Goal: Task Accomplishment & Management: Complete application form

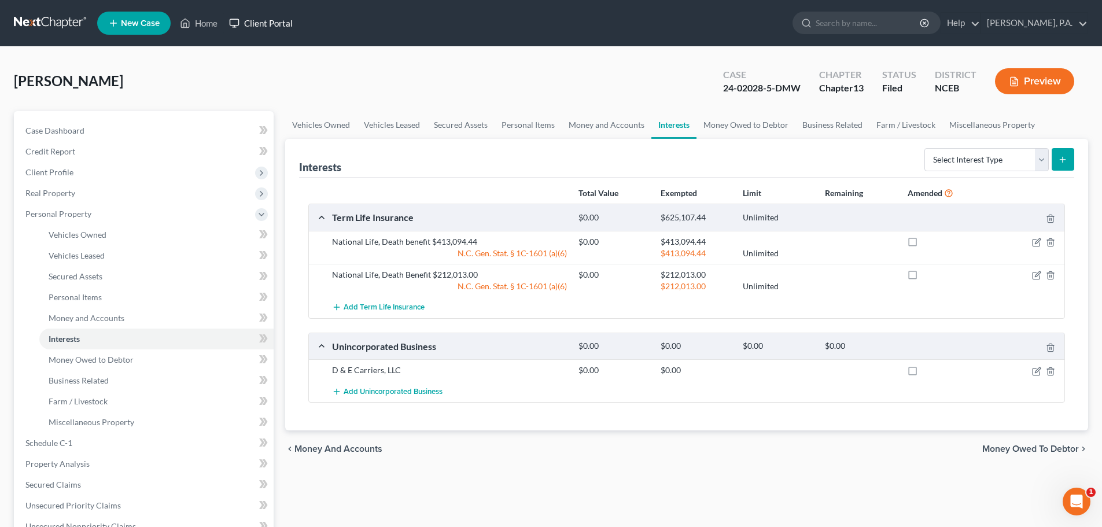
click at [267, 26] on link "Client Portal" at bounding box center [260, 23] width 75 height 21
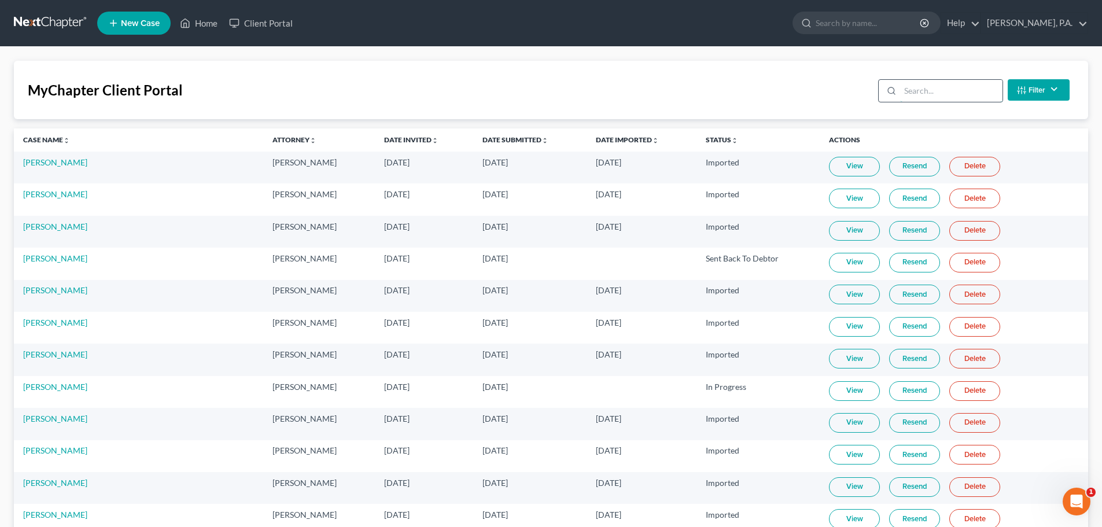
click at [908, 91] on input "search" at bounding box center [951, 91] width 102 height 22
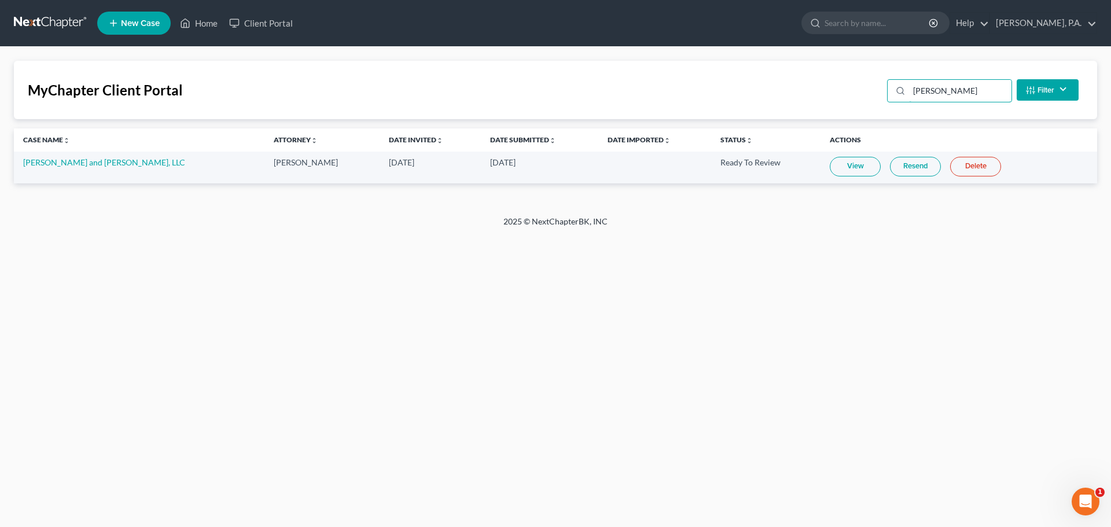
type input "gail"
click at [830, 164] on link "View" at bounding box center [855, 167] width 51 height 20
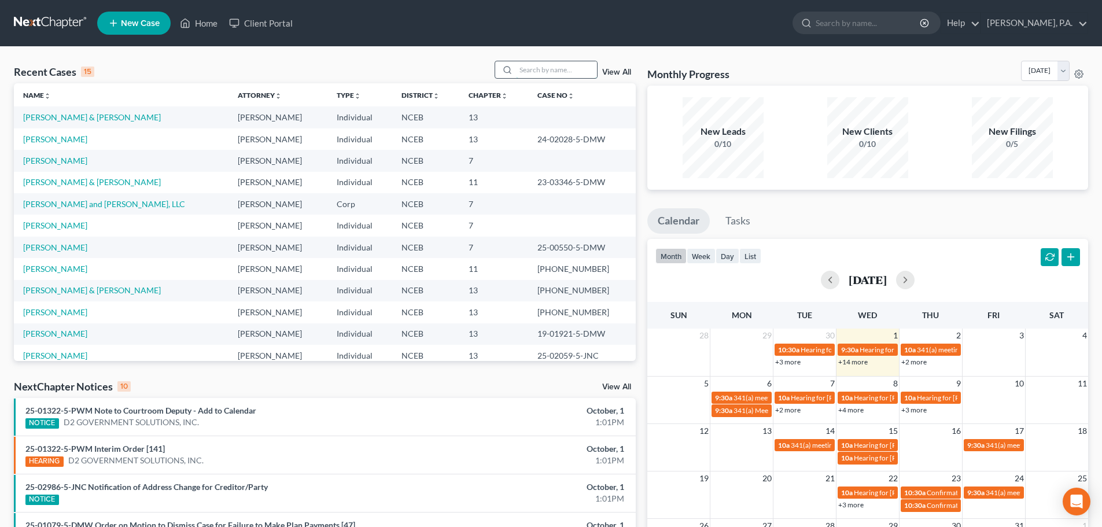
click at [533, 71] on input "search" at bounding box center [556, 69] width 81 height 17
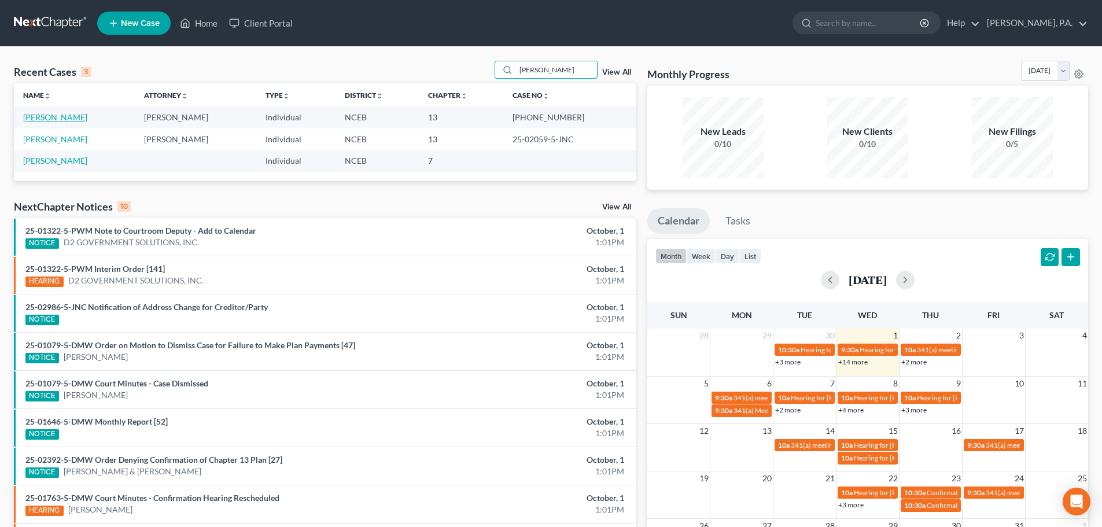
type input "graham"
click at [65, 120] on link "[PERSON_NAME]" at bounding box center [55, 117] width 64 height 10
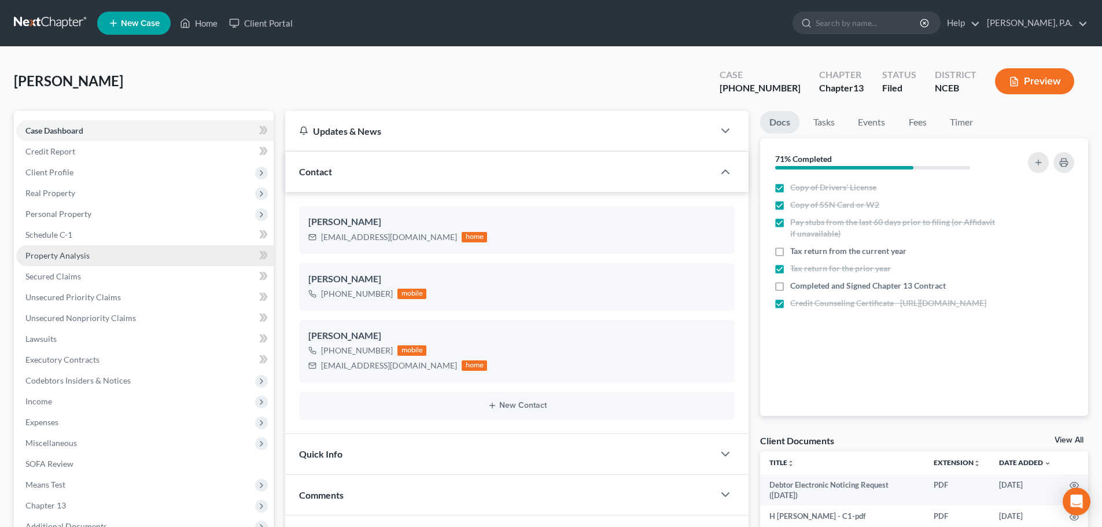
click at [121, 262] on link "Property Analysis" at bounding box center [144, 255] width 257 height 21
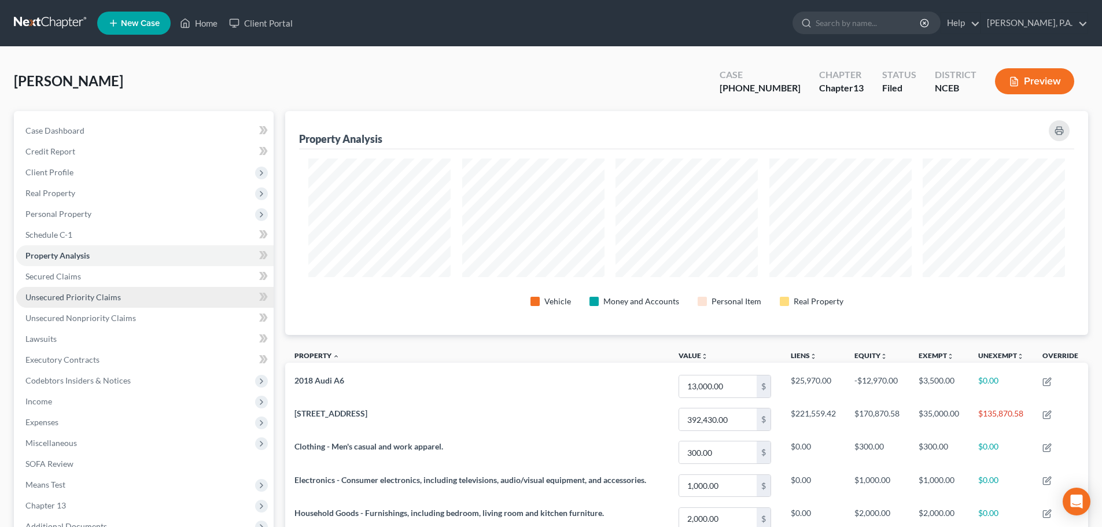
scroll to position [320, 0]
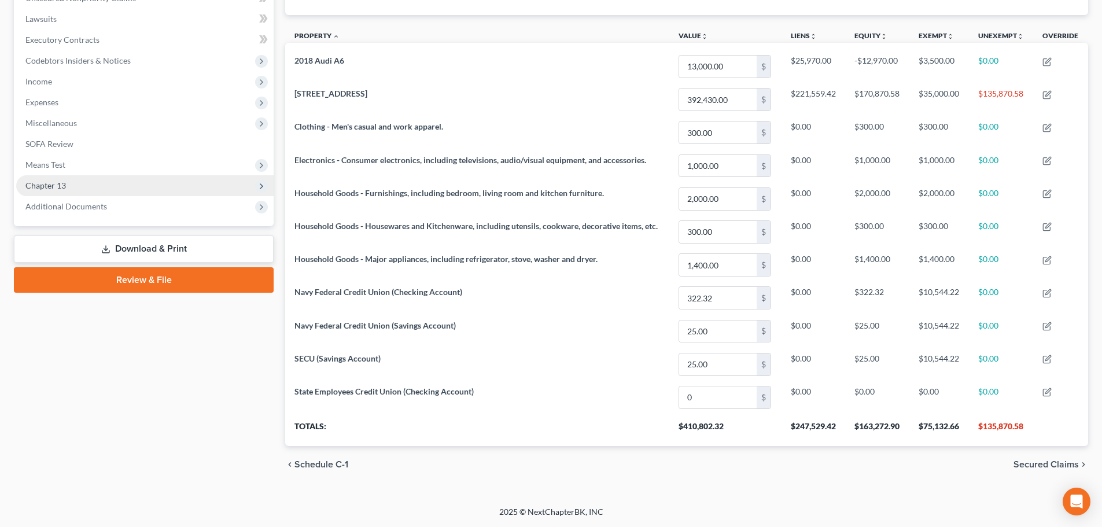
click at [180, 178] on span "Chapter 13" at bounding box center [144, 185] width 257 height 21
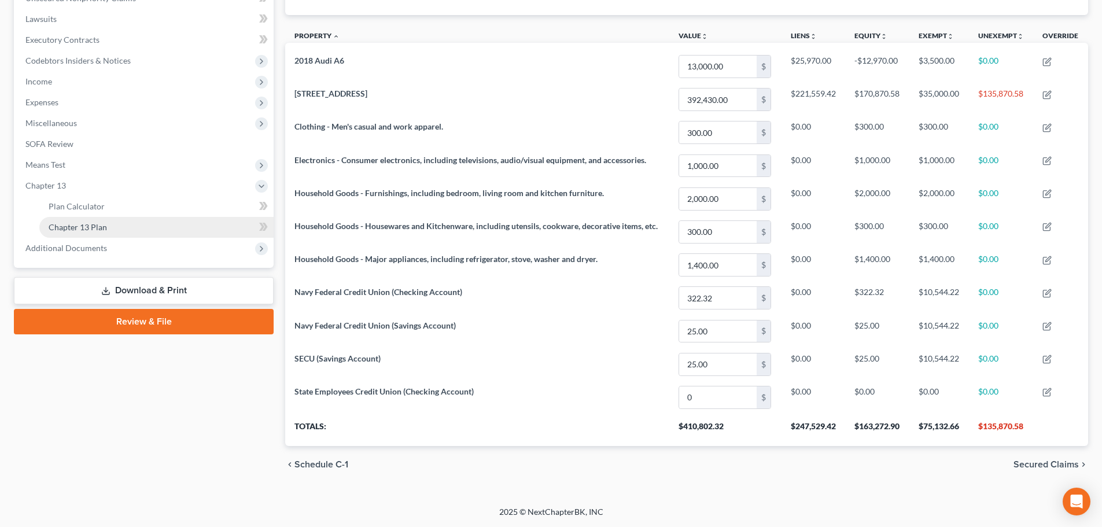
click at [204, 231] on link "Chapter 13 Plan" at bounding box center [156, 227] width 234 height 21
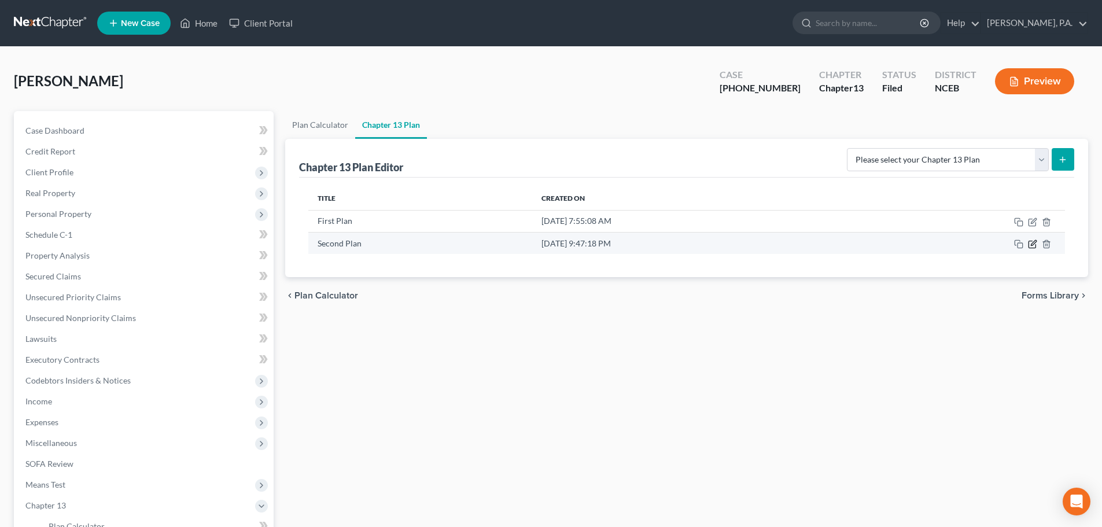
click at [1029, 242] on icon "button" at bounding box center [1032, 244] width 7 height 7
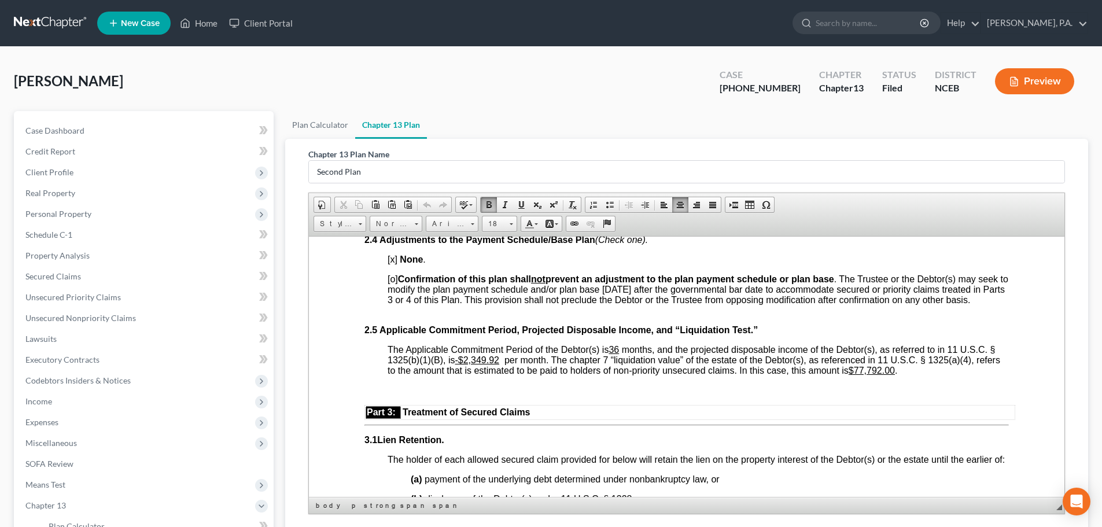
scroll to position [924, 0]
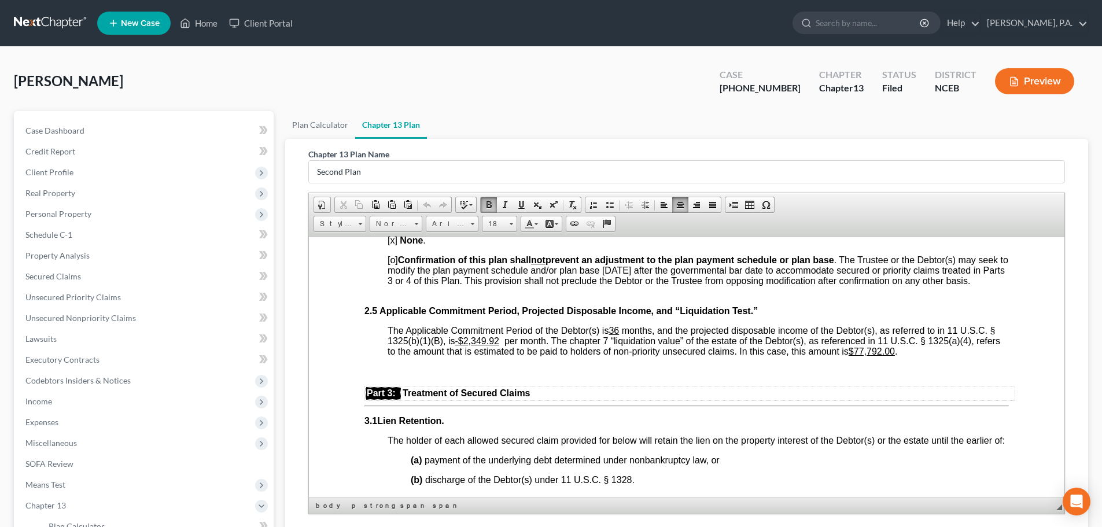
click at [71, 24] on link at bounding box center [51, 23] width 74 height 21
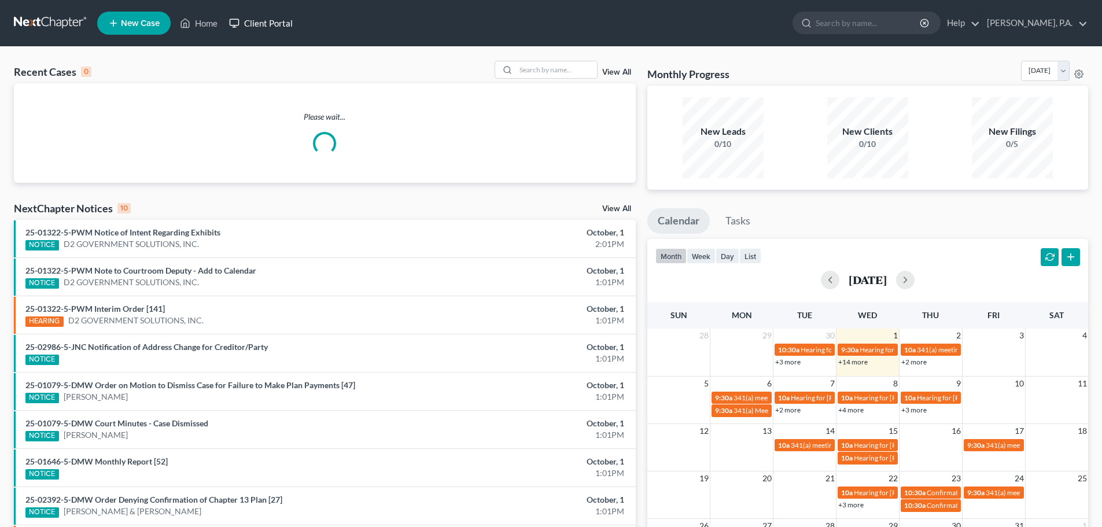
click at [290, 23] on link "Client Portal" at bounding box center [260, 23] width 75 height 21
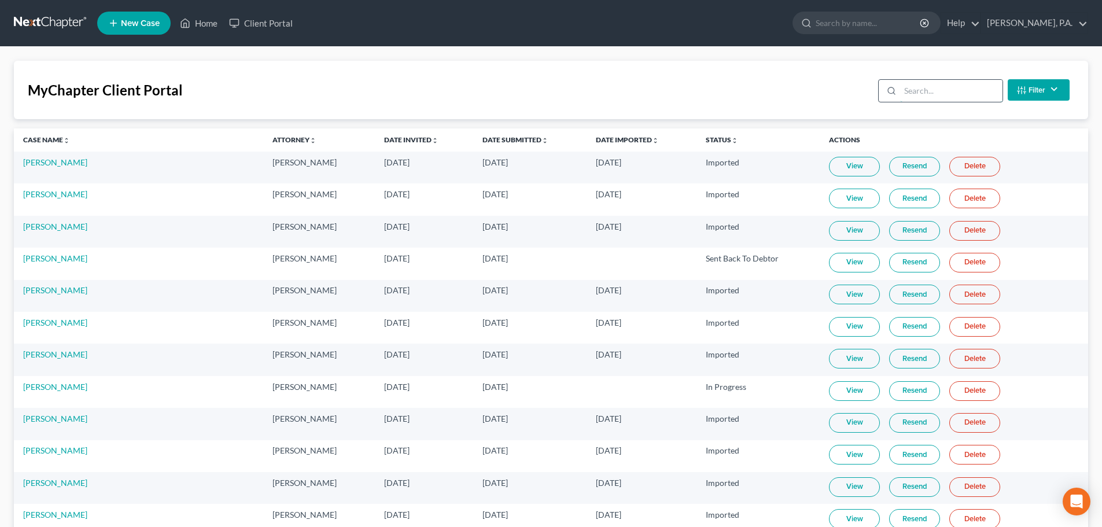
click at [931, 101] on input "search" at bounding box center [951, 91] width 102 height 22
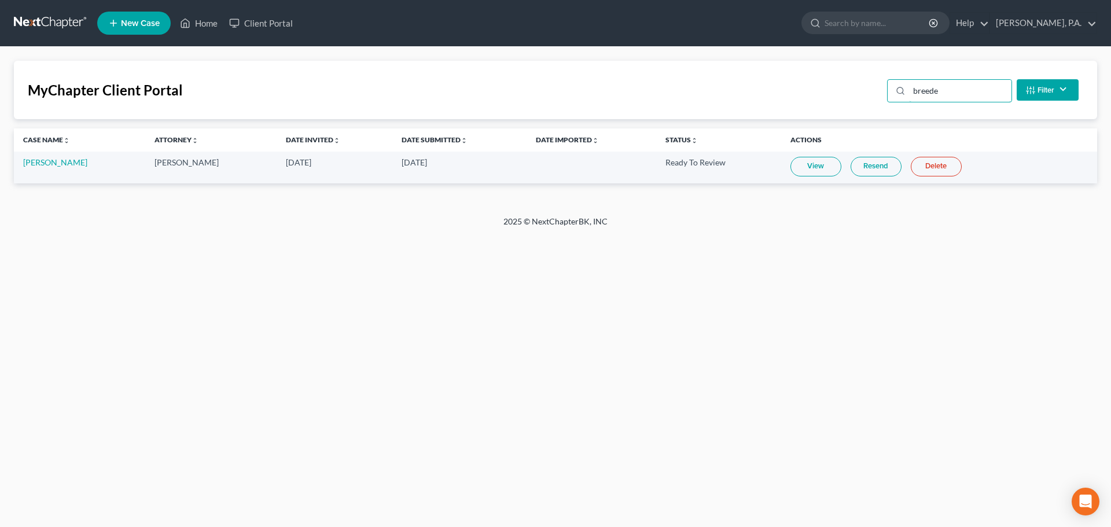
type input "breede"
click at [822, 163] on link "View" at bounding box center [815, 167] width 51 height 20
click at [40, 163] on link "[PERSON_NAME]" at bounding box center [55, 162] width 64 height 10
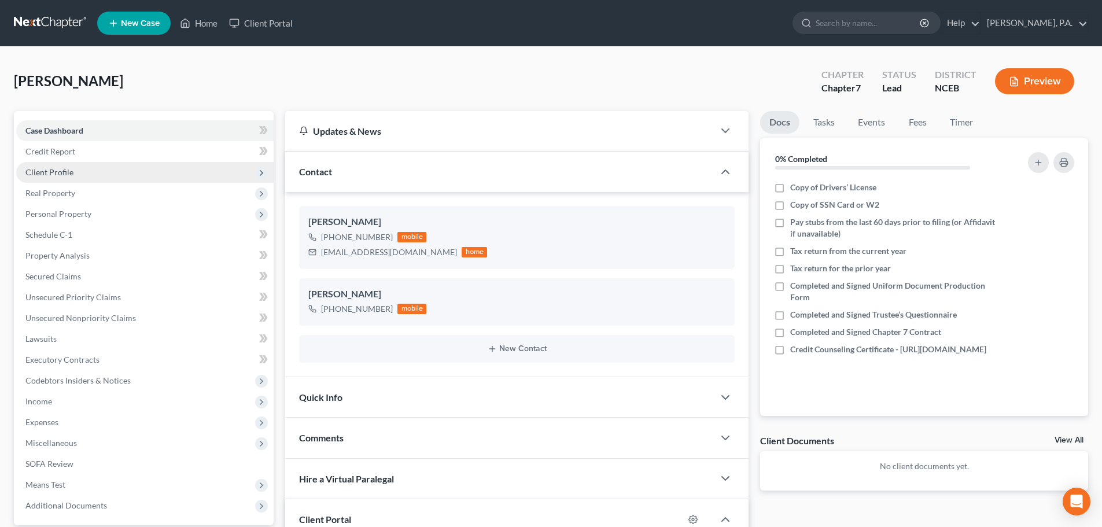
click at [40, 173] on span "Client Profile" at bounding box center [49, 172] width 48 height 10
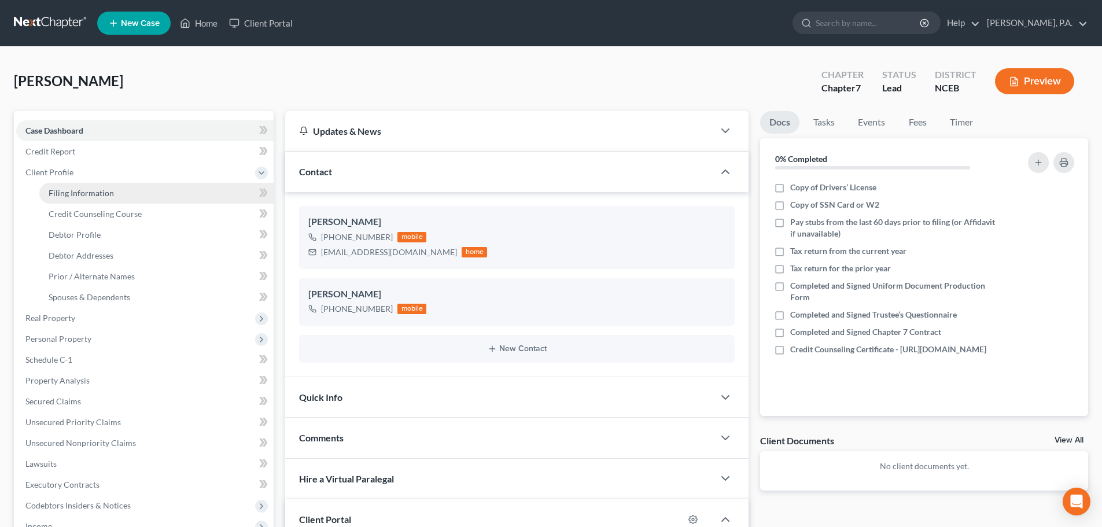
click at [59, 189] on span "Filing Information" at bounding box center [81, 193] width 65 height 10
select select "1"
select select "0"
select select "28"
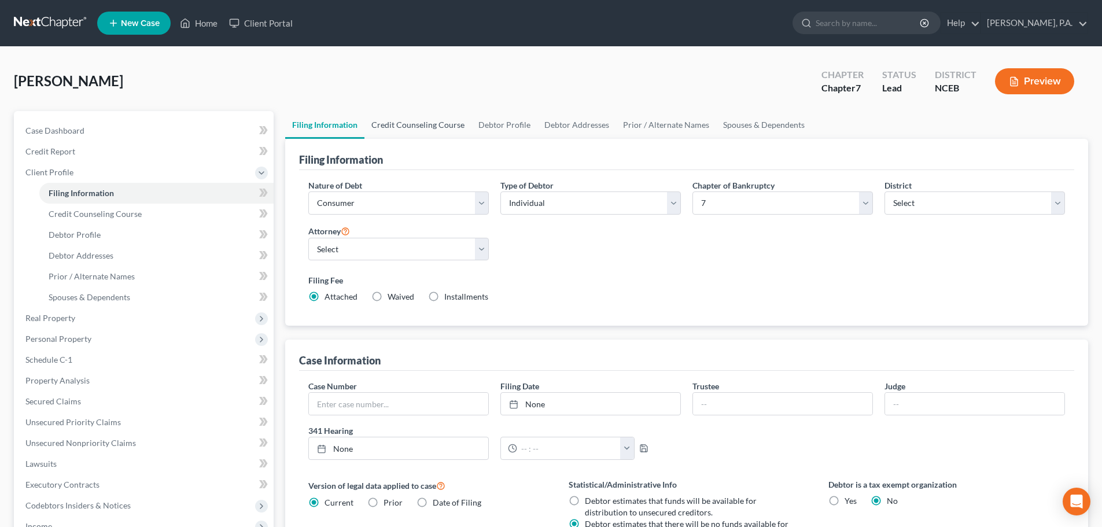
click at [437, 126] on link "Credit Counseling Course" at bounding box center [417, 125] width 107 height 28
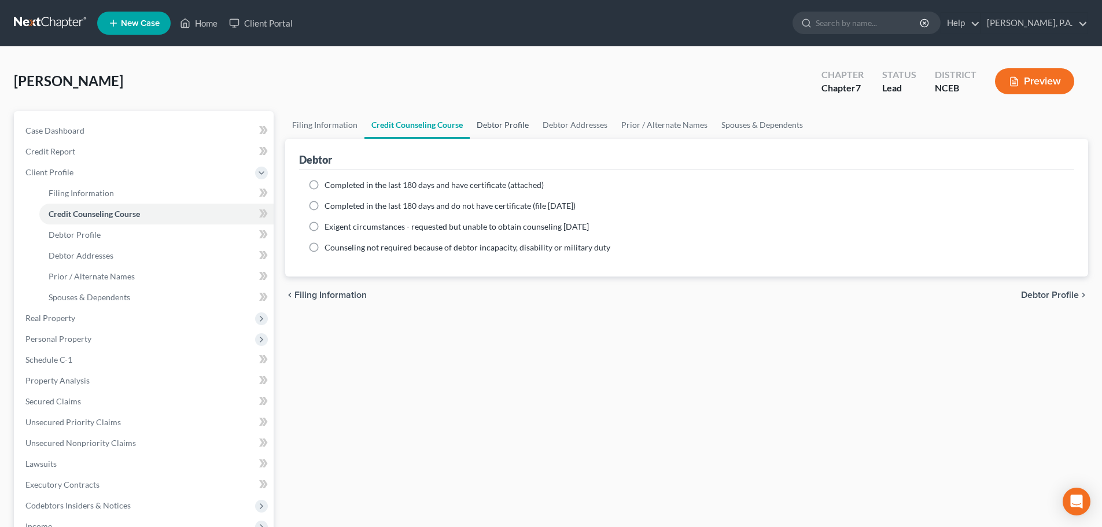
click at [497, 121] on link "Debtor Profile" at bounding box center [503, 125] width 66 height 28
select select "4"
select select "0"
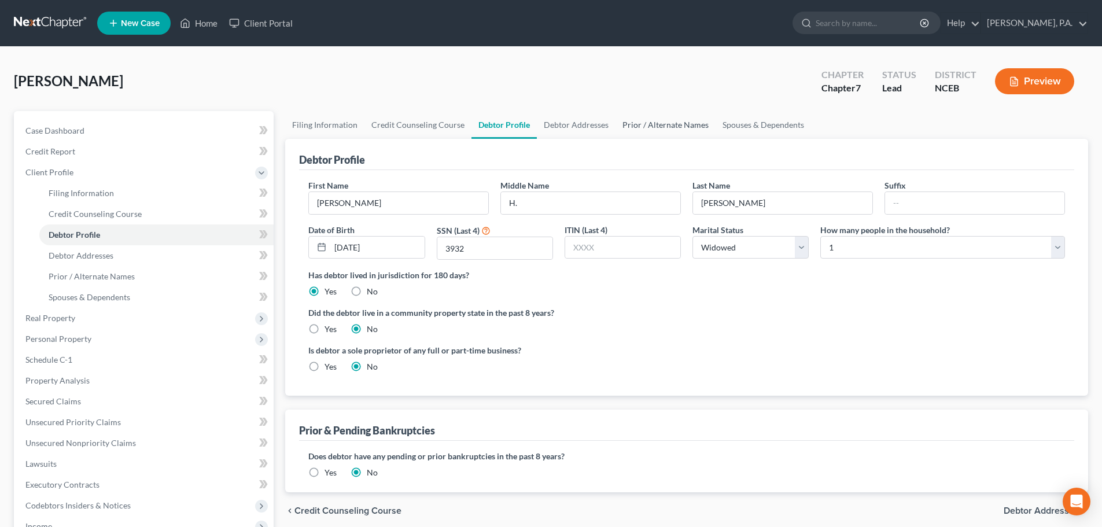
click at [664, 129] on link "Prior / Alternate Names" at bounding box center [665, 125] width 100 height 28
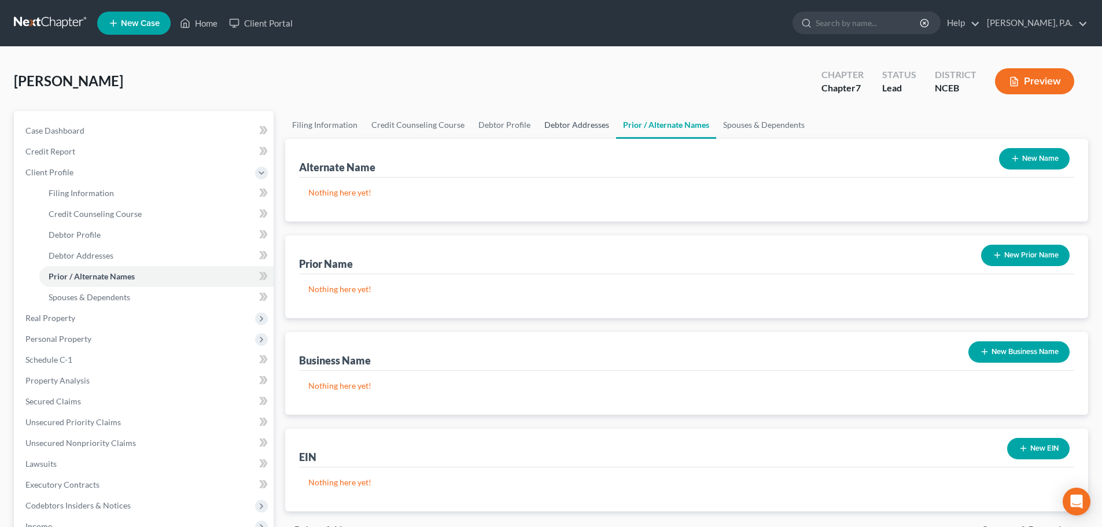
click at [580, 134] on link "Debtor Addresses" at bounding box center [576, 125] width 79 height 28
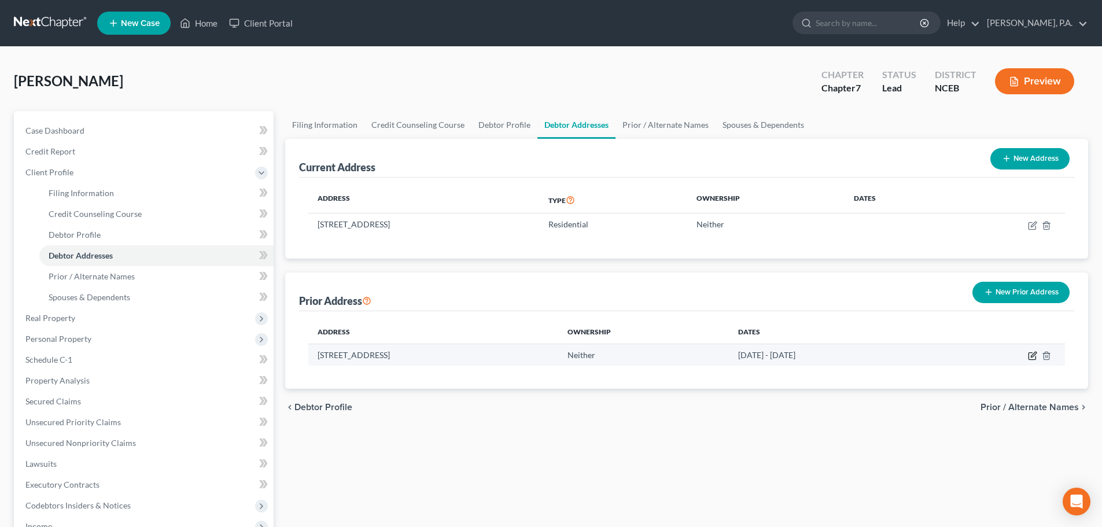
click at [1030, 357] on icon "button" at bounding box center [1032, 355] width 9 height 9
select select "28"
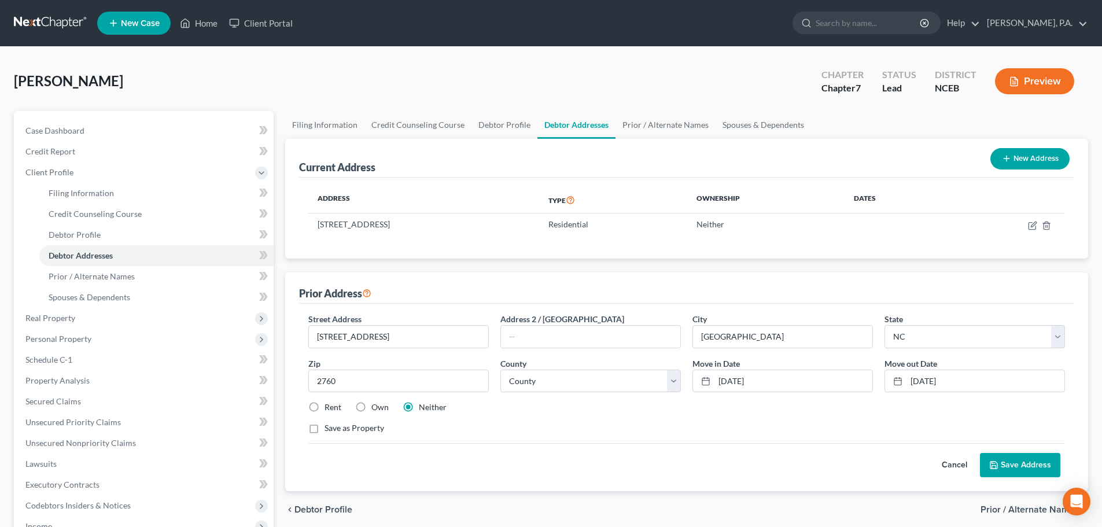
click at [325, 404] on label "Rent" at bounding box center [333, 407] width 17 height 12
click at [329, 404] on input "Rent" at bounding box center [333, 405] width 8 height 8
radio input "true"
click at [1033, 469] on button "Save Address" at bounding box center [1020, 465] width 80 height 24
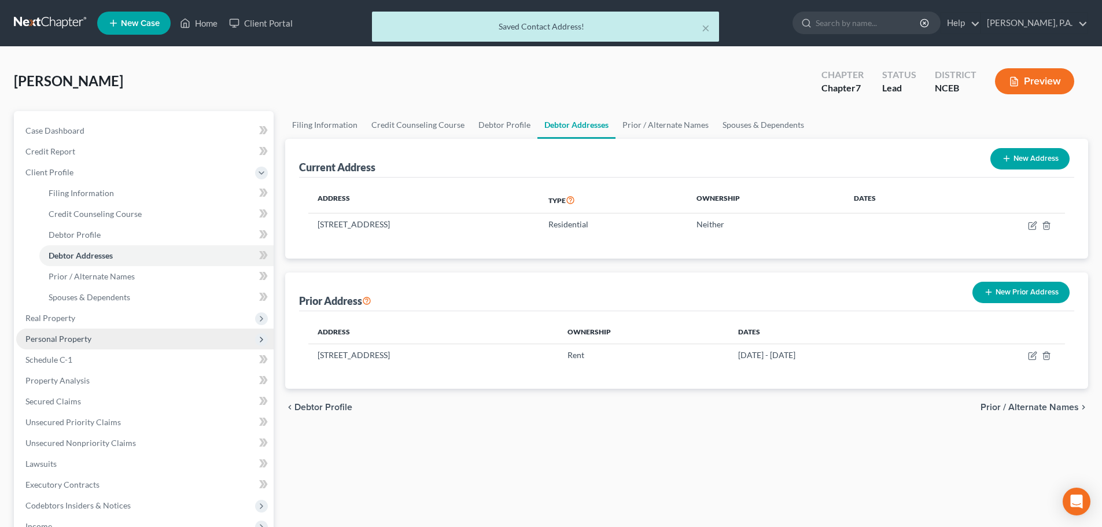
click at [132, 336] on span "Personal Property" at bounding box center [144, 339] width 257 height 21
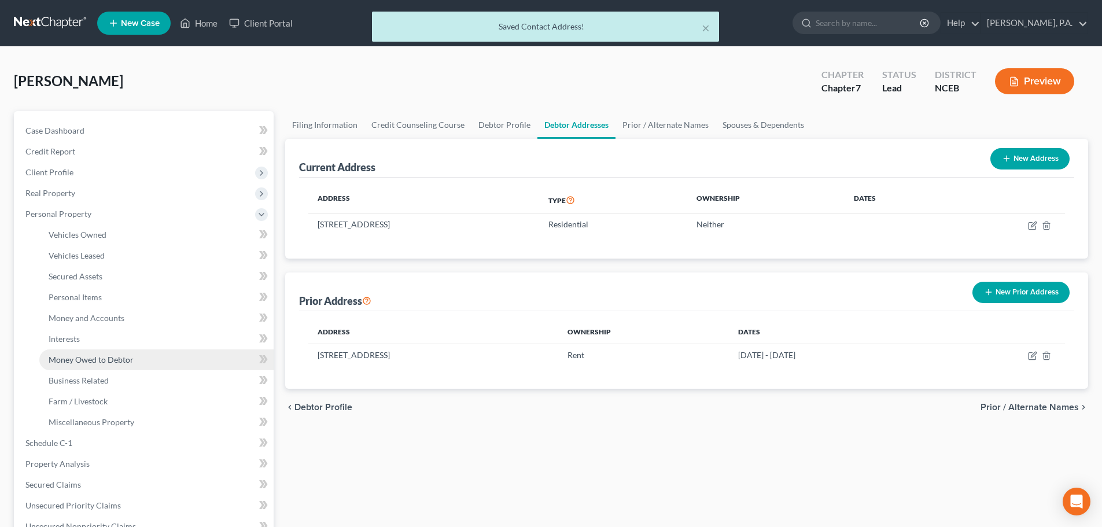
click at [141, 353] on link "Money Owed to Debtor" at bounding box center [156, 359] width 234 height 21
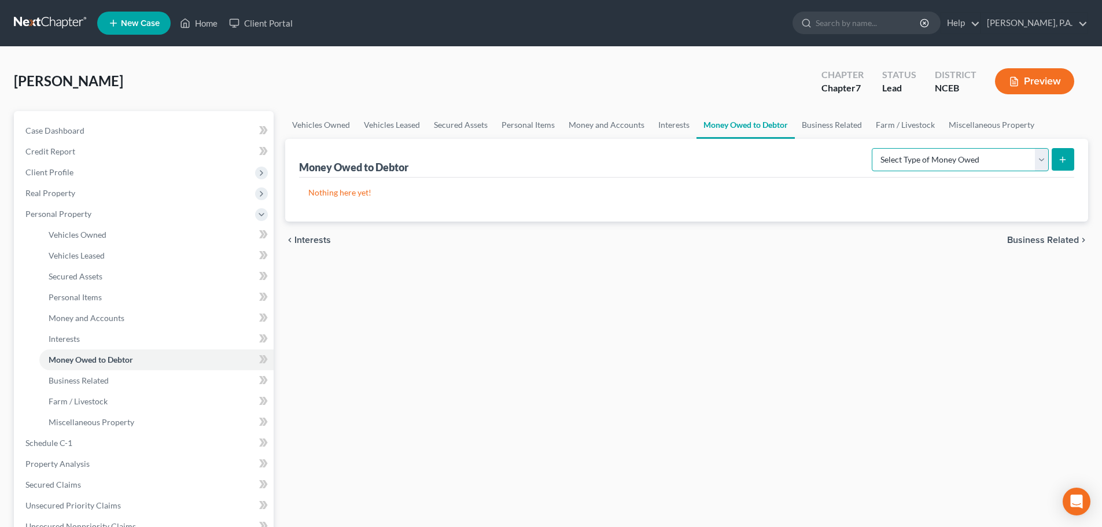
click at [978, 159] on select "Select Type of Money Owed Accounts Receivable Alimony Child Support Claims Agai…" at bounding box center [960, 159] width 177 height 23
select select "other_contingent_and_unliquidated_claims"
click at [873, 148] on select "Select Type of Money Owed Accounts Receivable Alimony Child Support Claims Agai…" at bounding box center [960, 159] width 177 height 23
click at [1063, 161] on line "submit" at bounding box center [1063, 159] width 0 height 5
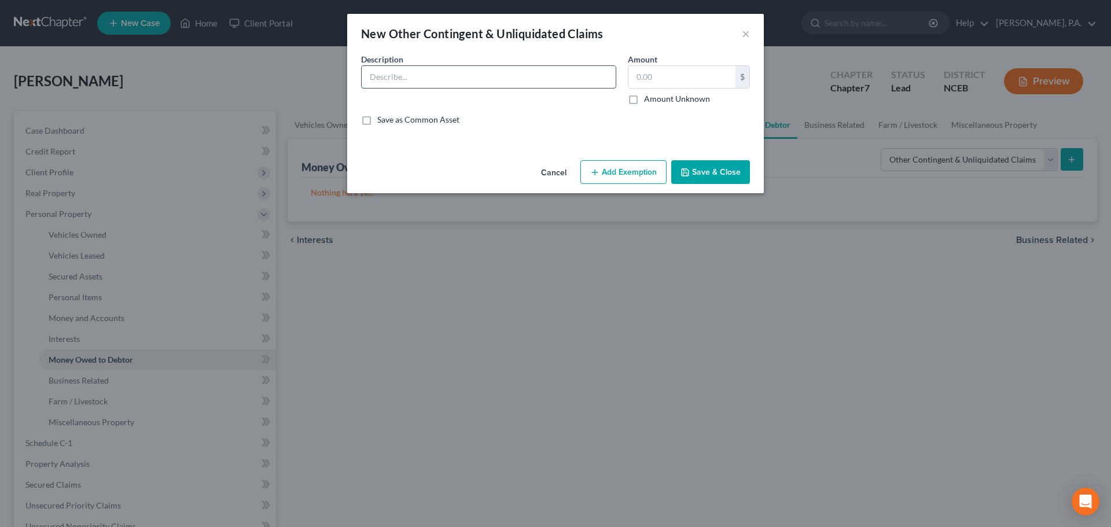
click at [509, 78] on input "text" at bounding box center [489, 77] width 254 height 22
type input "Possible Personal Injury Claim"
click at [644, 100] on label "Amount Unknown" at bounding box center [677, 99] width 66 height 12
click at [648, 100] on input "Amount Unknown" at bounding box center [652, 97] width 8 height 8
checkbox input "true"
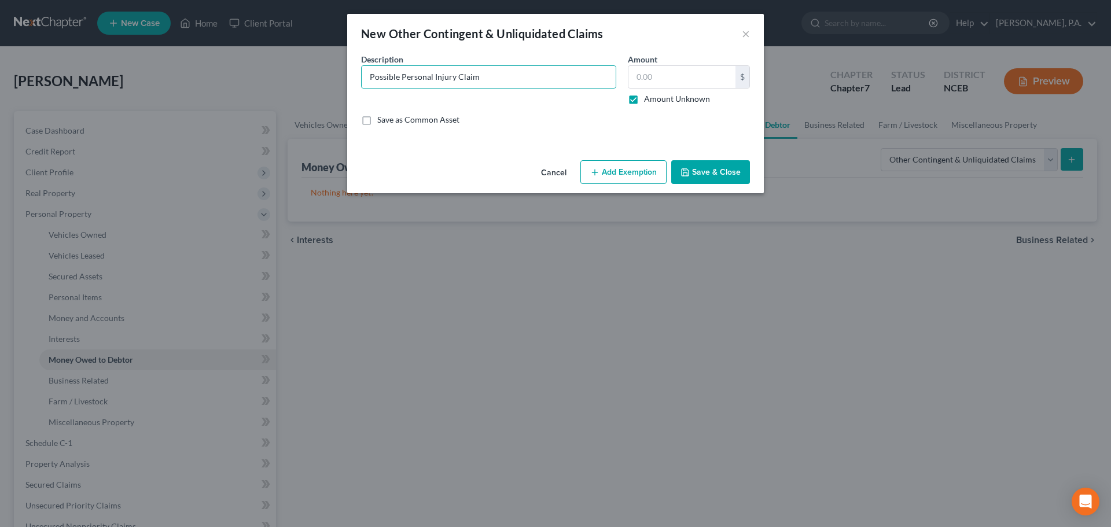
type input "0.00"
click at [676, 167] on button "Save & Close" at bounding box center [710, 172] width 79 height 24
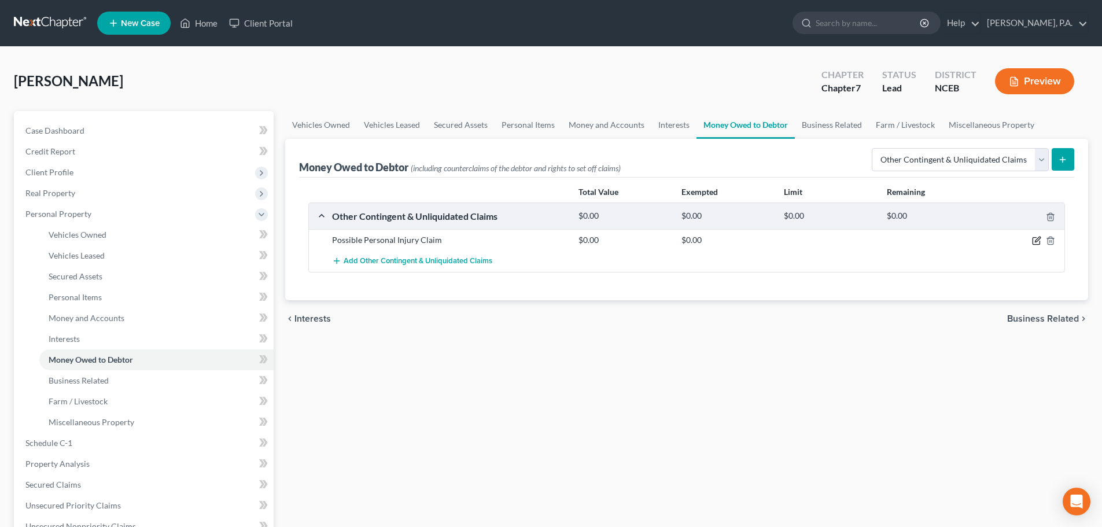
click at [1034, 239] on icon "button" at bounding box center [1036, 240] width 9 height 9
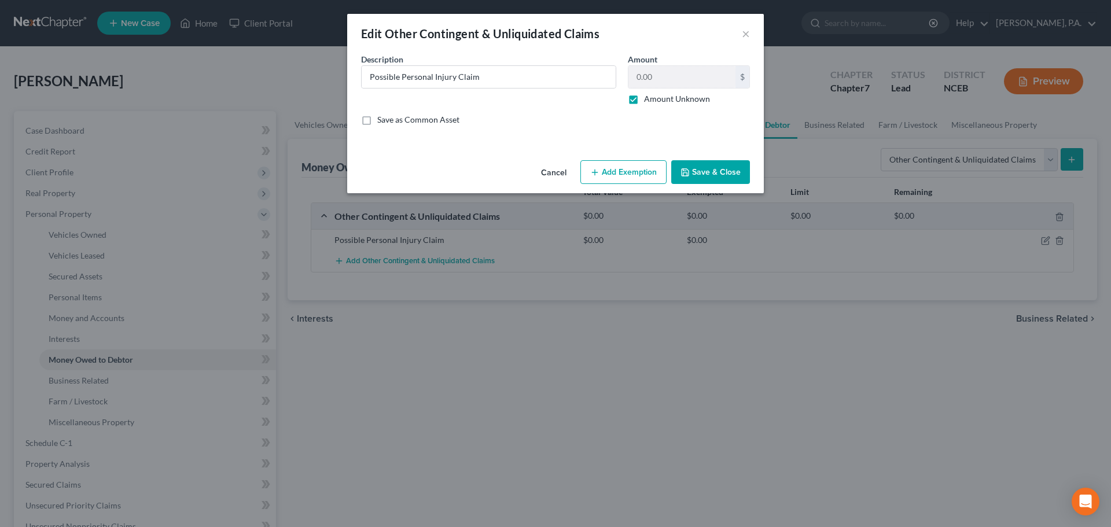
click at [608, 173] on button "Add Exemption" at bounding box center [623, 172] width 86 height 24
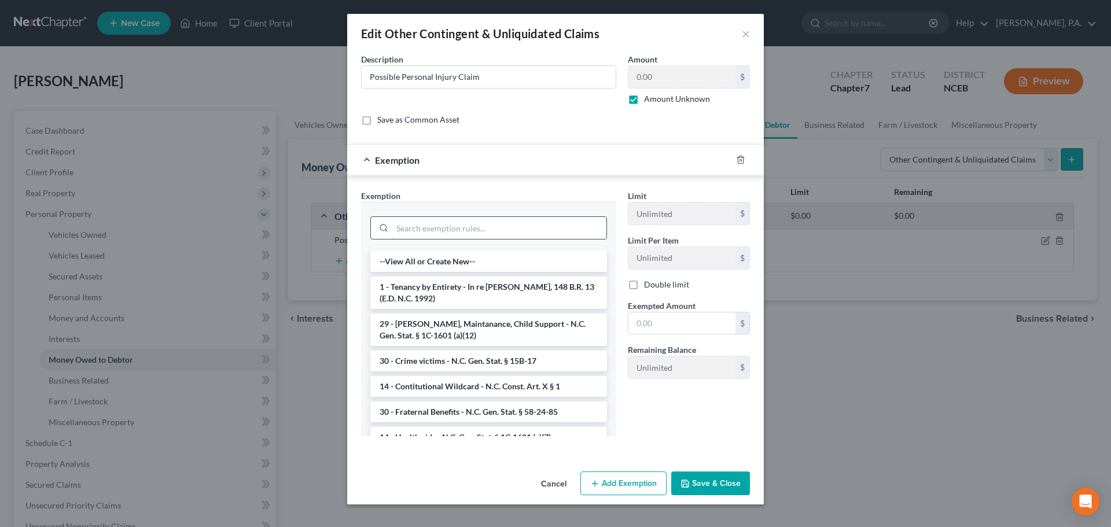
click at [533, 233] on input "search" at bounding box center [499, 228] width 214 height 22
type input "c"
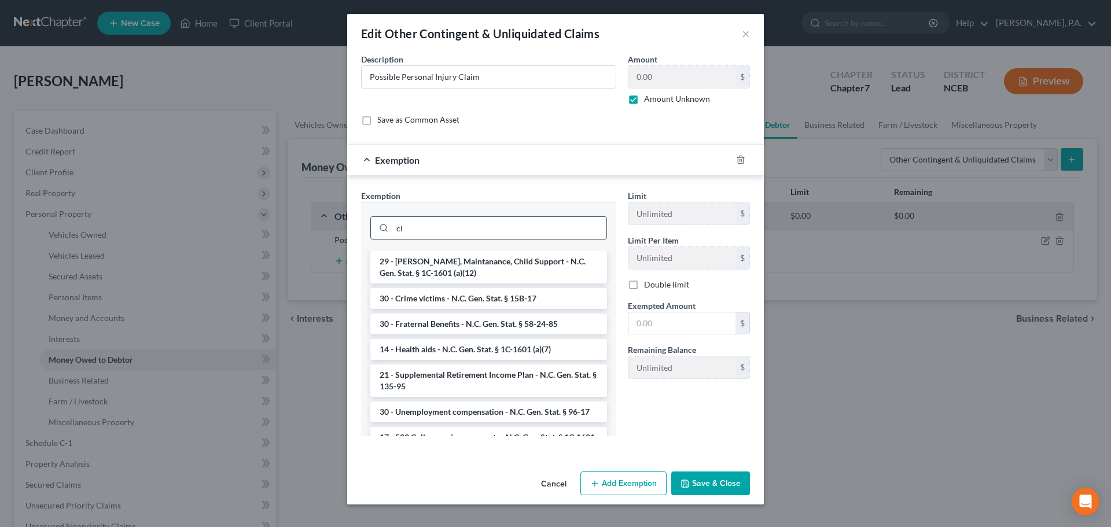
type input "c"
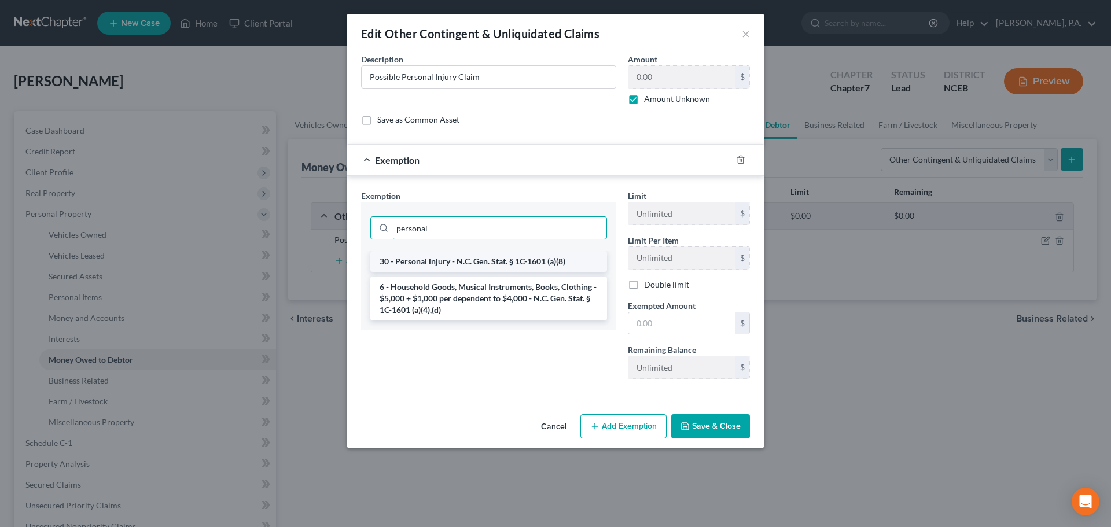
type input "personal"
click at [545, 264] on li "30 - Personal injury - N.C. Gen. Stat. § 1C-1601 (a)(8)" at bounding box center [488, 261] width 237 height 21
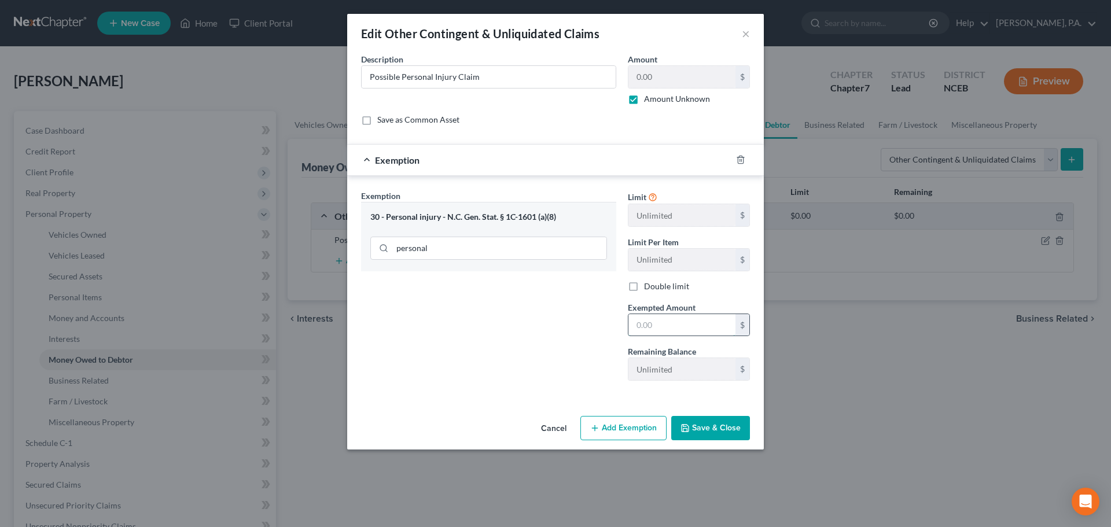
click at [670, 325] on input "text" at bounding box center [681, 325] width 107 height 22
type input "0.00"
click at [693, 434] on button "Save & Close" at bounding box center [710, 428] width 79 height 24
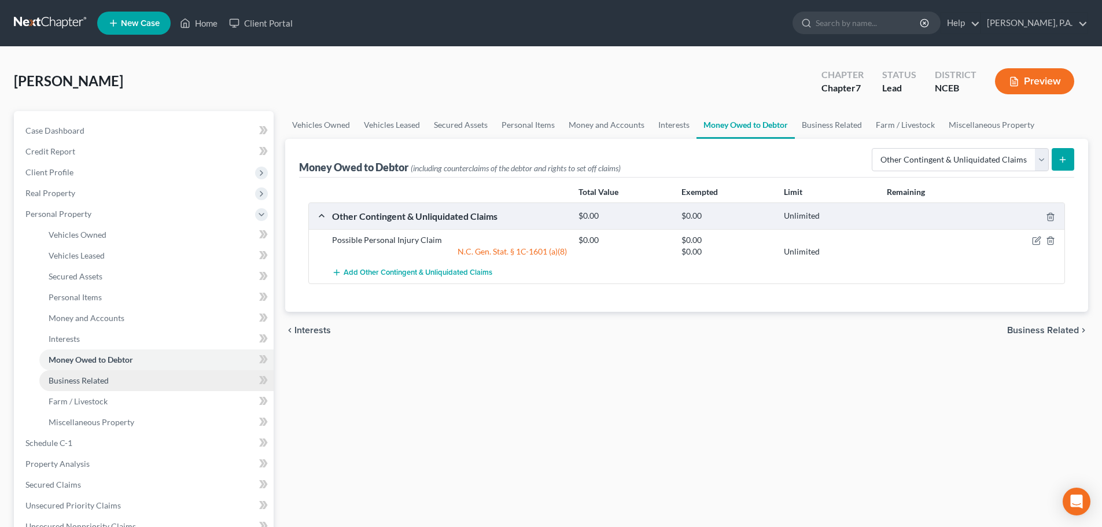
click at [191, 378] on link "Business Related" at bounding box center [156, 380] width 234 height 21
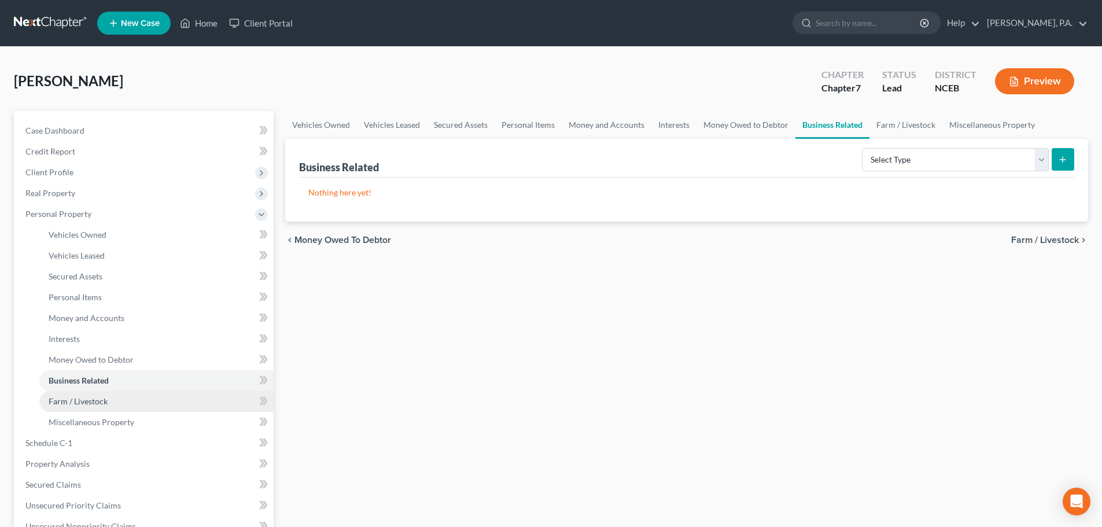
click at [198, 407] on link "Farm / Livestock" at bounding box center [156, 401] width 234 height 21
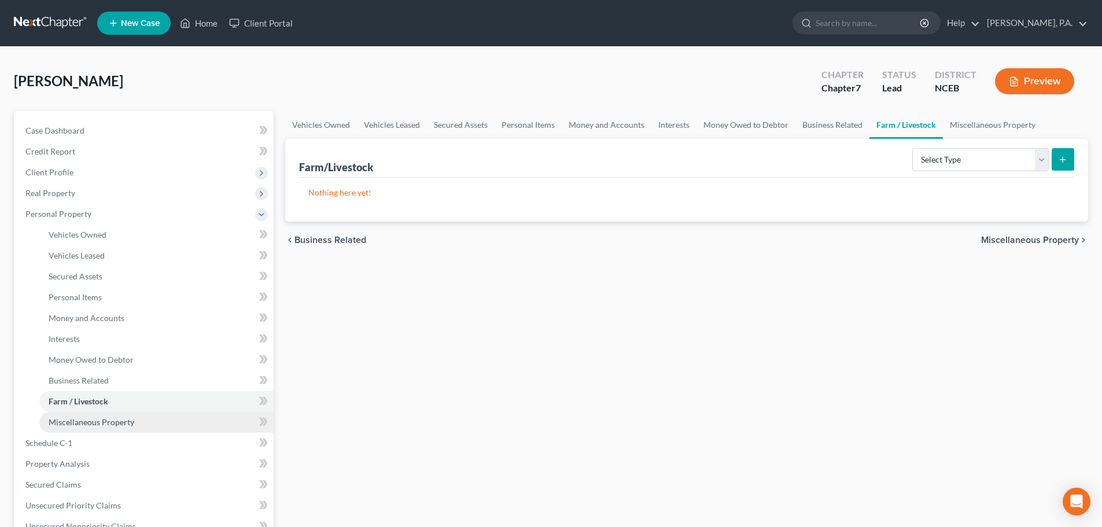
click at [202, 418] on link "Miscellaneous Property" at bounding box center [156, 422] width 234 height 21
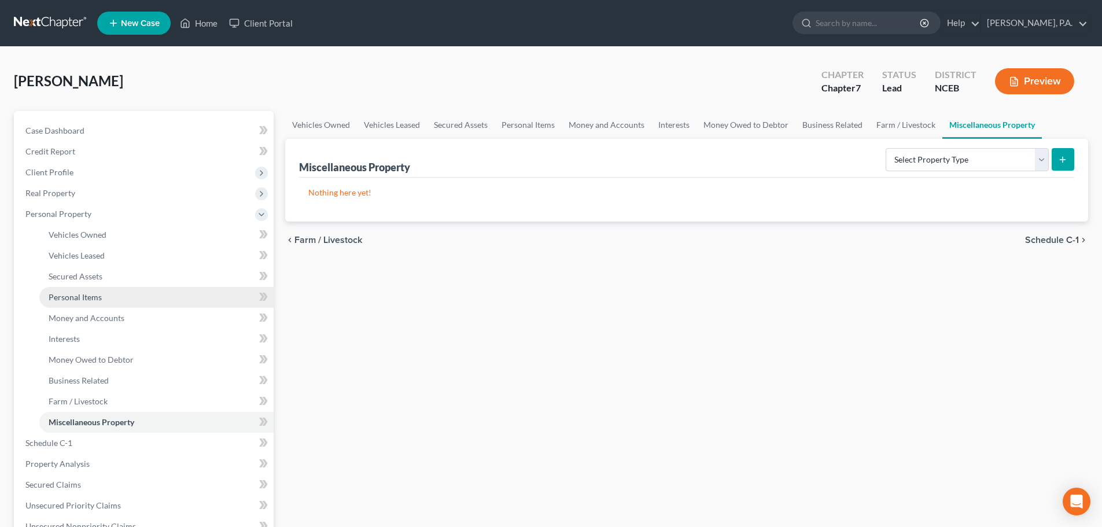
click at [131, 298] on link "Personal Items" at bounding box center [156, 297] width 234 height 21
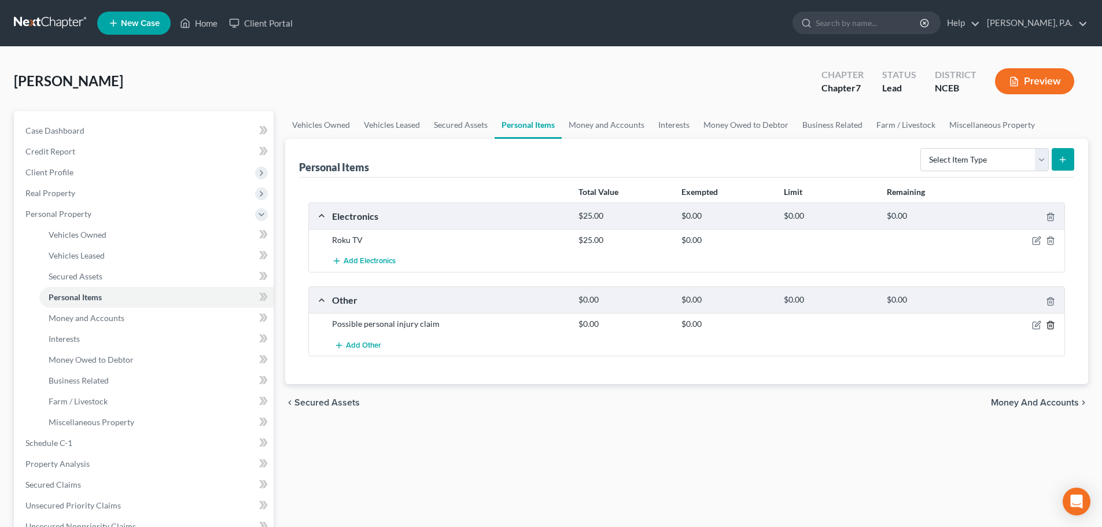
click at [1052, 325] on icon "button" at bounding box center [1050, 324] width 9 height 9
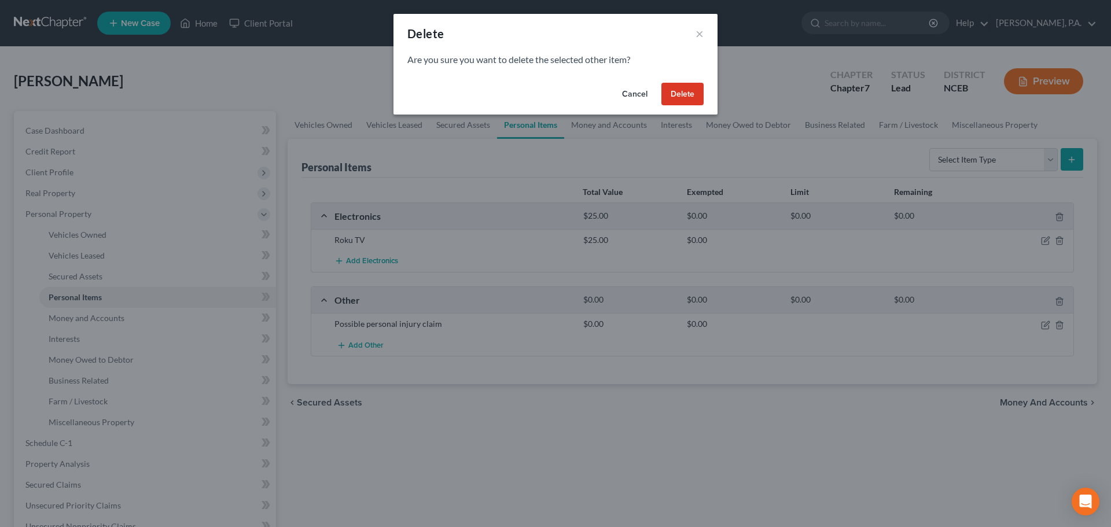
click at [685, 97] on button "Delete" at bounding box center [682, 94] width 42 height 23
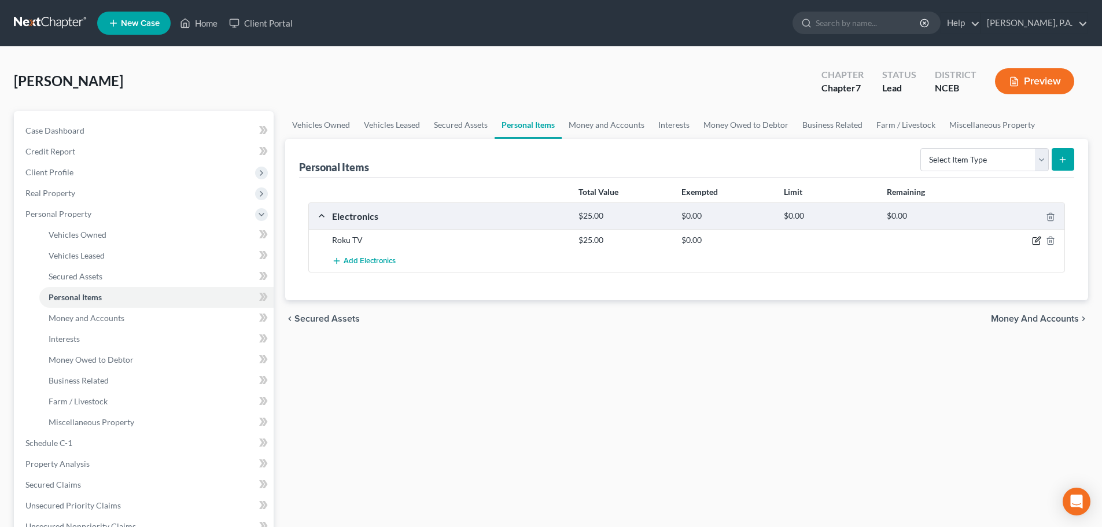
click at [1036, 238] on icon "button" at bounding box center [1036, 240] width 9 height 9
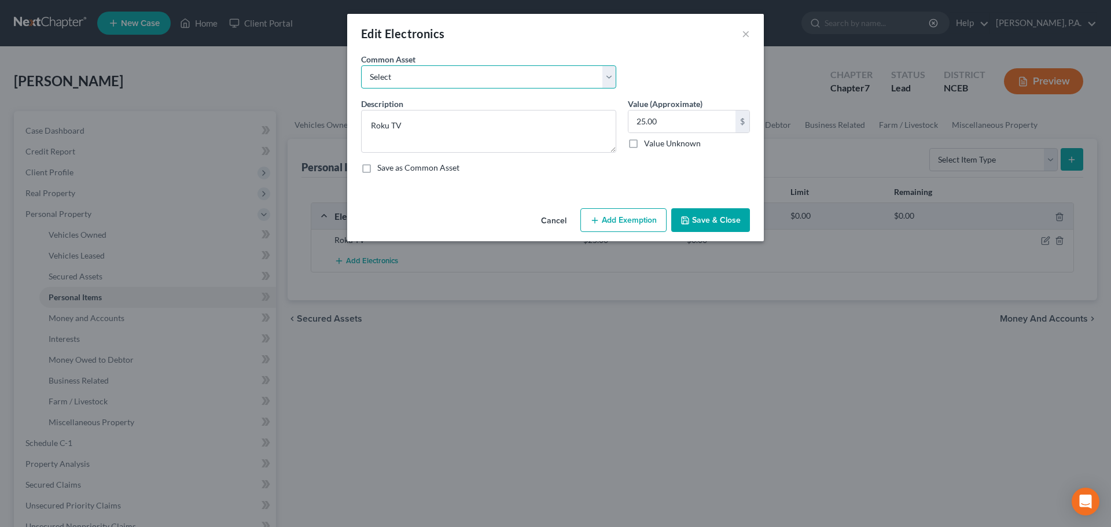
click at [606, 71] on select "Select Consumer electronics, including televisions, audio/visual equipment, and…" at bounding box center [488, 76] width 255 height 23
select select "0"
click at [361, 65] on select "Select Consumer electronics, including televisions, audio/visual equipment, and…" at bounding box center [488, 76] width 255 height 23
type textarea "Consumer electronics, including televisions, audio/visual equipment, and access…"
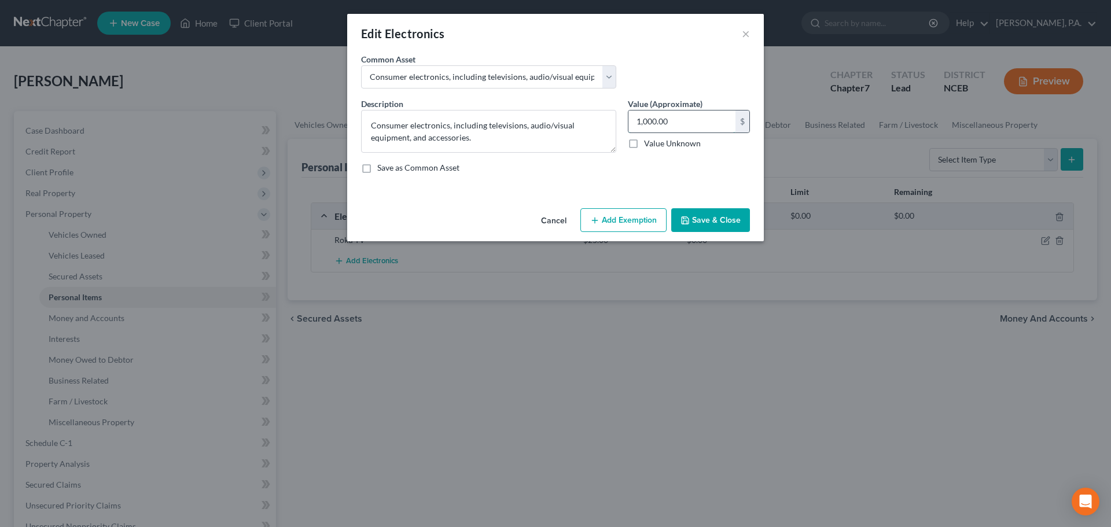
click at [639, 119] on input "1,000.00" at bounding box center [681, 121] width 107 height 22
type input "500.00"
click at [736, 210] on button "Save & Close" at bounding box center [710, 220] width 79 height 24
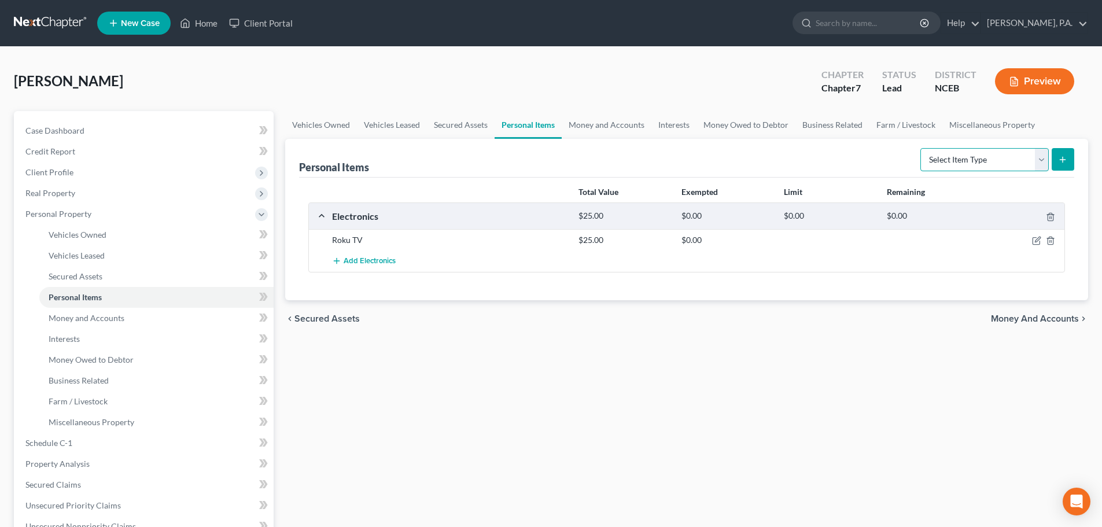
click at [933, 157] on select "Select Item Type Clothing Collectibles Of Value Electronics Firearms Household …" at bounding box center [984, 159] width 128 height 23
select select "clothing"
click at [922, 148] on select "Select Item Type Clothing Collectibles Of Value Electronics Firearms Household …" at bounding box center [984, 159] width 128 height 23
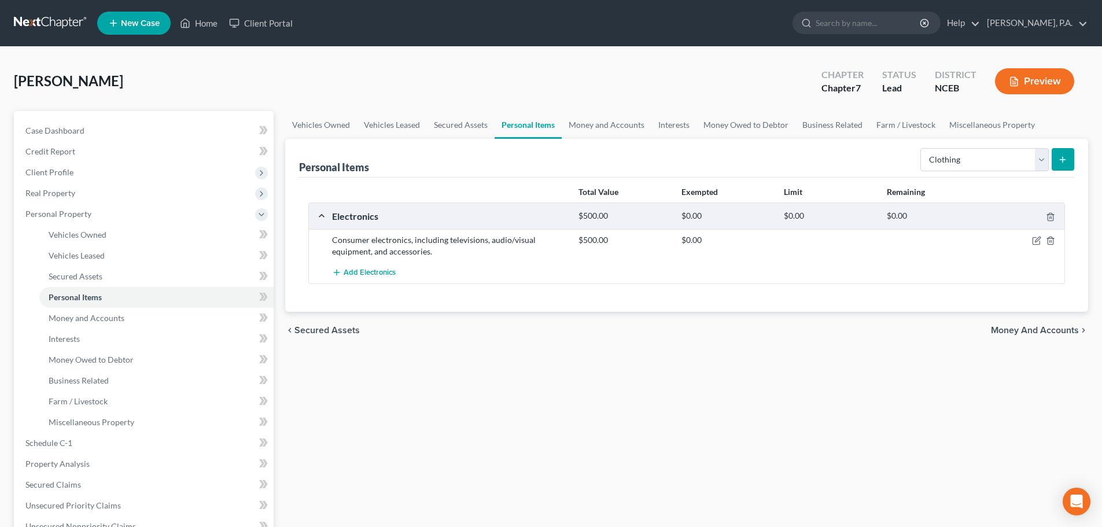
click at [1069, 163] on button "submit" at bounding box center [1063, 159] width 23 height 23
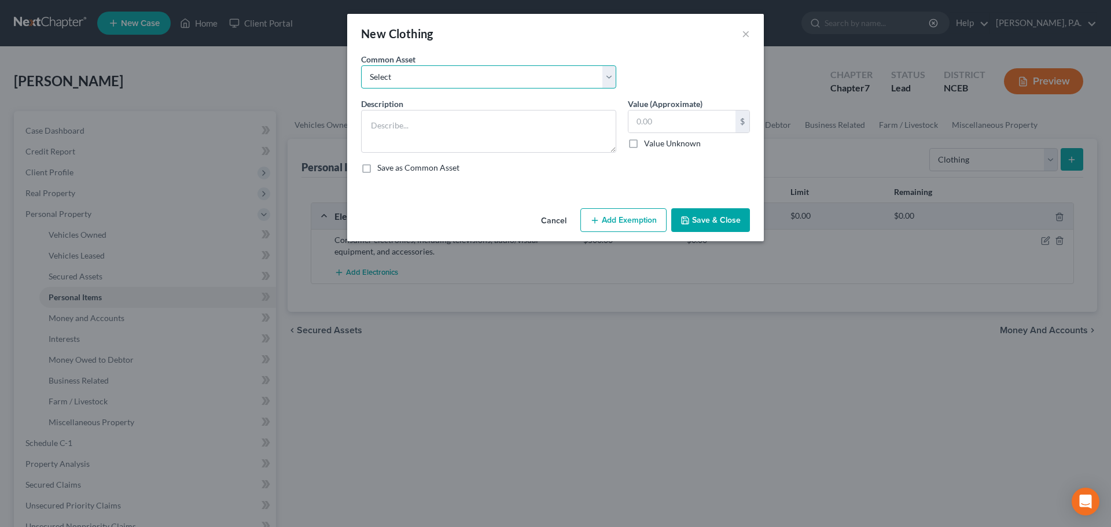
click at [610, 71] on select "Select Men's casual and work apparel. Women's casual and work apparel." at bounding box center [488, 76] width 255 height 23
select select "1"
click at [361, 65] on select "Select Men's casual and work apparel. Women's casual and work apparel." at bounding box center [488, 76] width 255 height 23
type textarea "Women's casual and work apparel."
type input "500.00"
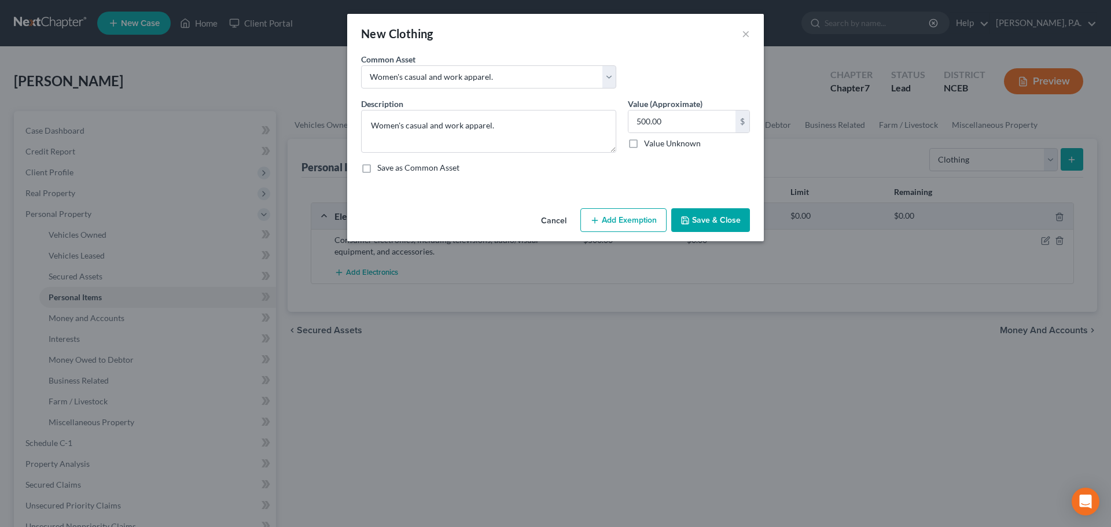
click at [696, 214] on button "Save & Close" at bounding box center [710, 220] width 79 height 24
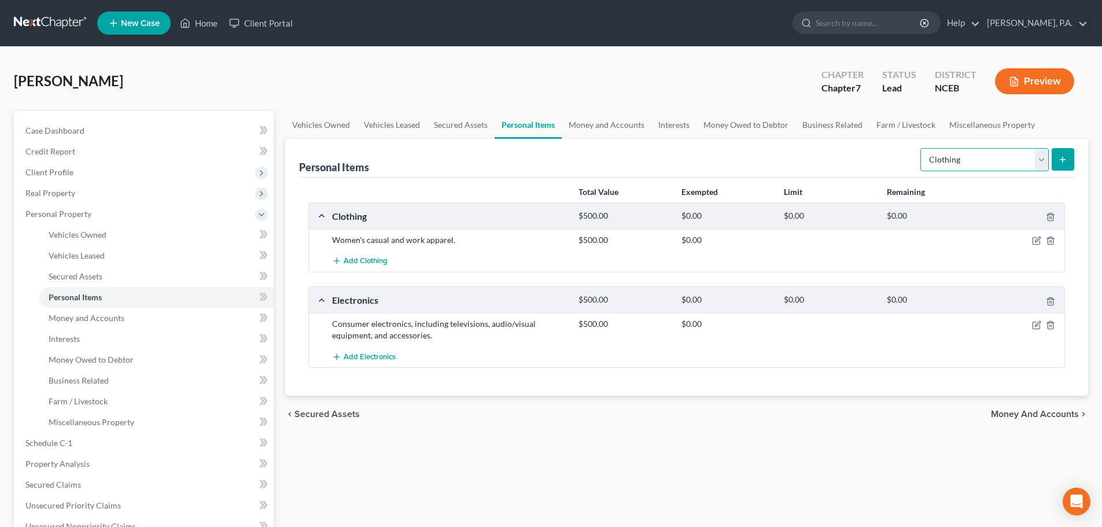
click at [938, 159] on select "Select Item Type Clothing Collectibles Of Value Electronics Firearms Household …" at bounding box center [984, 159] width 128 height 23
select select "household_goods"
click at [922, 148] on select "Select Item Type Clothing Collectibles Of Value Electronics Firearms Household …" at bounding box center [984, 159] width 128 height 23
click at [1068, 158] on button "submit" at bounding box center [1063, 159] width 23 height 23
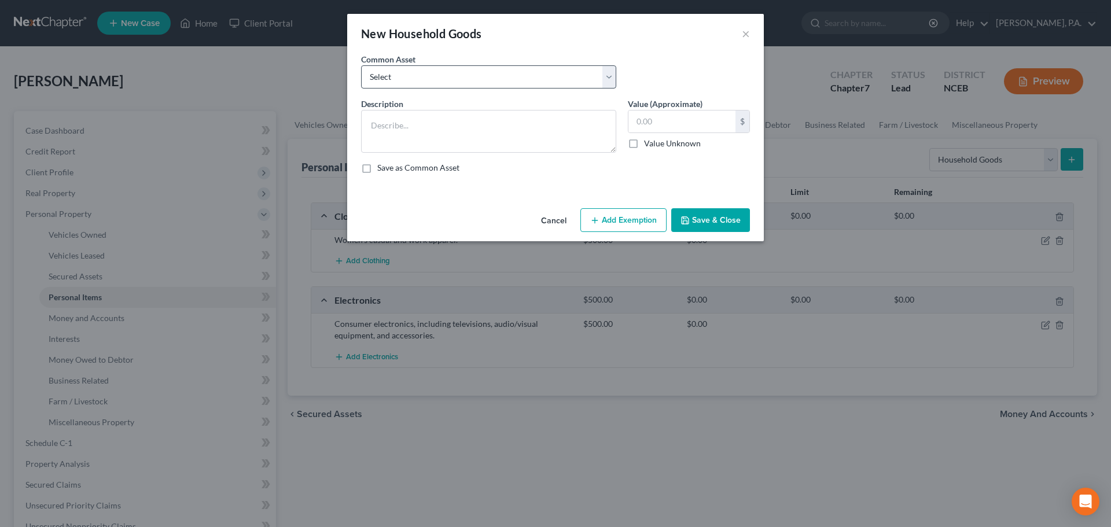
click at [616, 78] on div "Common Asset Select Furnishings, including bedroom, living room and kitchen fur…" at bounding box center [488, 70] width 267 height 35
click at [616, 78] on select "Select Furnishings, including bedroom, living room and kitchen furniture. Major…" at bounding box center [488, 76] width 255 height 23
select select "0"
click at [361, 65] on select "Select Furnishings, including bedroom, living room and kitchen furniture. Major…" at bounding box center [488, 76] width 255 height 23
type textarea "Furnishings, including bedroom, living room and kitchen furniture."
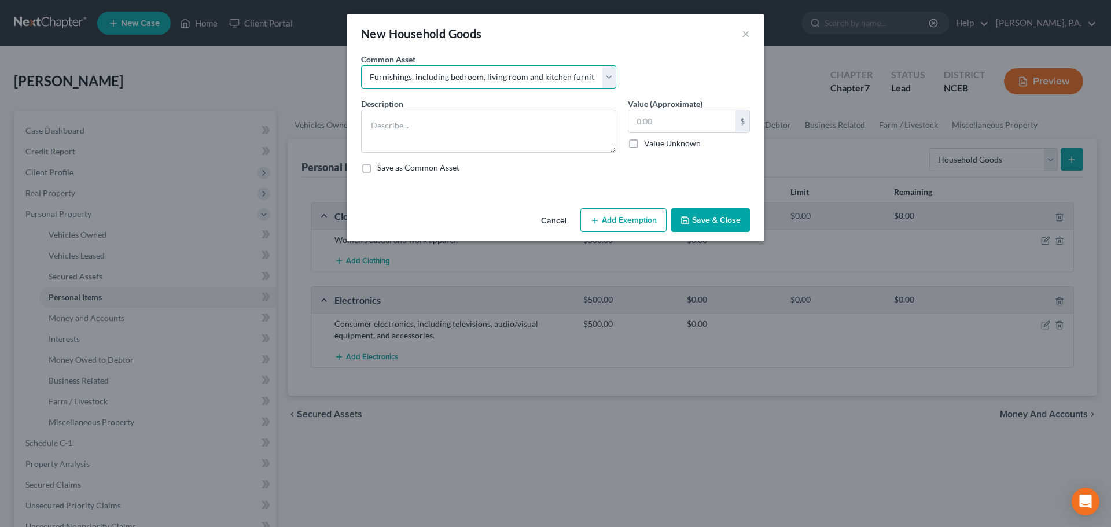
type input "2,000.00"
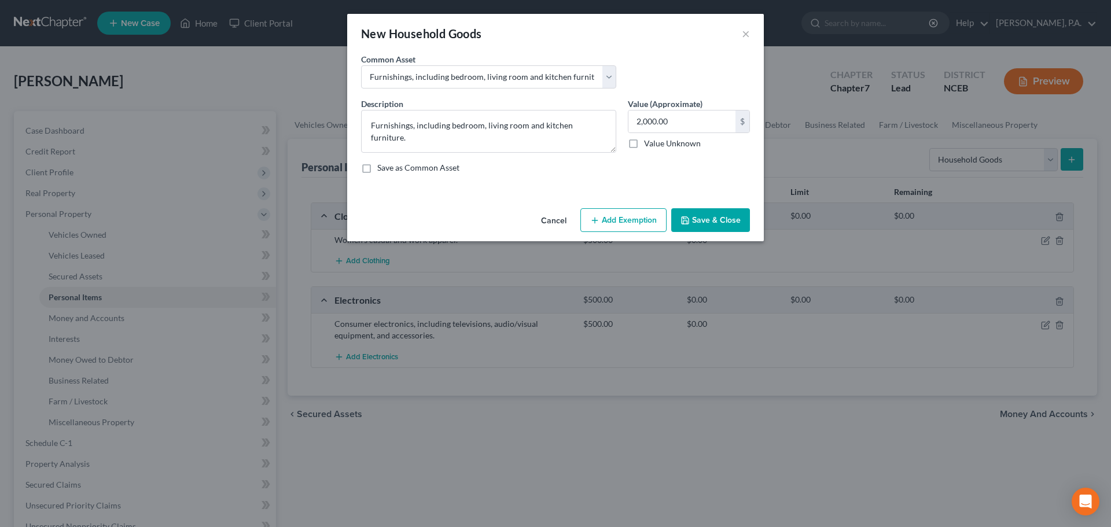
click at [703, 208] on button "Save & Close" at bounding box center [710, 220] width 79 height 24
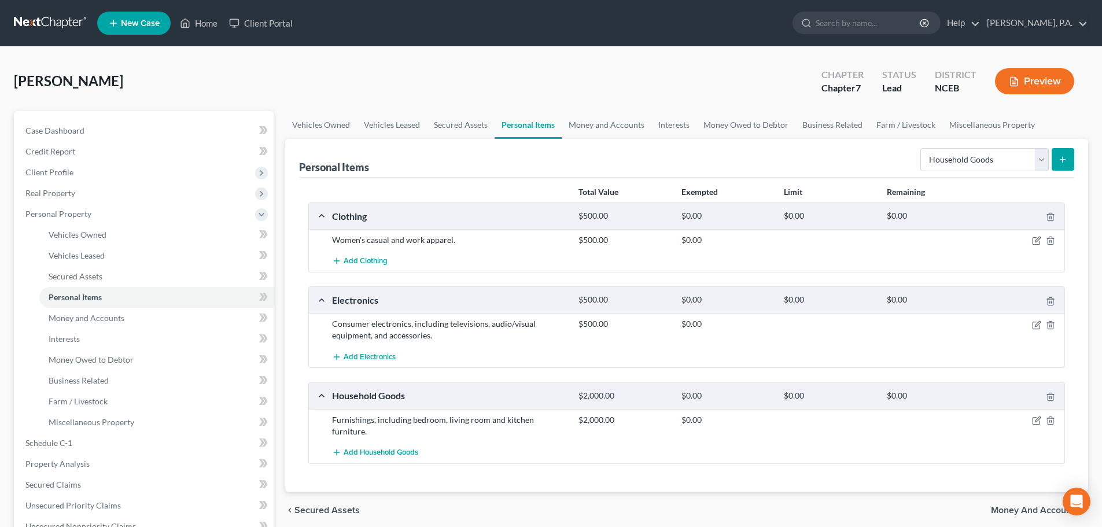
click at [1060, 160] on icon "submit" at bounding box center [1062, 159] width 9 height 9
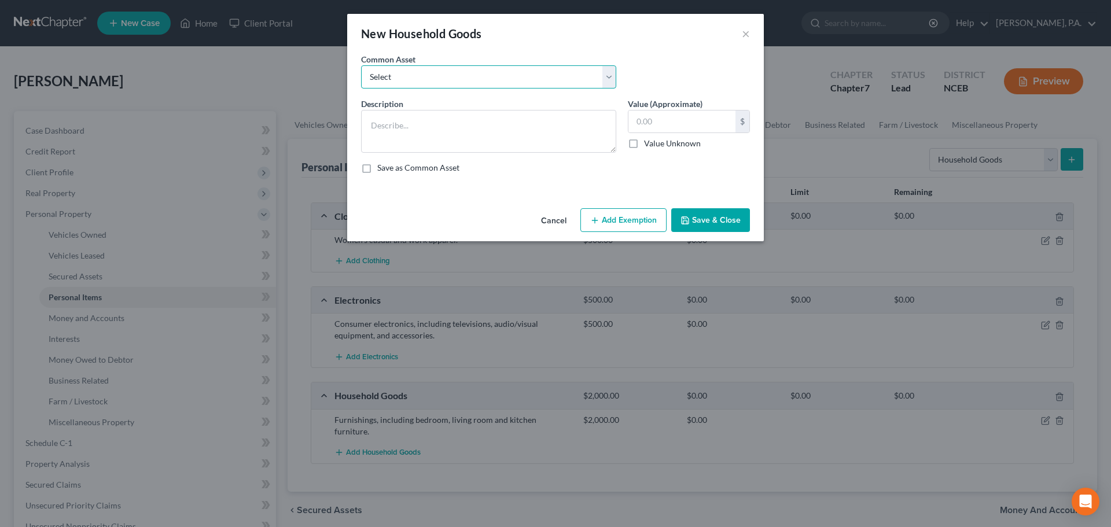
click at [608, 83] on select "Select Furnishings, including bedroom, living room and kitchen furniture. Major…" at bounding box center [488, 76] width 255 height 23
select select "2"
click at [361, 65] on select "Select Furnishings, including bedroom, living room and kitchen furniture. Major…" at bounding box center [488, 76] width 255 height 23
type textarea "Housewares and Kitchenware, including utensils, cookware, decorative items, etc."
type input "300.00"
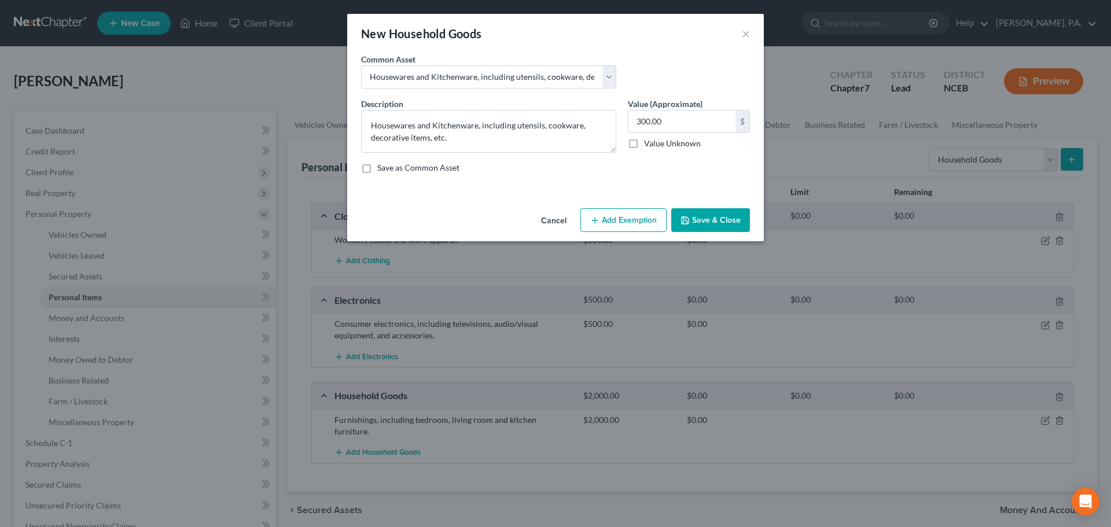
click at [698, 221] on button "Save & Close" at bounding box center [710, 220] width 79 height 24
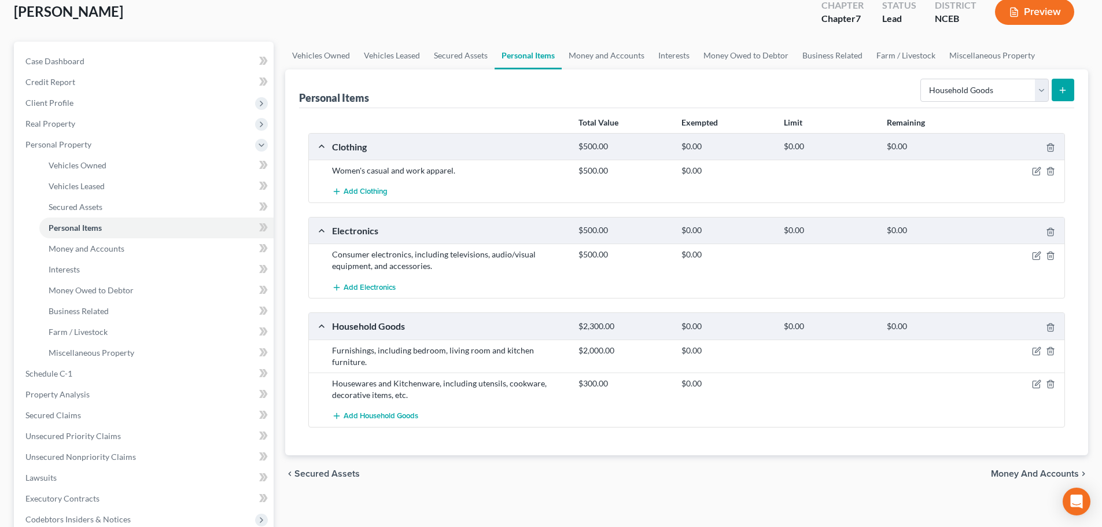
scroll to position [17, 0]
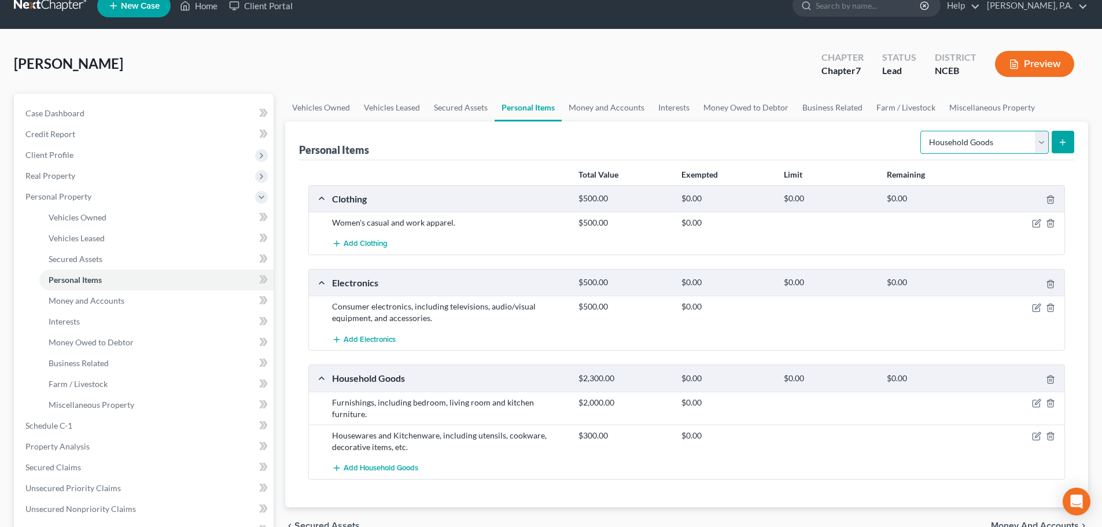
click at [1005, 149] on select "Select Item Type Clothing Collectibles Of Value Electronics Firearms Household …" at bounding box center [984, 142] width 128 height 23
select select "jewelry"
click at [922, 131] on select "Select Item Type Clothing Collectibles Of Value Electronics Firearms Household …" at bounding box center [984, 142] width 128 height 23
click at [1070, 144] on button "submit" at bounding box center [1063, 142] width 23 height 23
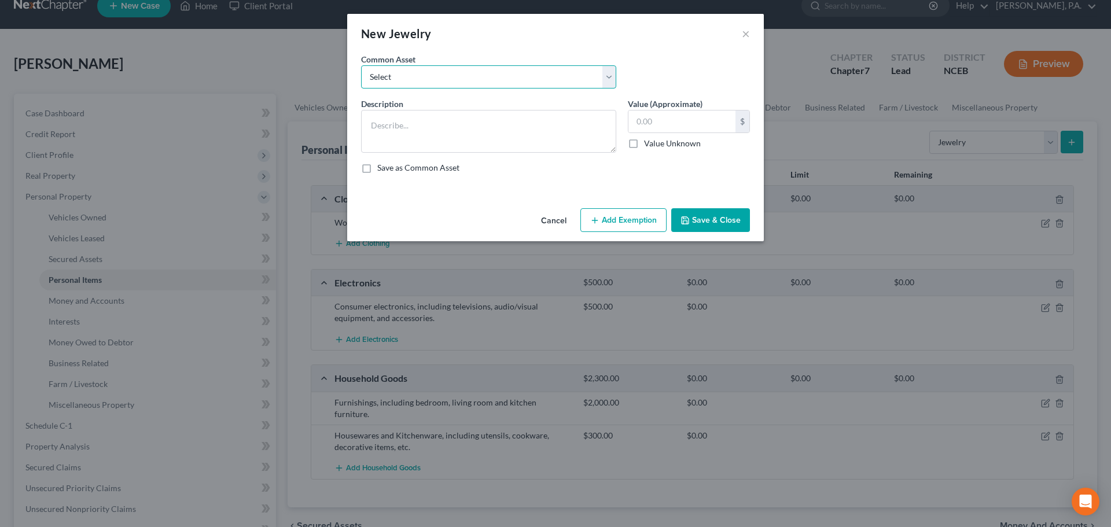
click at [602, 77] on select "Select Women's fashion and costume jewelry." at bounding box center [488, 76] width 255 height 23
select select "0"
click at [361, 65] on select "Select Women's fashion and costume jewelry." at bounding box center [488, 76] width 255 height 23
type textarea "Women's fashion and costume jewelry."
type input "300.00"
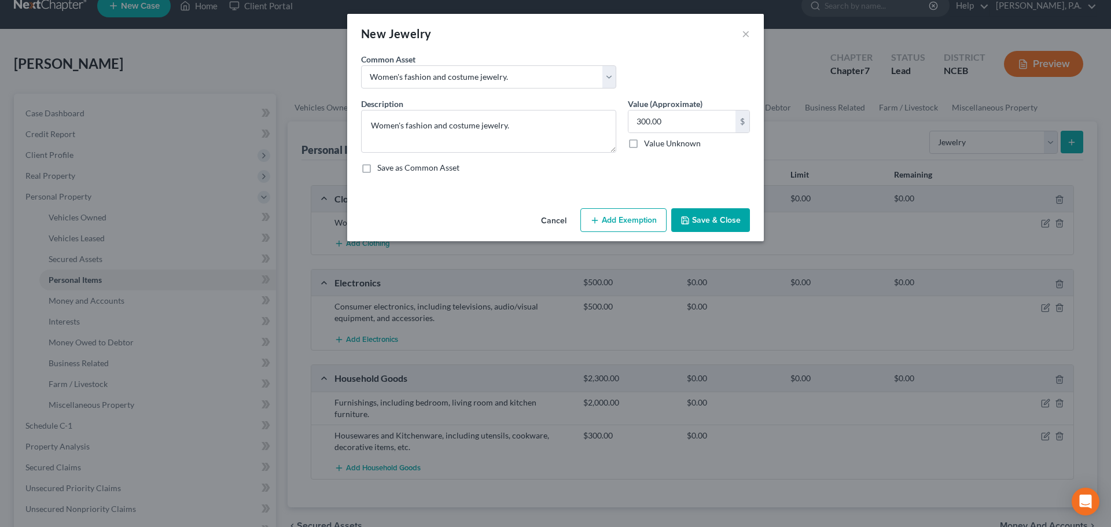
click at [706, 219] on button "Save & Close" at bounding box center [710, 220] width 79 height 24
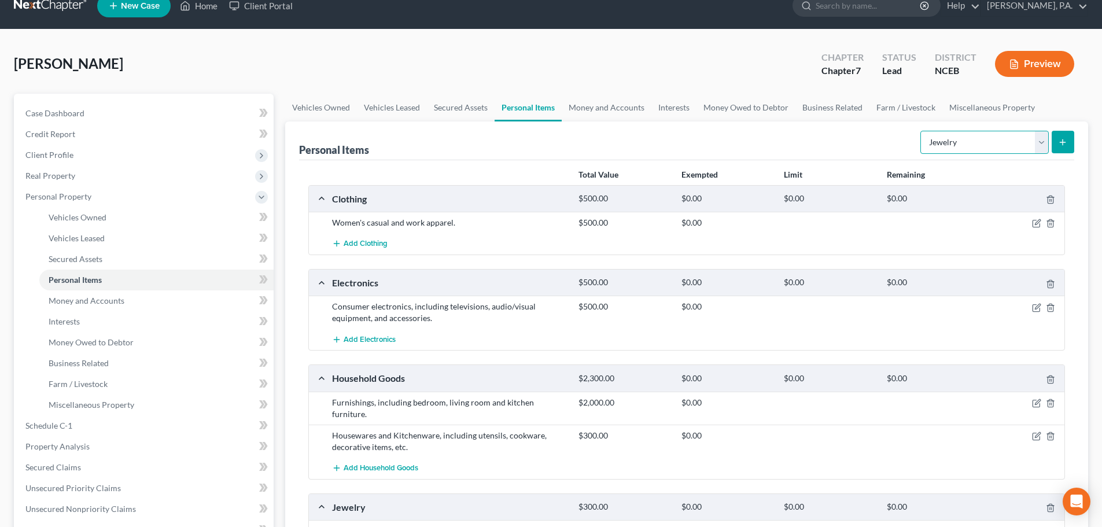
click at [960, 137] on select "Select Item Type Clothing Collectibles Of Value Electronics Firearms Household …" at bounding box center [984, 142] width 128 height 23
click at [843, 143] on div "Personal Items Select Item Type Clothing Collectibles Of Value Electronics Fire…" at bounding box center [686, 140] width 775 height 39
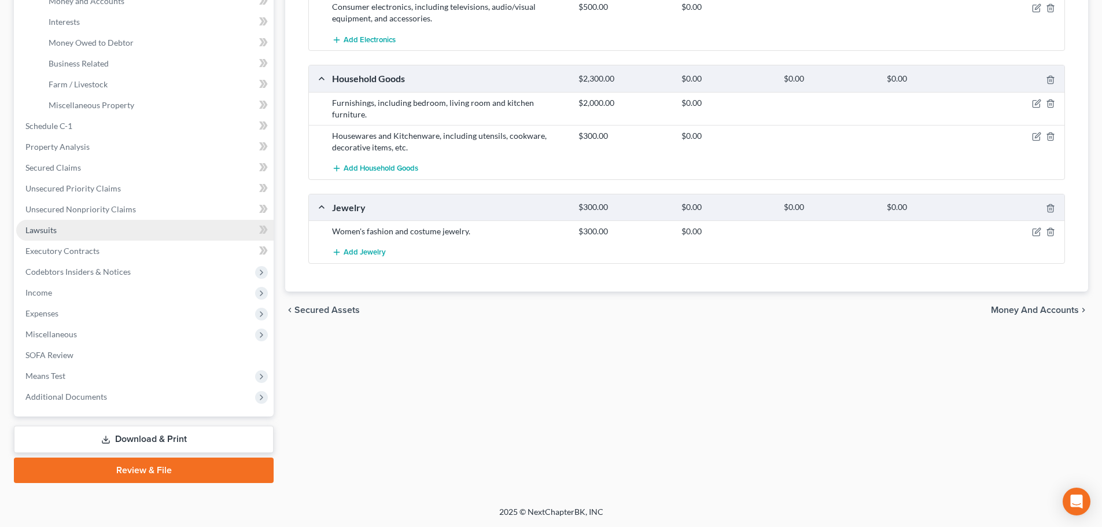
scroll to position [0, 0]
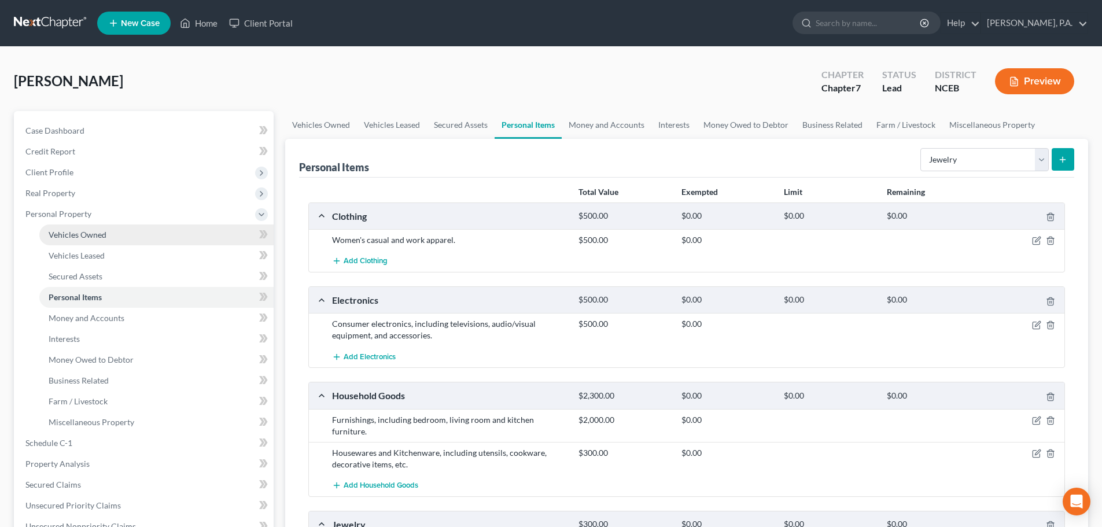
click at [151, 241] on link "Vehicles Owned" at bounding box center [156, 234] width 234 height 21
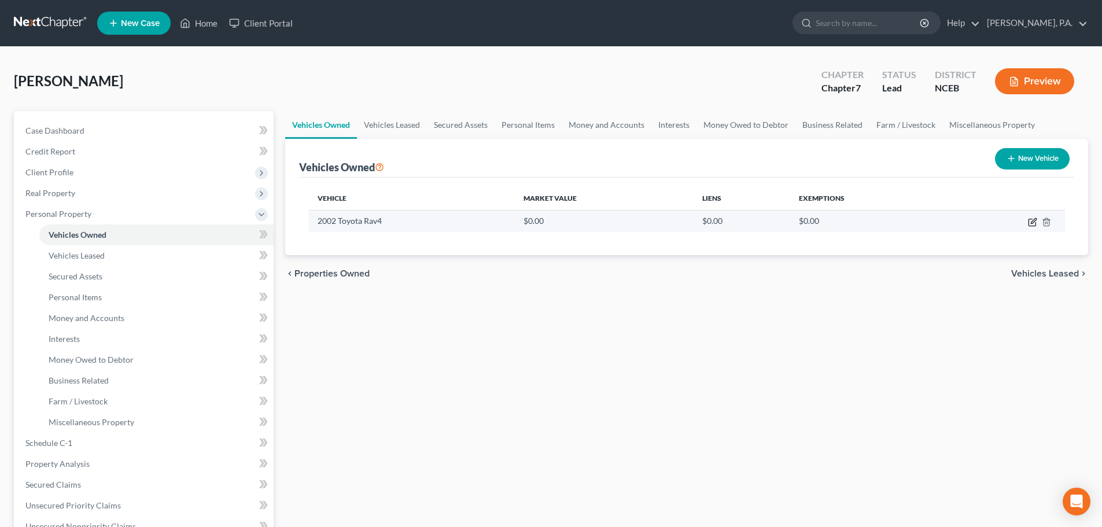
click at [1031, 222] on icon "button" at bounding box center [1033, 220] width 5 height 5
select select "0"
select select "24"
select select "2"
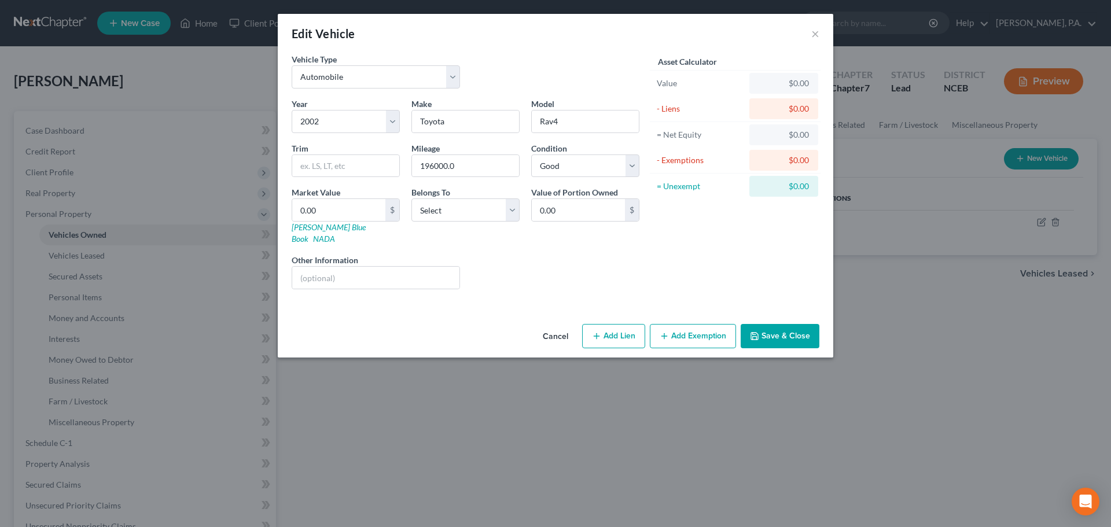
click at [563, 325] on button "Cancel" at bounding box center [555, 336] width 44 height 23
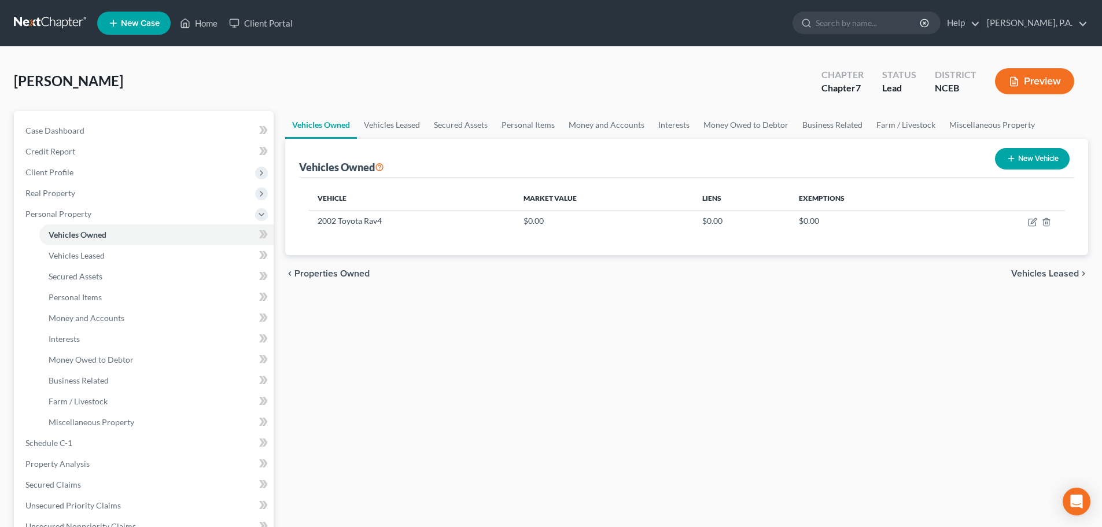
click at [27, 22] on link at bounding box center [51, 23] width 74 height 21
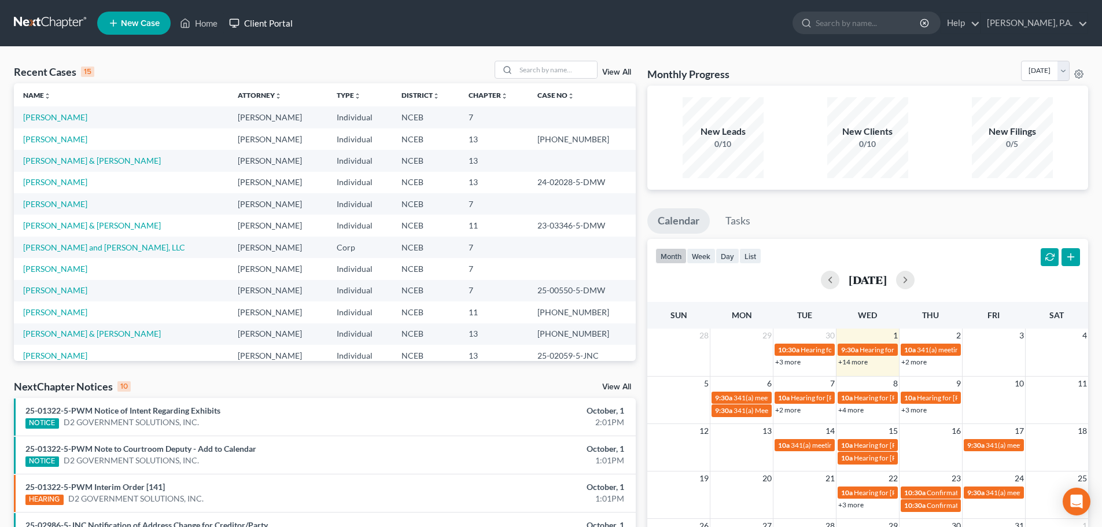
click at [252, 24] on link "Client Portal" at bounding box center [260, 23] width 75 height 21
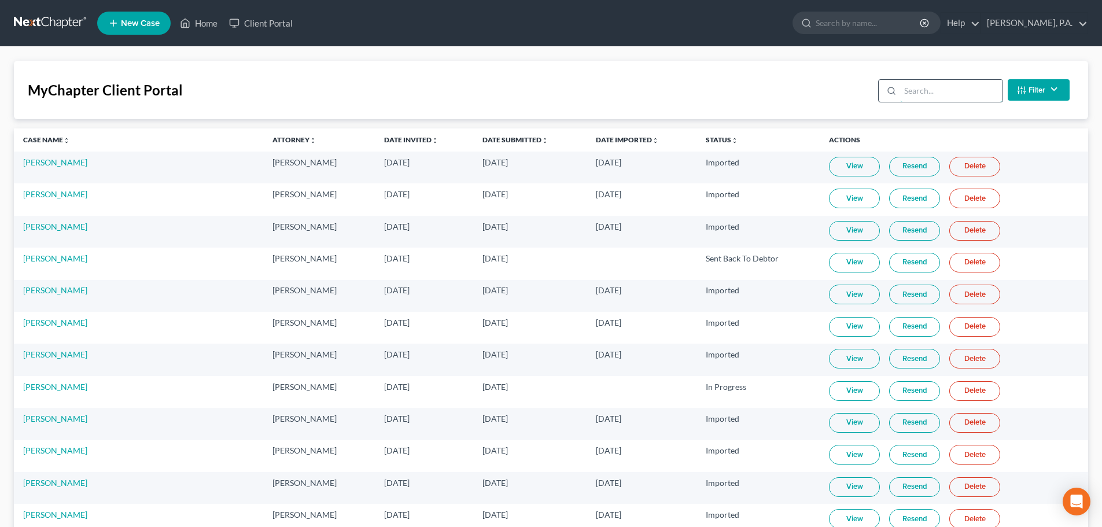
click at [902, 99] on input "search" at bounding box center [951, 91] width 102 height 22
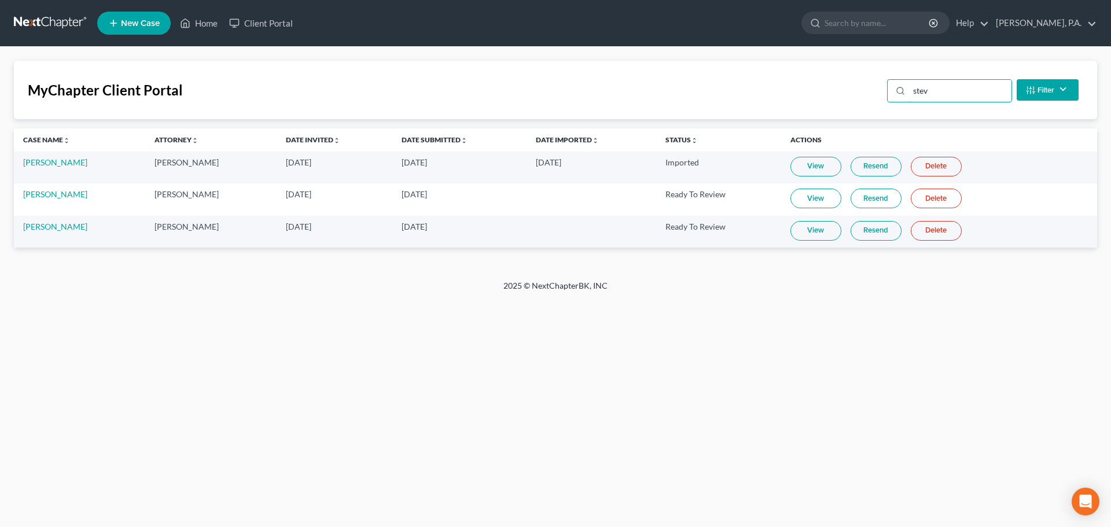
type input "stev"
click at [802, 230] on link "View" at bounding box center [815, 231] width 51 height 20
click at [61, 224] on link "[PERSON_NAME]" at bounding box center [55, 227] width 64 height 10
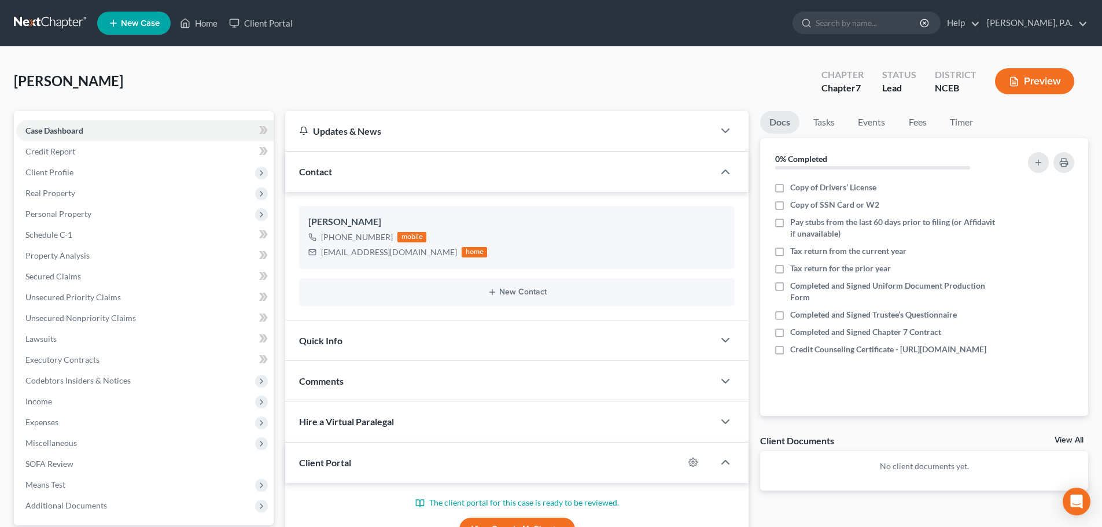
click at [60, 14] on link at bounding box center [51, 23] width 74 height 21
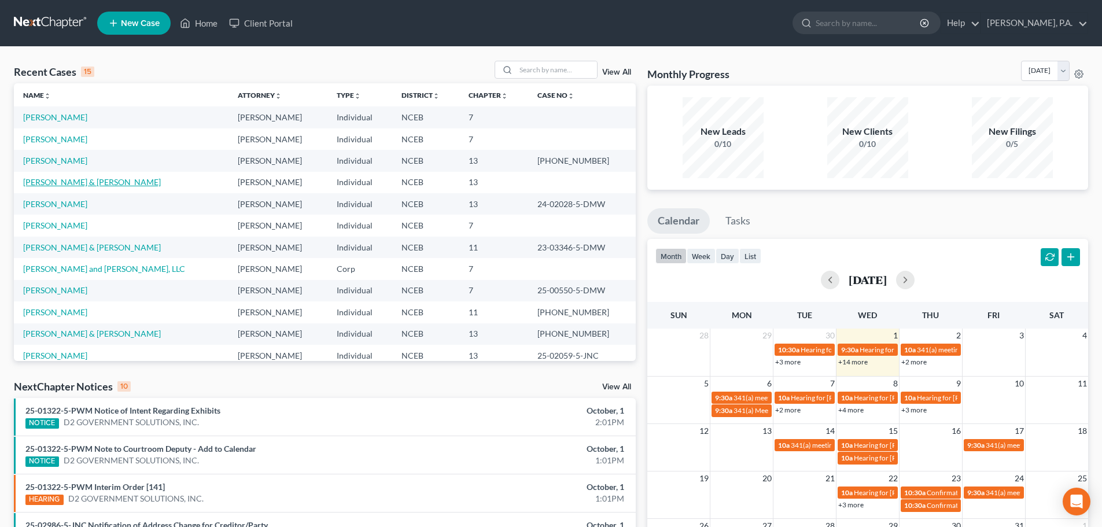
click at [65, 184] on link "[PERSON_NAME] & [PERSON_NAME]" at bounding box center [92, 182] width 138 height 10
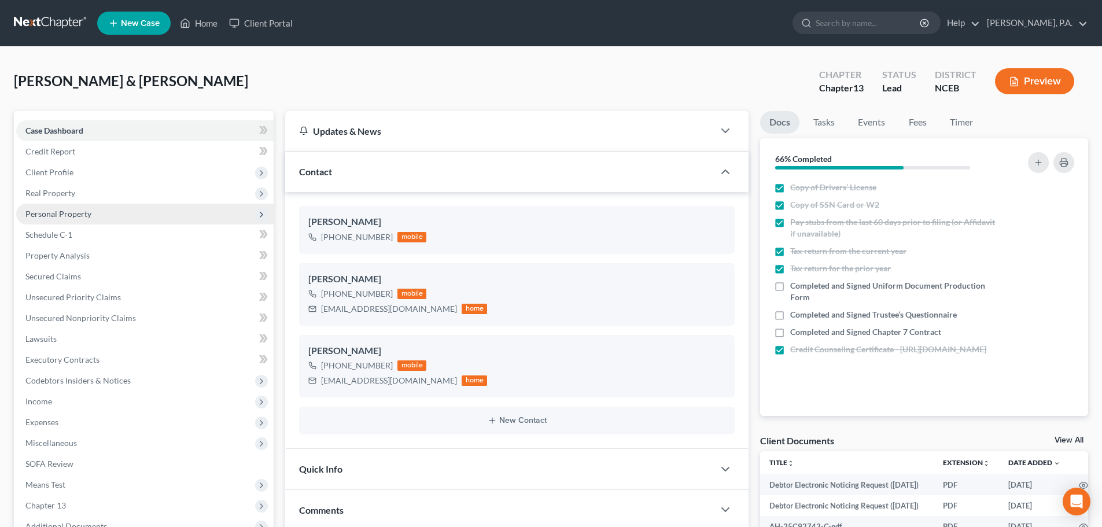
click at [61, 205] on span "Personal Property" at bounding box center [144, 214] width 257 height 21
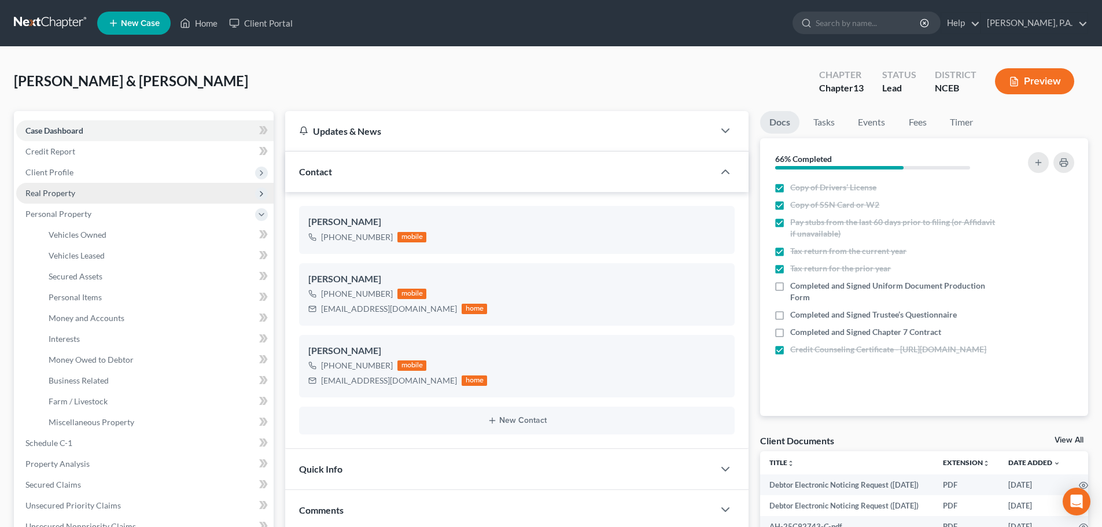
click at [58, 195] on span "Real Property" at bounding box center [50, 193] width 50 height 10
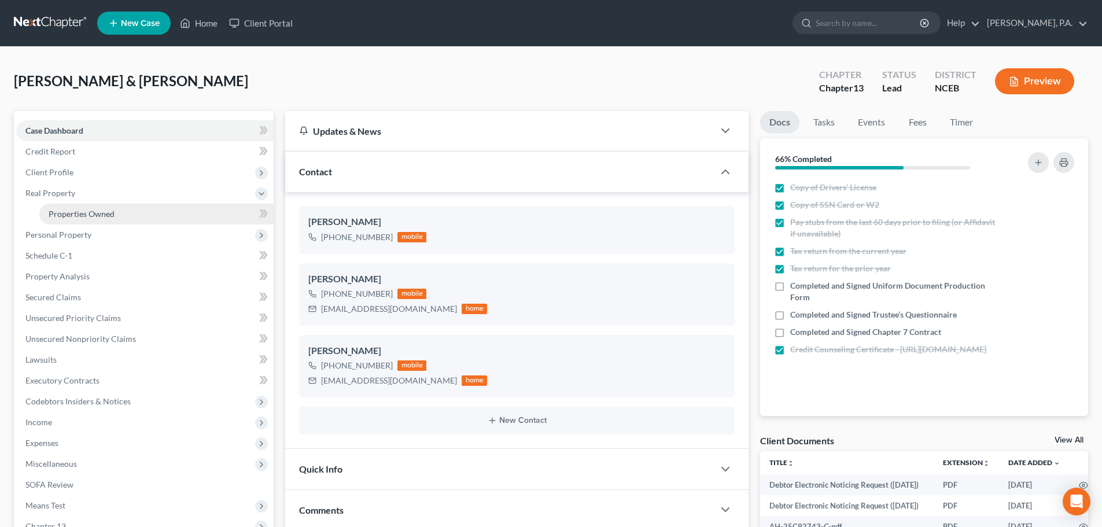
click at [79, 212] on span "Properties Owned" at bounding box center [82, 214] width 66 height 10
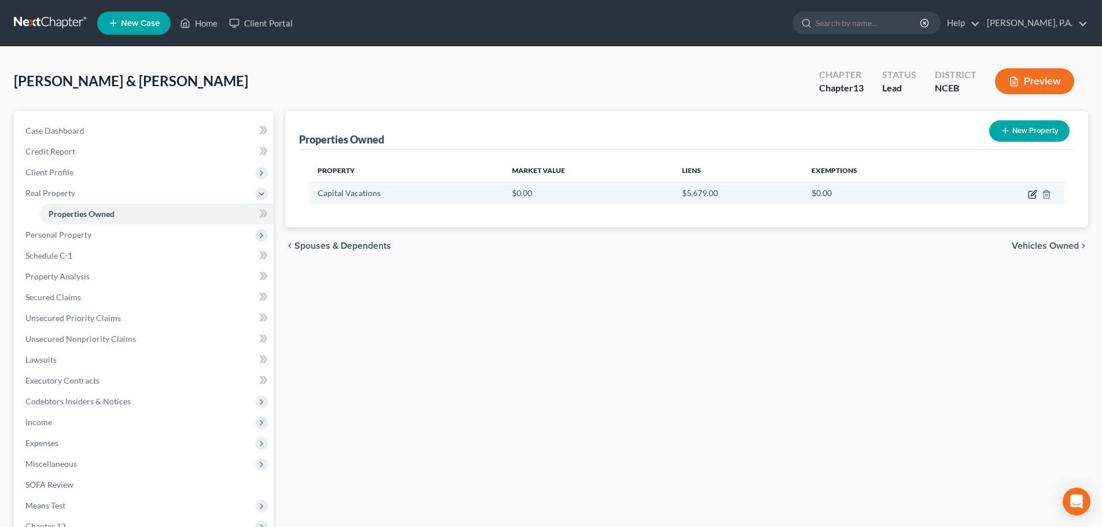
click at [1030, 197] on icon "button" at bounding box center [1032, 194] width 9 height 9
select select "42"
select select "2"
select select "0"
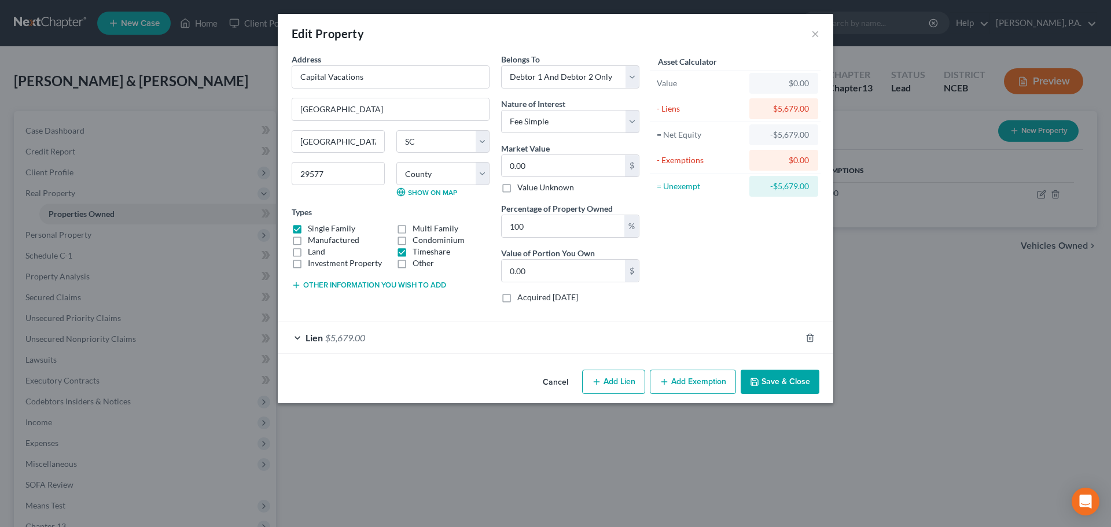
click at [517, 185] on label "Value Unknown" at bounding box center [545, 188] width 57 height 12
click at [522, 185] on input "Value Unknown" at bounding box center [526, 186] width 8 height 8
checkbox input "true"
click at [554, 340] on div "Lien $5,679.00" at bounding box center [539, 337] width 523 height 31
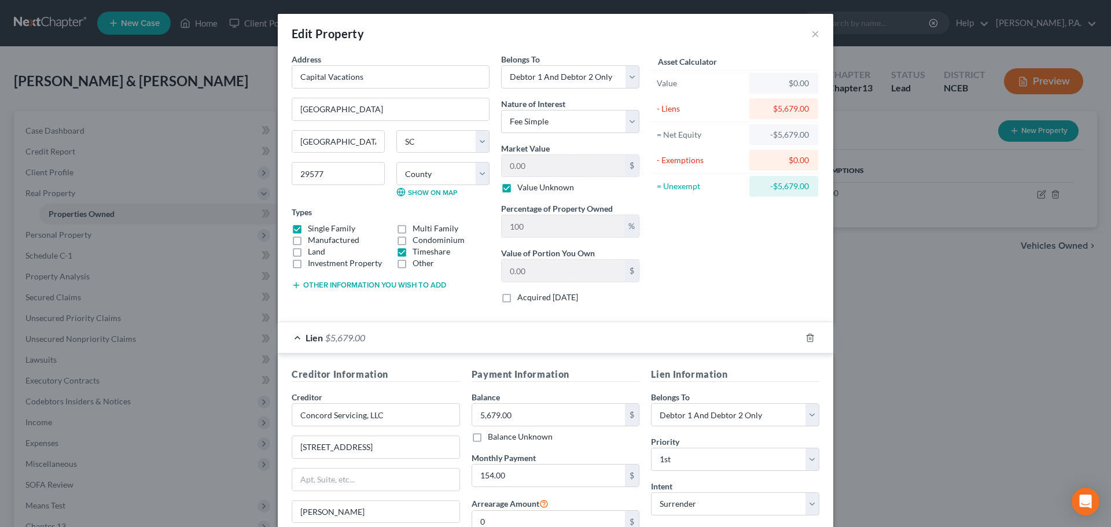
scroll to position [220, 0]
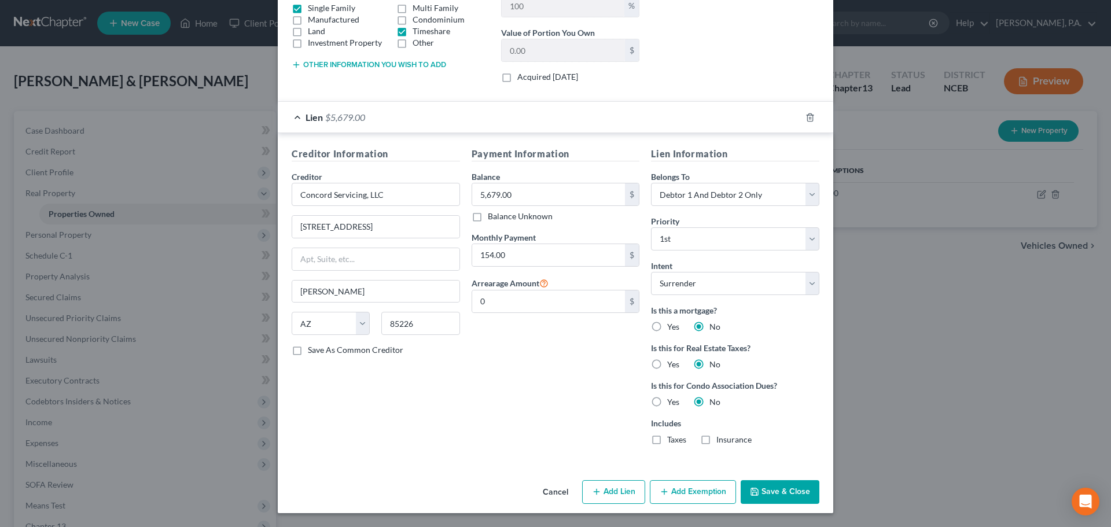
click at [667, 326] on label "Yes" at bounding box center [673, 327] width 12 height 12
click at [672, 326] on input "Yes" at bounding box center [676, 325] width 8 height 8
radio input "true"
radio input "false"
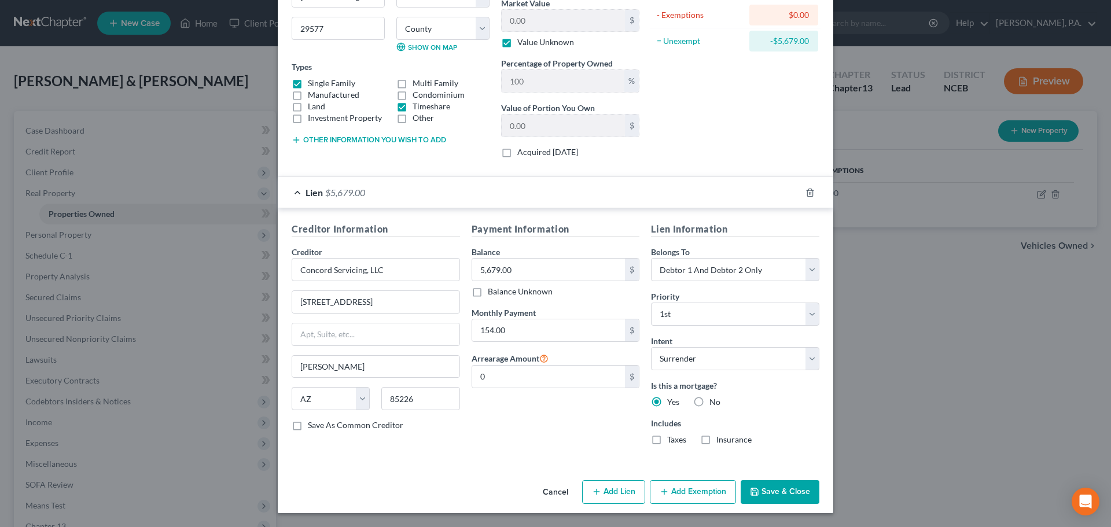
scroll to position [0, 0]
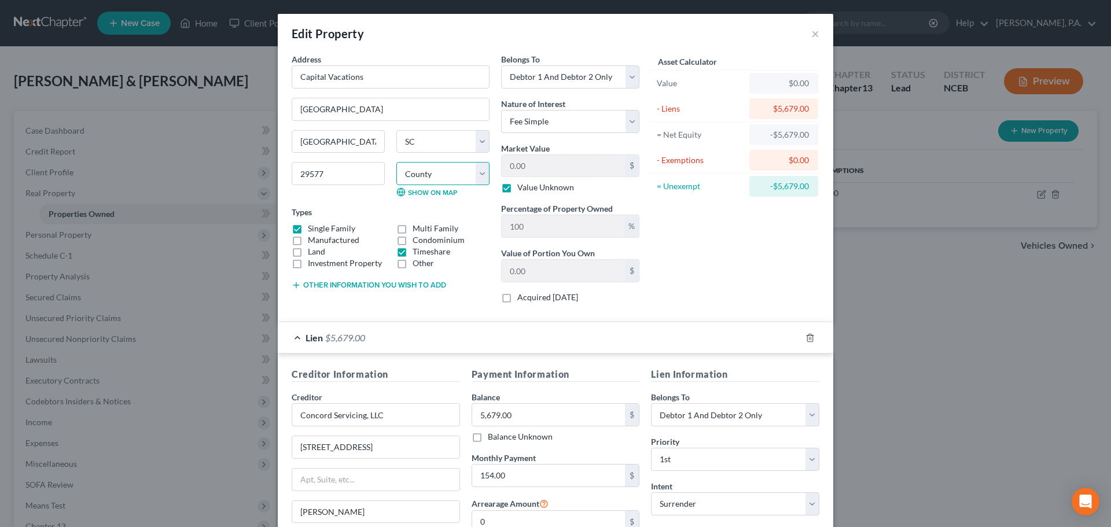
click at [421, 174] on select "County [GEOGRAPHIC_DATA] [GEOGRAPHIC_DATA] [GEOGRAPHIC_DATA] [GEOGRAPHIC_DATA] …" at bounding box center [442, 173] width 93 height 23
click at [473, 179] on select "County [GEOGRAPHIC_DATA] [GEOGRAPHIC_DATA] [GEOGRAPHIC_DATA] [GEOGRAPHIC_DATA] …" at bounding box center [442, 173] width 93 height 23
select select "25"
click at [396, 162] on select "County [GEOGRAPHIC_DATA] [GEOGRAPHIC_DATA] [GEOGRAPHIC_DATA] [GEOGRAPHIC_DATA] …" at bounding box center [442, 173] width 93 height 23
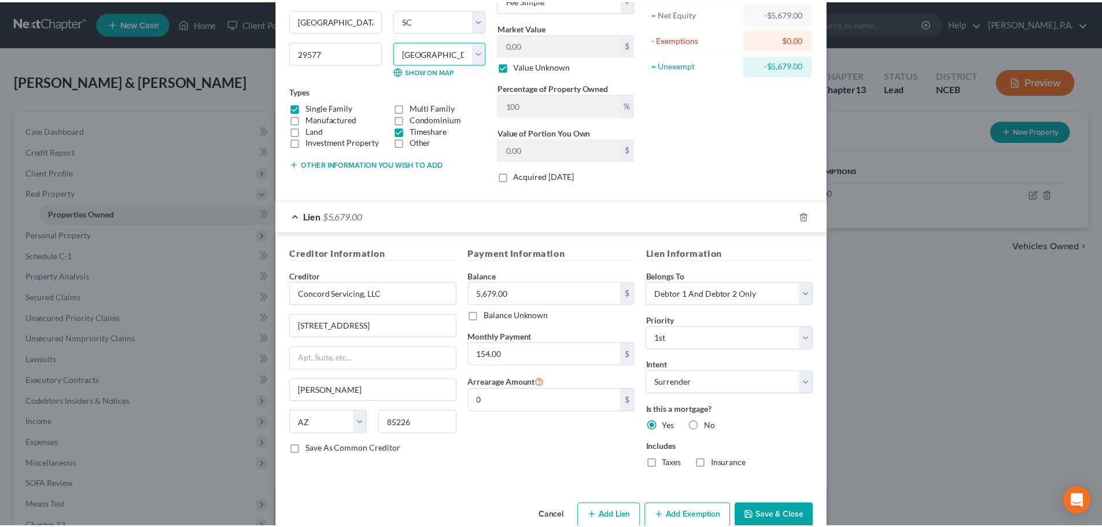
scroll to position [145, 0]
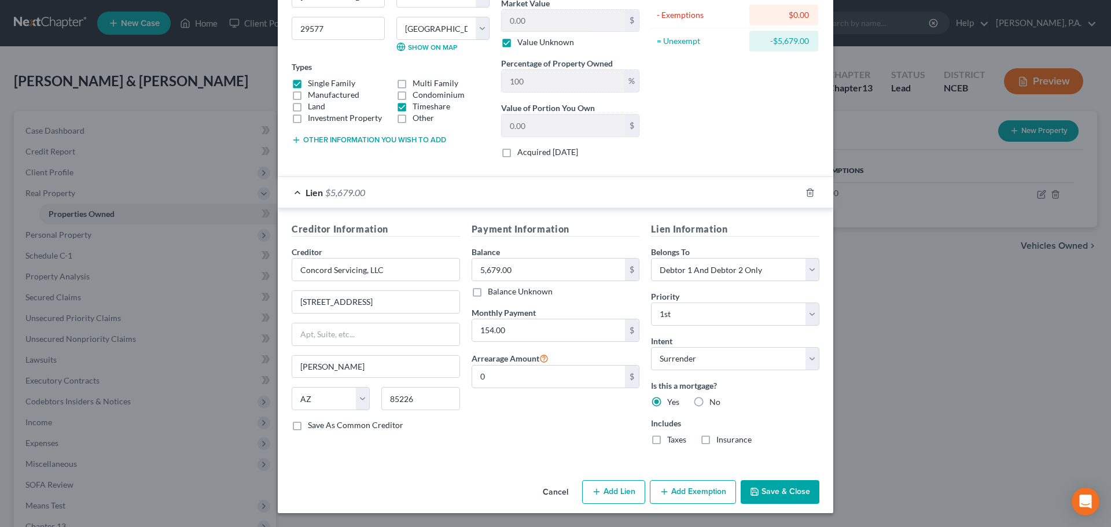
click at [308, 89] on label "Manufactured" at bounding box center [333, 95] width 51 height 12
click at [312, 89] on input "Manufactured" at bounding box center [316, 93] width 8 height 8
checkbox input "true"
click at [308, 82] on label "Single Family" at bounding box center [331, 84] width 47 height 12
click at [312, 82] on input "Single Family" at bounding box center [316, 82] width 8 height 8
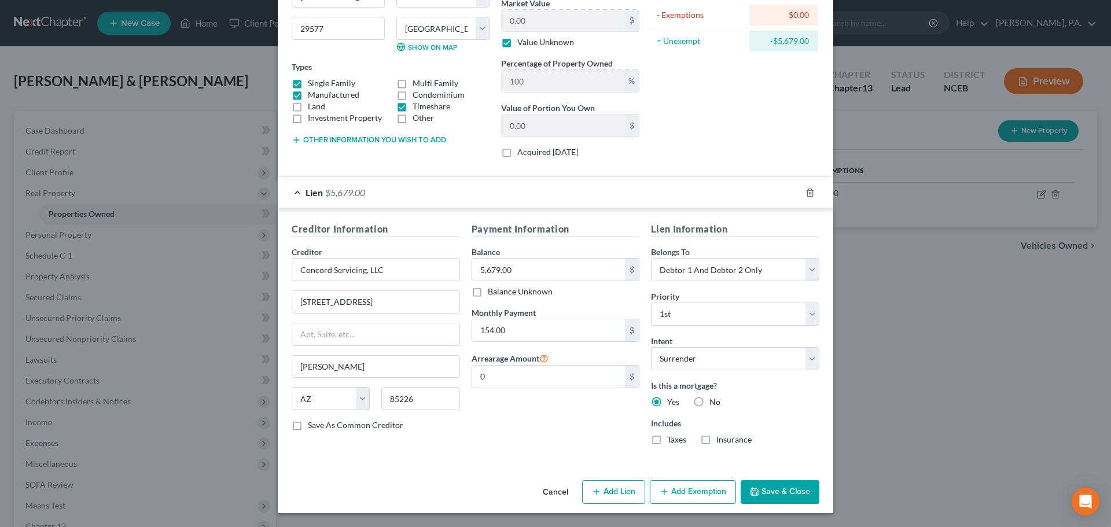
checkbox input "false"
click at [308, 94] on label "Manufactured" at bounding box center [333, 95] width 51 height 12
click at [312, 94] on input "Manufactured" at bounding box center [316, 93] width 8 height 8
checkbox input "false"
click at [412, 94] on label "Condominium" at bounding box center [438, 95] width 52 height 12
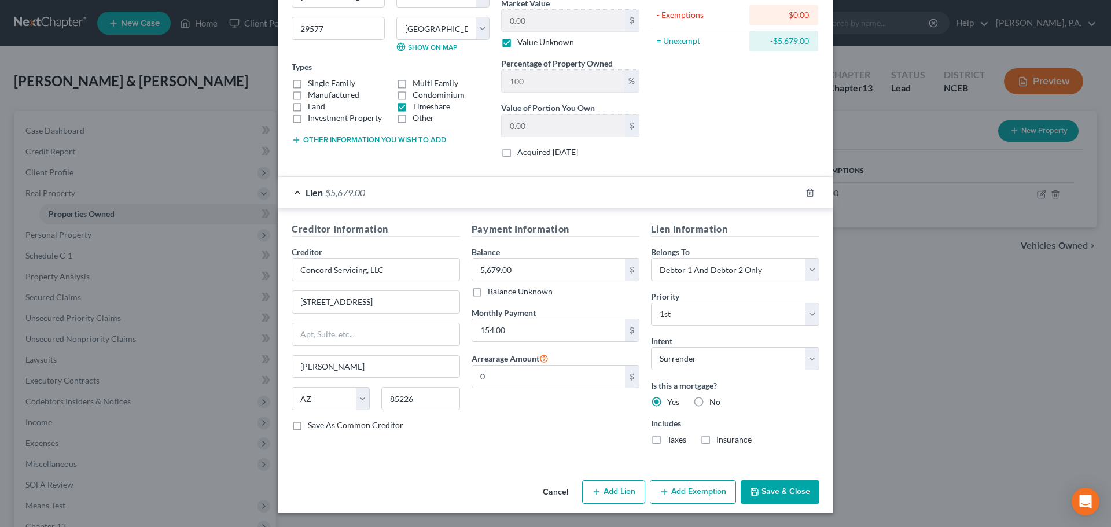
click at [417, 94] on input "Condominium" at bounding box center [421, 93] width 8 height 8
checkbox input "true"
click at [797, 485] on button "Save & Close" at bounding box center [779, 492] width 79 height 24
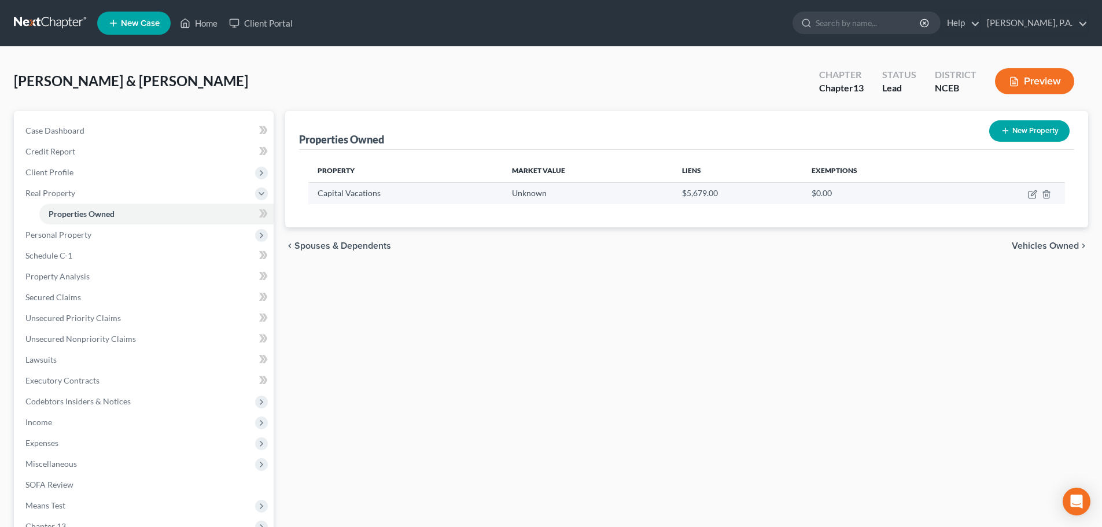
click at [1031, 200] on td at bounding box center [1010, 193] width 110 height 22
click at [1032, 193] on icon "button" at bounding box center [1032, 194] width 9 height 9
select select "42"
select select "25"
select select "2"
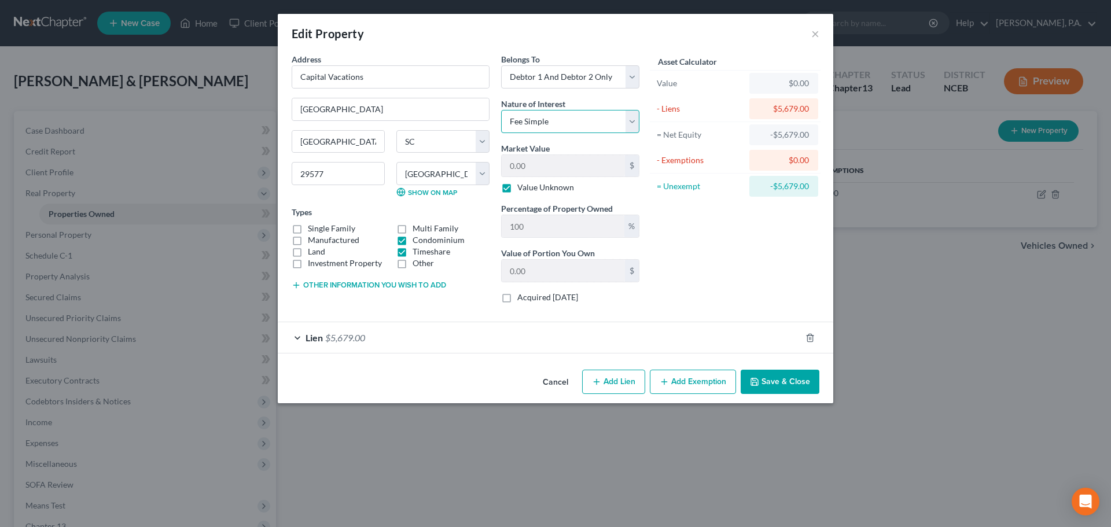
click at [633, 125] on select "Select Fee Simple Joint Tenant Life Estate Equitable Interest Future Interest T…" at bounding box center [570, 121] width 138 height 23
select select "7"
click at [501, 110] on select "Select Fee Simple Joint Tenant Life Estate Equitable Interest Future Interest T…" at bounding box center [570, 121] width 138 height 23
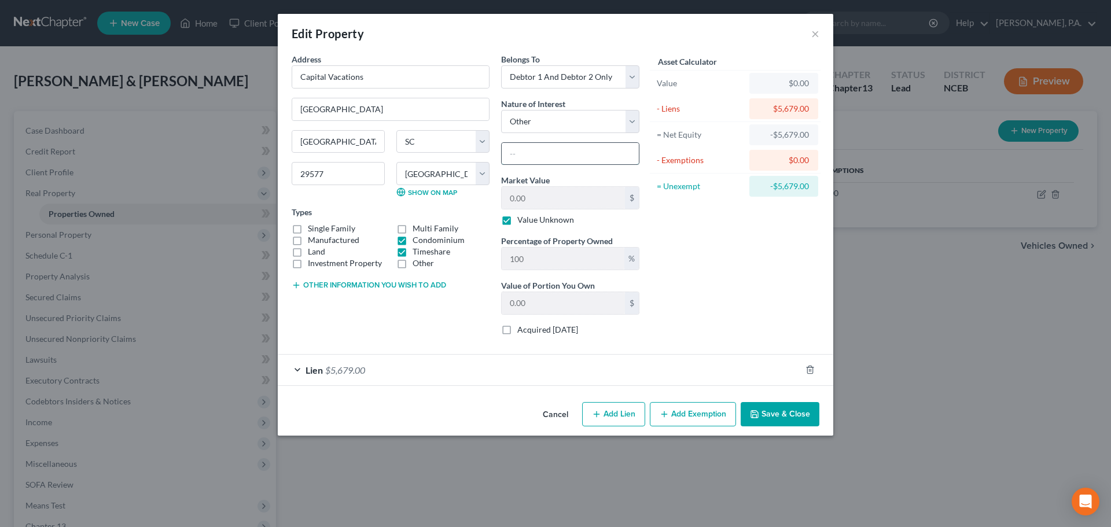
click at [561, 157] on input "text" at bounding box center [570, 154] width 137 height 22
type input "Fractional ownership"
click at [758, 410] on icon "button" at bounding box center [754, 414] width 9 height 9
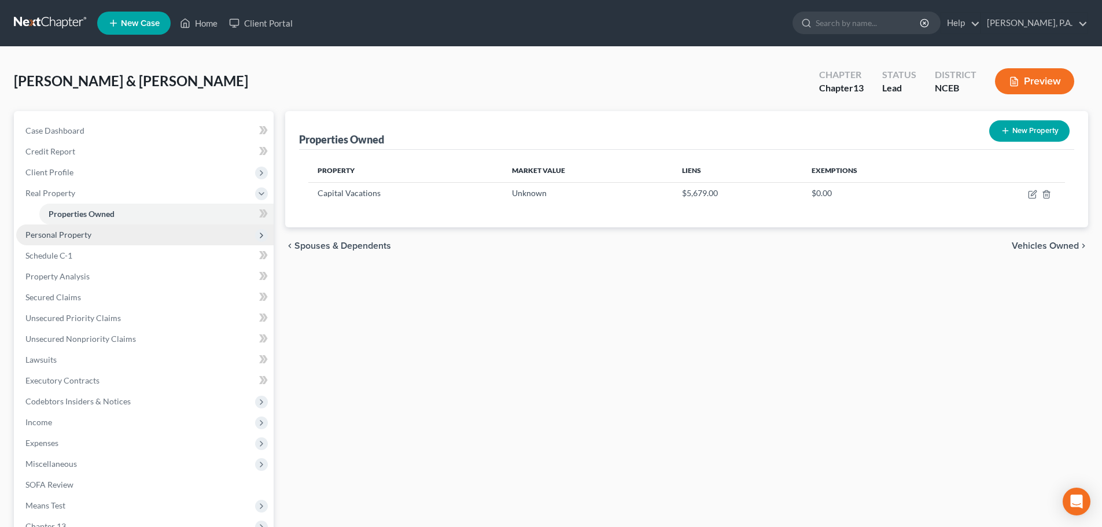
click at [145, 230] on span "Personal Property" at bounding box center [144, 234] width 257 height 21
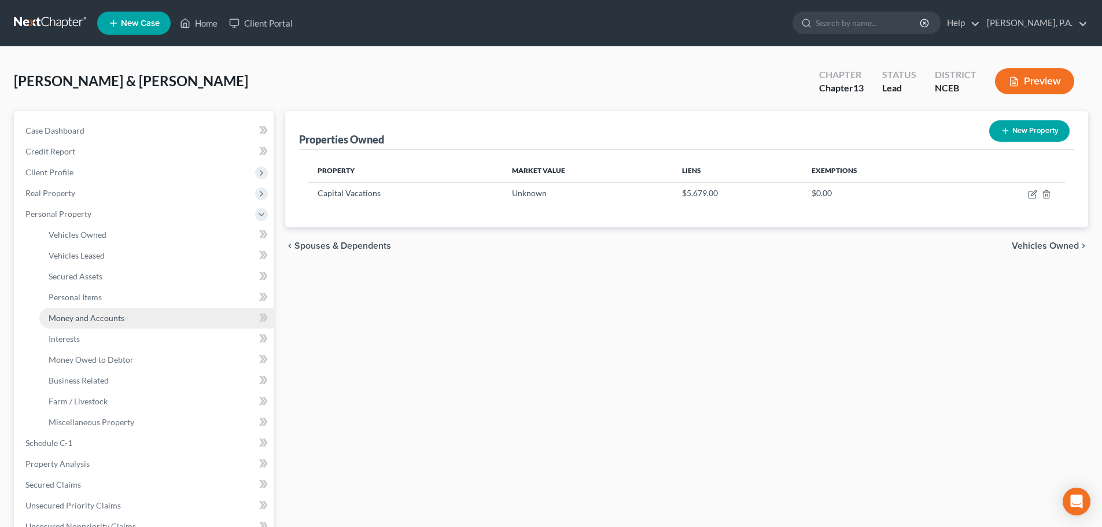
click at [167, 315] on link "Money and Accounts" at bounding box center [156, 318] width 234 height 21
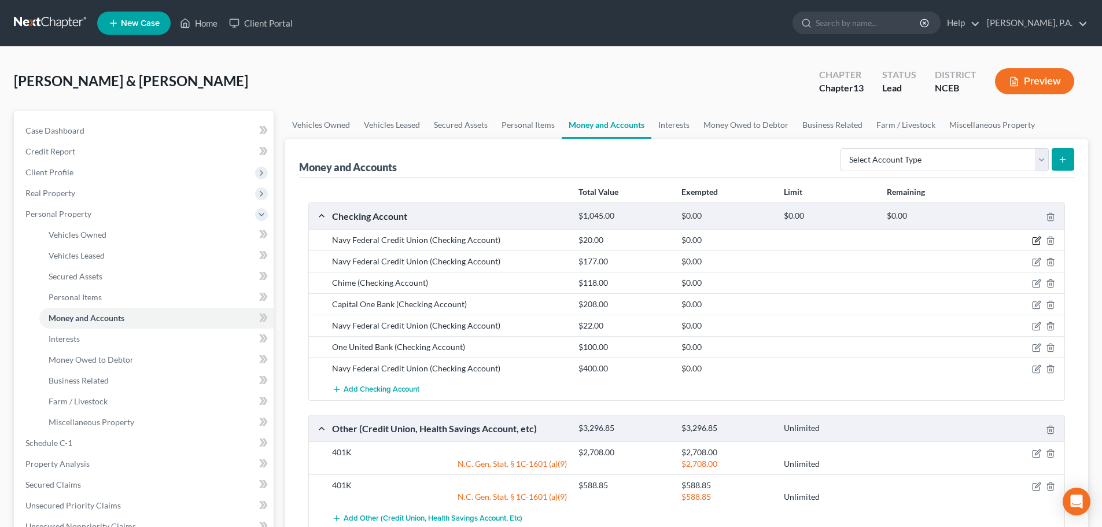
click at [1034, 240] on icon "button" at bounding box center [1036, 240] width 9 height 9
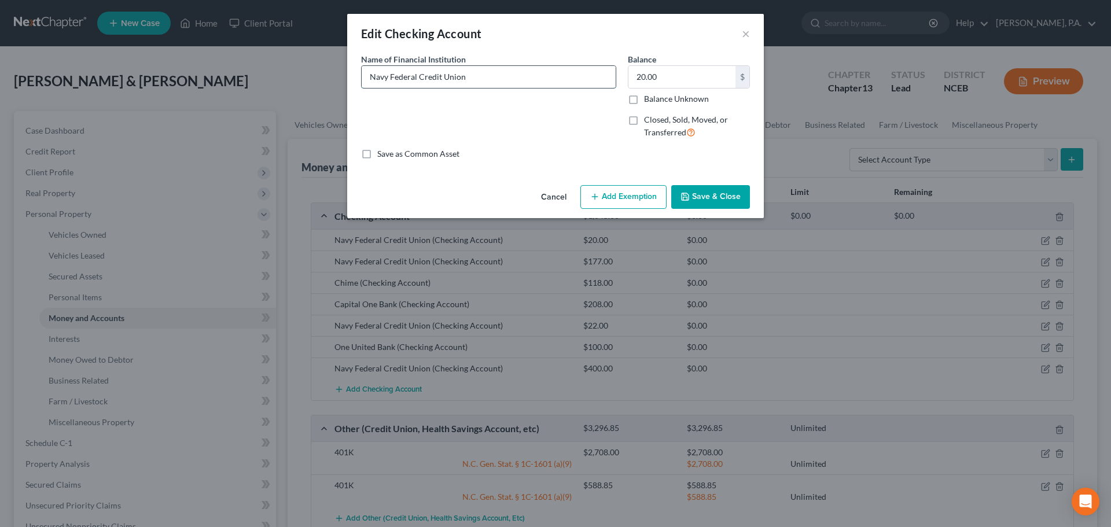
click at [514, 75] on input "Navy Federal Credit Union" at bounding box center [489, 77] width 254 height 22
type input "Navy Federal Credit Union, Acct Ending in 9832"
click at [687, 195] on icon "button" at bounding box center [684, 196] width 9 height 9
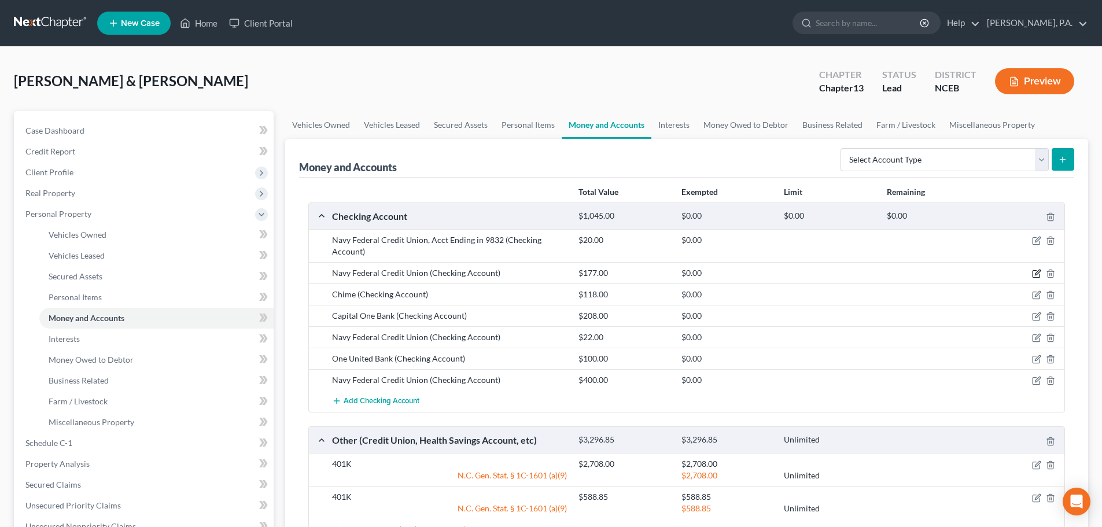
click at [1036, 278] on icon "button" at bounding box center [1036, 274] width 7 height 7
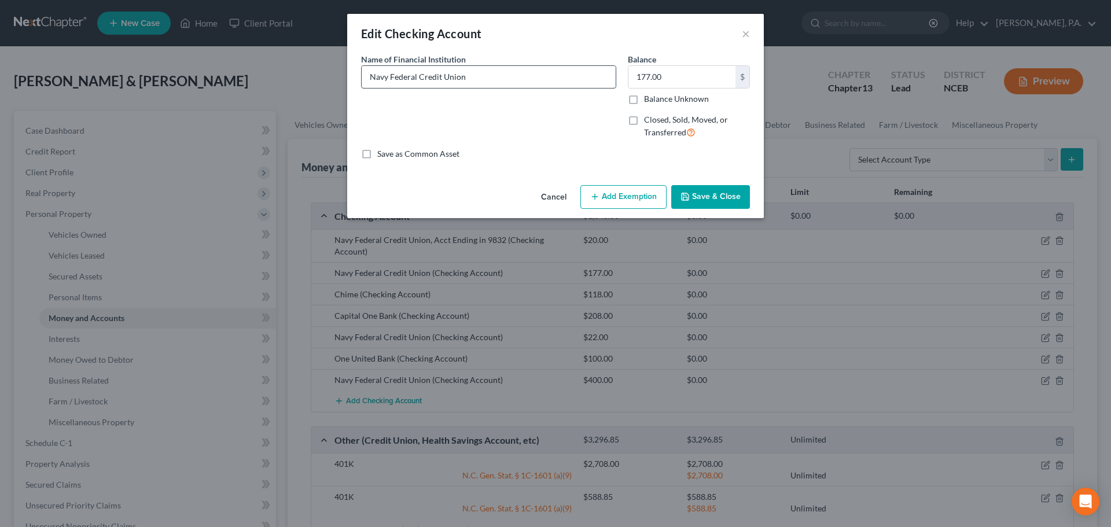
click at [549, 72] on input "Navy Federal Credit Union" at bounding box center [489, 77] width 254 height 22
type input "Navy Federal Credit Union, Acct ending in 4719"
click at [729, 203] on button "Save & Close" at bounding box center [710, 197] width 79 height 24
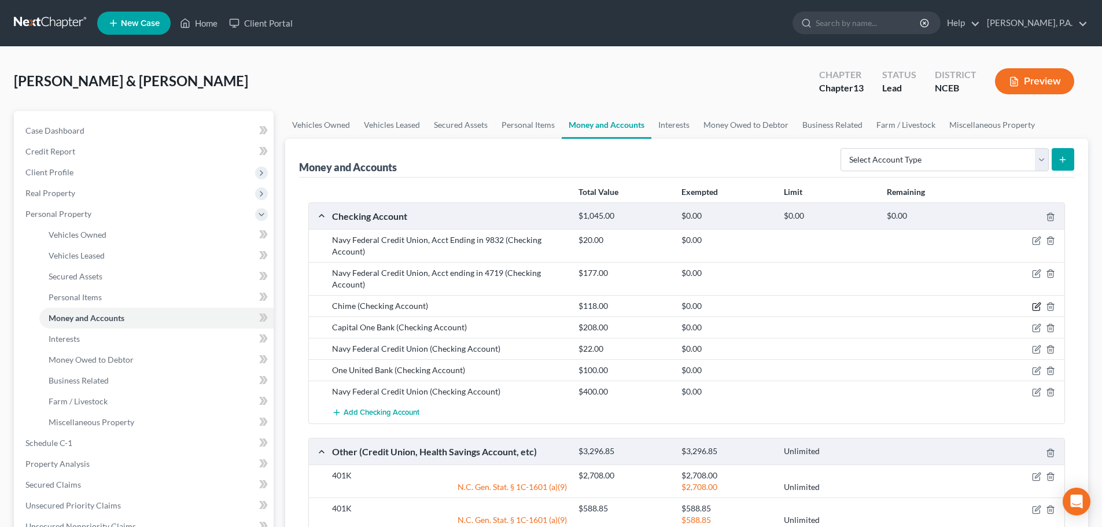
click at [1033, 308] on icon "button" at bounding box center [1036, 306] width 9 height 9
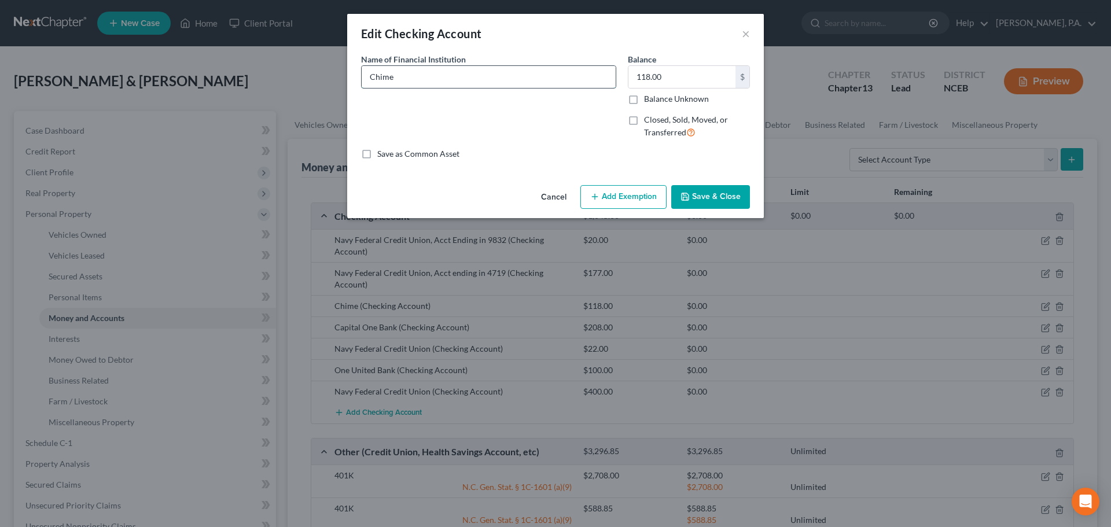
click at [555, 83] on input "Chime" at bounding box center [489, 77] width 254 height 22
type input "Chime, Acct ending in 5487"
type input "600"
click at [681, 200] on icon "button" at bounding box center [684, 196] width 9 height 9
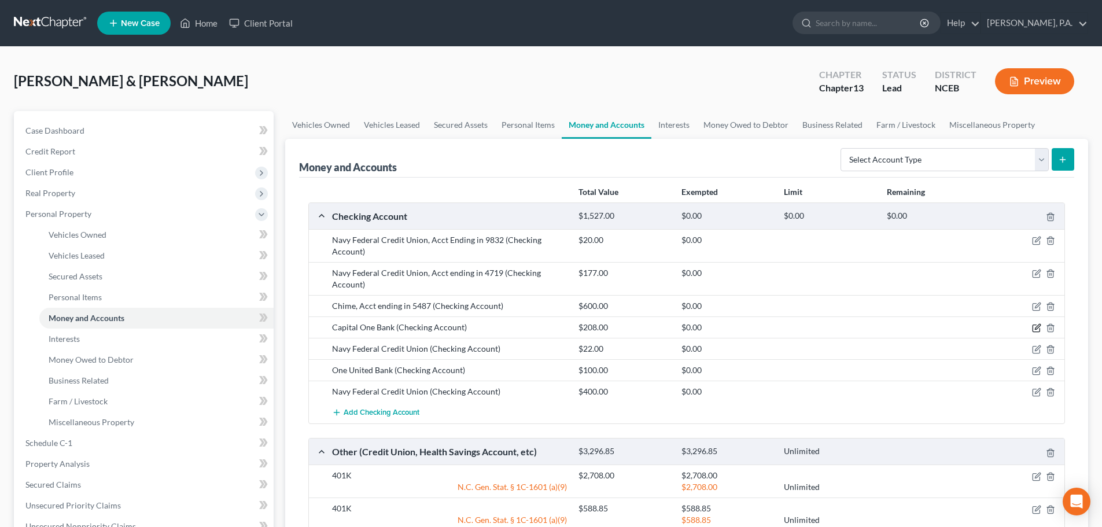
click at [1036, 330] on icon "button" at bounding box center [1037, 327] width 5 height 5
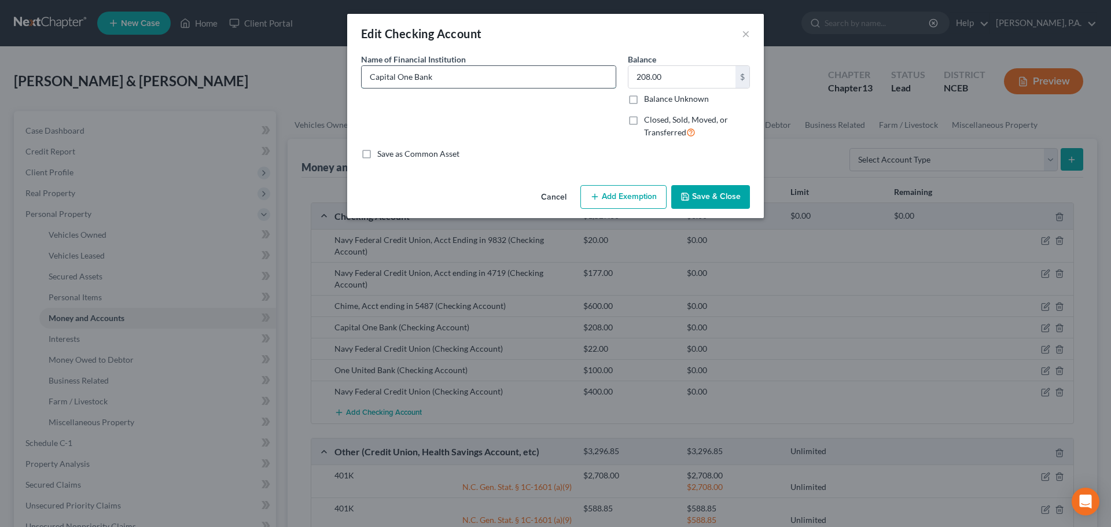
click at [555, 83] on input "Capital One Bank" at bounding box center [489, 77] width 254 height 22
type input "Capital One Bank, Acct ending in 9429"
type input "2,100"
click at [692, 204] on button "Save & Close" at bounding box center [710, 197] width 79 height 24
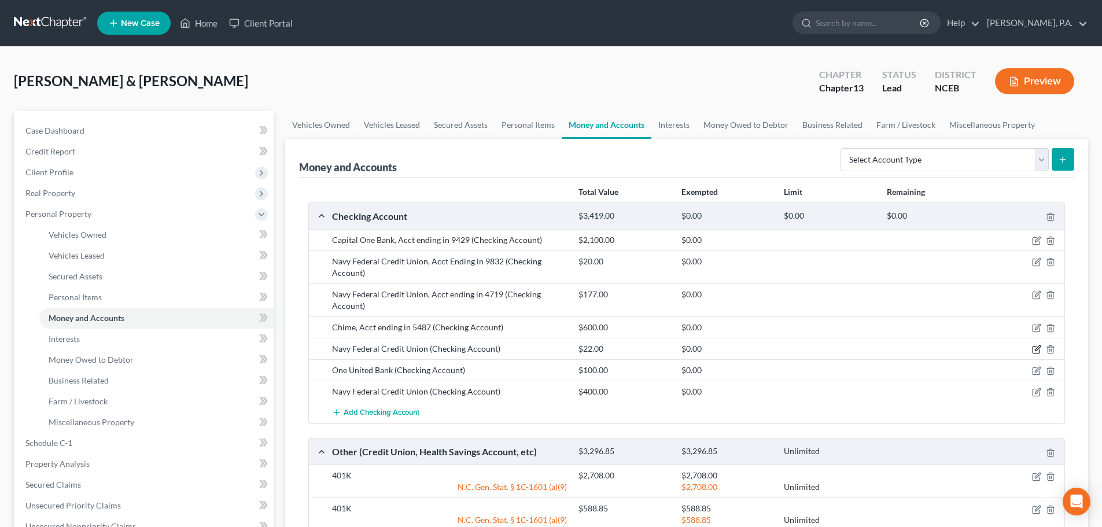
click at [1038, 347] on icon "button" at bounding box center [1037, 348] width 5 height 5
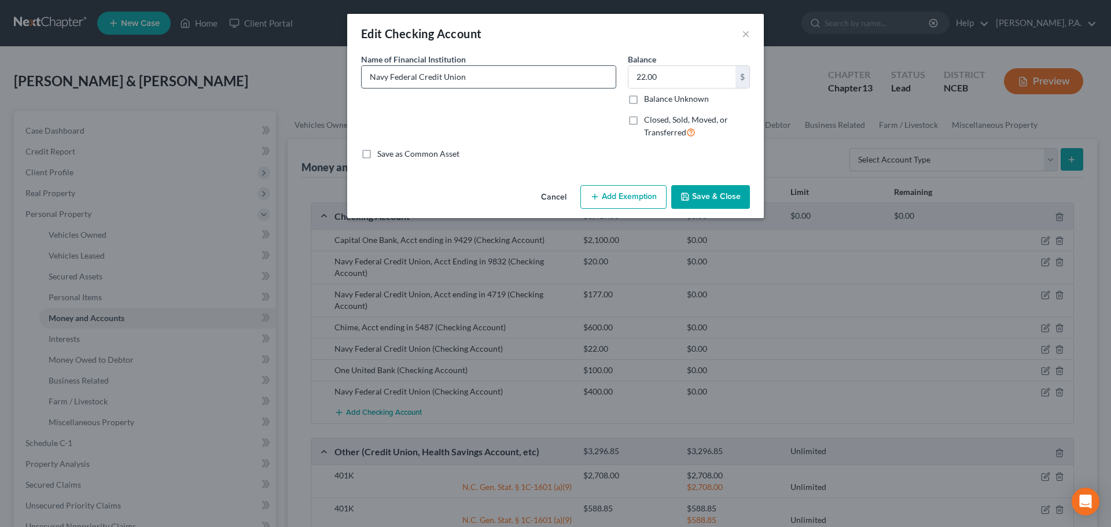
click at [471, 77] on input "Navy Federal Credit Union" at bounding box center [489, 77] width 254 height 22
type input "Navy Federal Credit Union, Acct ending in 6979"
type input "0"
click at [704, 189] on button "Save & Close" at bounding box center [710, 197] width 79 height 24
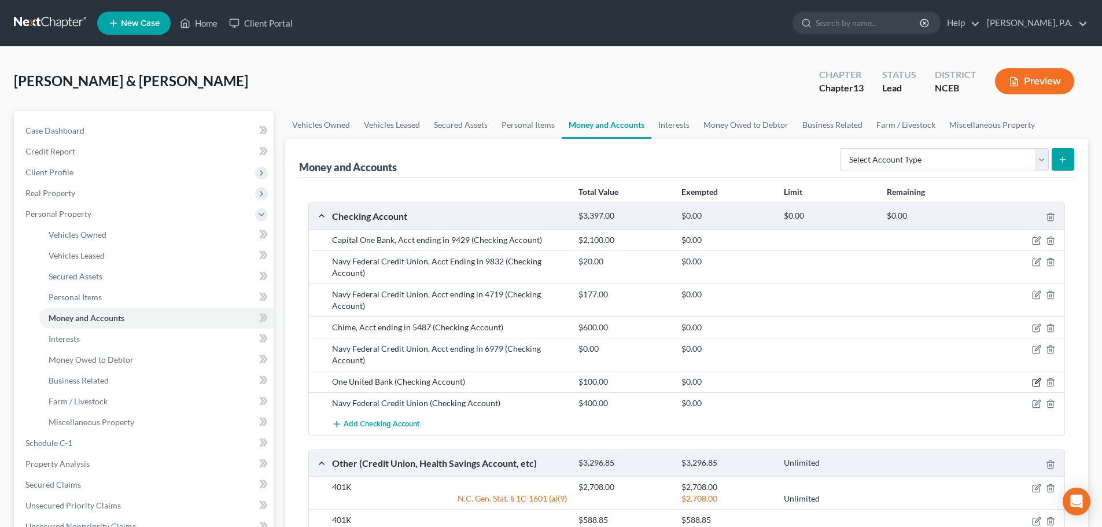
click at [1035, 384] on icon "button" at bounding box center [1037, 381] width 5 height 5
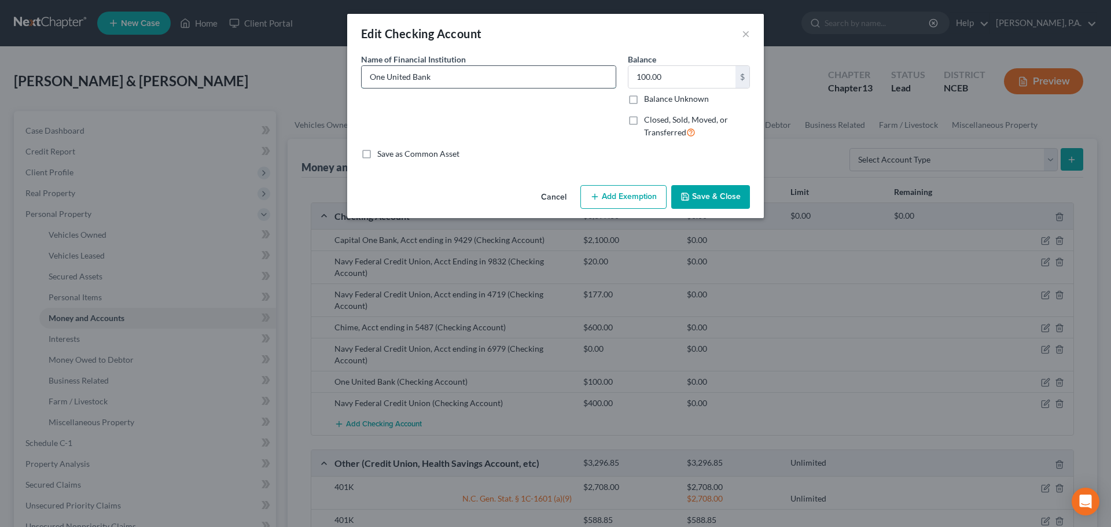
click at [518, 77] on input "One United Bank" at bounding box center [489, 77] width 254 height 22
type input "One United Bank, Acct ending in 3356"
type input "241"
click at [681, 191] on button "Save & Close" at bounding box center [710, 197] width 79 height 24
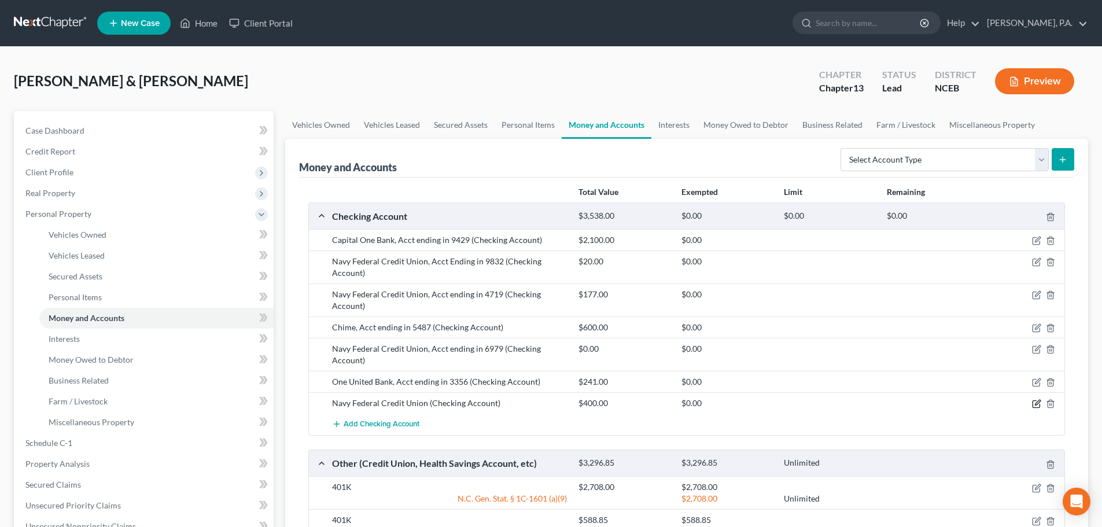
click at [1040, 405] on icon "button" at bounding box center [1036, 403] width 9 height 9
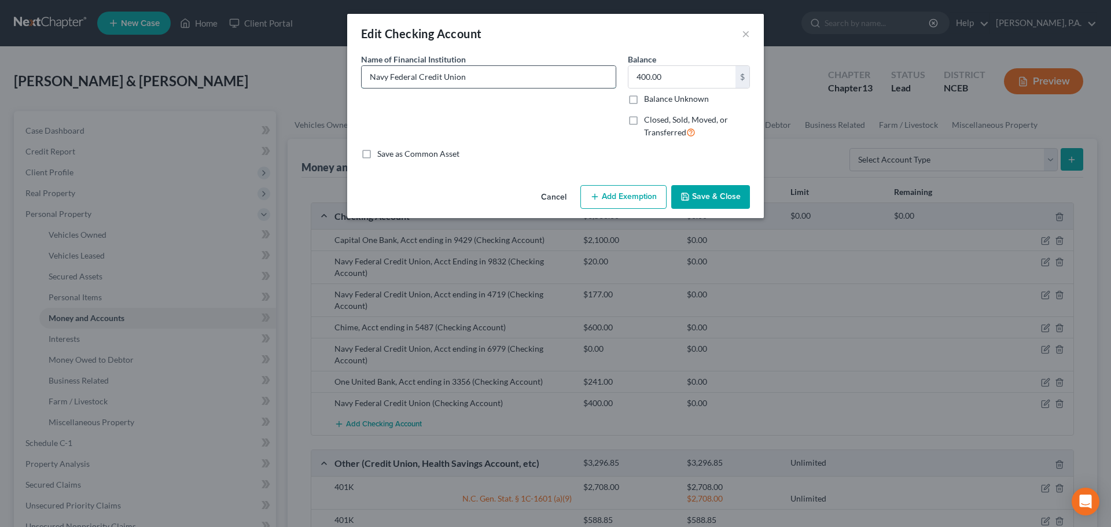
click at [576, 86] on input "Navy Federal Credit Union" at bounding box center [489, 77] width 254 height 22
type input "Navy Federal Credit Union, Acct ending in 0185"
click at [713, 194] on button "Save & Close" at bounding box center [710, 197] width 79 height 24
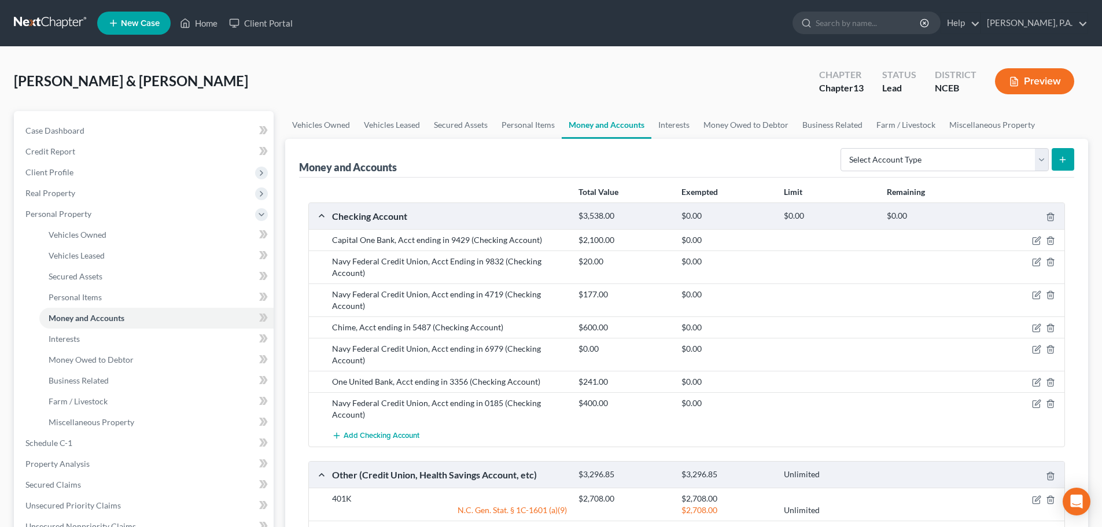
scroll to position [338, 0]
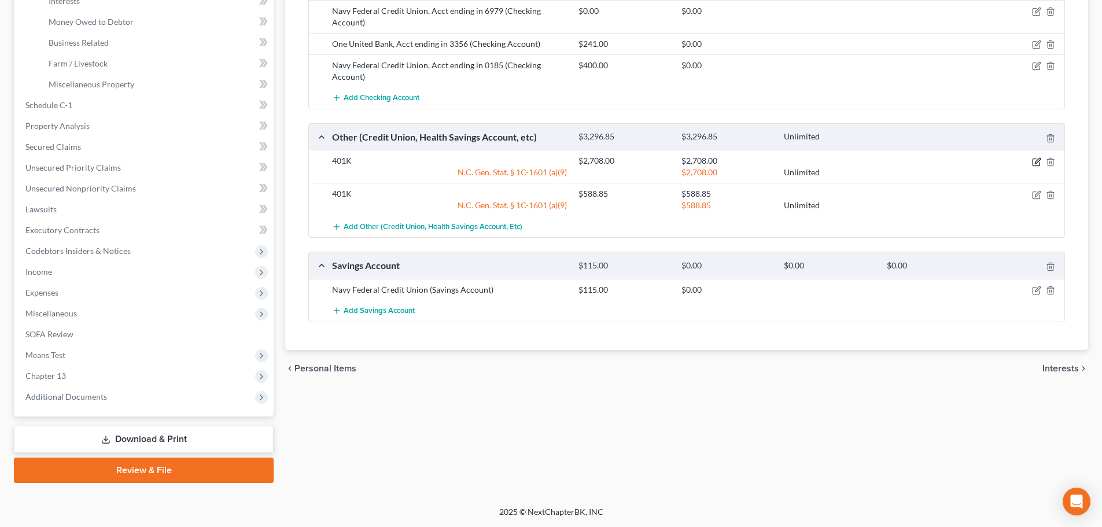
click at [1035, 160] on icon "button" at bounding box center [1036, 161] width 9 height 9
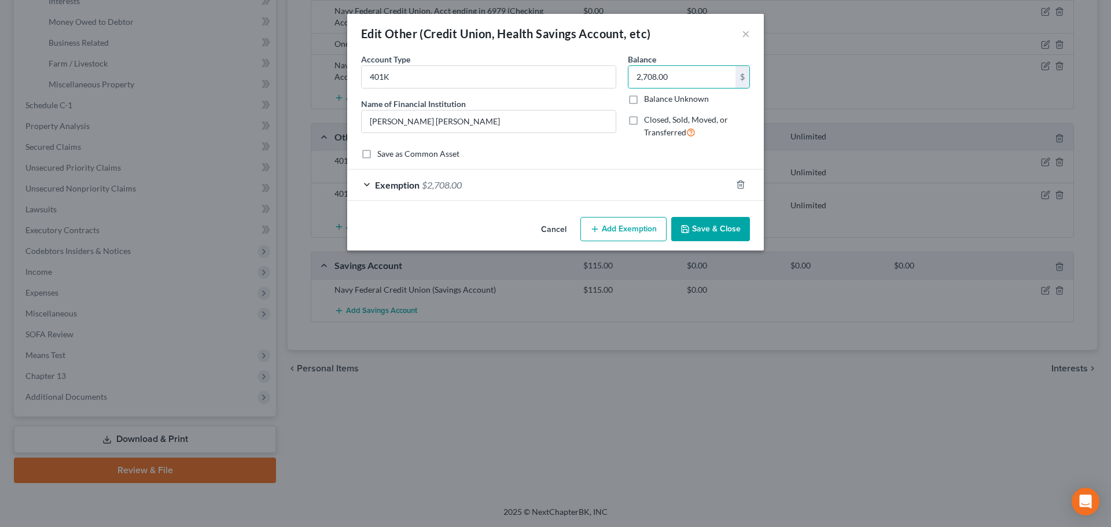
click at [547, 227] on button "Cancel" at bounding box center [554, 229] width 44 height 23
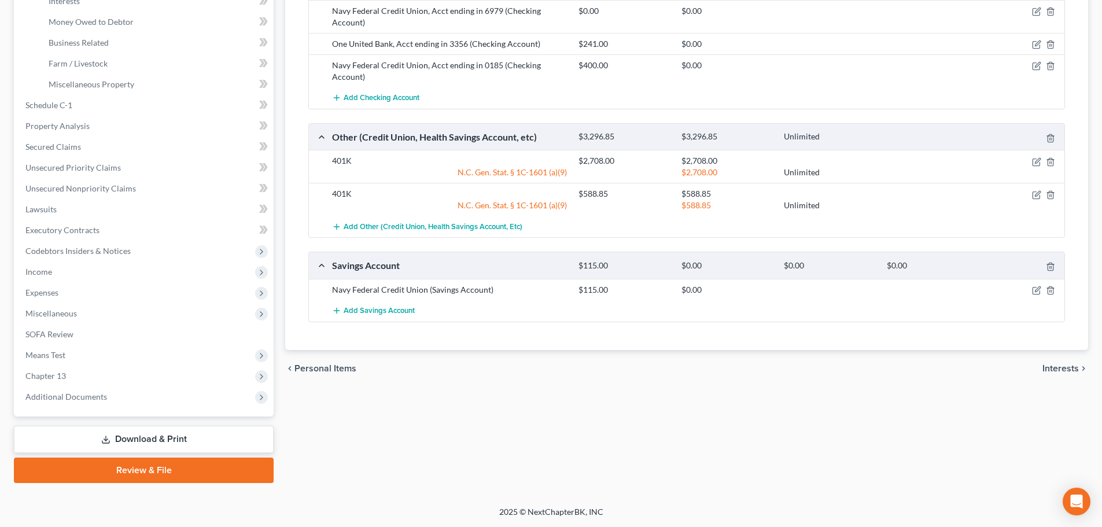
scroll to position [0, 0]
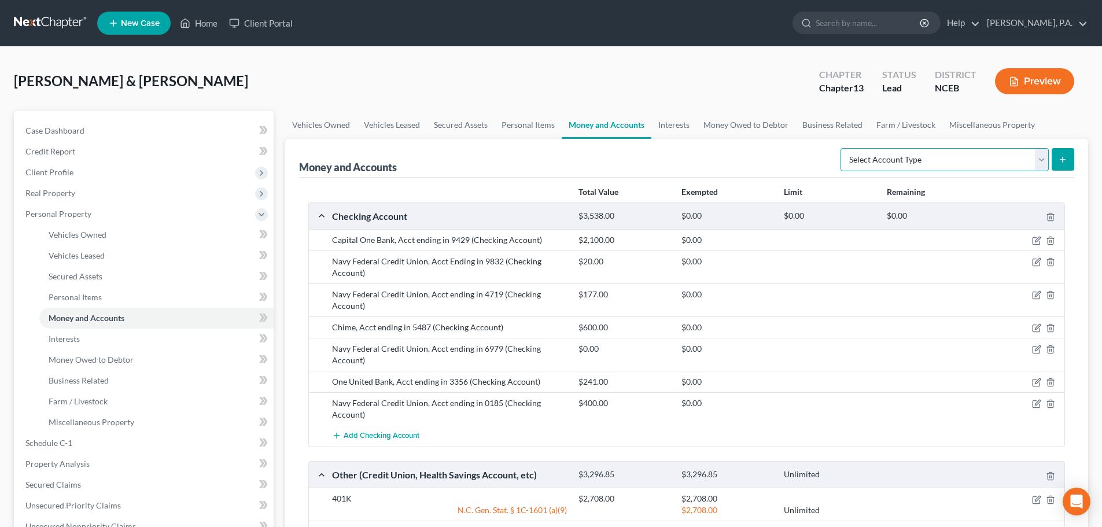
click at [1006, 168] on select "Select Account Type Brokerage Cash on Hand Certificates of Deposit Checking Acc…" at bounding box center [945, 159] width 208 height 23
click at [685, 126] on link "Interests" at bounding box center [673, 125] width 45 height 28
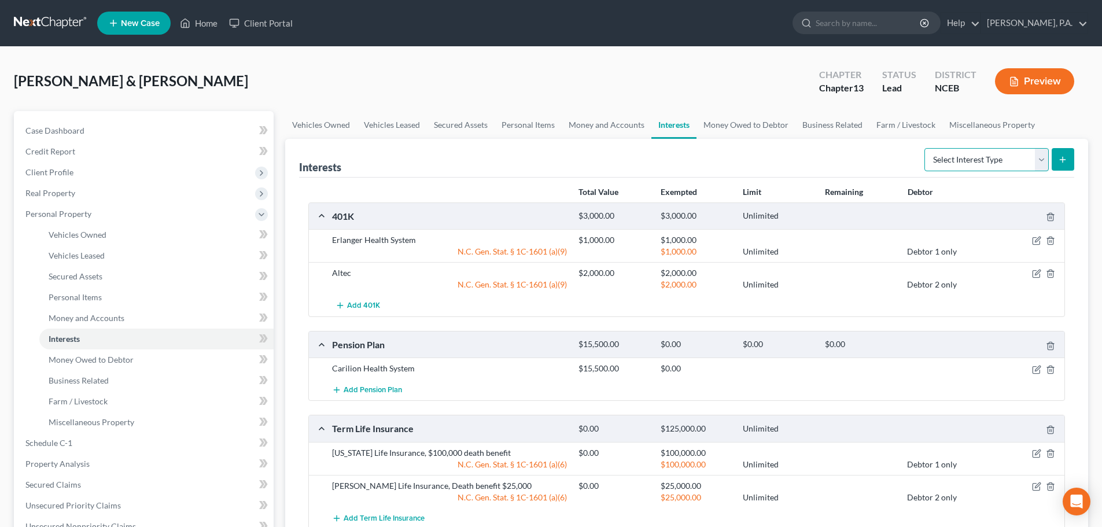
click at [968, 160] on select "Select Interest Type 401K Annuity Bond Education IRA Government Bond Government…" at bounding box center [986, 159] width 124 height 23
select select "401k"
click at [926, 148] on select "Select Interest Type 401K Annuity Bond Education IRA Government Bond Government…" at bounding box center [986, 159] width 124 height 23
click at [1066, 163] on icon "submit" at bounding box center [1062, 159] width 9 height 9
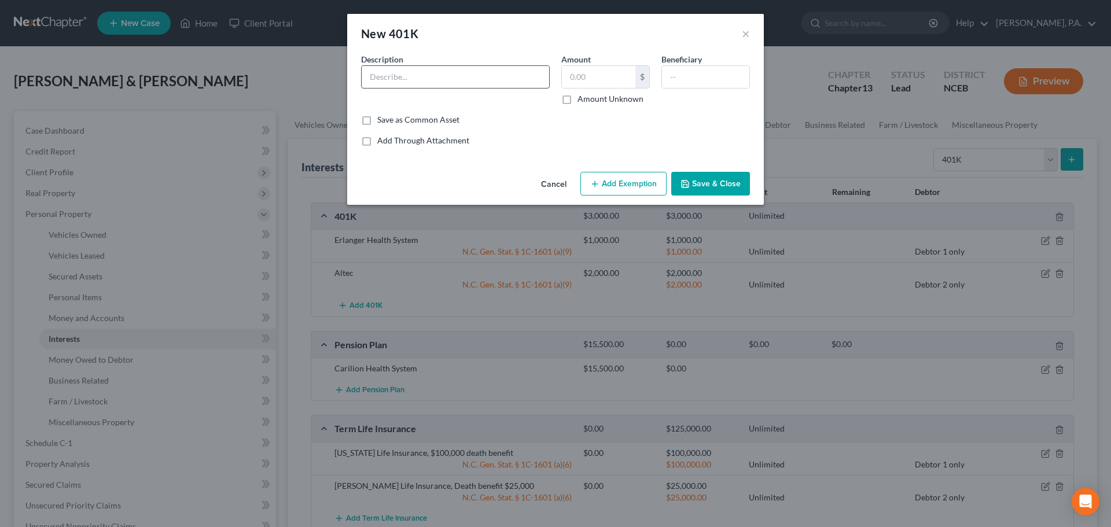
click at [523, 76] on input "text" at bounding box center [455, 77] width 187 height 22
type input "[PERSON_NAME]"
paste input "2,708.00"
type input "2,708.00"
click at [684, 69] on input "text" at bounding box center [705, 77] width 87 height 22
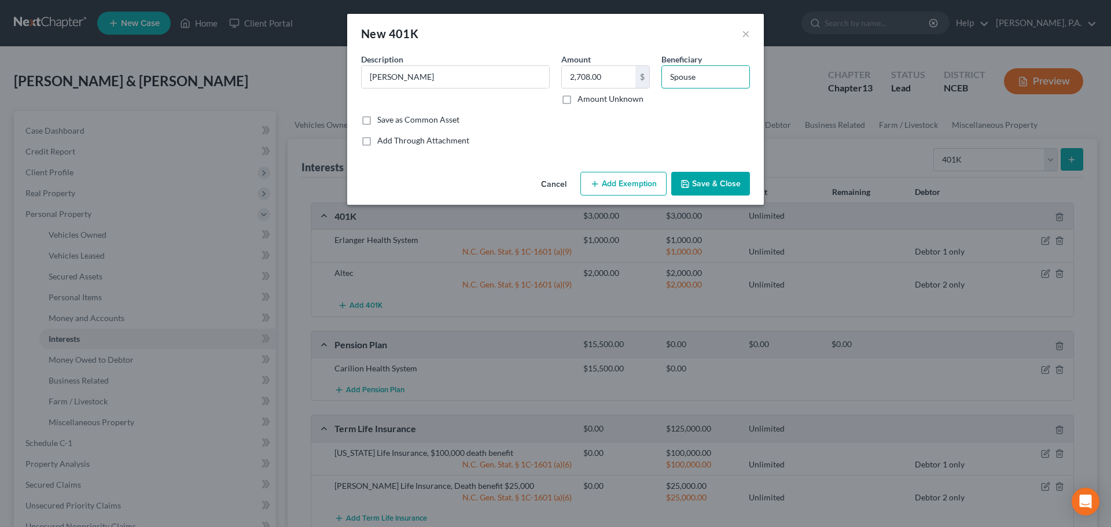
type input "Spouse"
click at [710, 179] on button "Save & Close" at bounding box center [710, 184] width 79 height 24
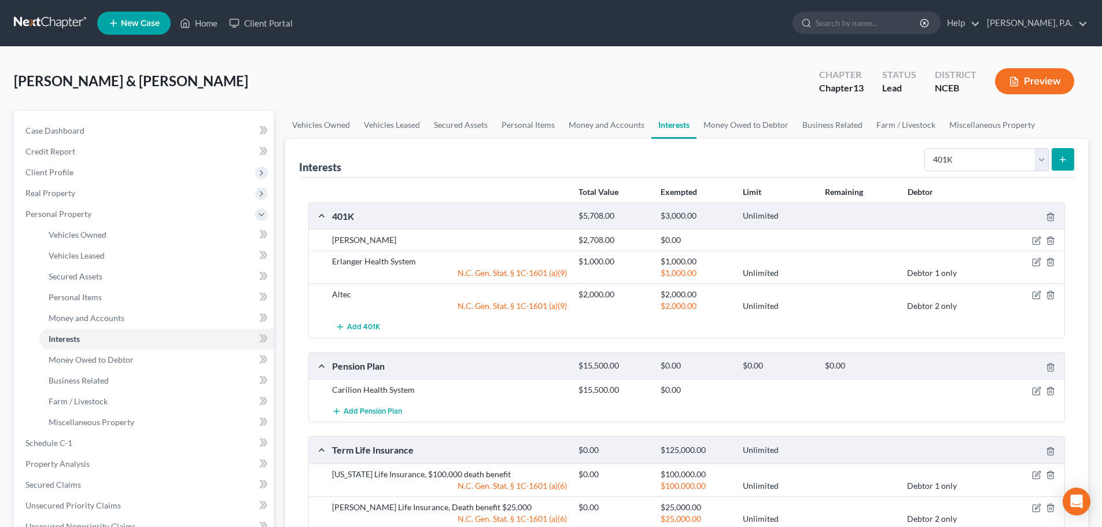
click at [1066, 164] on button "submit" at bounding box center [1063, 159] width 23 height 23
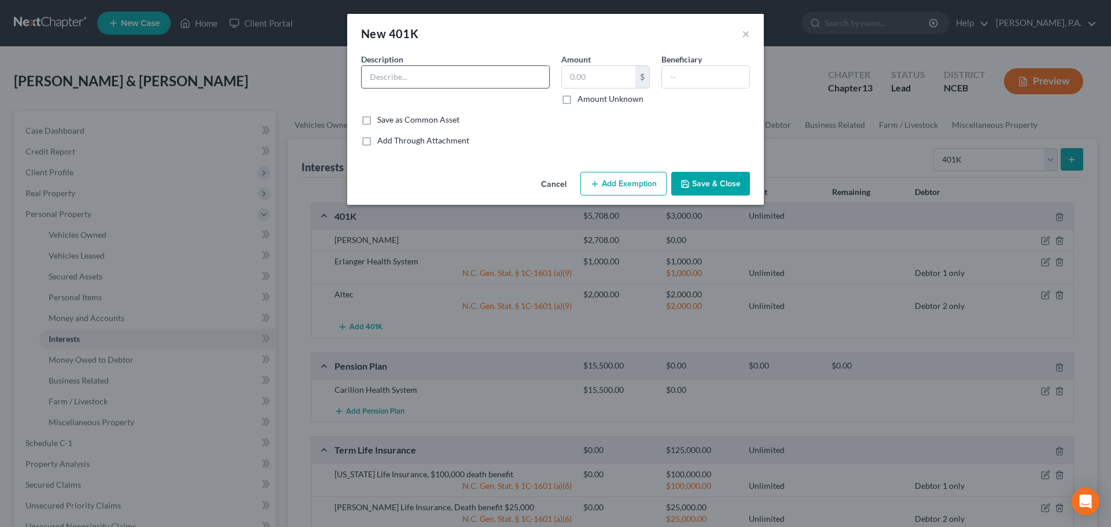
click at [540, 75] on input "text" at bounding box center [455, 77] width 187 height 22
type input "Fidelity Net Benefits"
type input "588.85"
click at [684, 86] on input "text" at bounding box center [705, 77] width 87 height 22
type input "s"
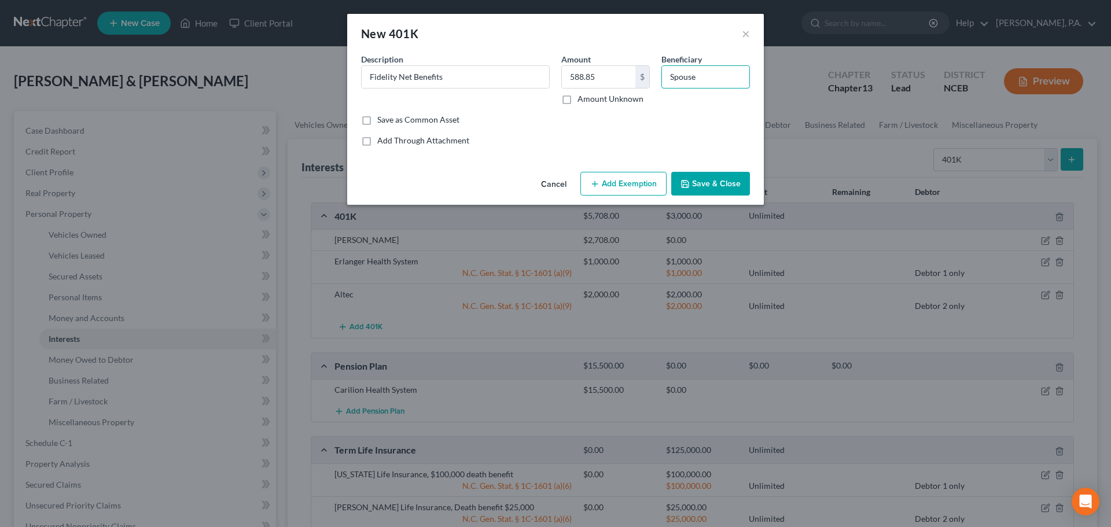
type input "Spouse"
drag, startPoint x: 716, startPoint y: 169, endPoint x: 714, endPoint y: 185, distance: 15.7
click at [716, 176] on div "Cancel Add Exemption Save & Close" at bounding box center [555, 186] width 417 height 38
click at [714, 185] on button "Save & Close" at bounding box center [710, 184] width 79 height 24
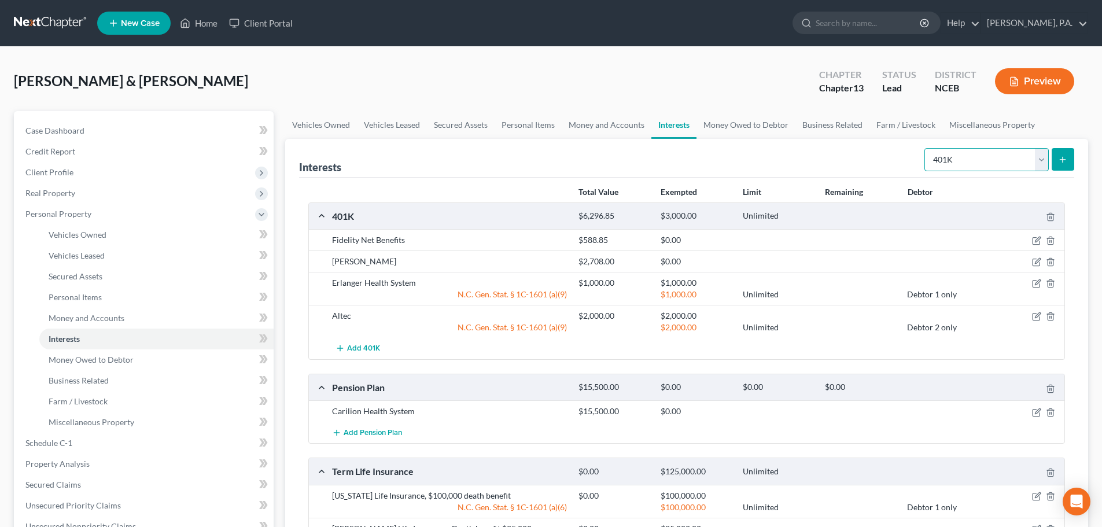
click at [1038, 165] on select "Select Interest Type 401K Annuity Bond Education IRA Government Bond Government…" at bounding box center [986, 159] width 124 height 23
click at [621, 128] on link "Money and Accounts" at bounding box center [607, 125] width 90 height 28
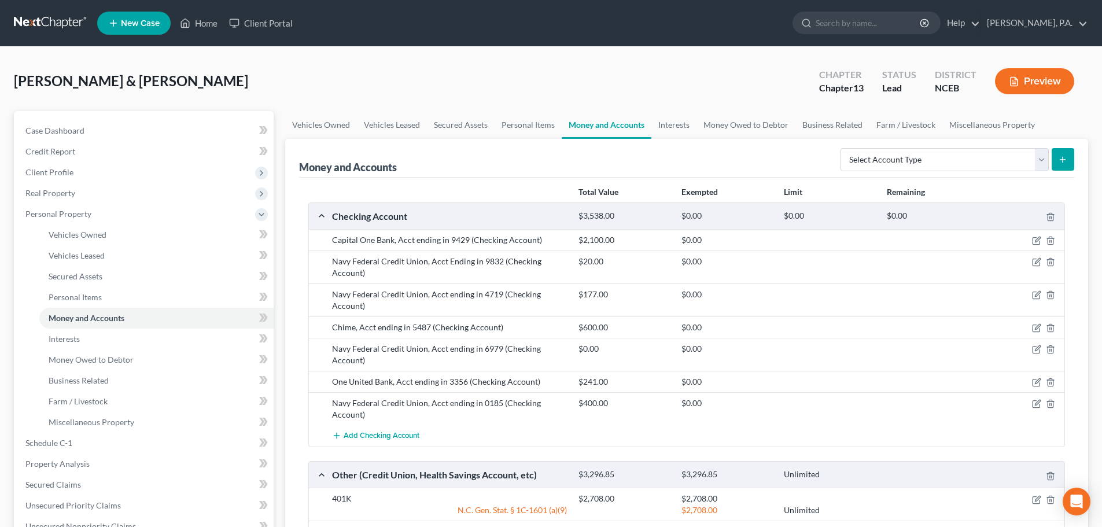
scroll to position [338, 0]
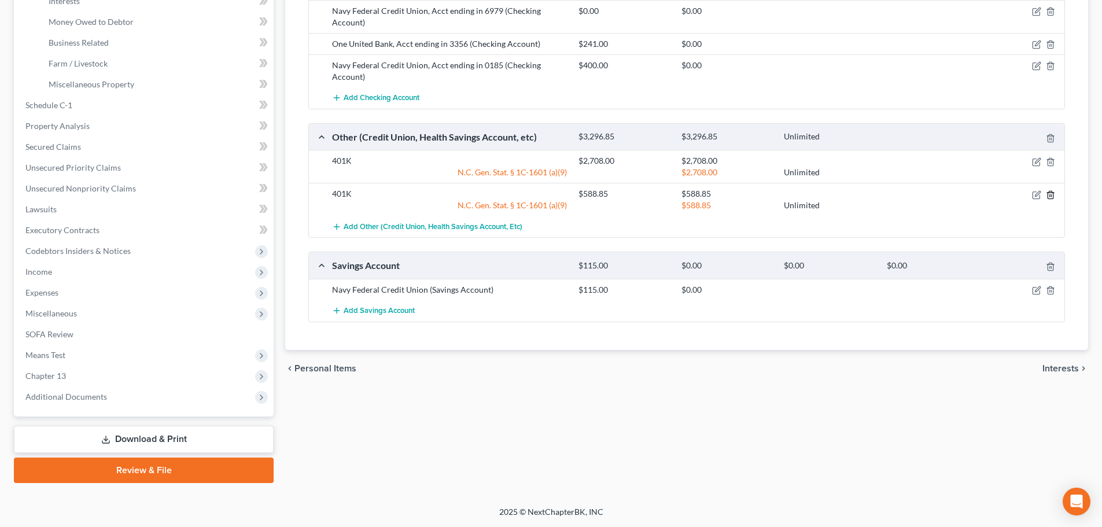
click at [1052, 197] on icon "button" at bounding box center [1050, 194] width 9 height 9
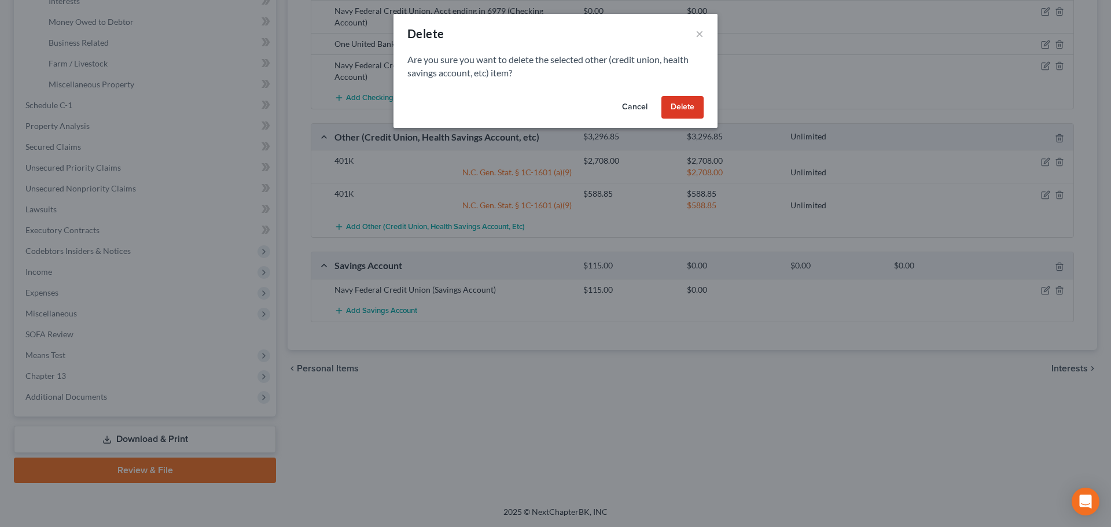
click at [695, 105] on button "Delete" at bounding box center [682, 107] width 42 height 23
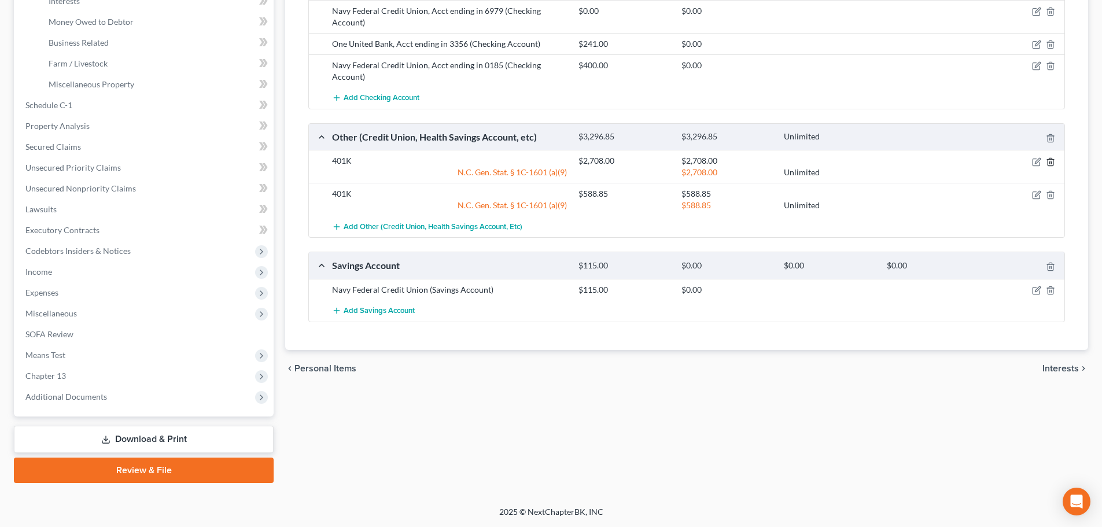
click at [1052, 164] on icon "button" at bounding box center [1050, 161] width 9 height 9
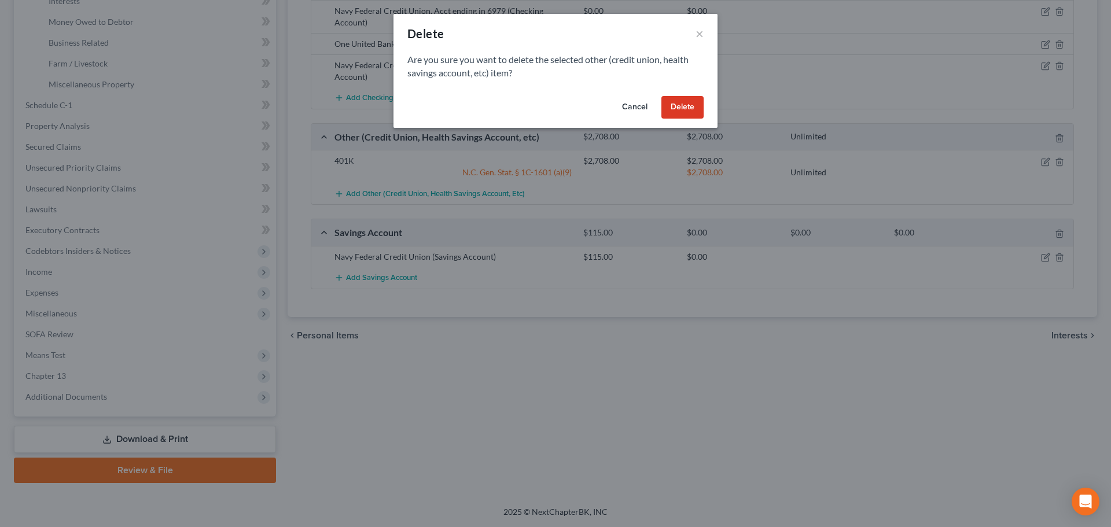
click at [695, 107] on button "Delete" at bounding box center [682, 107] width 42 height 23
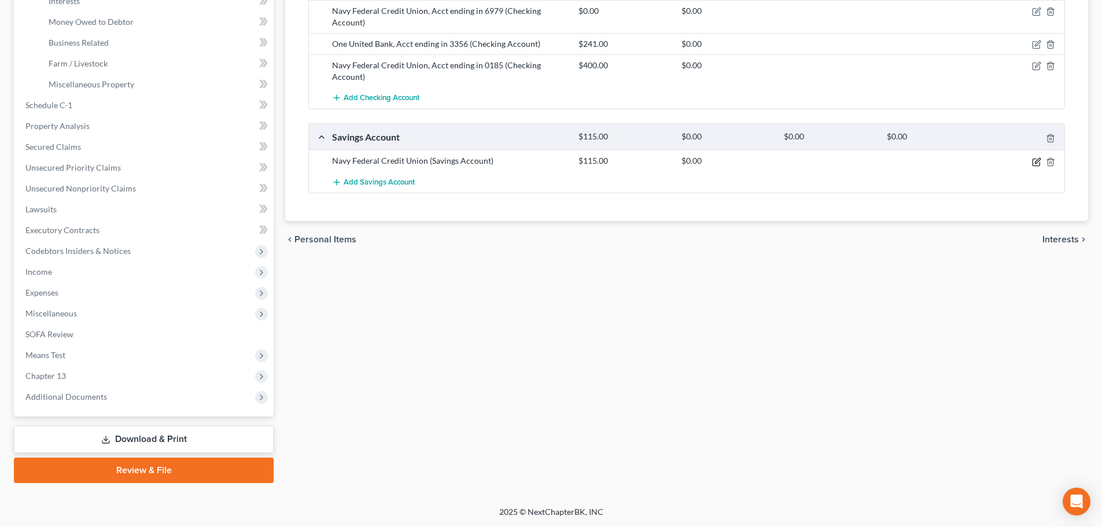
click at [1035, 160] on icon "button" at bounding box center [1036, 161] width 9 height 9
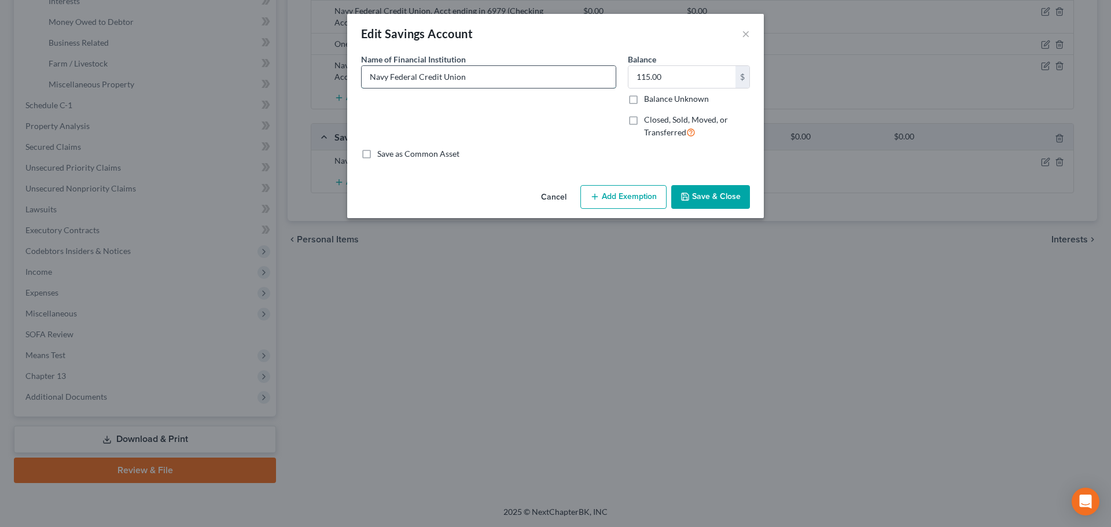
click at [489, 78] on input "Navy Federal Credit Union" at bounding box center [489, 77] width 254 height 22
type input "Navy Federal Credit Union, Ending in 6233"
type input "33.6"
click at [699, 198] on button "Save & Close" at bounding box center [710, 197] width 79 height 24
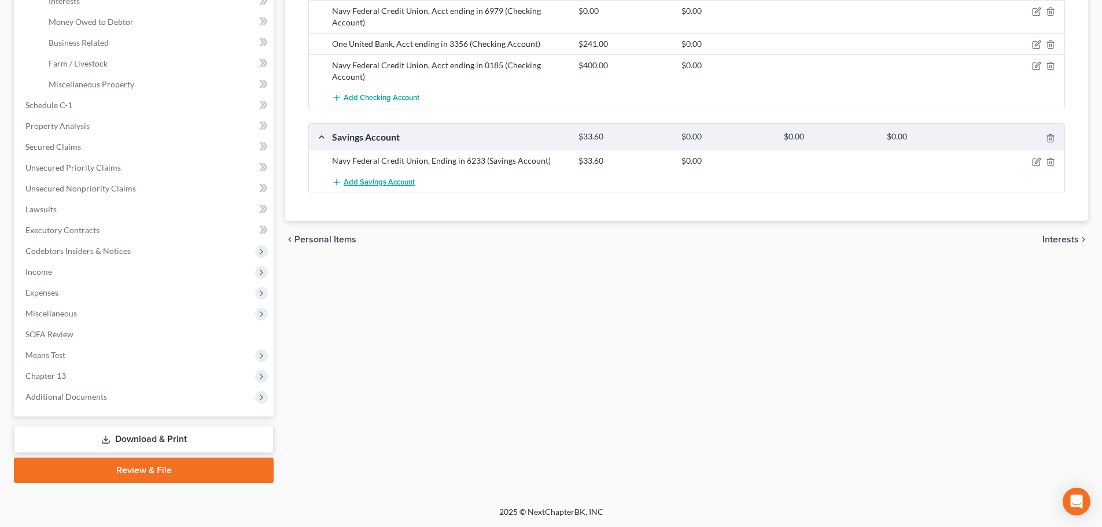
click at [384, 179] on span "Add Savings Account" at bounding box center [379, 182] width 71 height 9
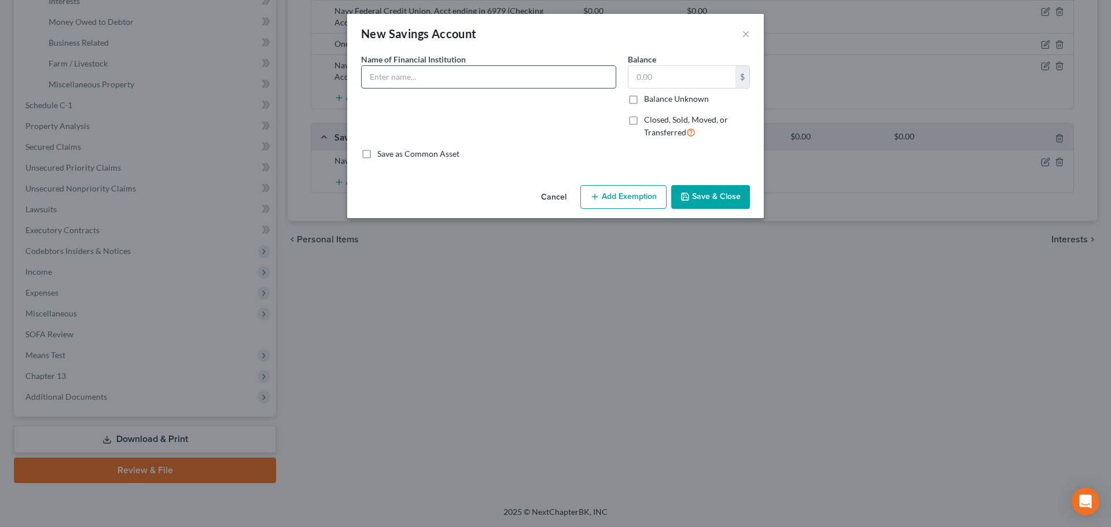
click at [419, 83] on input "text" at bounding box center [489, 77] width 254 height 22
type input "Navy Federal Credit Union, Acct ending in 2463"
type input "0"
click at [676, 198] on button "Save & Close" at bounding box center [710, 197] width 79 height 24
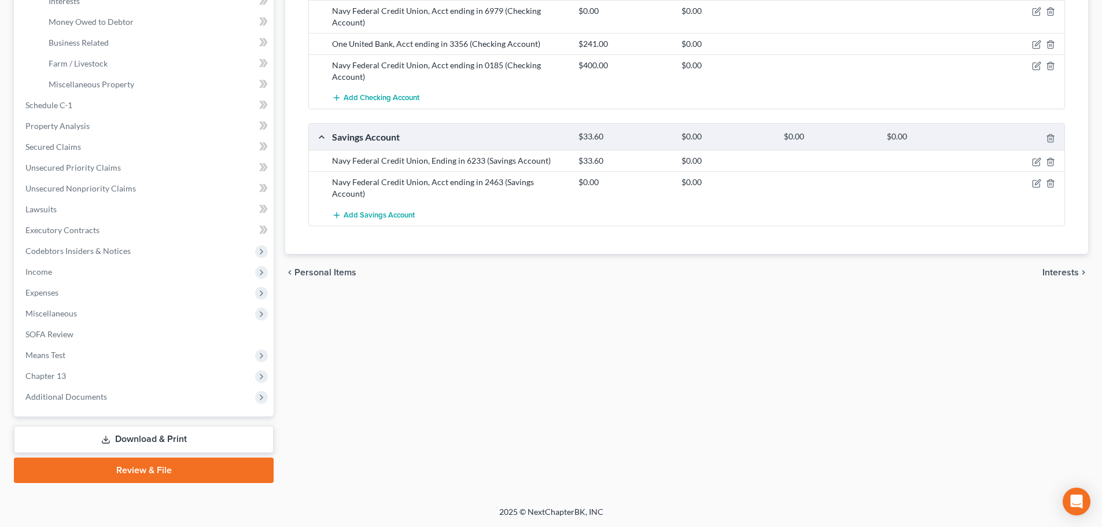
scroll to position [0, 0]
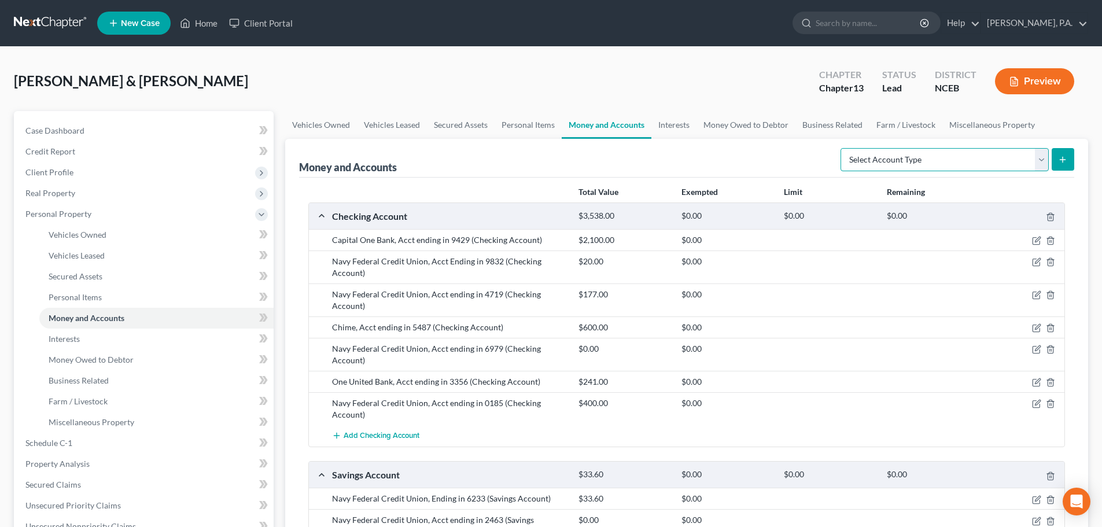
click at [900, 153] on select "Select Account Type Brokerage Cash on Hand Certificates of Deposit Checking Acc…" at bounding box center [945, 159] width 208 height 23
click at [694, 126] on link "Interests" at bounding box center [673, 125] width 45 height 28
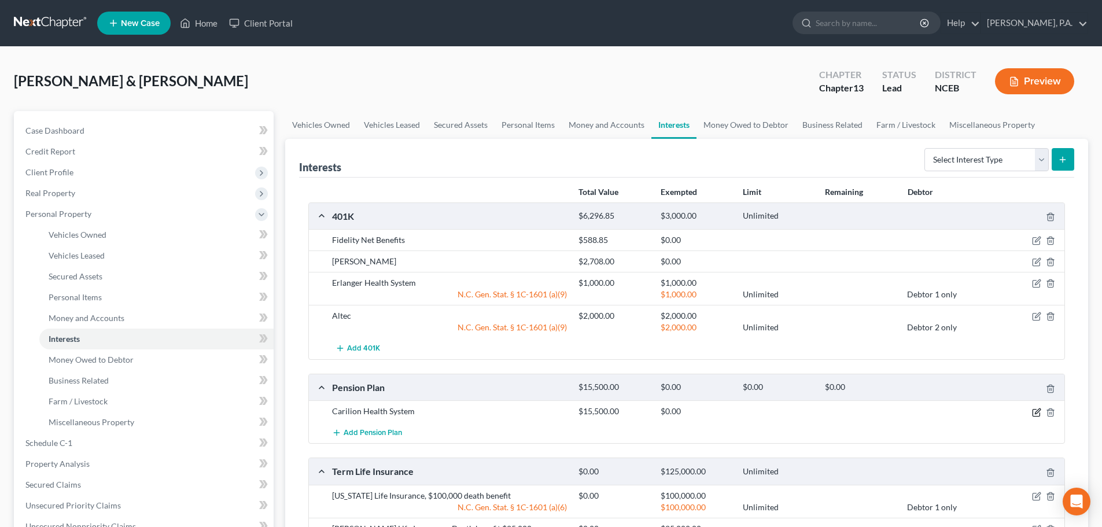
click at [1035, 412] on icon "button" at bounding box center [1036, 412] width 9 height 9
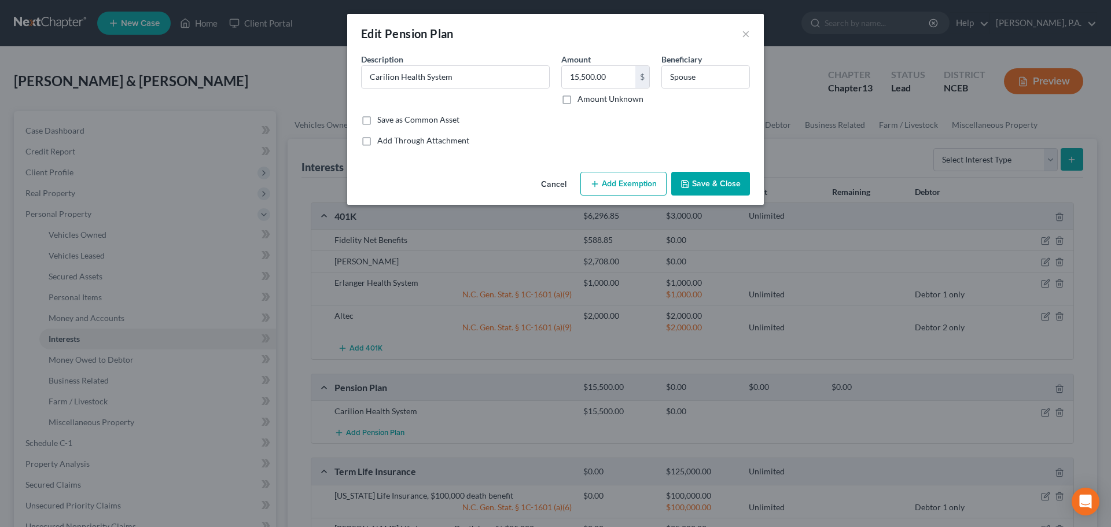
click at [701, 185] on button "Save & Close" at bounding box center [710, 184] width 79 height 24
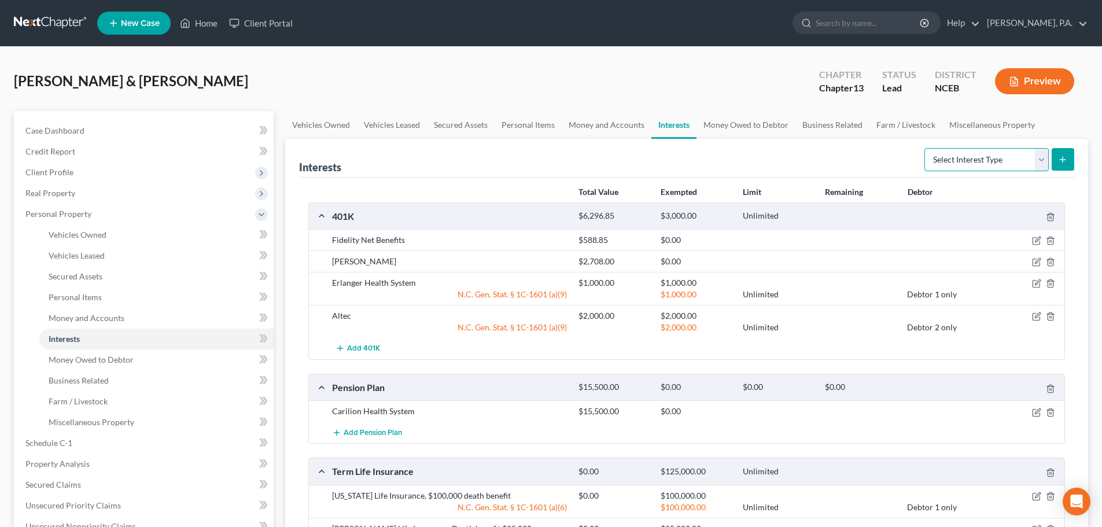
click at [952, 164] on select "Select Interest Type 401K Annuity Bond Education IRA Government Bond Government…" at bounding box center [986, 159] width 124 height 23
click at [771, 129] on link "Money Owed to Debtor" at bounding box center [745, 125] width 99 height 28
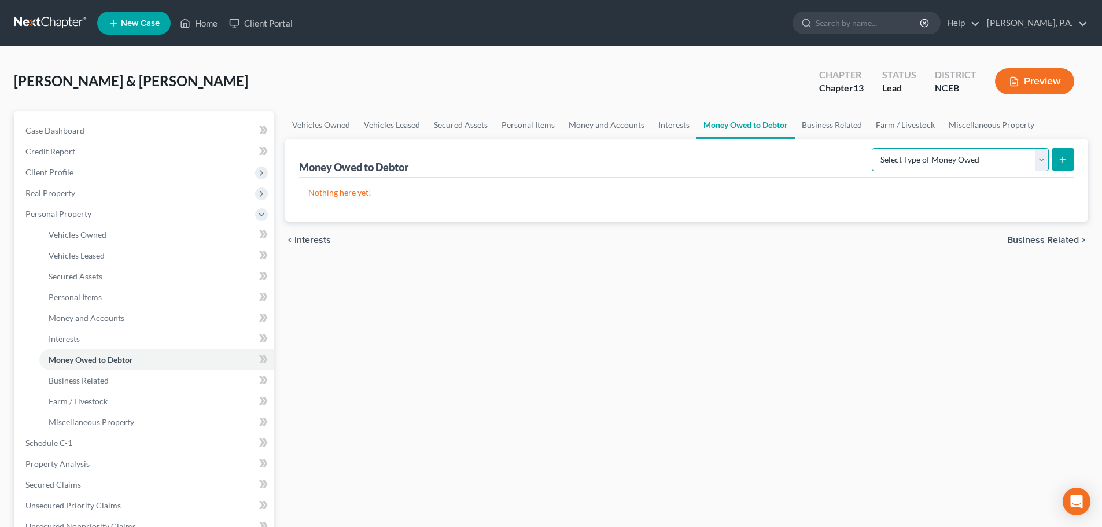
click at [934, 163] on select "Select Type of Money Owed Accounts Receivable Alimony Child Support Claims Agai…" at bounding box center [960, 159] width 177 height 23
click at [830, 131] on link "Business Related" at bounding box center [832, 125] width 74 height 28
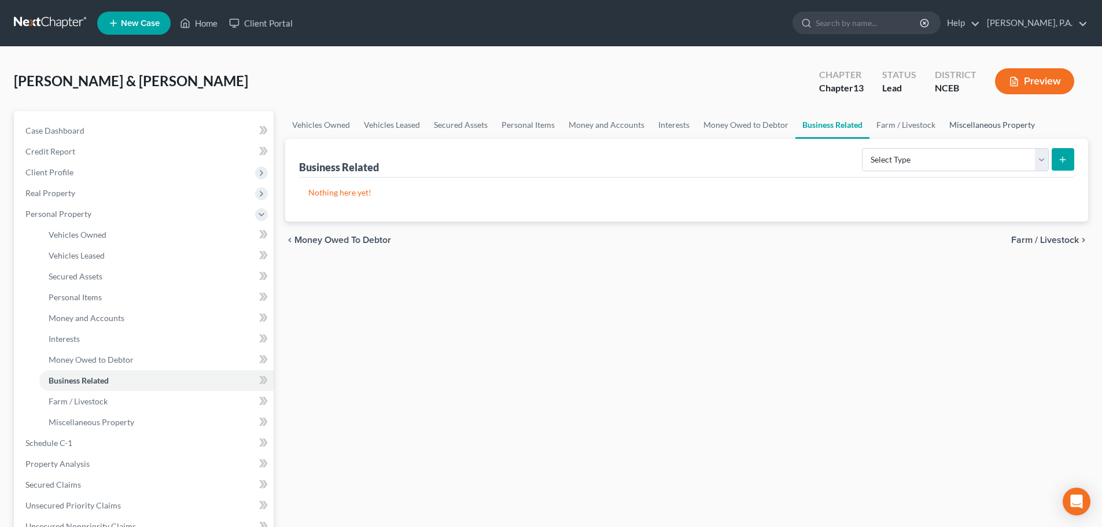
click at [966, 125] on link "Miscellaneous Property" at bounding box center [991, 125] width 99 height 28
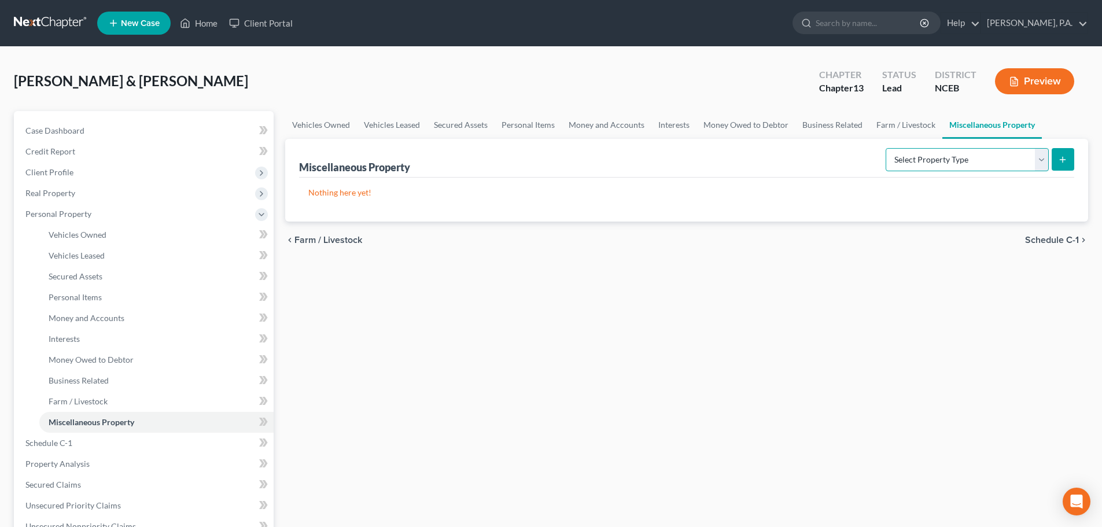
click at [959, 153] on select "Select Property Type Assigned for Creditor Benefit [DATE] Holding for Another N…" at bounding box center [967, 159] width 163 height 23
click at [727, 128] on link "Money Owed to Debtor" at bounding box center [745, 125] width 99 height 28
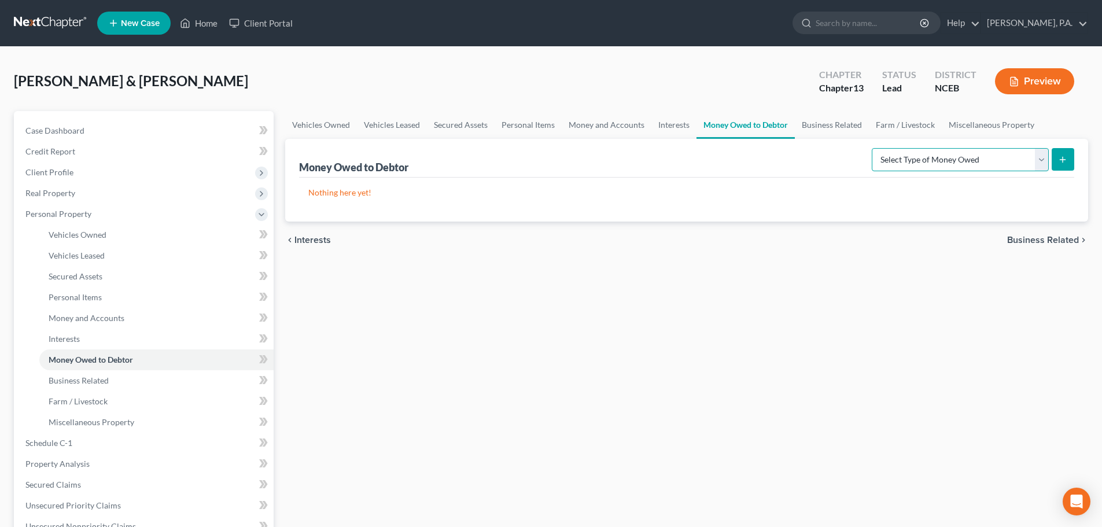
click at [905, 157] on select "Select Type of Money Owed Accounts Receivable Alimony Child Support Claims Agai…" at bounding box center [960, 159] width 177 height 23
click at [681, 128] on link "Interests" at bounding box center [673, 125] width 45 height 28
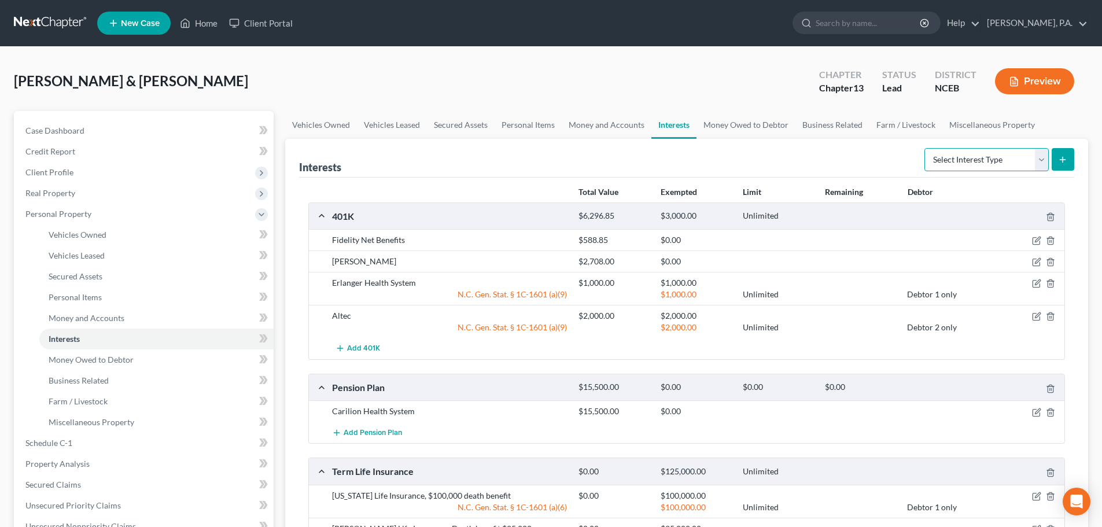
click at [937, 164] on select "Select Interest Type 401K Annuity Bond Education IRA Government Bond Government…" at bounding box center [986, 159] width 124 height 23
click at [1006, 160] on select "Select Interest Type 401K Annuity Bond Education IRA Government Bond Government…" at bounding box center [986, 159] width 124 height 23
click at [599, 126] on link "Money and Accounts" at bounding box center [607, 125] width 90 height 28
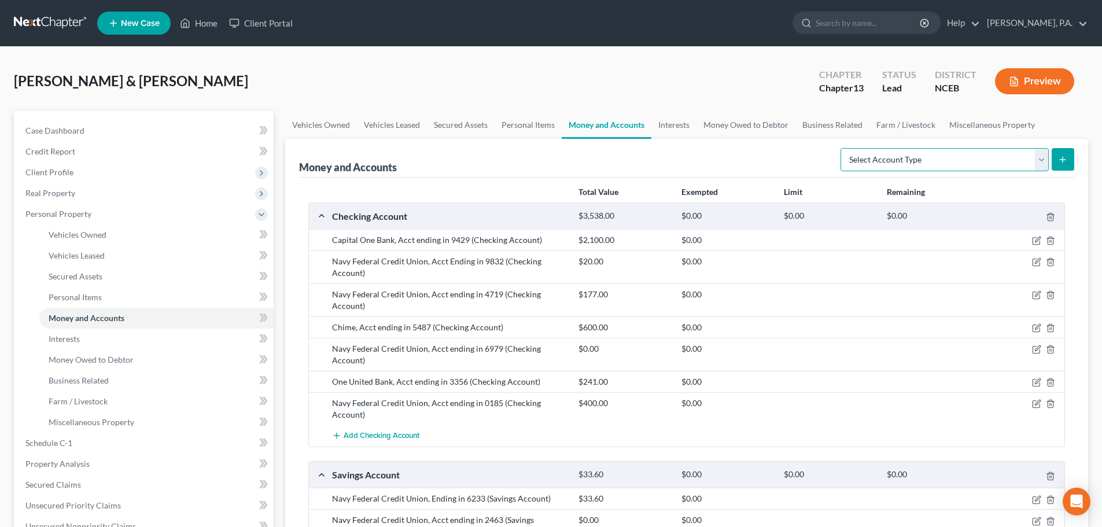
click at [953, 161] on select "Select Account Type Brokerage Cash on Hand Certificates of Deposit Checking Acc…" at bounding box center [945, 159] width 208 height 23
select select "security_deposits"
click at [843, 148] on select "Select Account Type Brokerage Cash on Hand Certificates of Deposit Checking Acc…" at bounding box center [945, 159] width 208 height 23
click at [1059, 171] on button "submit" at bounding box center [1063, 159] width 23 height 23
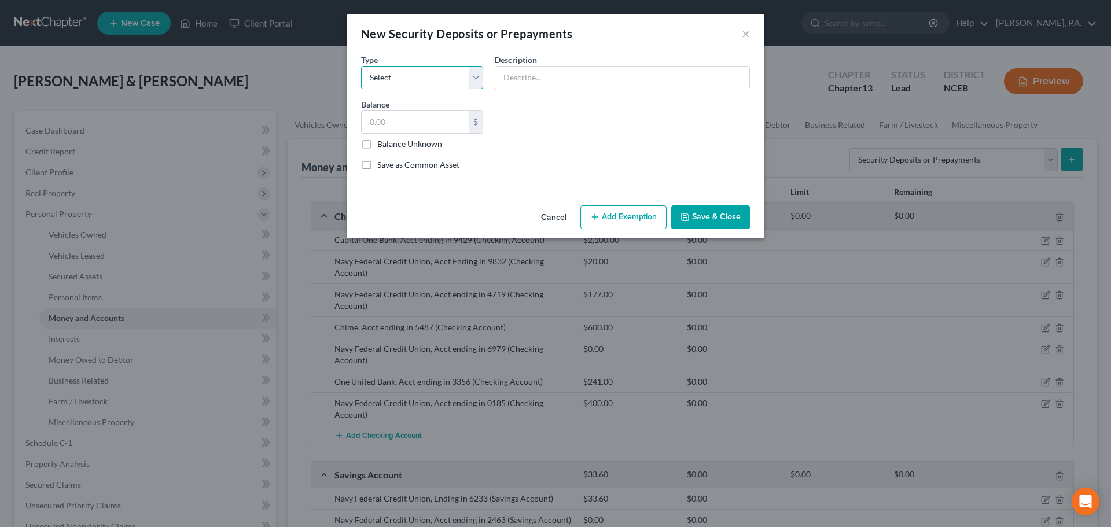
click at [462, 83] on select "Select Electric Gas Heating Oil Security Deposit On Rental Unit Prepaid Rent Te…" at bounding box center [422, 77] width 122 height 23
select select "8"
click at [361, 66] on select "Select Electric Gas Heating Oil Security Deposit On Rental Unit Prepaid Rent Te…" at bounding box center [422, 77] width 122 height 23
click at [516, 78] on input "text" at bounding box center [622, 78] width 254 height 22
type input "Rental Security Deposit"
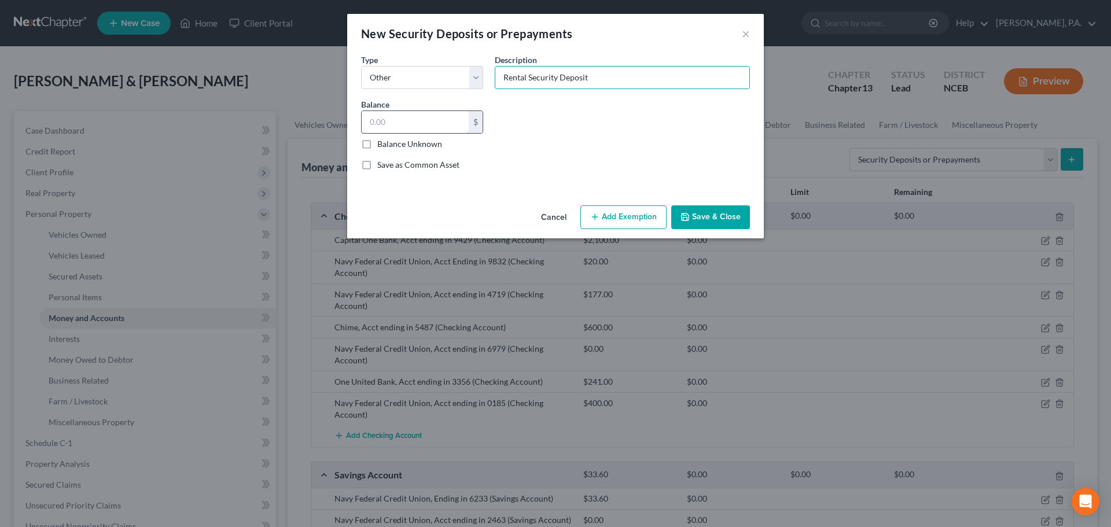
click at [388, 123] on input "text" at bounding box center [415, 122] width 107 height 22
type input "0"
click at [701, 214] on button "Save & Close" at bounding box center [710, 217] width 79 height 24
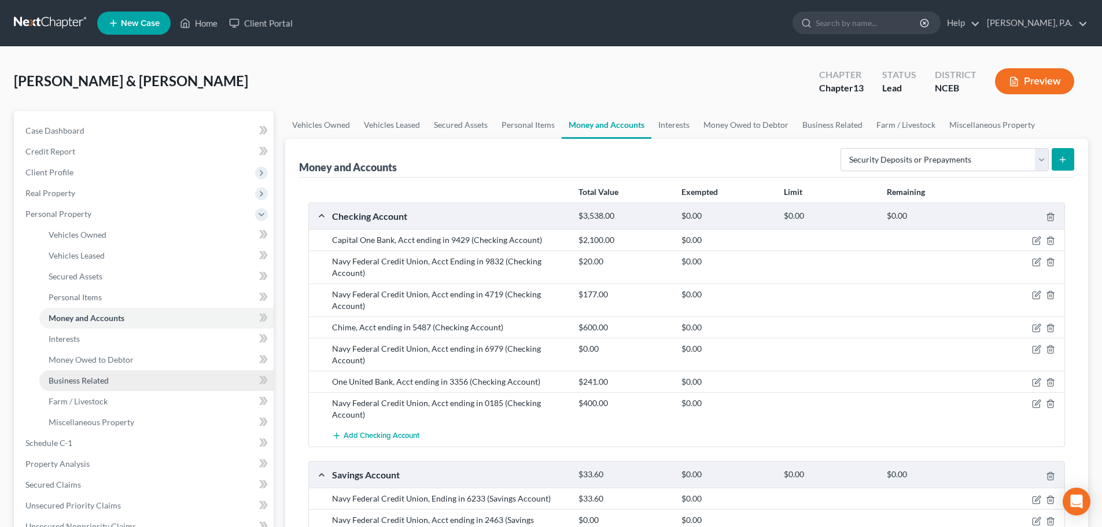
scroll to position [338, 0]
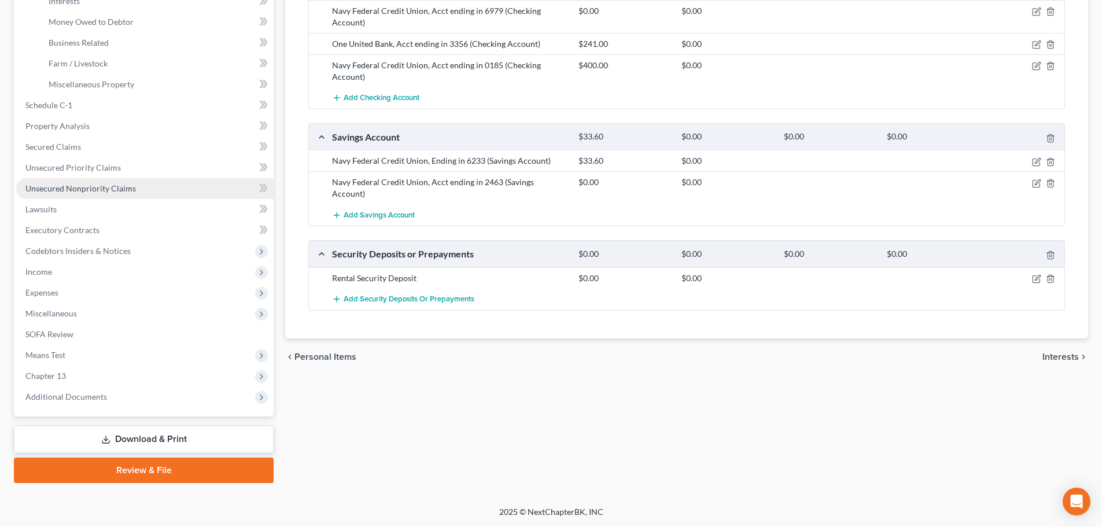
click at [179, 180] on link "Unsecured Nonpriority Claims" at bounding box center [144, 188] width 257 height 21
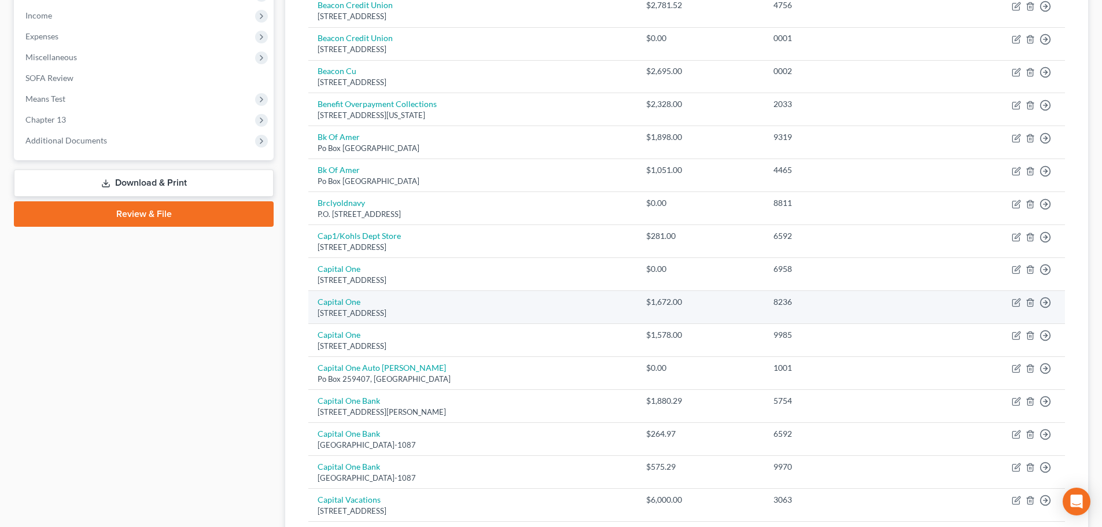
scroll to position [771, 0]
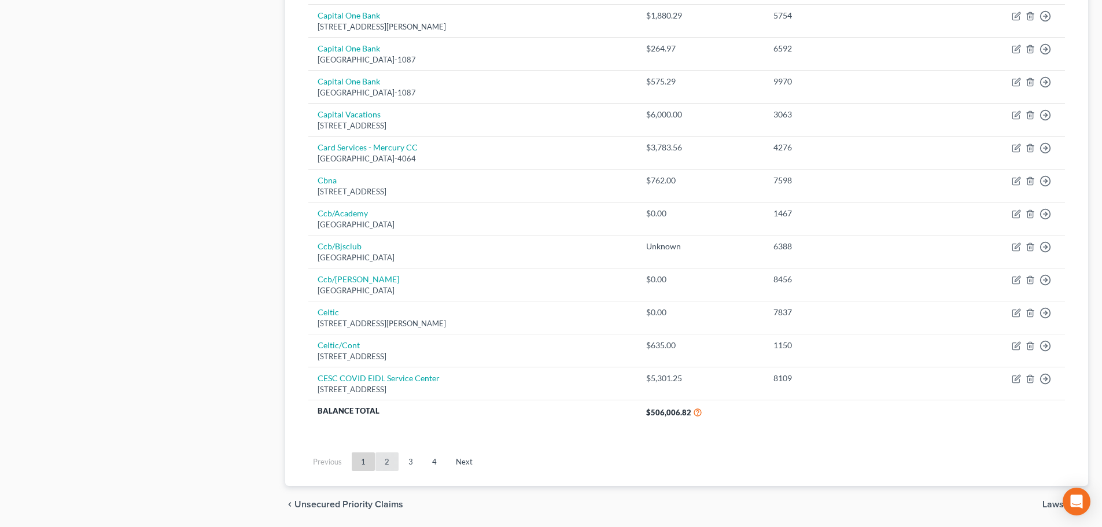
click at [393, 457] on link "2" at bounding box center [386, 461] width 23 height 19
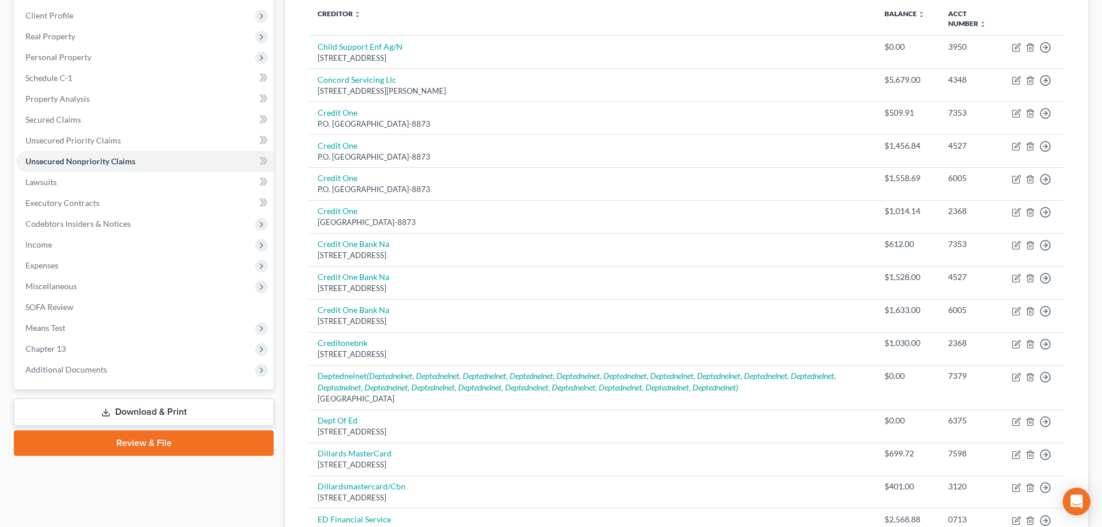
scroll to position [150, 0]
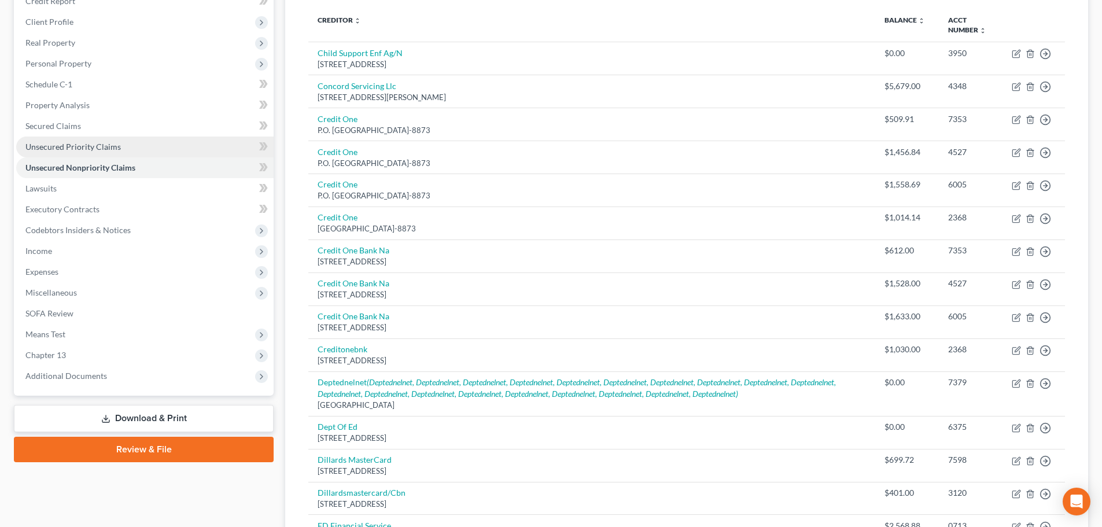
click at [239, 150] on link "Unsecured Priority Claims" at bounding box center [144, 147] width 257 height 21
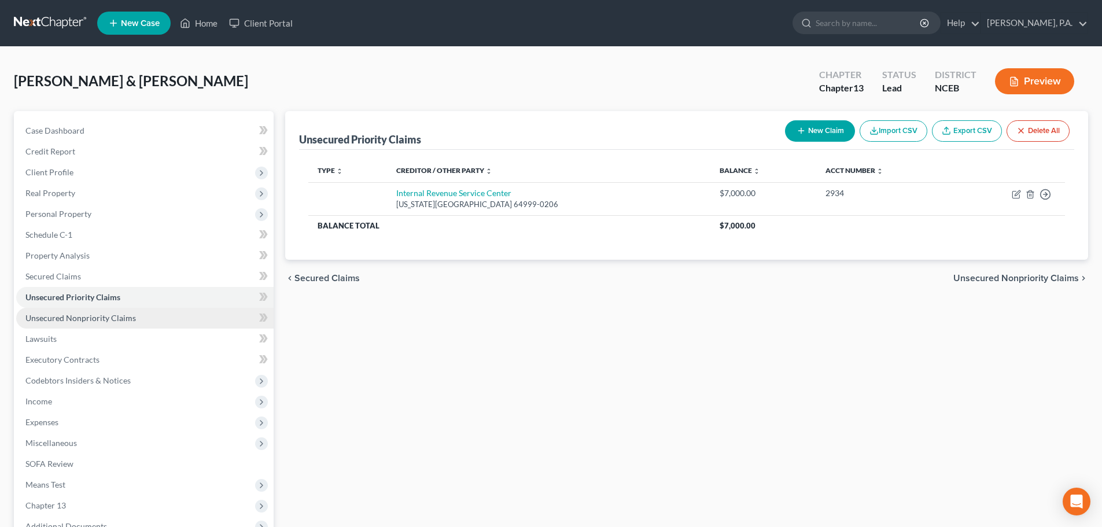
click at [154, 314] on link "Unsecured Nonpriority Claims" at bounding box center [144, 318] width 257 height 21
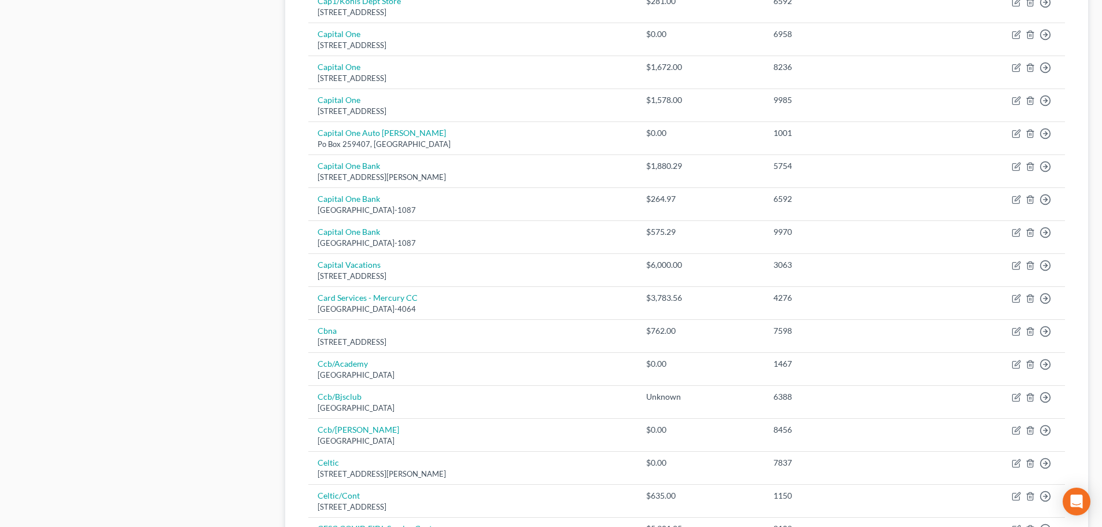
scroll to position [811, 0]
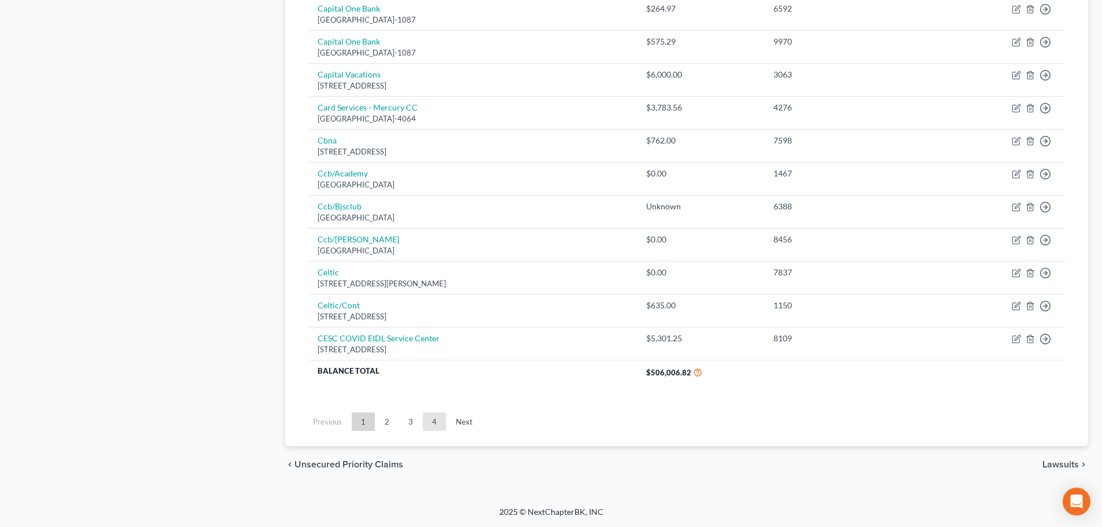
click at [429, 419] on link "4" at bounding box center [434, 421] width 23 height 19
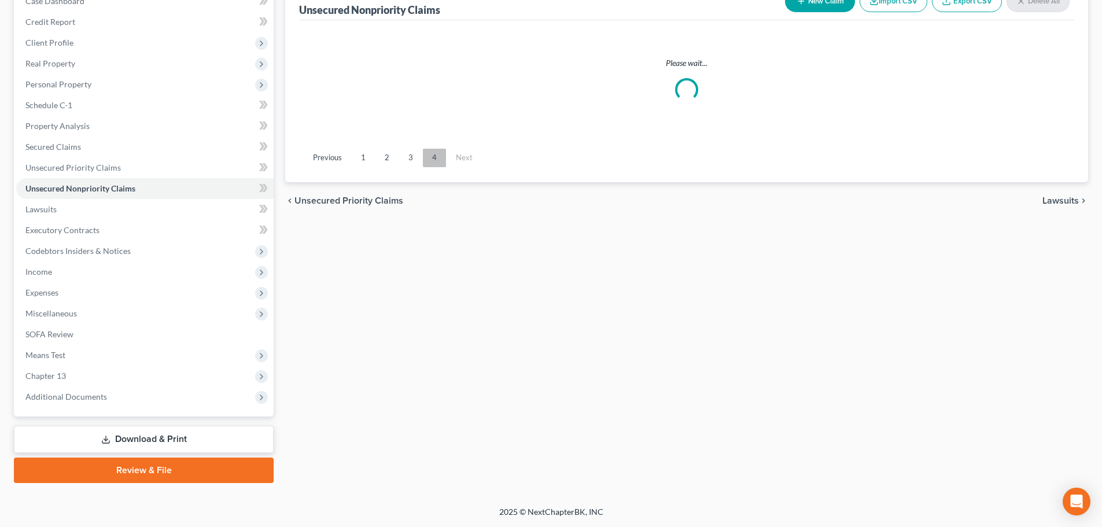
scroll to position [130, 0]
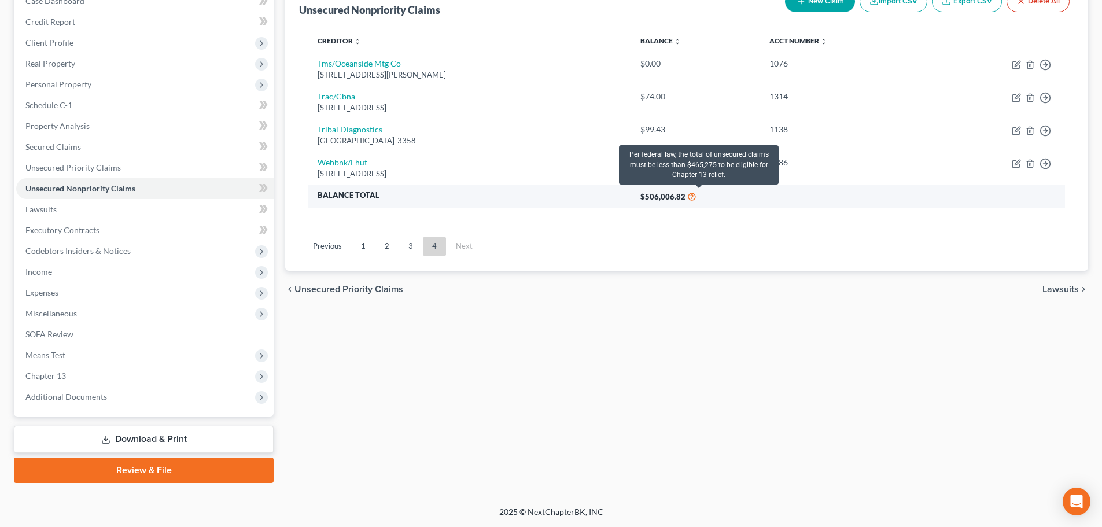
click at [696, 197] on icon at bounding box center [691, 195] width 9 height 11
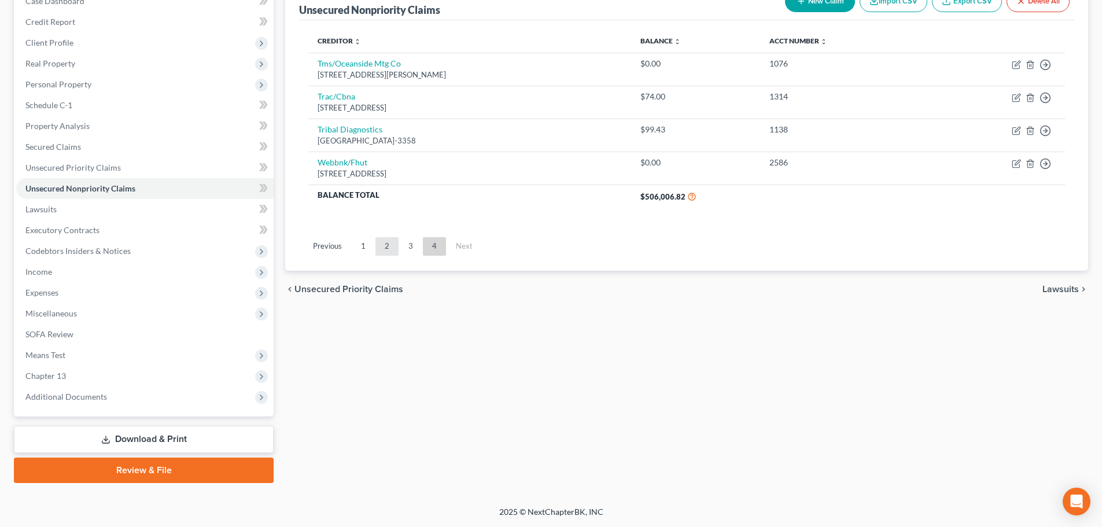
click at [384, 248] on link "2" at bounding box center [386, 246] width 23 height 19
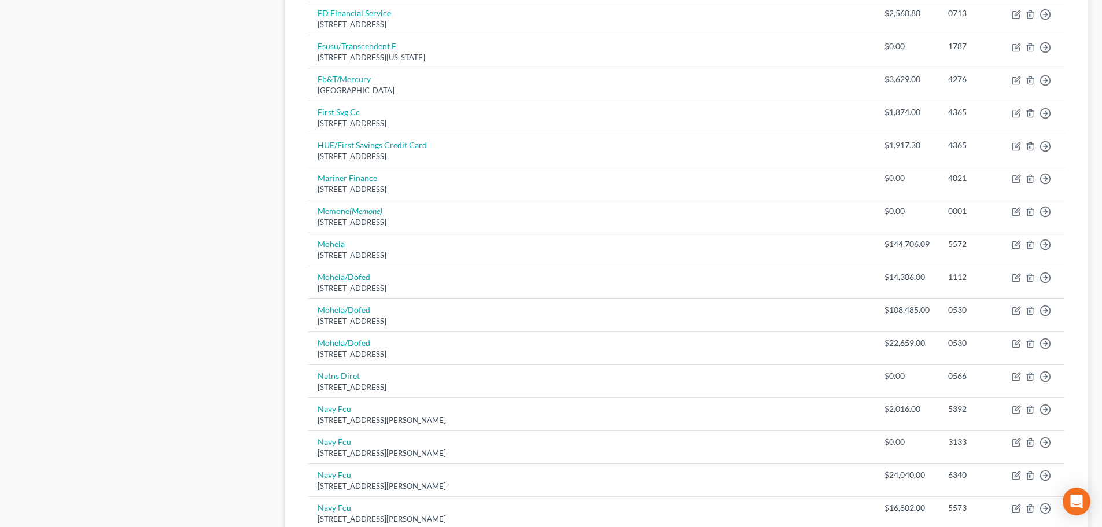
scroll to position [664, 0]
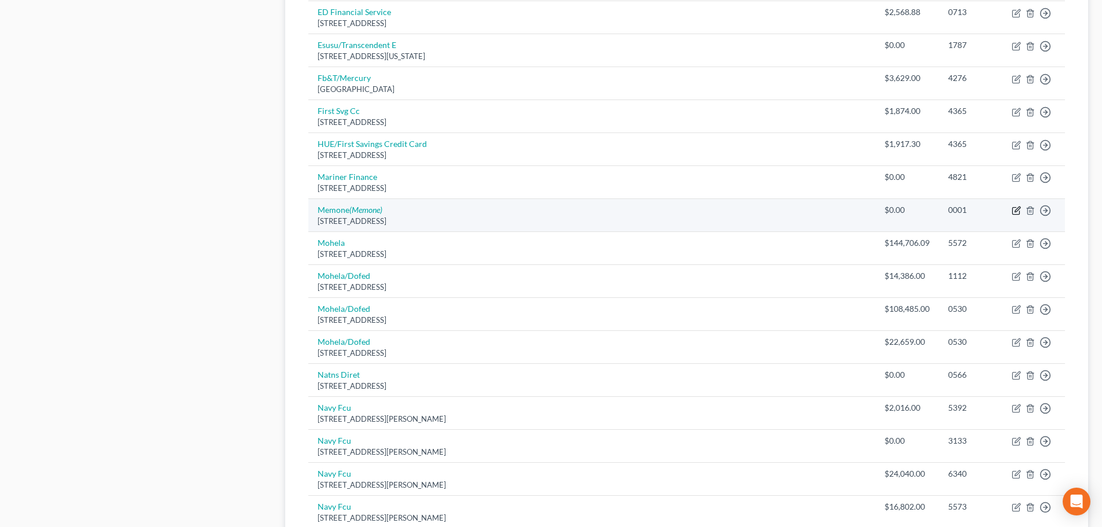
click at [1016, 209] on icon "button" at bounding box center [1016, 210] width 9 height 9
select select "48"
select select "0"
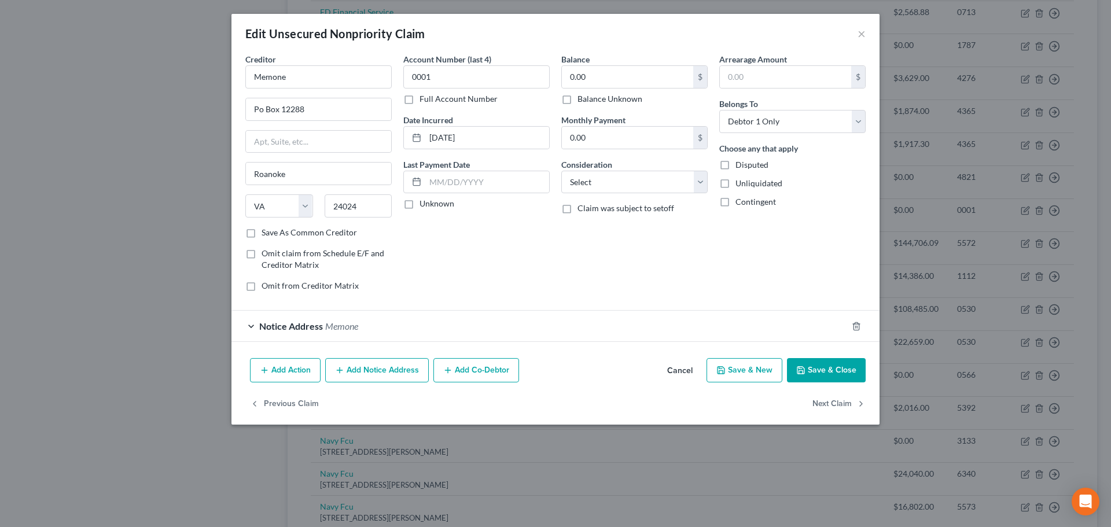
click at [692, 362] on button "Cancel" at bounding box center [680, 370] width 44 height 23
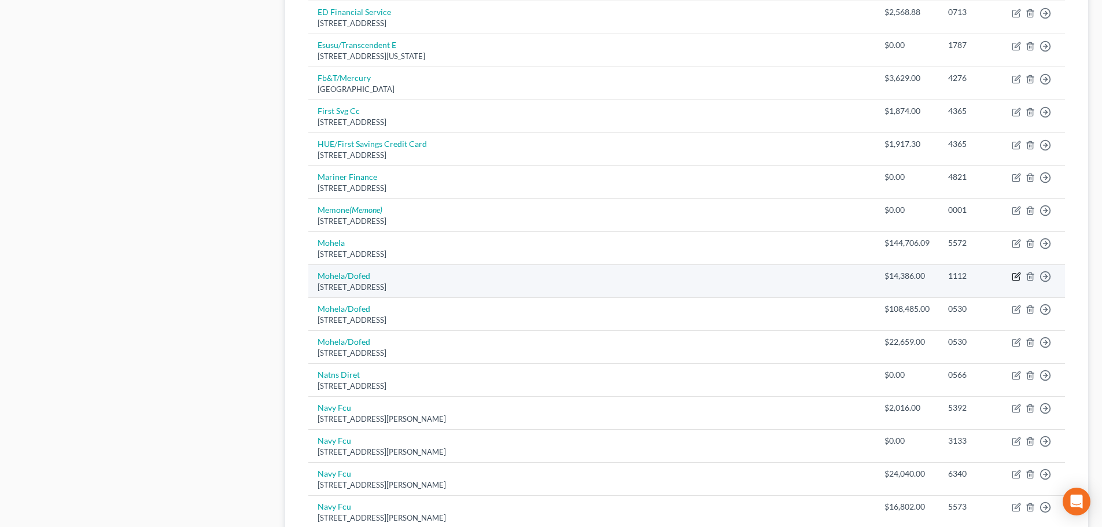
click at [1015, 275] on icon "button" at bounding box center [1016, 276] width 9 height 9
select select "26"
select select "17"
select select "0"
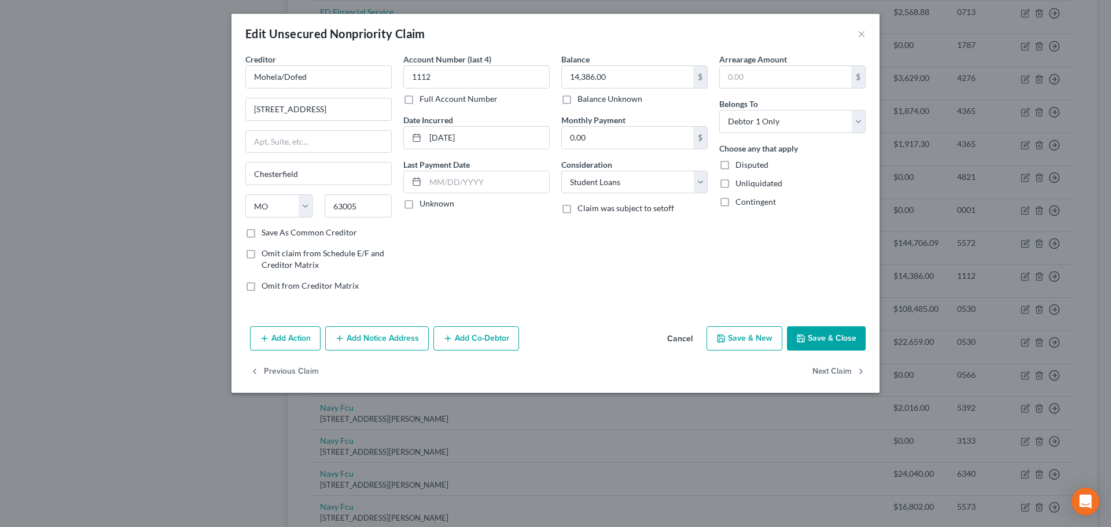
click at [735, 188] on label "Unliquidated" at bounding box center [758, 184] width 47 height 12
click at [740, 185] on input "Unliquidated" at bounding box center [744, 182] width 8 height 8
checkbox input "true"
click at [735, 204] on label "Contingent" at bounding box center [755, 202] width 40 height 12
click at [740, 204] on input "Contingent" at bounding box center [744, 200] width 8 height 8
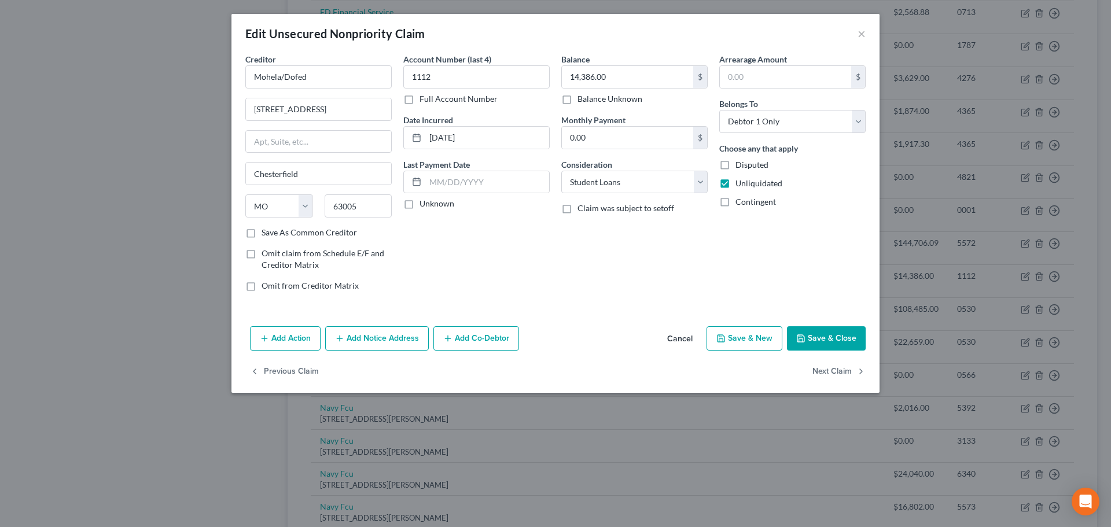
checkbox input "true"
click at [807, 330] on button "Save & Close" at bounding box center [826, 338] width 79 height 24
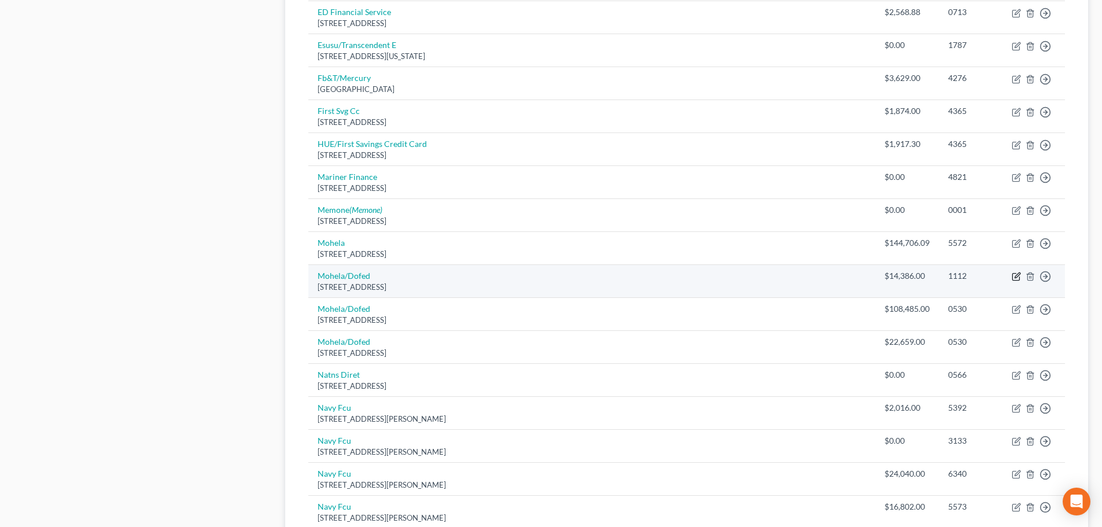
click at [1016, 275] on icon "button" at bounding box center [1016, 276] width 9 height 9
select select "26"
select select "17"
select select "0"
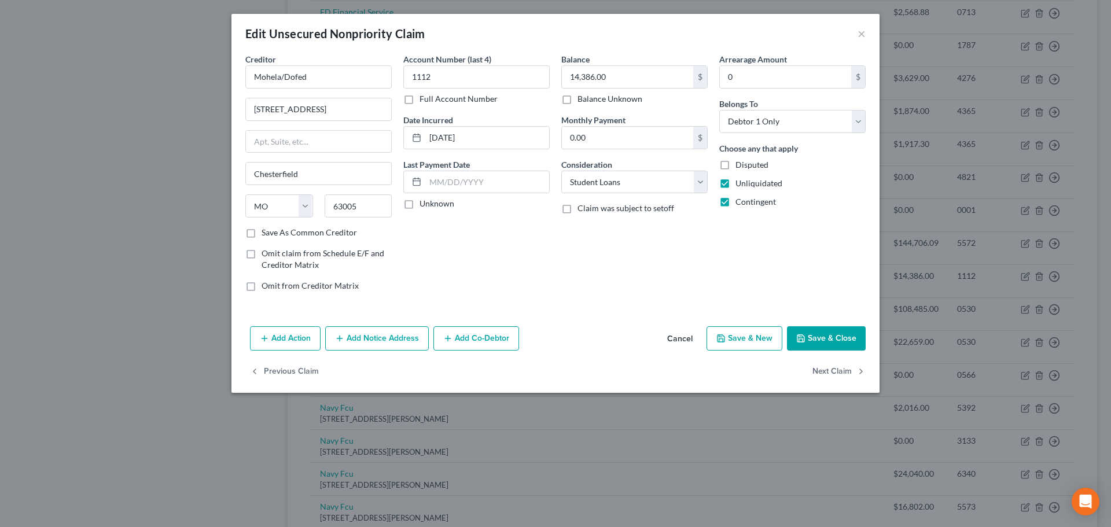
click at [688, 337] on button "Cancel" at bounding box center [680, 338] width 44 height 23
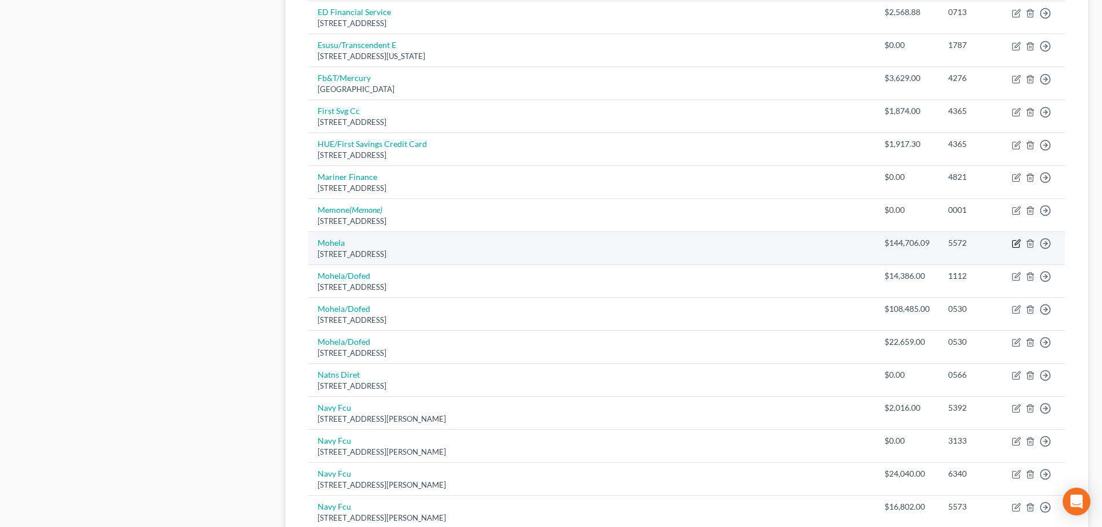
click at [1015, 242] on icon "button" at bounding box center [1016, 243] width 9 height 9
select select "26"
select select "17"
select select "0"
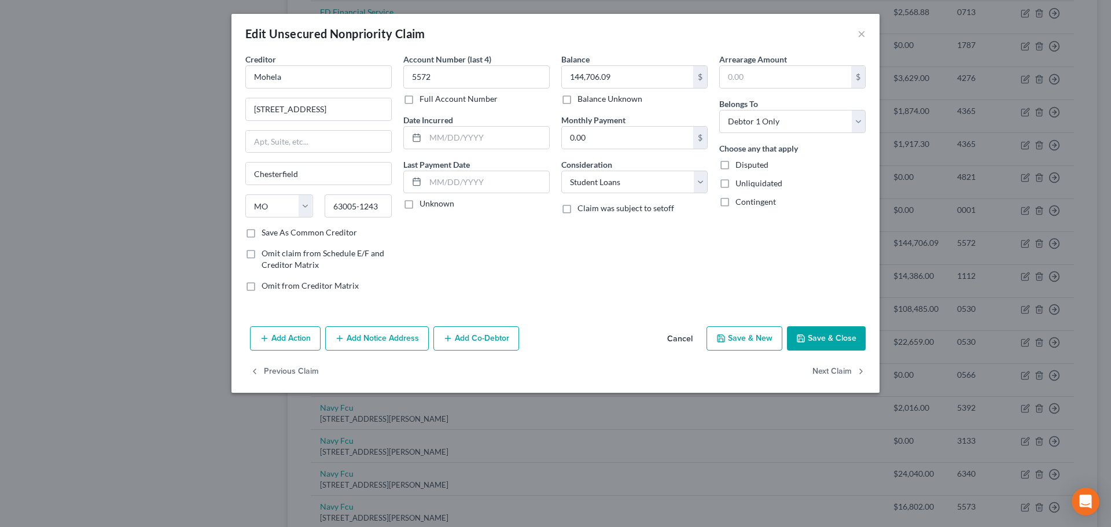
click at [735, 197] on label "Contingent" at bounding box center [755, 202] width 40 height 12
click at [740, 197] on input "Contingent" at bounding box center [744, 200] width 8 height 8
checkbox input "true"
click at [735, 189] on label "Unliquidated" at bounding box center [758, 184] width 47 height 12
click at [740, 185] on input "Unliquidated" at bounding box center [744, 182] width 8 height 8
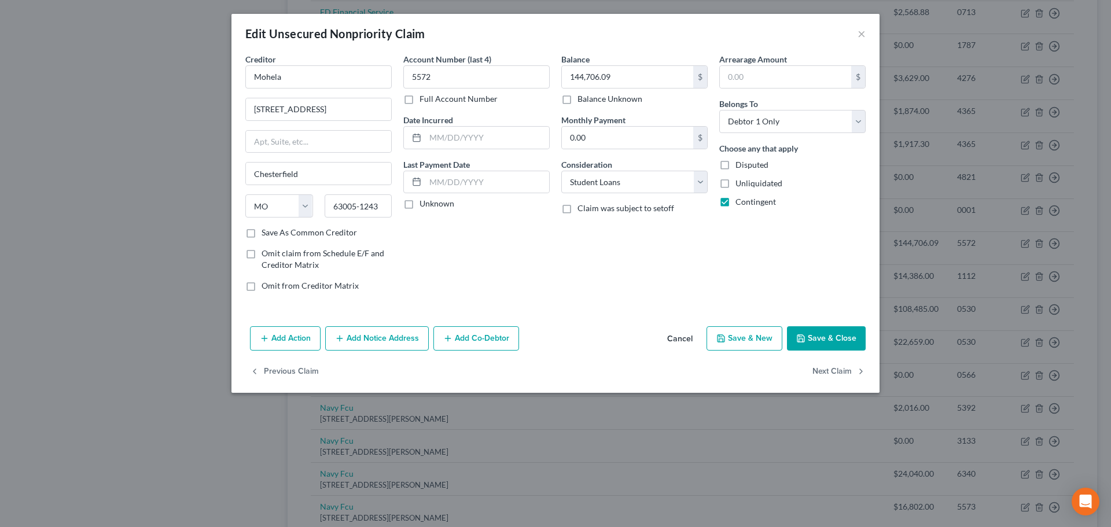
checkbox input "true"
click at [803, 333] on button "Save & Close" at bounding box center [826, 338] width 79 height 24
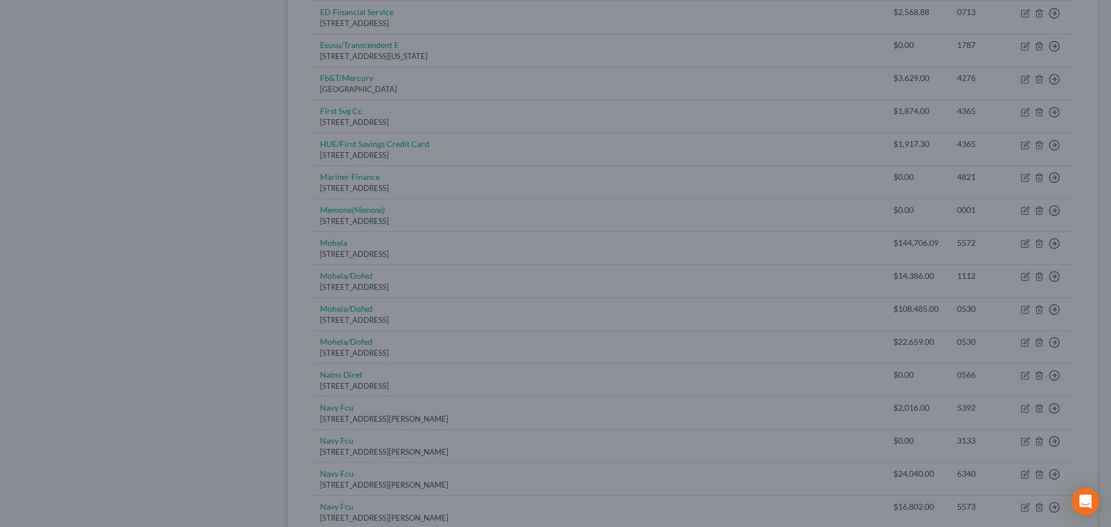
type input "0"
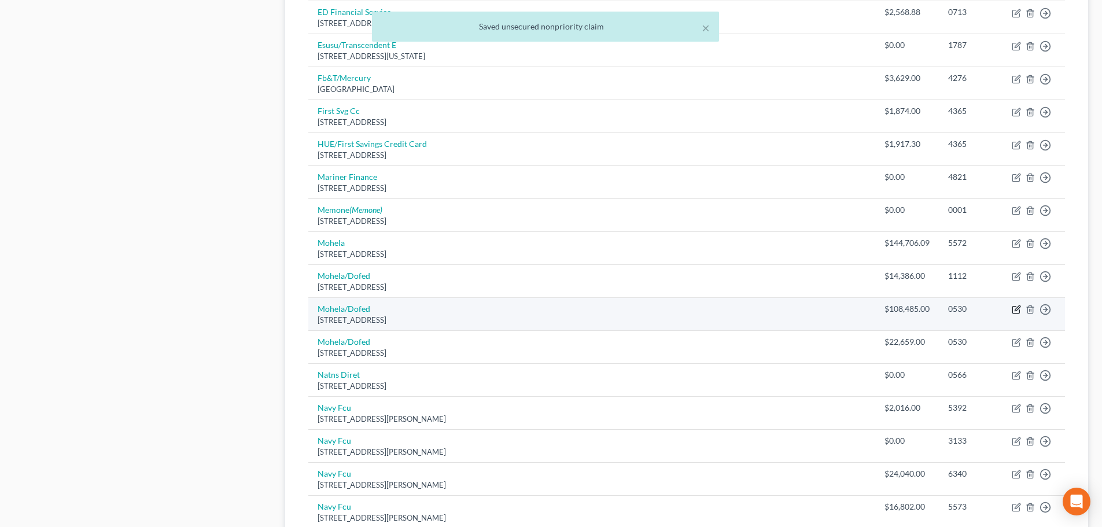
click at [1018, 311] on icon "button" at bounding box center [1016, 309] width 9 height 9
select select "26"
select select "17"
select select "0"
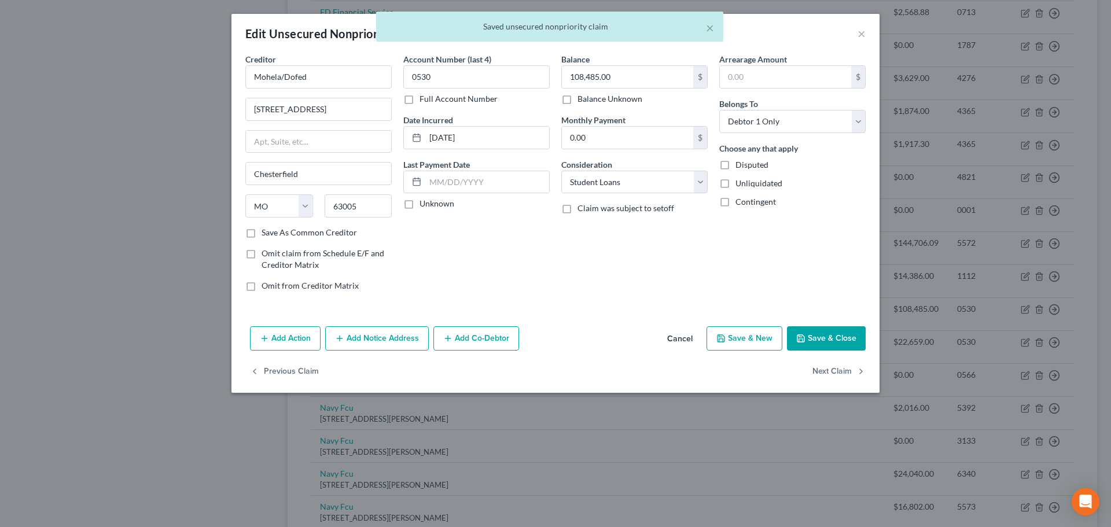
click at [735, 182] on label "Unliquidated" at bounding box center [758, 184] width 47 height 12
click at [740, 182] on input "Unliquidated" at bounding box center [744, 182] width 8 height 8
checkbox input "true"
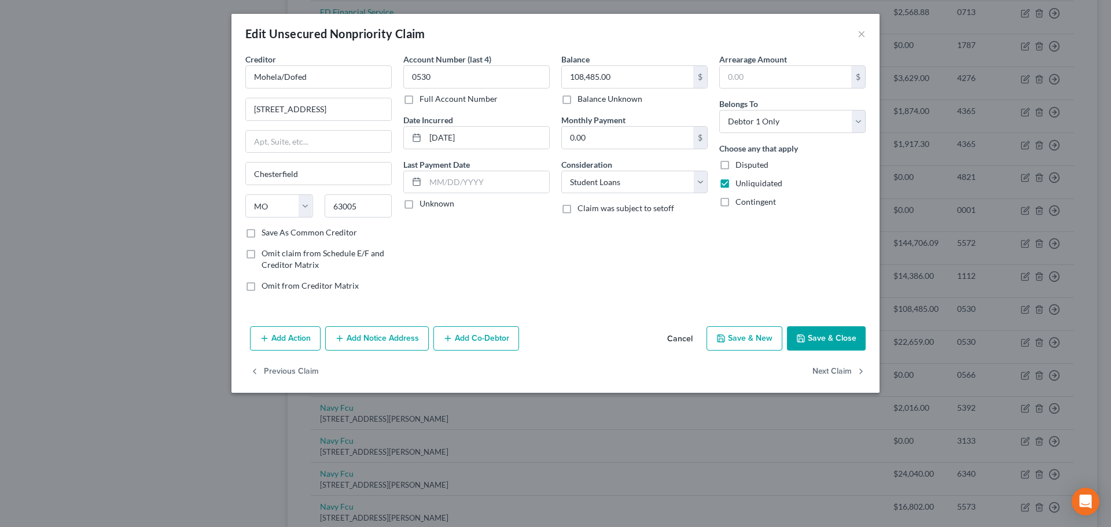
click at [735, 201] on label "Contingent" at bounding box center [755, 202] width 40 height 12
click at [740, 201] on input "Contingent" at bounding box center [744, 200] width 8 height 8
checkbox input "true"
click at [809, 337] on button "Save & Close" at bounding box center [826, 338] width 79 height 24
type input "0"
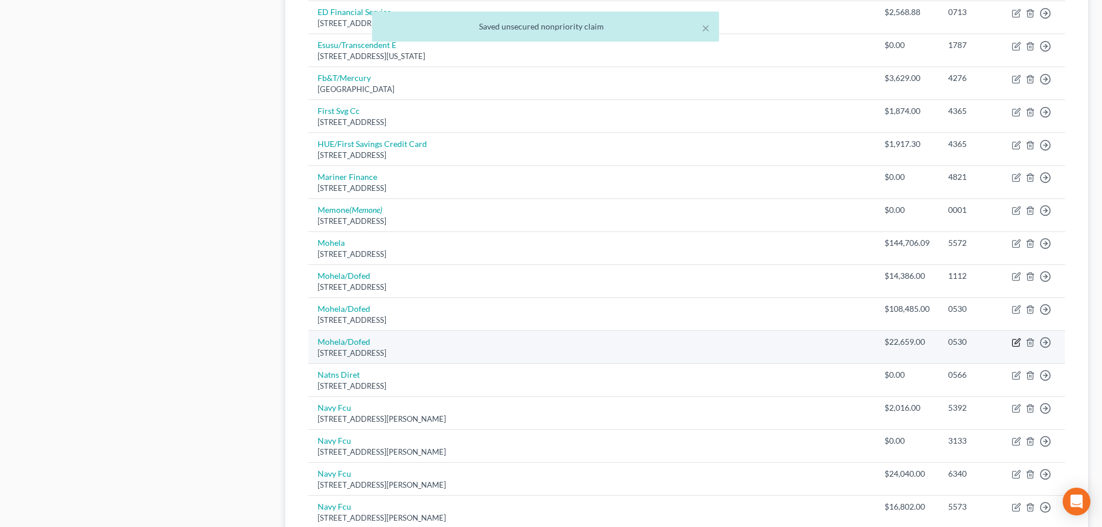
click at [1018, 340] on icon "button" at bounding box center [1016, 342] width 9 height 9
select select "26"
select select "17"
select select "0"
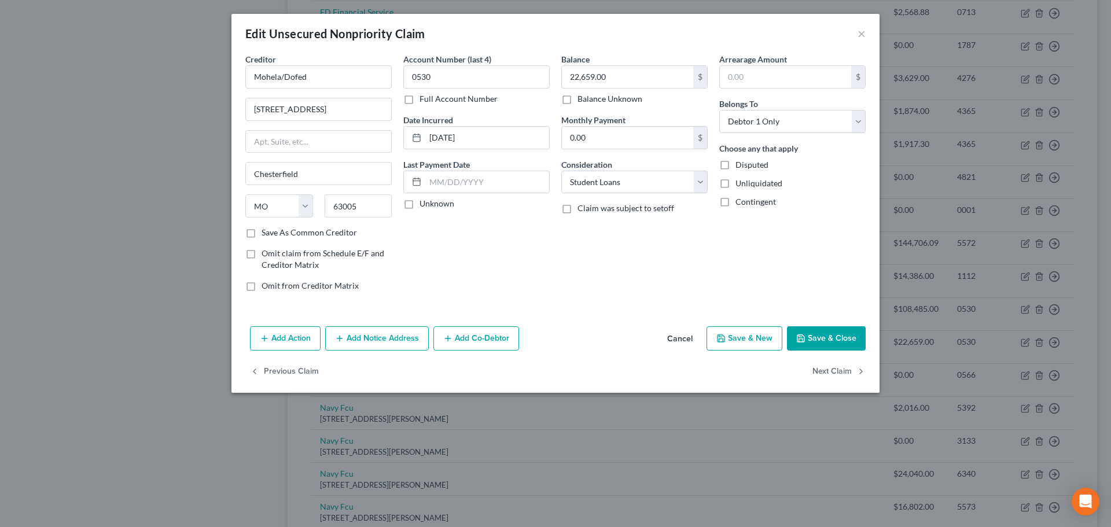
click at [735, 197] on label "Contingent" at bounding box center [755, 202] width 40 height 12
click at [740, 197] on input "Contingent" at bounding box center [744, 200] width 8 height 8
checkbox input "true"
click at [735, 186] on label "Unliquidated" at bounding box center [758, 184] width 47 height 12
click at [740, 185] on input "Unliquidated" at bounding box center [744, 182] width 8 height 8
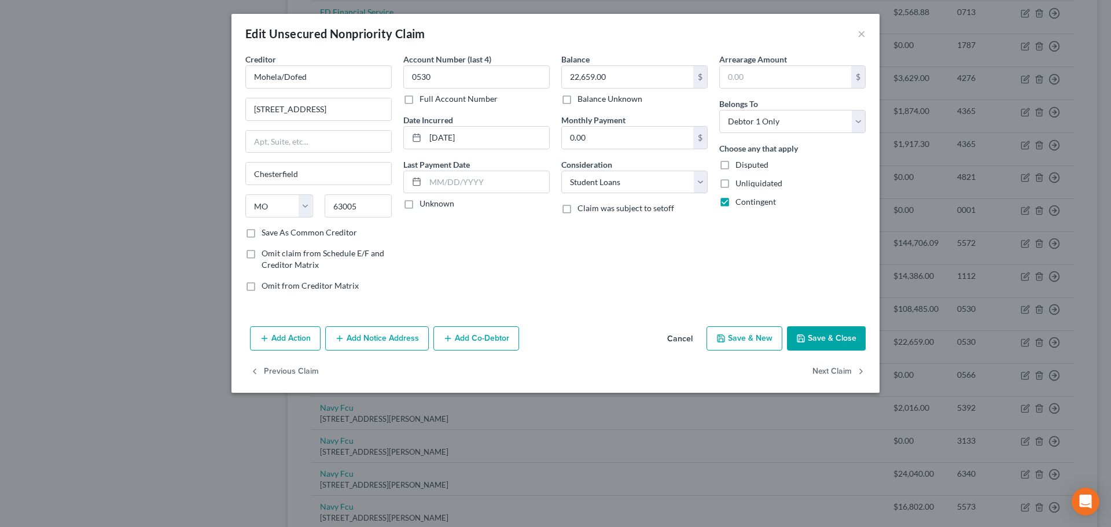
checkbox input "true"
click at [860, 331] on button "Save & Close" at bounding box center [826, 338] width 79 height 24
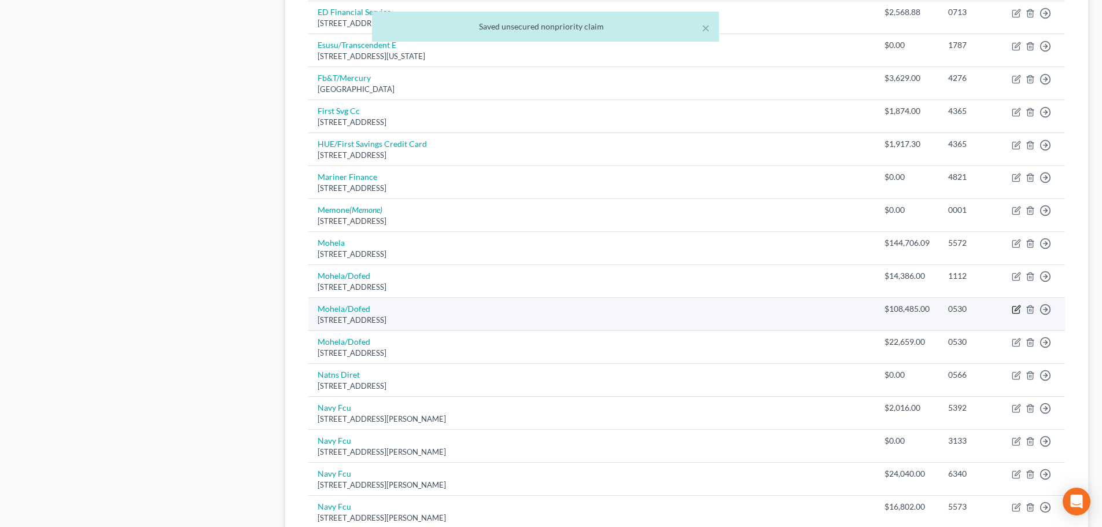
click at [1018, 309] on icon "button" at bounding box center [1016, 309] width 9 height 9
select select "26"
select select "17"
select select "0"
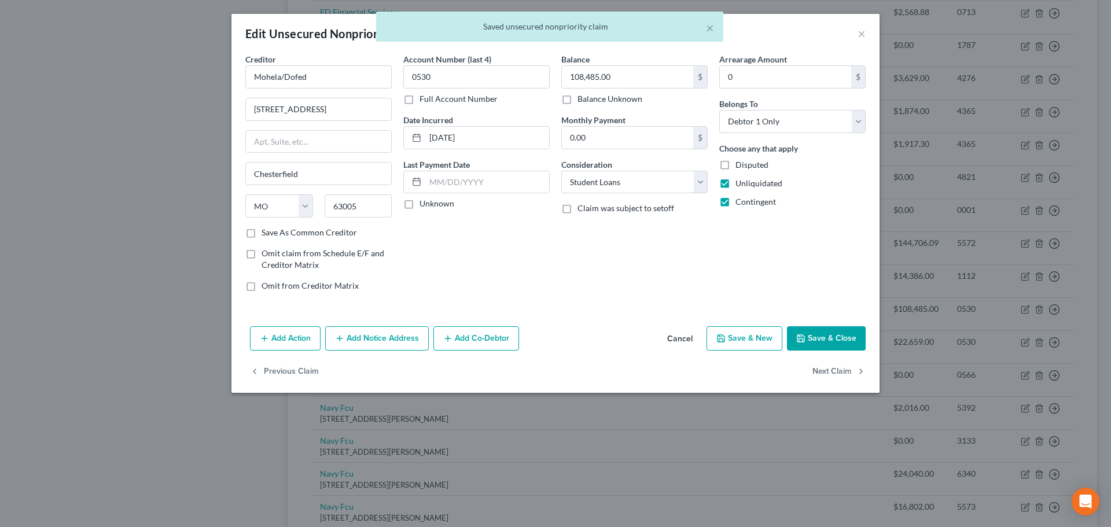
click at [691, 336] on button "Cancel" at bounding box center [680, 338] width 44 height 23
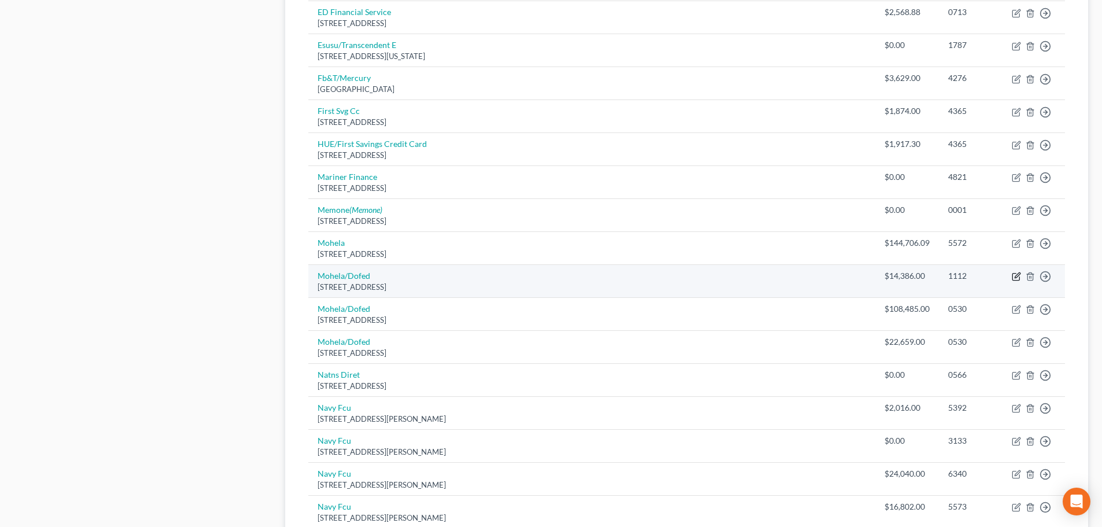
click at [1017, 277] on icon "button" at bounding box center [1016, 276] width 9 height 9
select select "26"
select select "17"
select select "0"
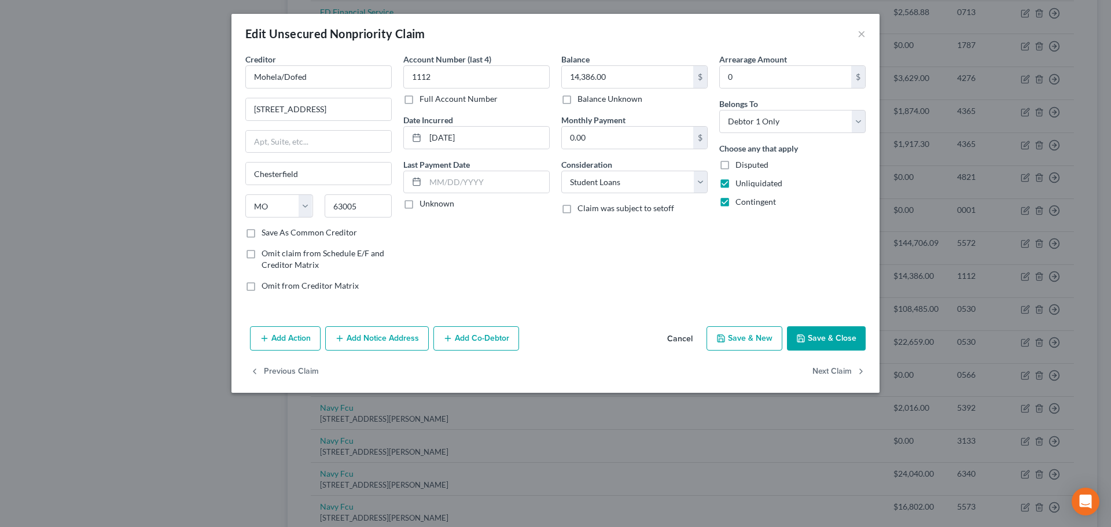
click at [691, 337] on button "Cancel" at bounding box center [680, 338] width 44 height 23
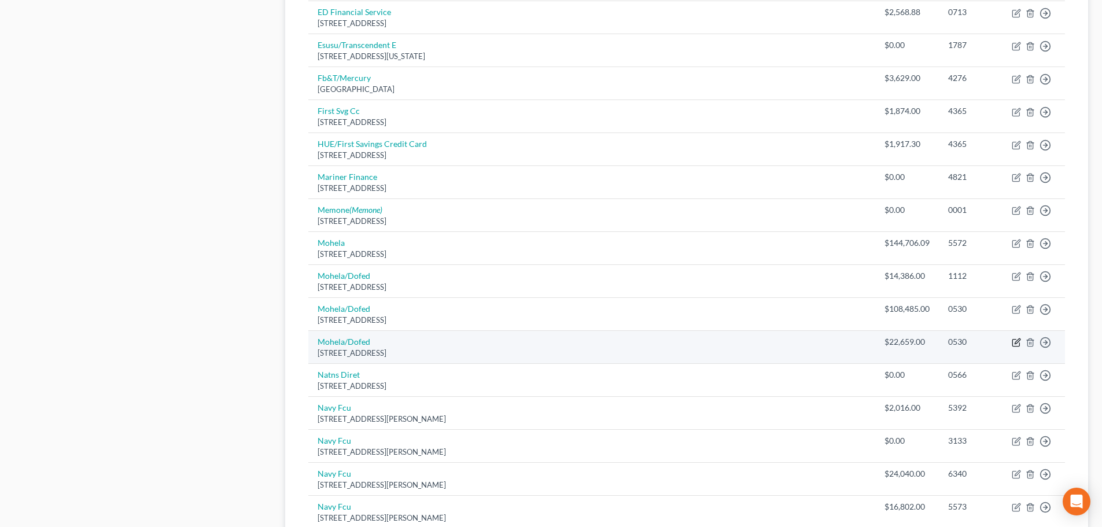
click at [1015, 342] on icon "button" at bounding box center [1016, 342] width 9 height 9
select select "26"
select select "17"
select select "0"
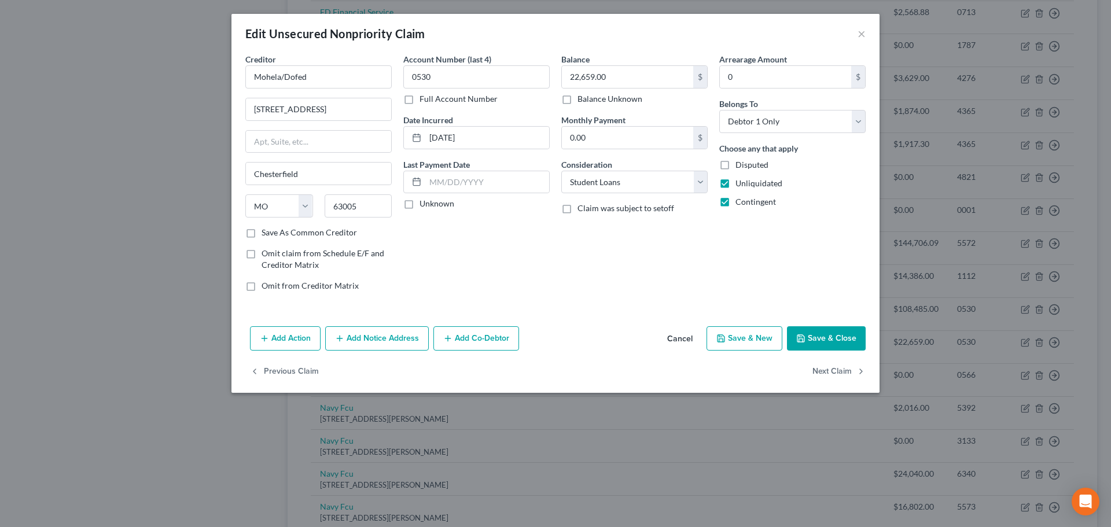
click at [685, 336] on button "Cancel" at bounding box center [680, 338] width 44 height 23
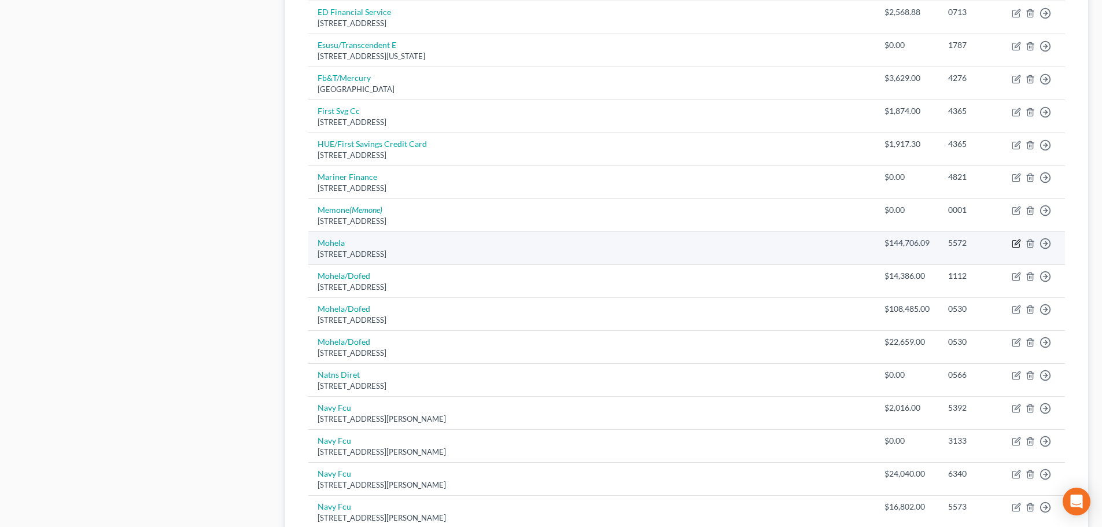
click at [1015, 245] on icon "button" at bounding box center [1017, 242] width 5 height 5
select select "26"
select select "17"
select select "0"
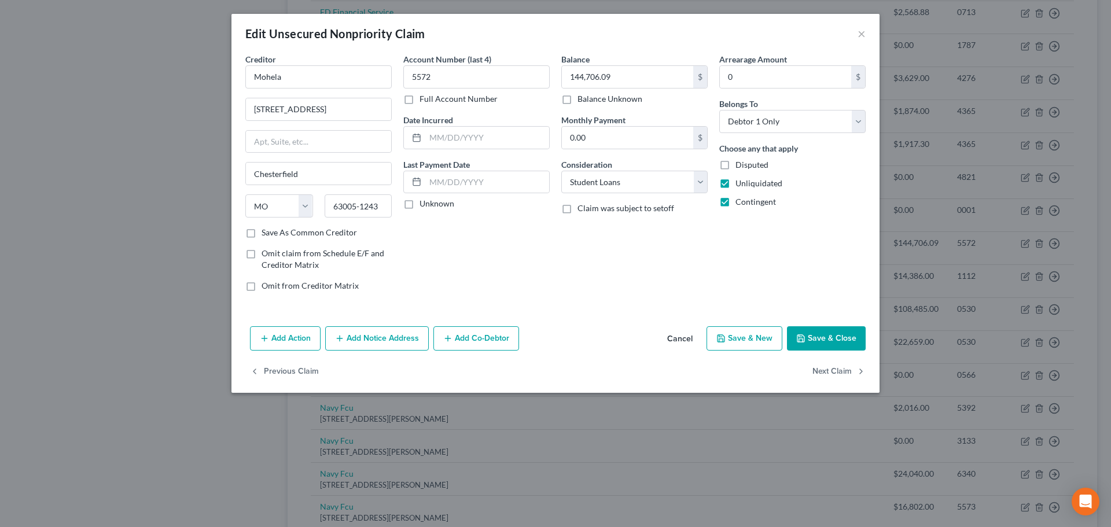
click at [682, 338] on button "Cancel" at bounding box center [680, 338] width 44 height 23
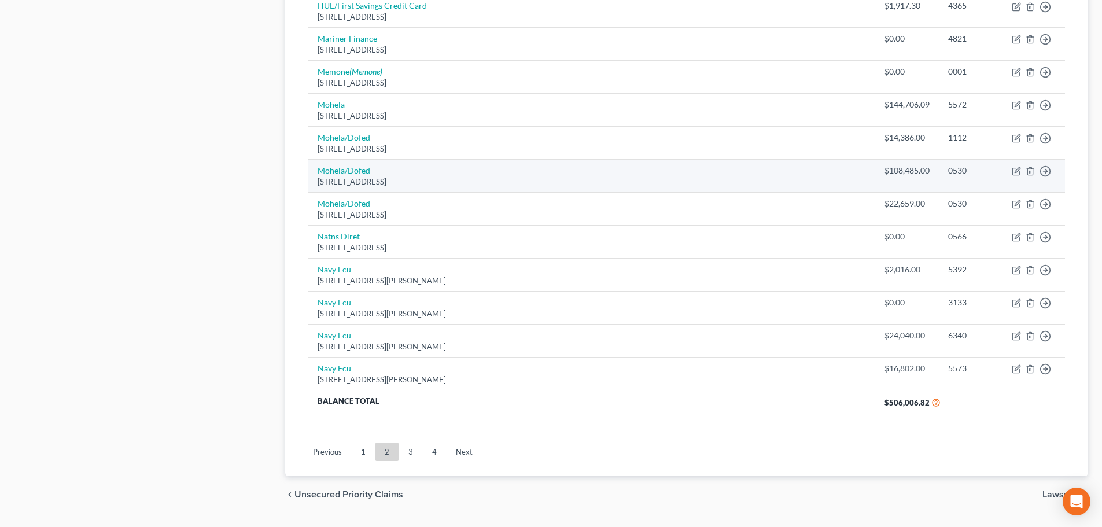
scroll to position [832, 0]
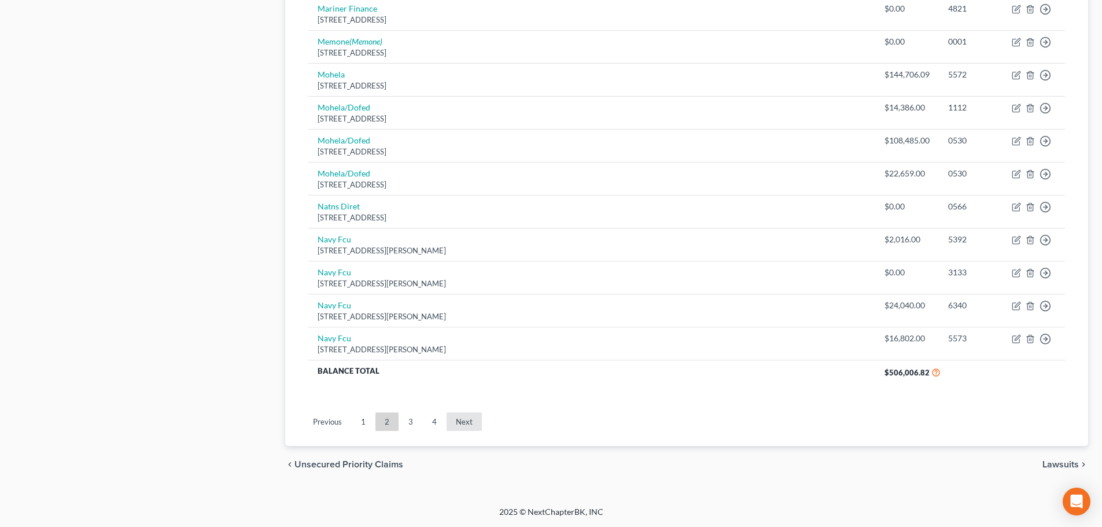
click at [459, 421] on link "Next" at bounding box center [464, 421] width 35 height 19
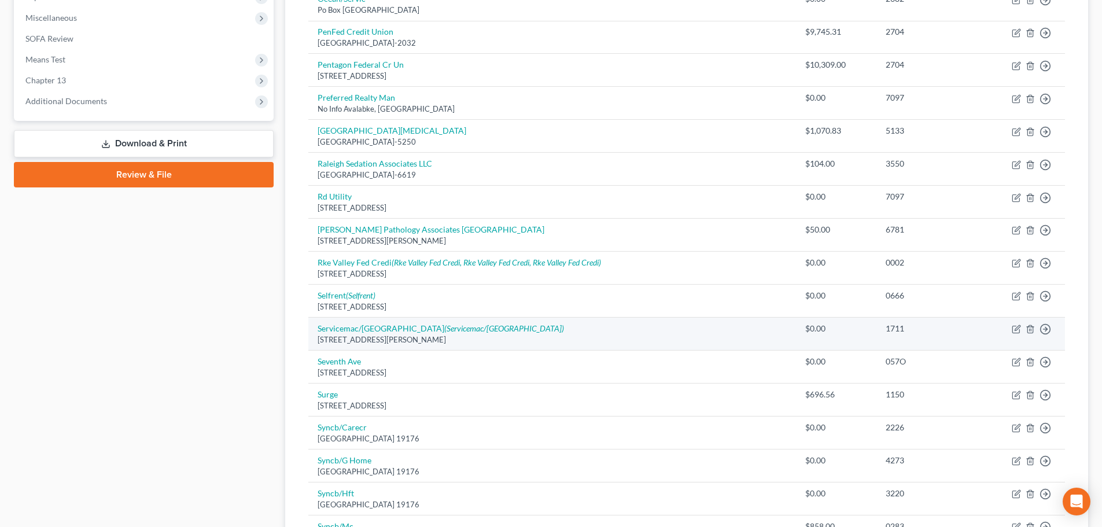
scroll to position [40, 0]
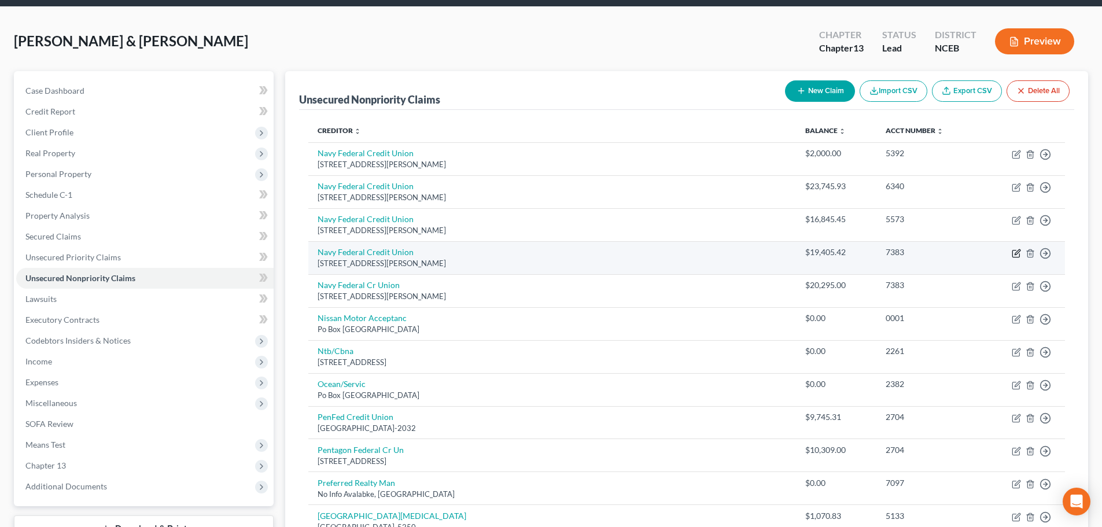
click at [1012, 249] on icon "button" at bounding box center [1016, 253] width 9 height 9
select select "48"
select select "2"
select select "1"
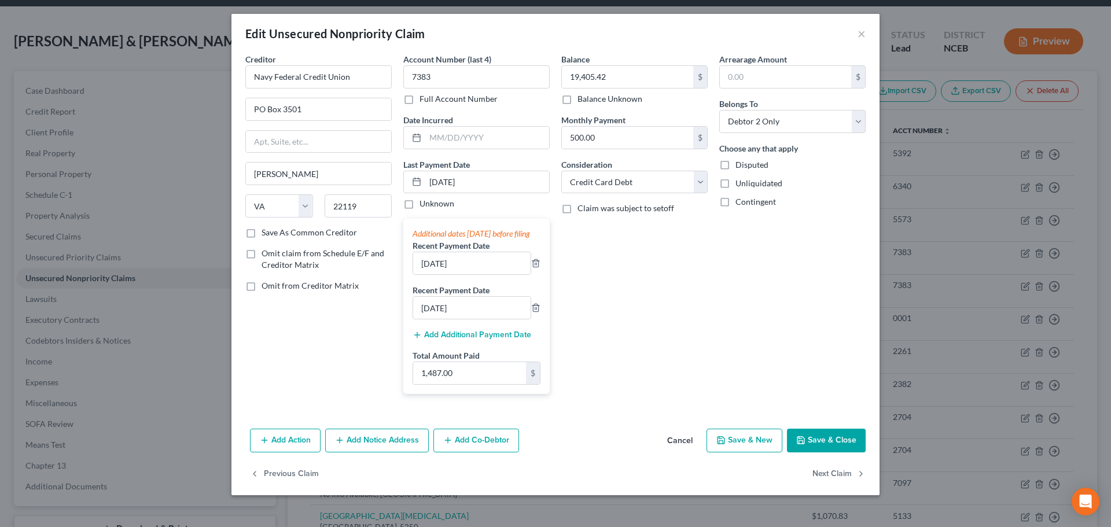
click at [673, 451] on button "Cancel" at bounding box center [680, 441] width 44 height 23
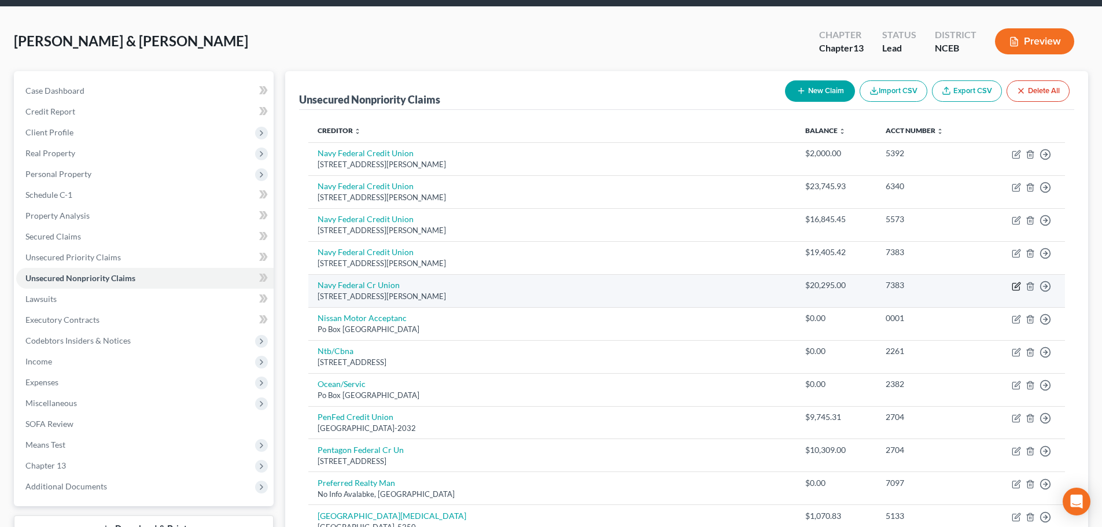
click at [1017, 286] on icon "button" at bounding box center [1016, 286] width 9 height 9
select select "48"
select select "2"
select select "1"
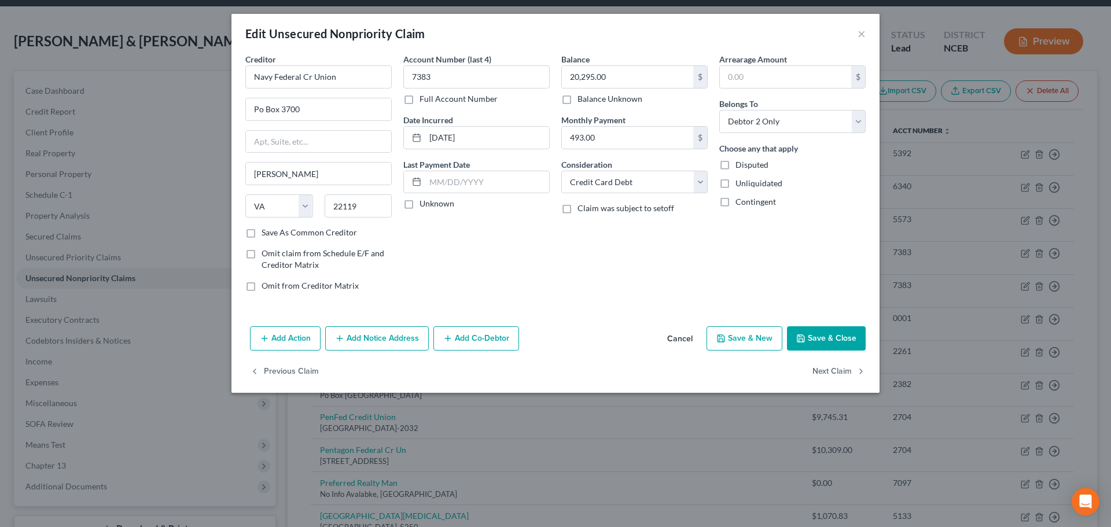
click at [692, 338] on button "Cancel" at bounding box center [680, 338] width 44 height 23
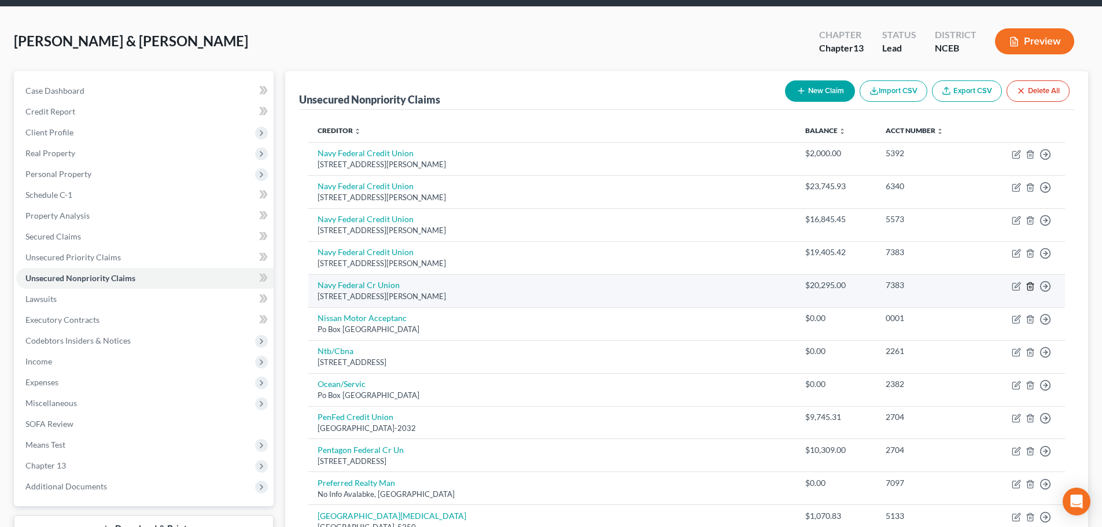
click at [1030, 289] on icon "button" at bounding box center [1030, 286] width 9 height 9
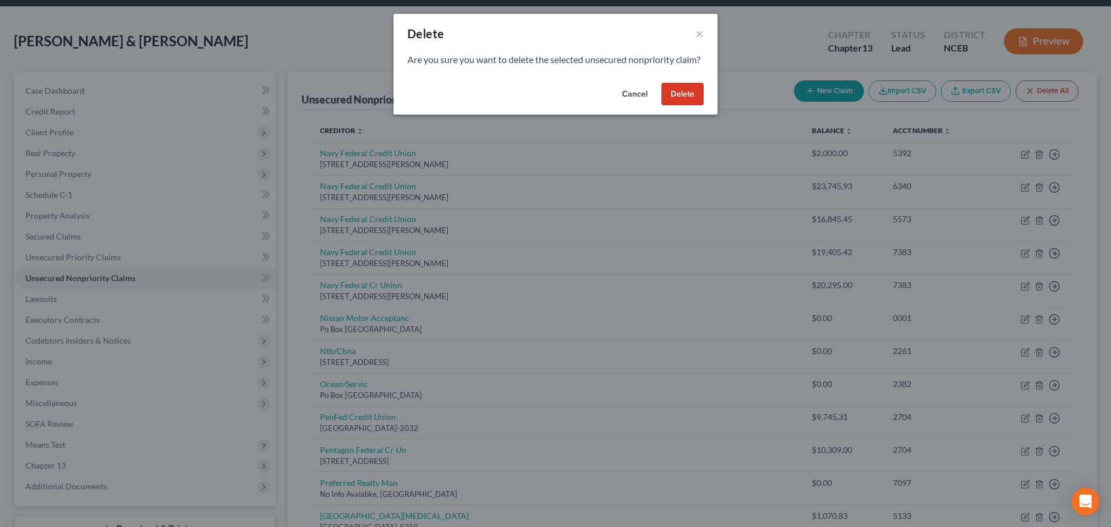
click at [669, 106] on button "Delete" at bounding box center [682, 94] width 42 height 23
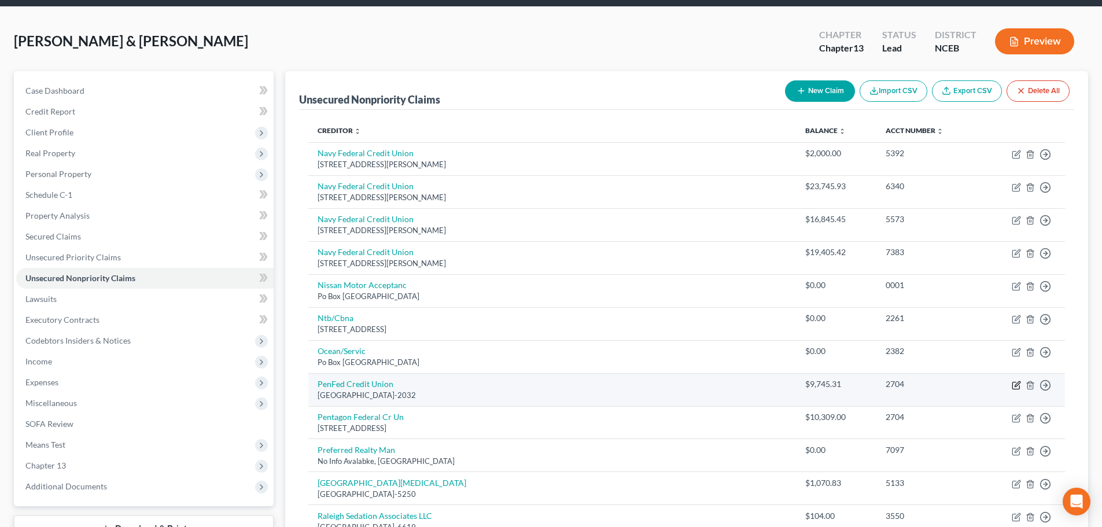
click at [1016, 386] on icon "button" at bounding box center [1016, 385] width 9 height 9
select select "48"
select select "10"
select select "0"
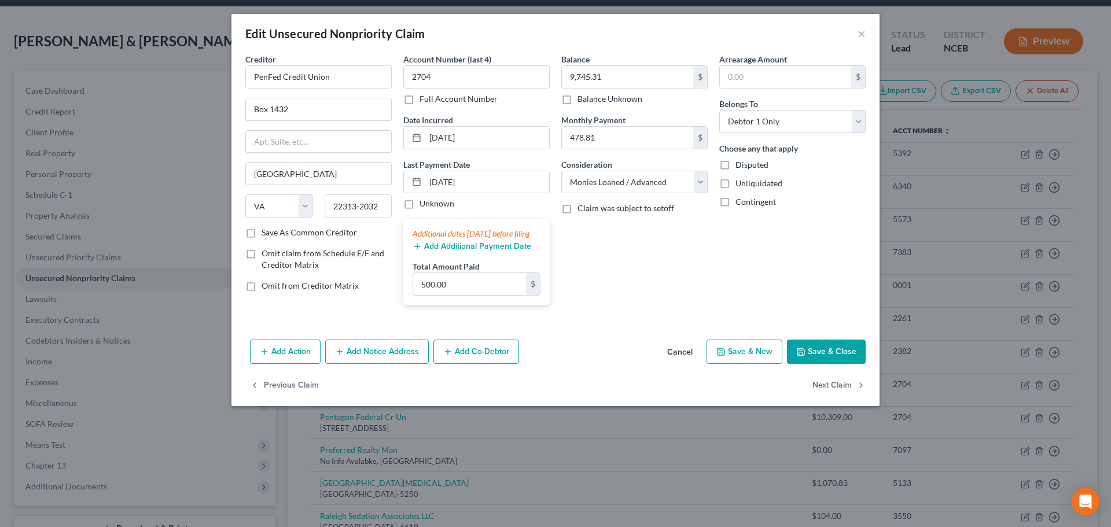
click at [690, 364] on button "Cancel" at bounding box center [680, 352] width 44 height 23
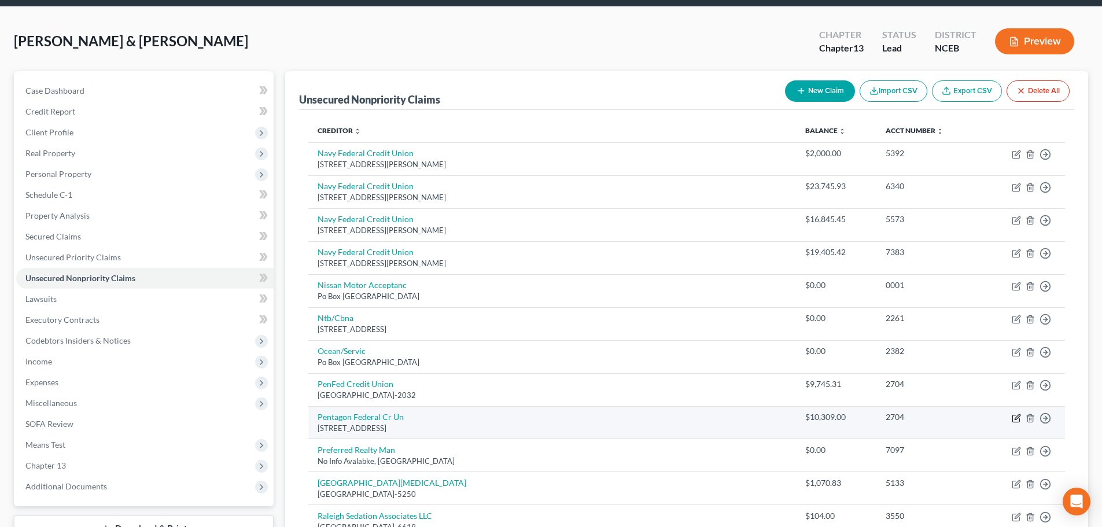
click at [1019, 418] on icon "button" at bounding box center [1015, 418] width 7 height 7
select select "48"
select select "0"
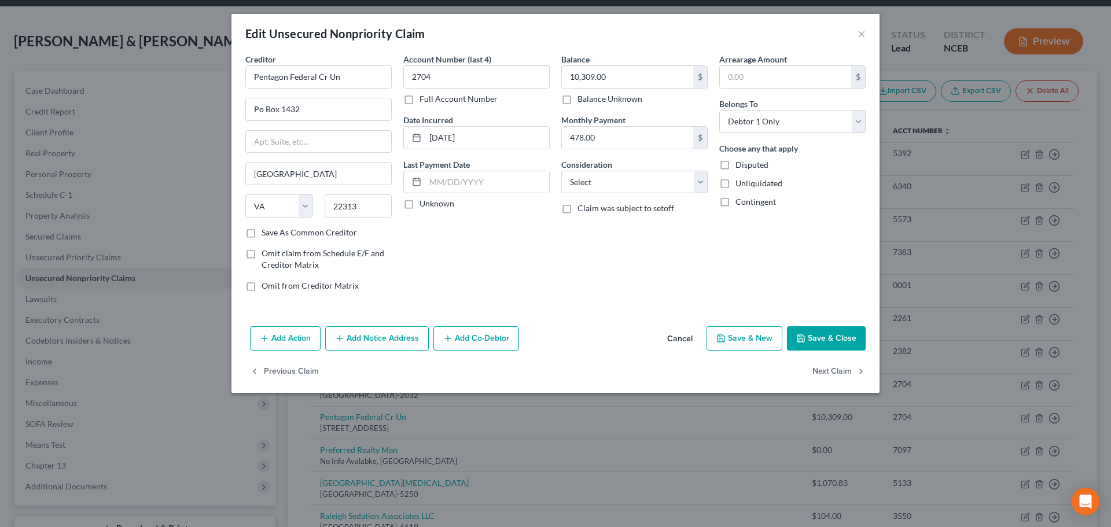
click at [684, 346] on button "Cancel" at bounding box center [680, 338] width 44 height 23
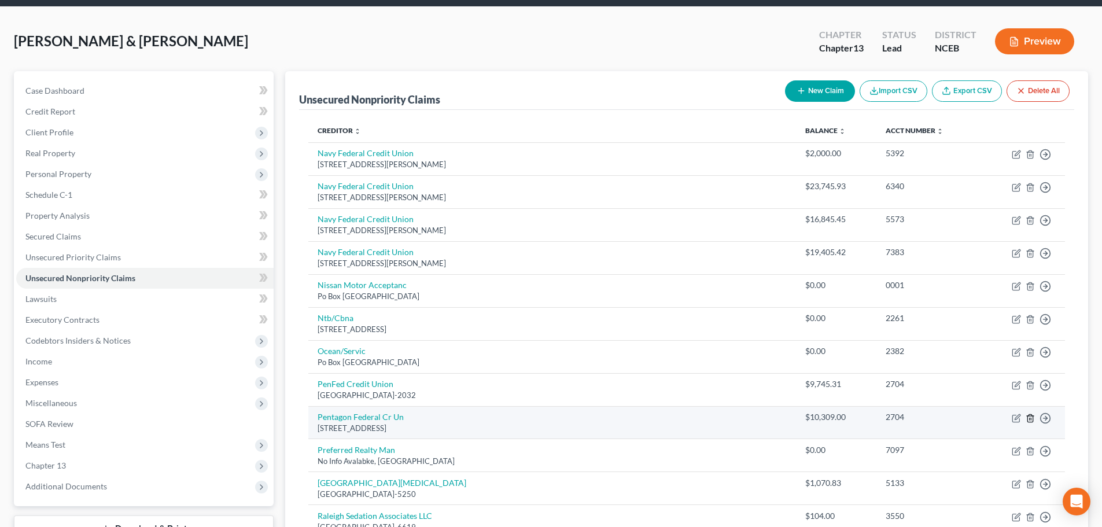
click at [1027, 418] on icon "button" at bounding box center [1029, 418] width 5 height 8
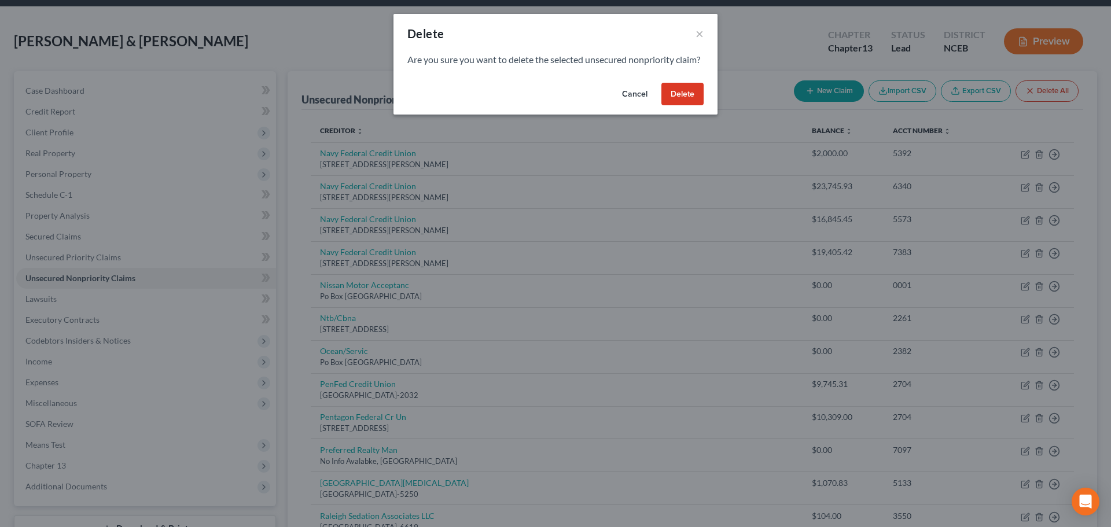
click at [692, 106] on button "Delete" at bounding box center [682, 94] width 42 height 23
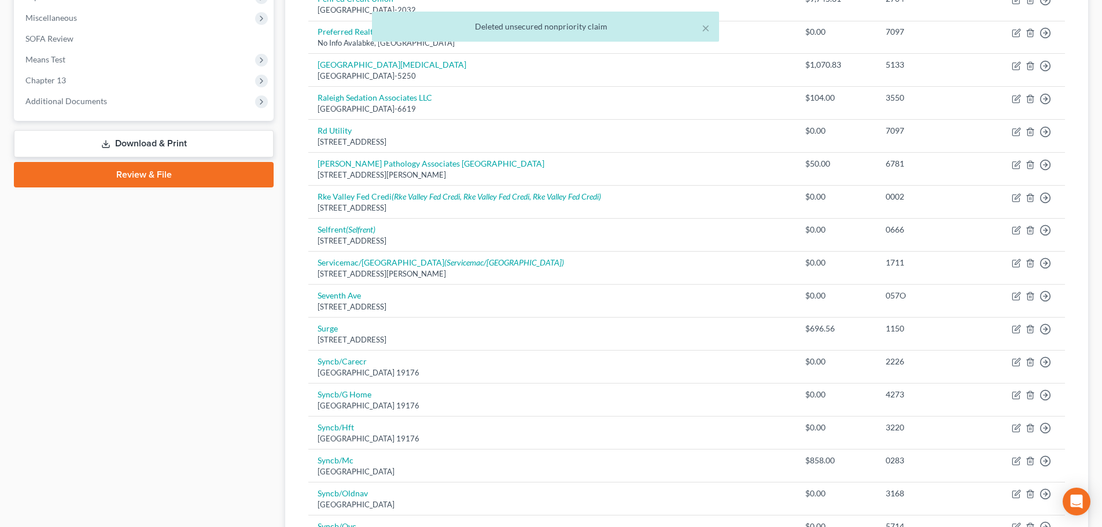
scroll to position [745, 0]
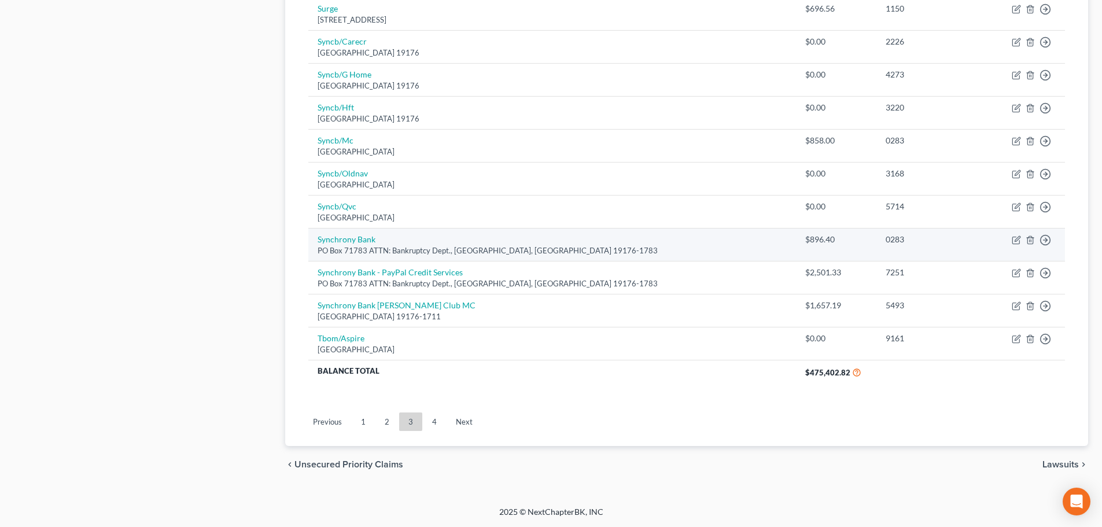
click at [902, 241] on div "0283" at bounding box center [928, 240] width 85 height 12
click at [1013, 241] on icon "button" at bounding box center [1016, 239] width 9 height 9
select select "39"
select select "2"
select select "0"
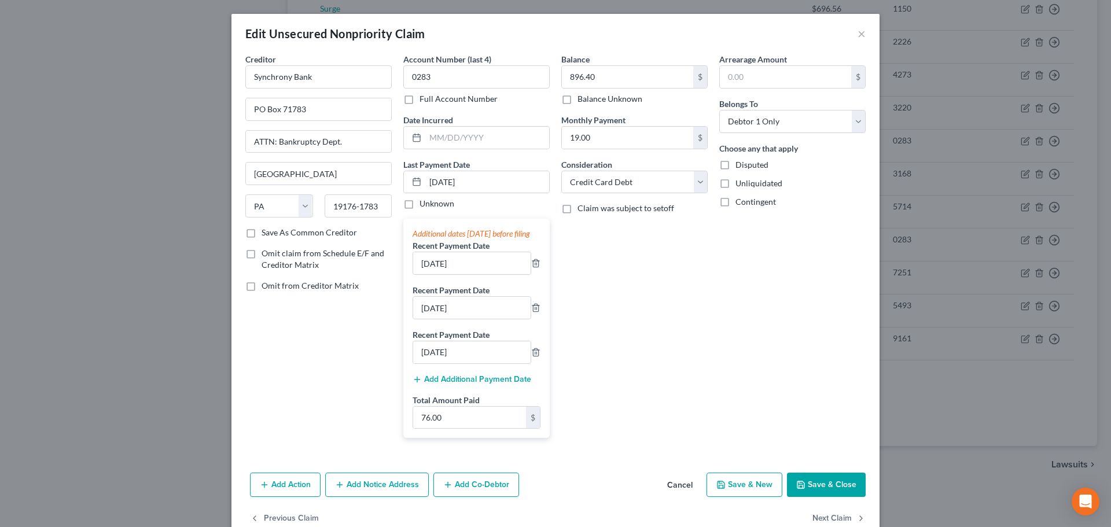
click at [735, 183] on label "Unliquidated" at bounding box center [758, 184] width 47 height 12
click at [740, 183] on input "Unliquidated" at bounding box center [744, 182] width 8 height 8
checkbox input "true"
click at [735, 203] on label "Contingent" at bounding box center [755, 202] width 40 height 12
click at [740, 203] on input "Contingent" at bounding box center [744, 200] width 8 height 8
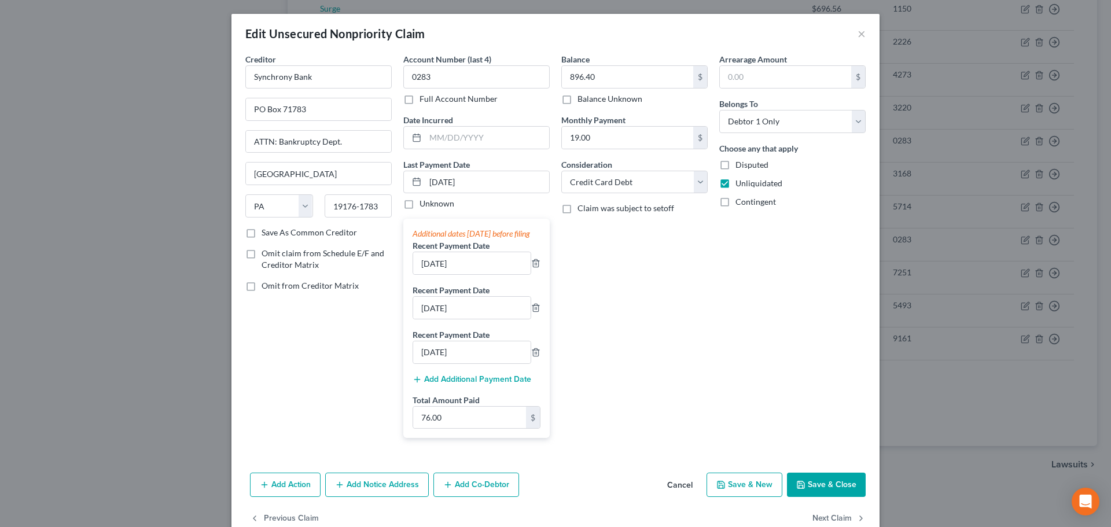
checkbox input "true"
click at [789, 489] on button "Save & Close" at bounding box center [826, 485] width 79 height 24
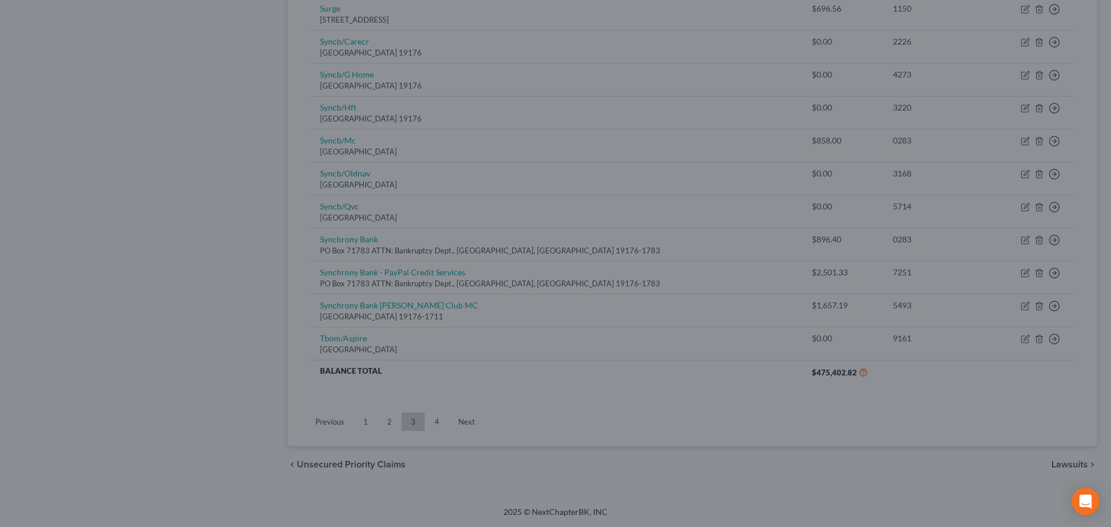
type input "0"
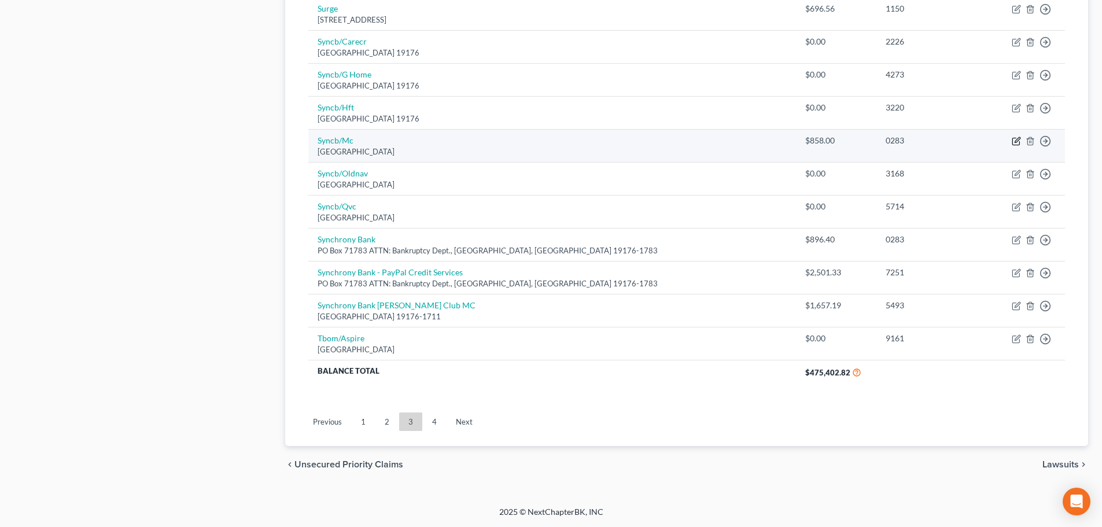
click at [1014, 140] on icon "button" at bounding box center [1016, 141] width 9 height 9
select select "39"
select select "2"
select select "0"
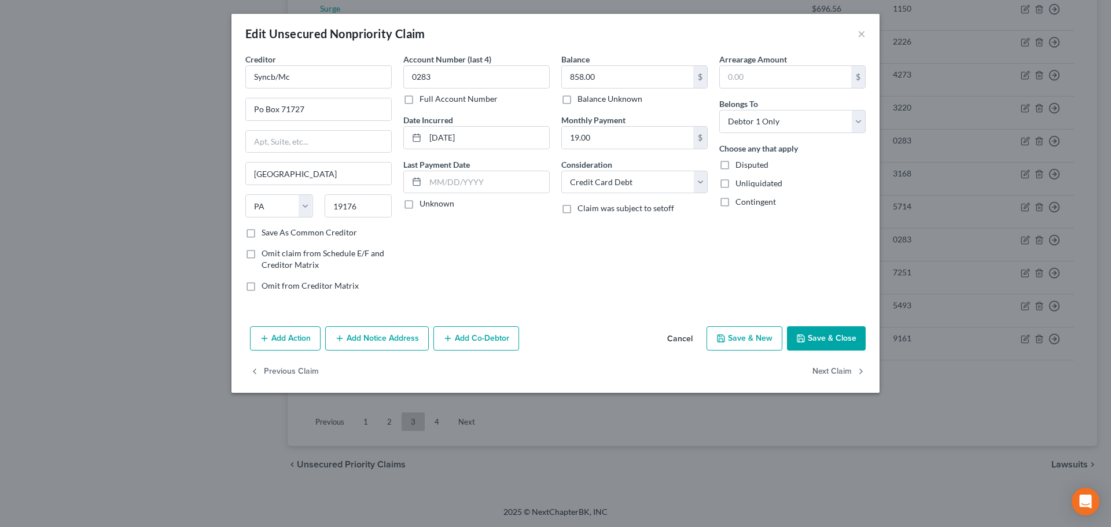
click at [683, 337] on button "Cancel" at bounding box center [680, 338] width 44 height 23
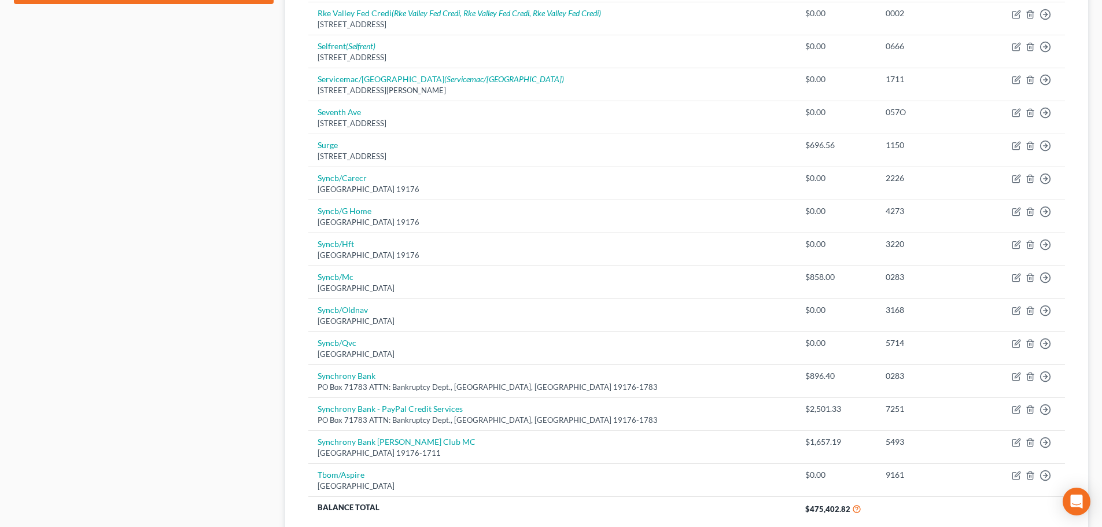
scroll to position [607, 0]
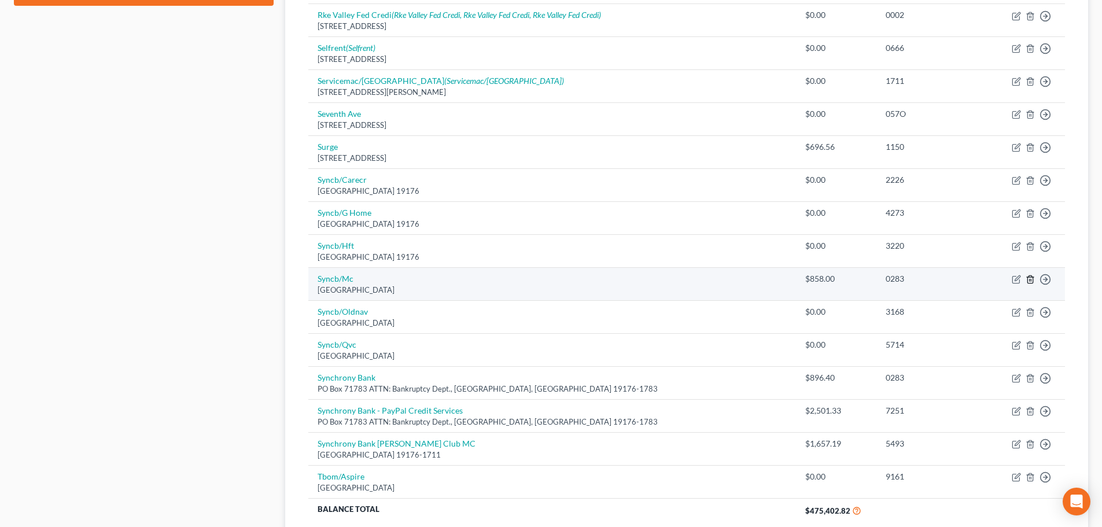
click at [1031, 276] on icon "button" at bounding box center [1029, 280] width 5 height 8
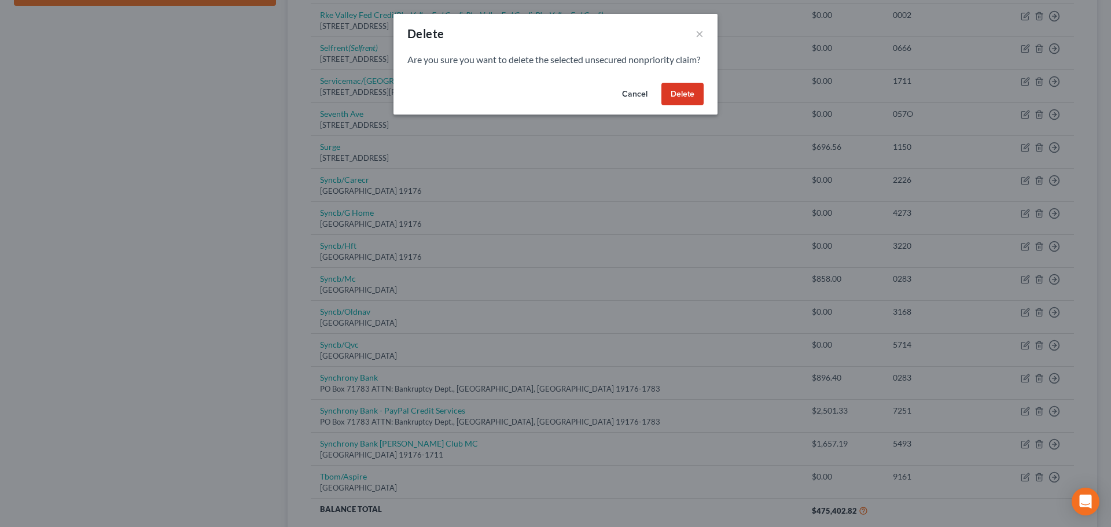
click at [688, 106] on button "Delete" at bounding box center [682, 94] width 42 height 23
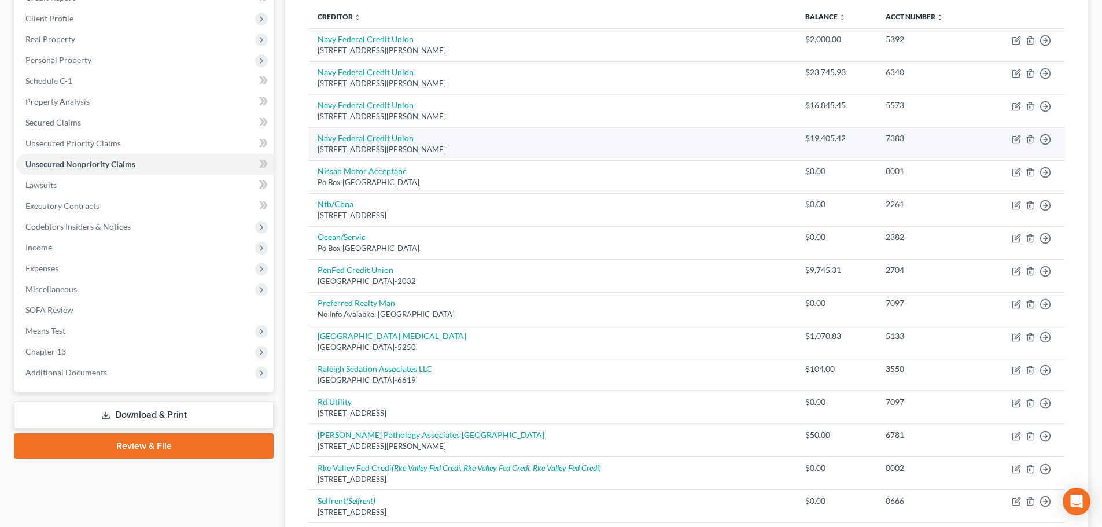
scroll to position [712, 0]
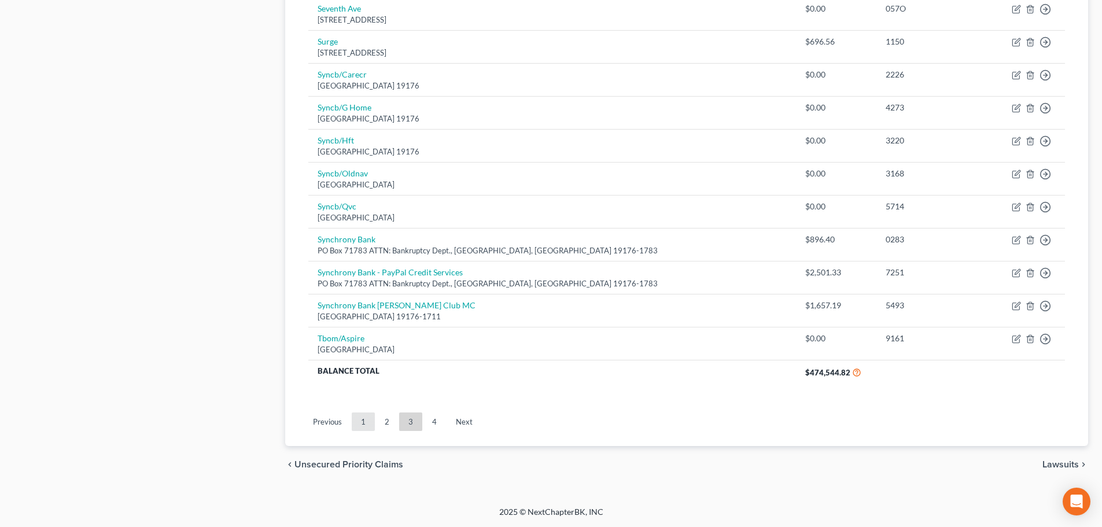
click at [360, 430] on link "1" at bounding box center [363, 421] width 23 height 19
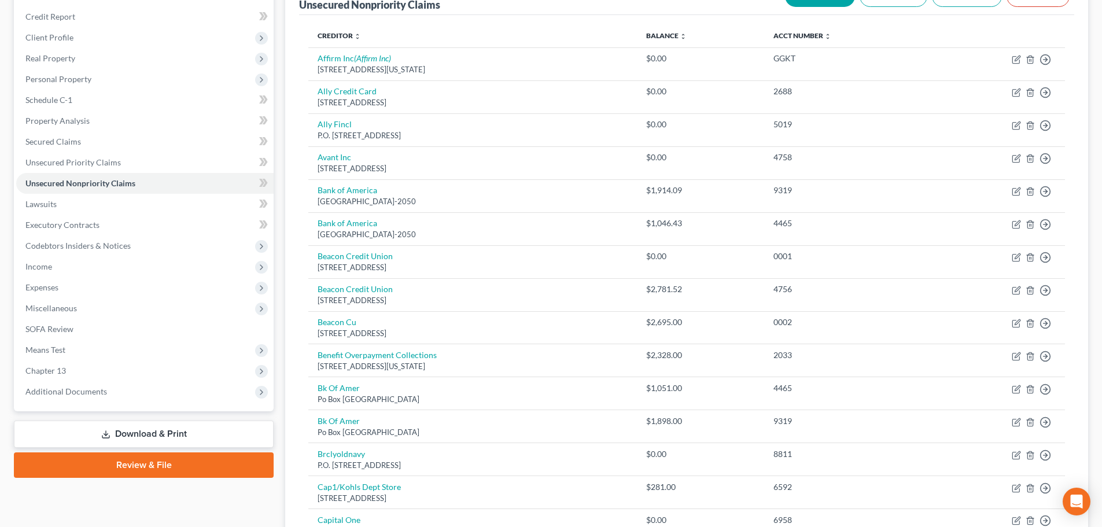
scroll to position [147, 0]
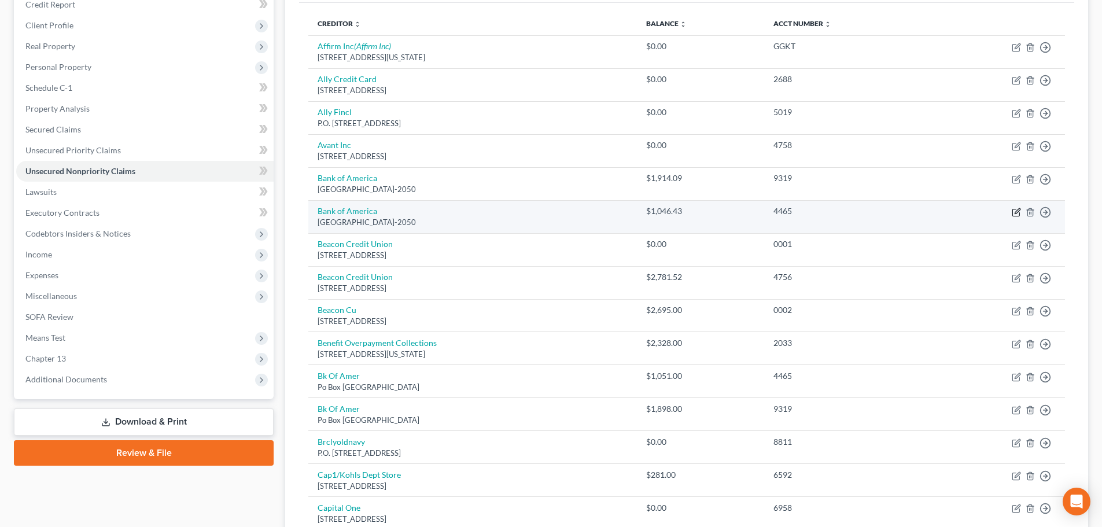
click at [1017, 213] on icon "button" at bounding box center [1017, 210] width 5 height 5
select select "45"
select select "2"
select select "0"
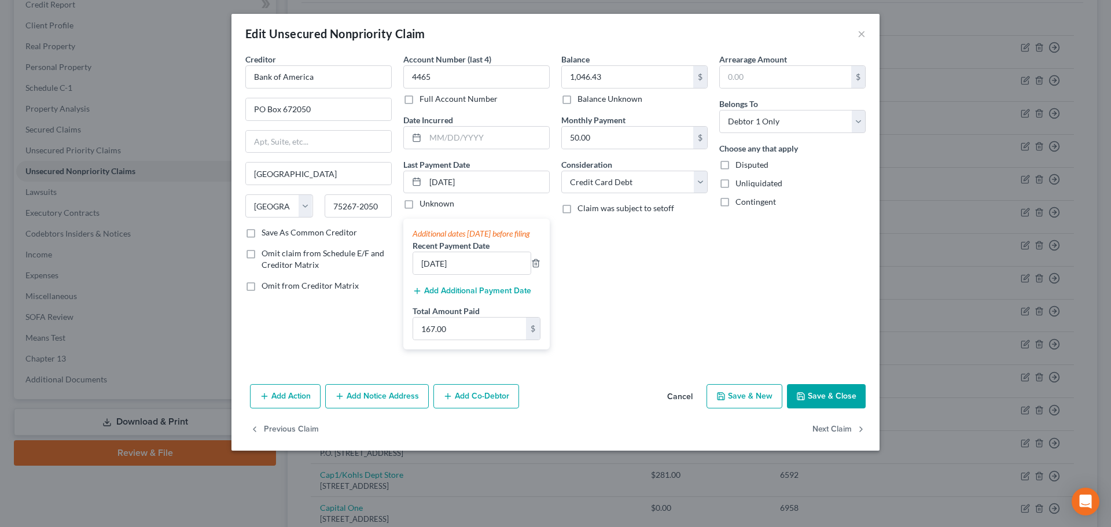
click at [684, 408] on button "Cancel" at bounding box center [680, 396] width 44 height 23
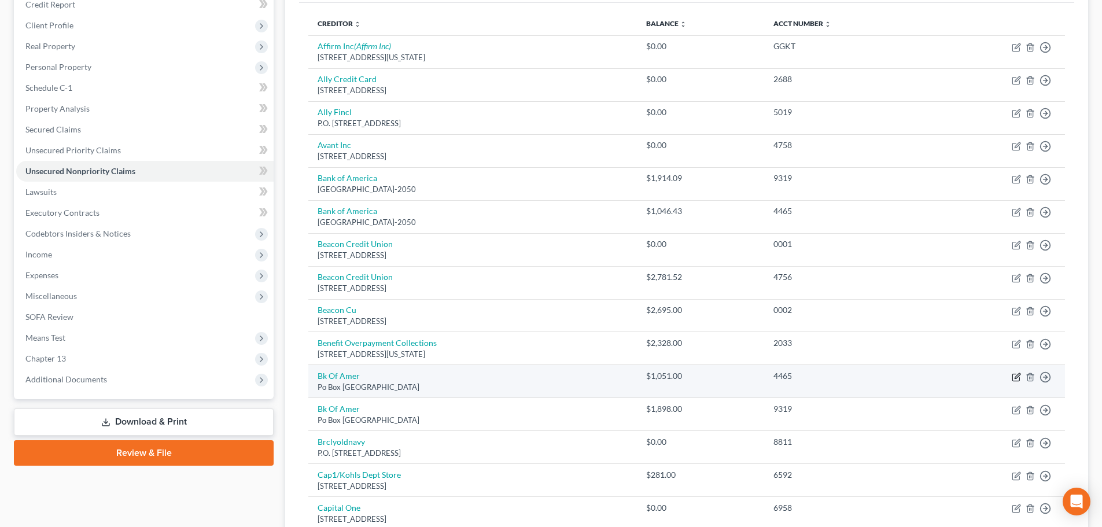
click at [1014, 378] on icon "button" at bounding box center [1016, 377] width 9 height 9
select select "45"
select select "2"
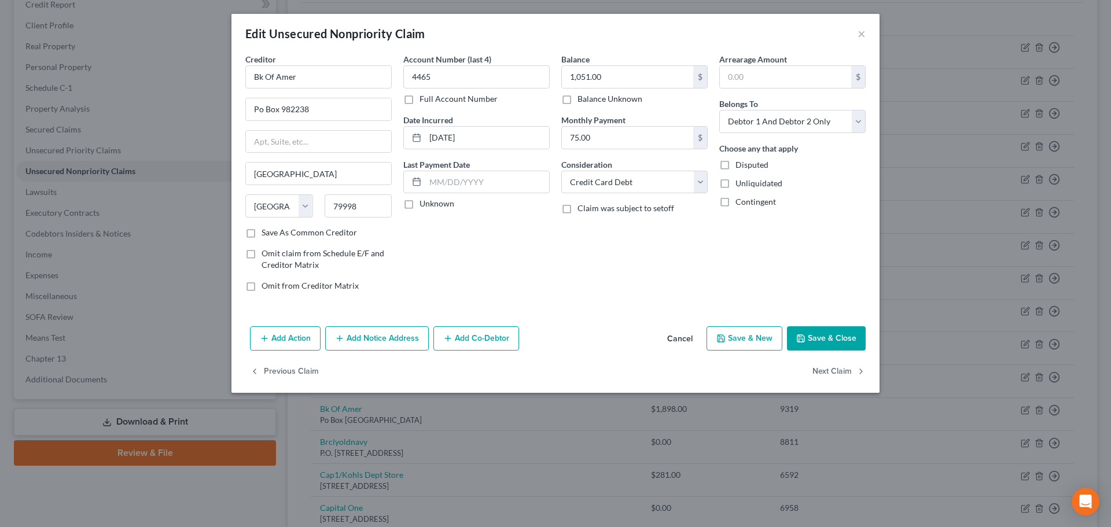
click at [735, 186] on label "Unliquidated" at bounding box center [758, 184] width 47 height 12
click at [740, 185] on input "Unliquidated" at bounding box center [744, 182] width 8 height 8
checkbox input "true"
click at [735, 202] on label "Contingent" at bounding box center [755, 202] width 40 height 12
click at [740, 202] on input "Contingent" at bounding box center [744, 200] width 8 height 8
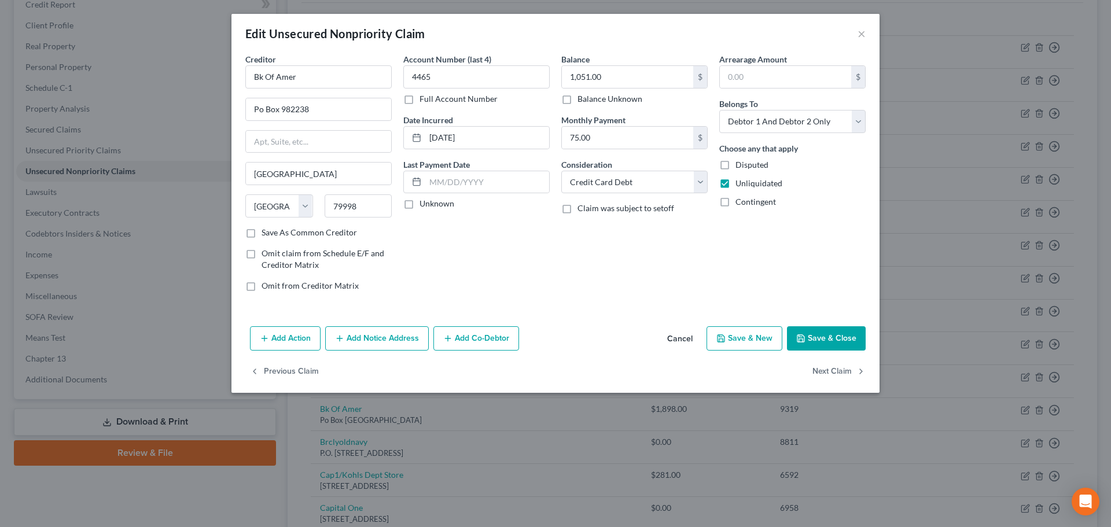
checkbox input "true"
click at [825, 335] on button "Save & Close" at bounding box center [826, 338] width 79 height 24
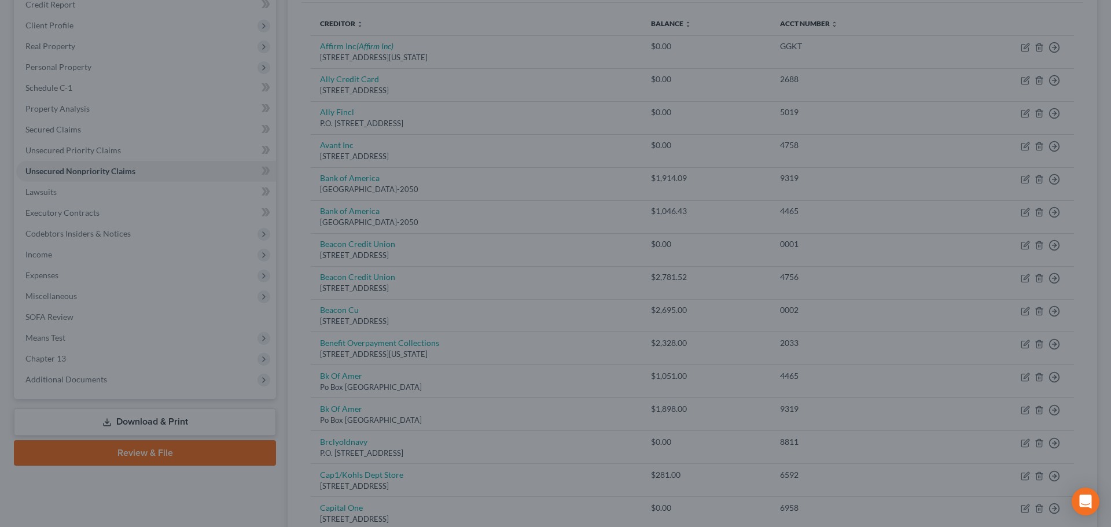
type input "0"
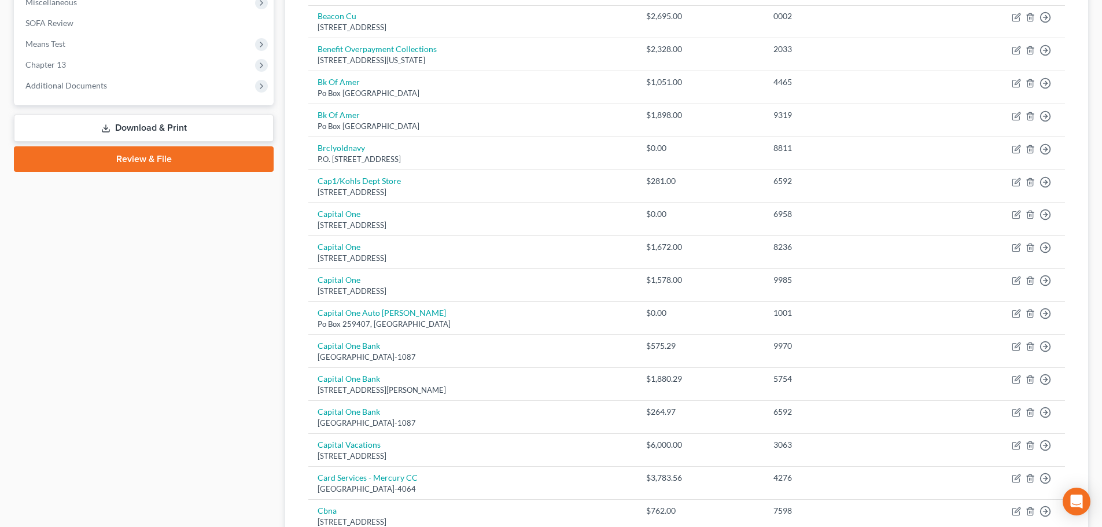
scroll to position [439, 0]
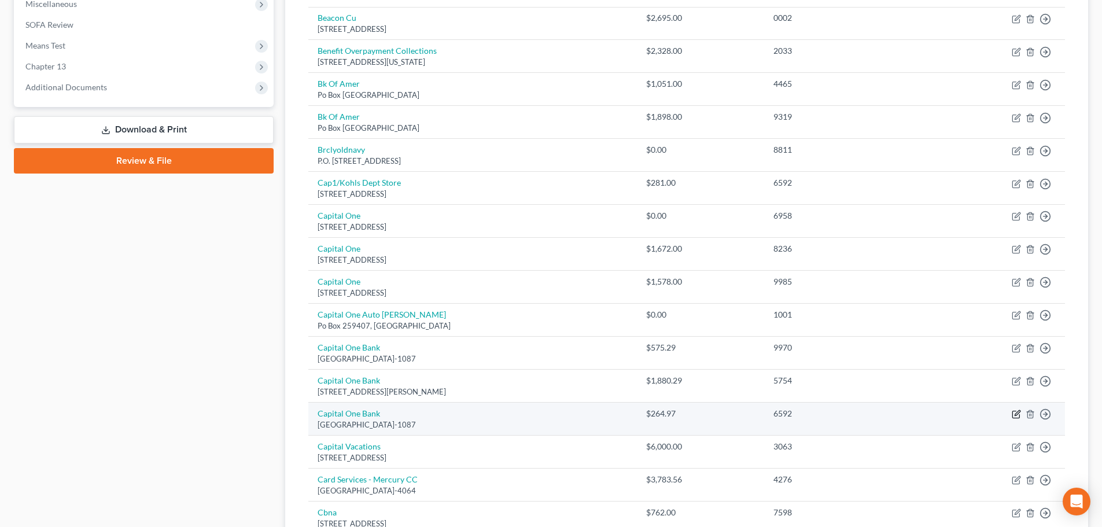
click at [1016, 415] on icon "button" at bounding box center [1016, 414] width 9 height 9
select select "28"
select select "2"
select select "0"
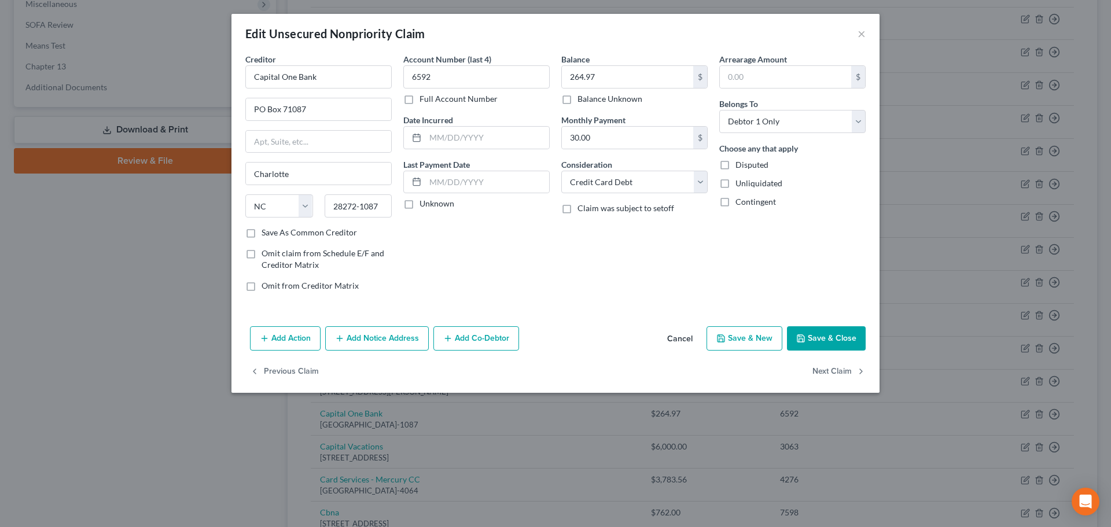
click at [735, 188] on label "Unliquidated" at bounding box center [758, 184] width 47 height 12
click at [740, 185] on input "Unliquidated" at bounding box center [744, 182] width 8 height 8
checkbox input "true"
click at [735, 204] on label "Contingent" at bounding box center [755, 202] width 40 height 12
click at [740, 204] on input "Contingent" at bounding box center [744, 200] width 8 height 8
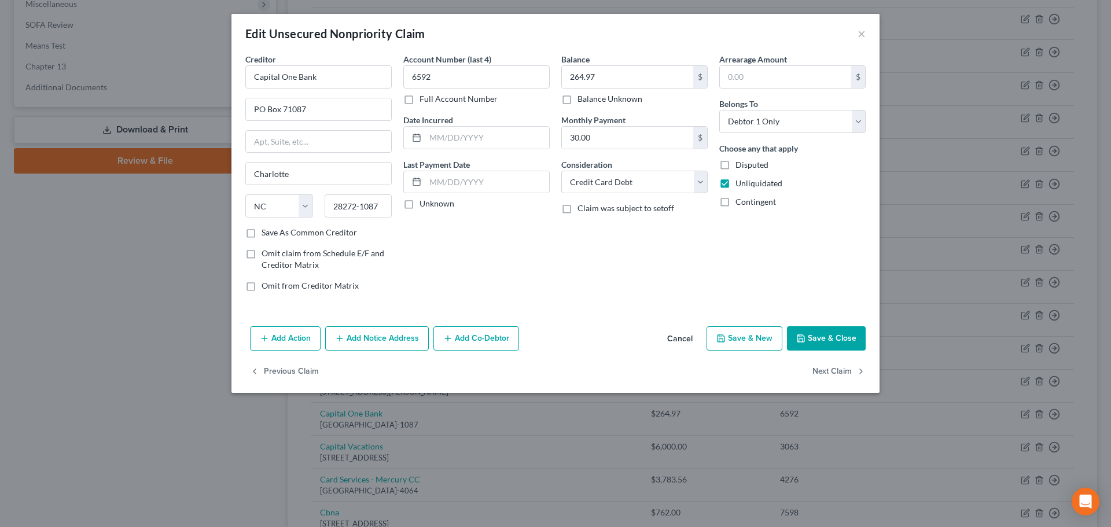
checkbox input "true"
click at [818, 338] on button "Save & Close" at bounding box center [826, 338] width 79 height 24
type input "0"
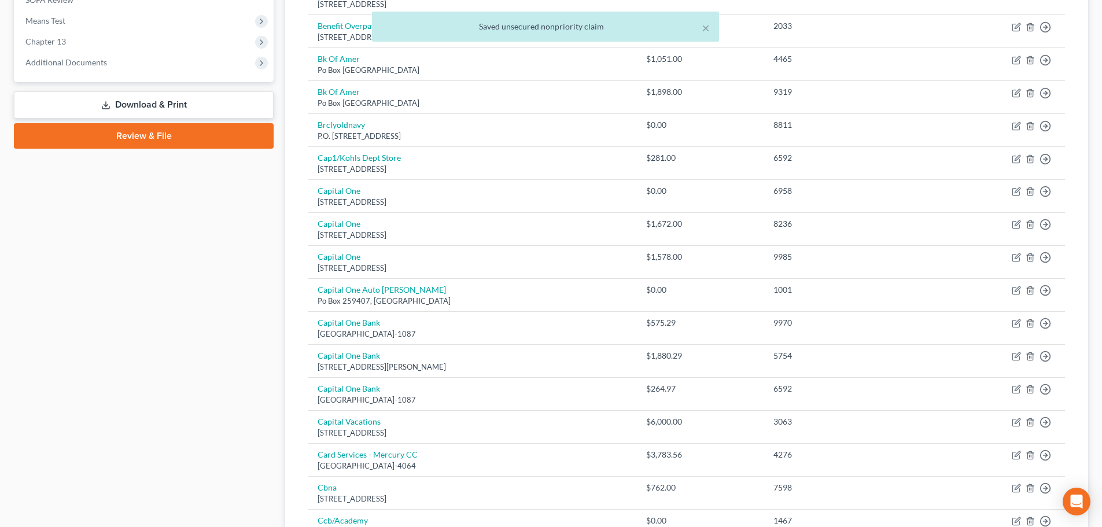
scroll to position [811, 0]
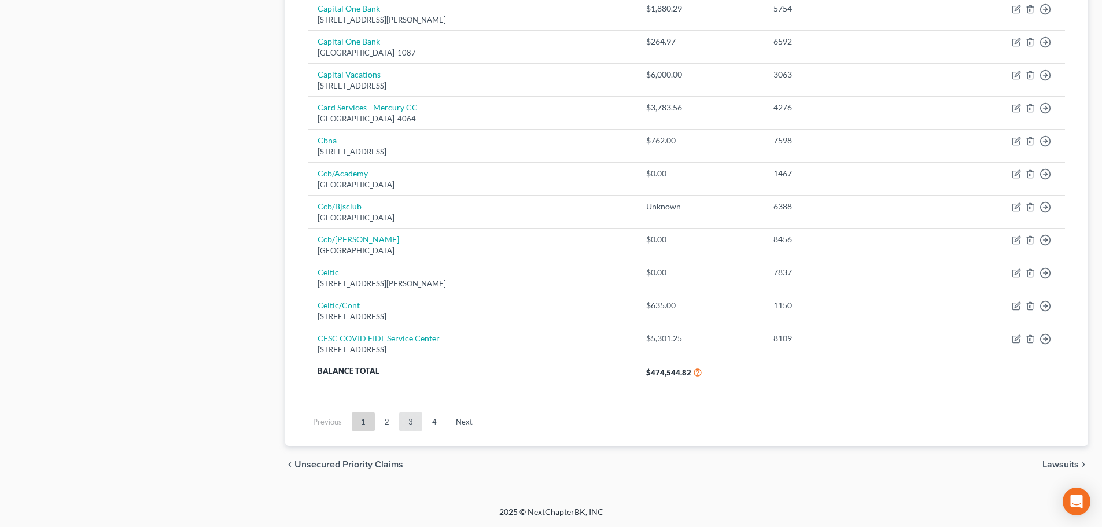
click at [410, 421] on link "3" at bounding box center [410, 421] width 23 height 19
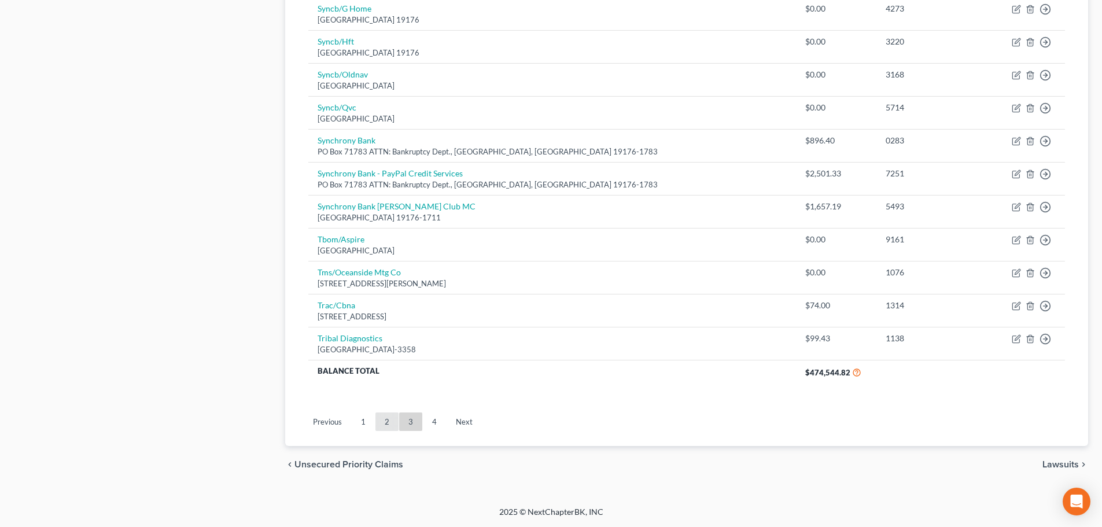
click at [380, 424] on link "2" at bounding box center [386, 421] width 23 height 19
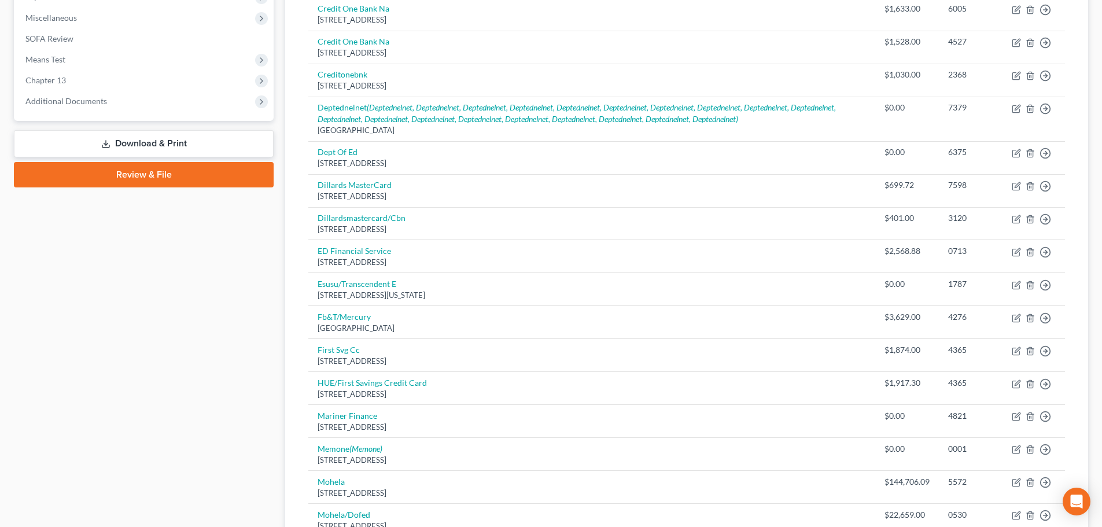
scroll to position [40, 0]
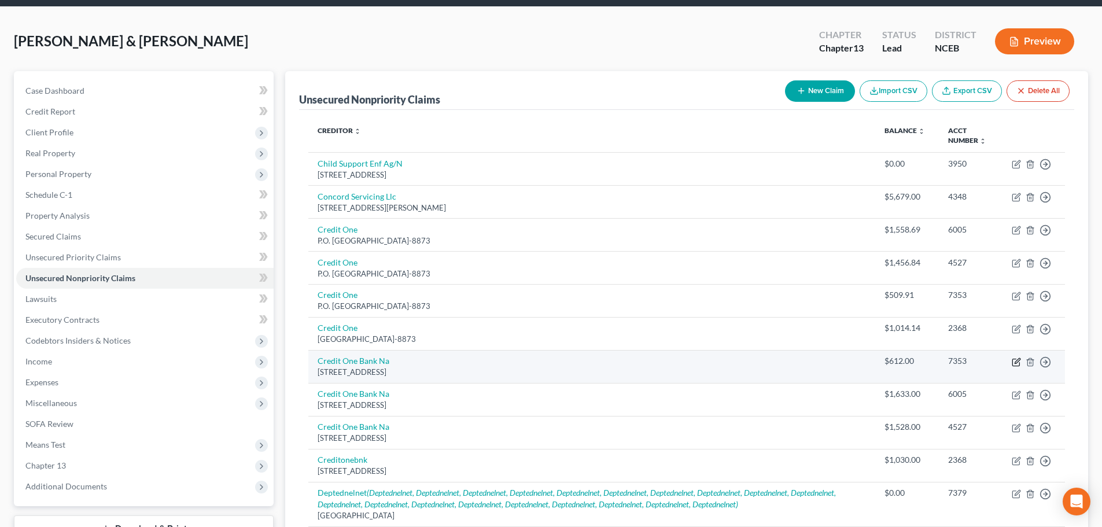
click at [1017, 362] on icon "button" at bounding box center [1017, 360] width 5 height 5
select select "31"
select select "2"
select select "0"
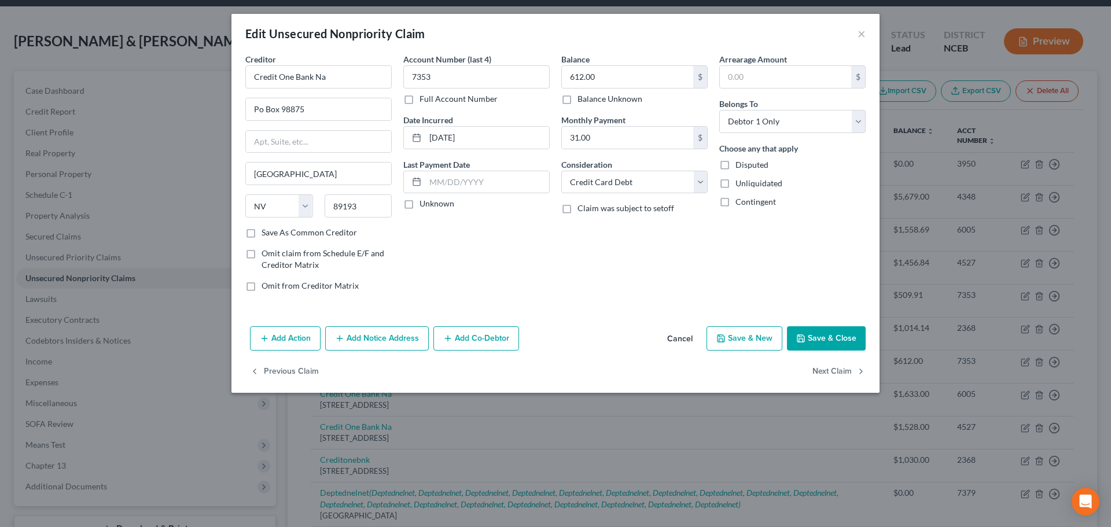
click at [735, 185] on label "Unliquidated" at bounding box center [758, 184] width 47 height 12
click at [740, 185] on input "Unliquidated" at bounding box center [744, 182] width 8 height 8
checkbox input "true"
click at [735, 204] on label "Contingent" at bounding box center [755, 202] width 40 height 12
click at [740, 204] on input "Contingent" at bounding box center [744, 200] width 8 height 8
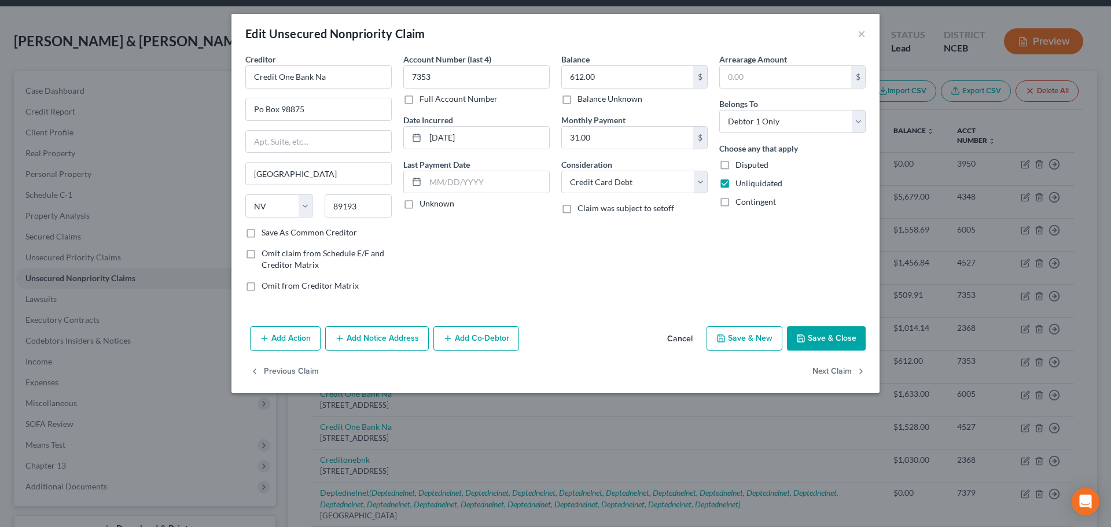
checkbox input "true"
click at [822, 337] on button "Save & Close" at bounding box center [826, 338] width 79 height 24
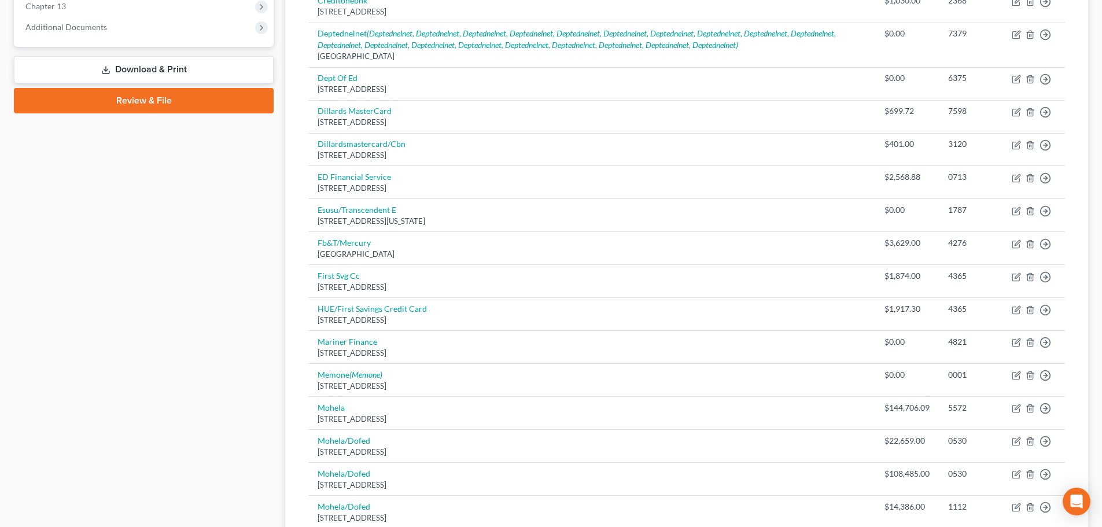
scroll to position [507, 0]
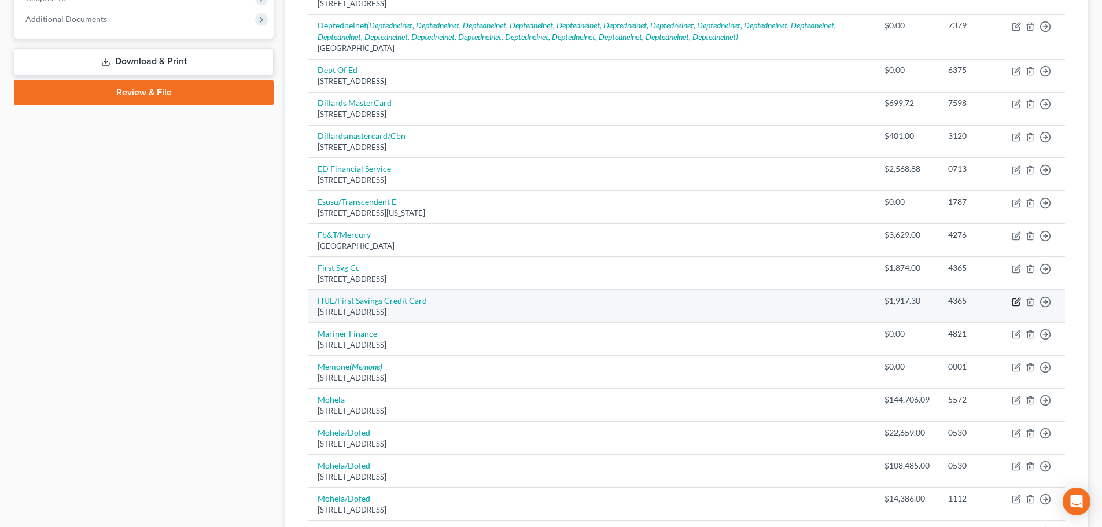
click at [1019, 300] on icon "button" at bounding box center [1017, 300] width 5 height 5
select select "43"
select select "2"
select select "0"
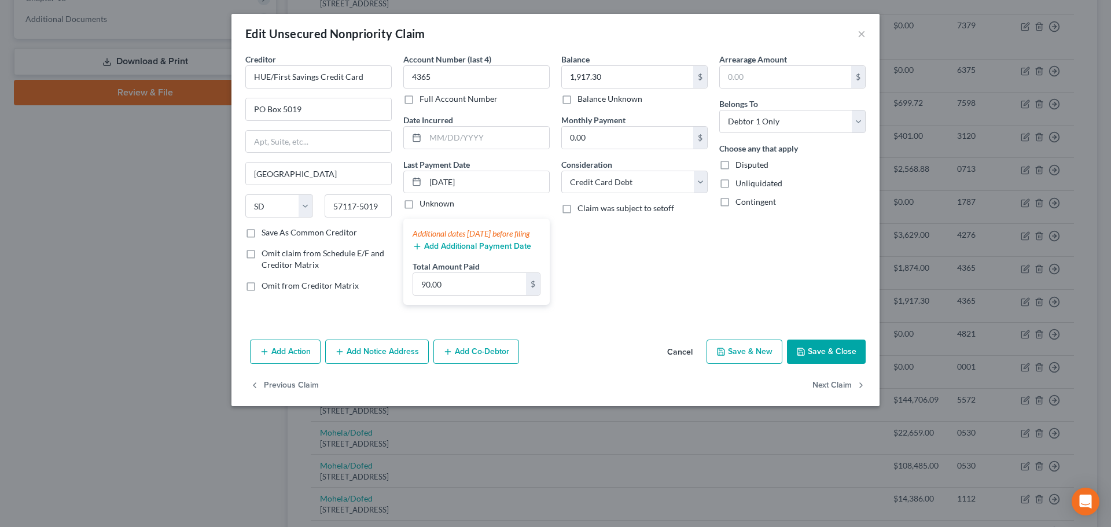
click at [735, 184] on label "Unliquidated" at bounding box center [758, 184] width 47 height 12
click at [740, 184] on input "Unliquidated" at bounding box center [744, 182] width 8 height 8
checkbox input "true"
click at [735, 202] on label "Contingent" at bounding box center [755, 202] width 40 height 12
click at [740, 202] on input "Contingent" at bounding box center [744, 200] width 8 height 8
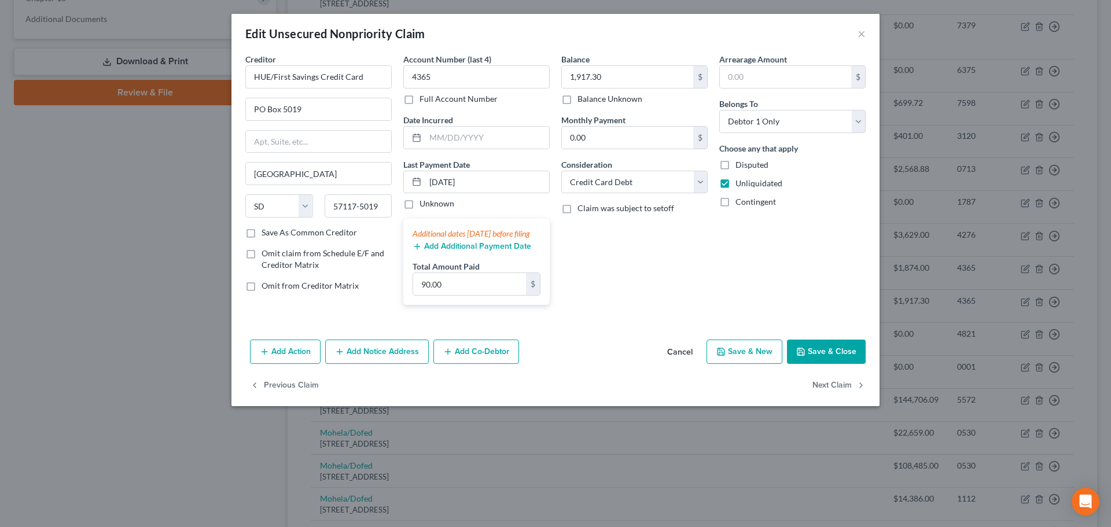
checkbox input "true"
click at [804, 356] on icon "button" at bounding box center [800, 351] width 9 height 9
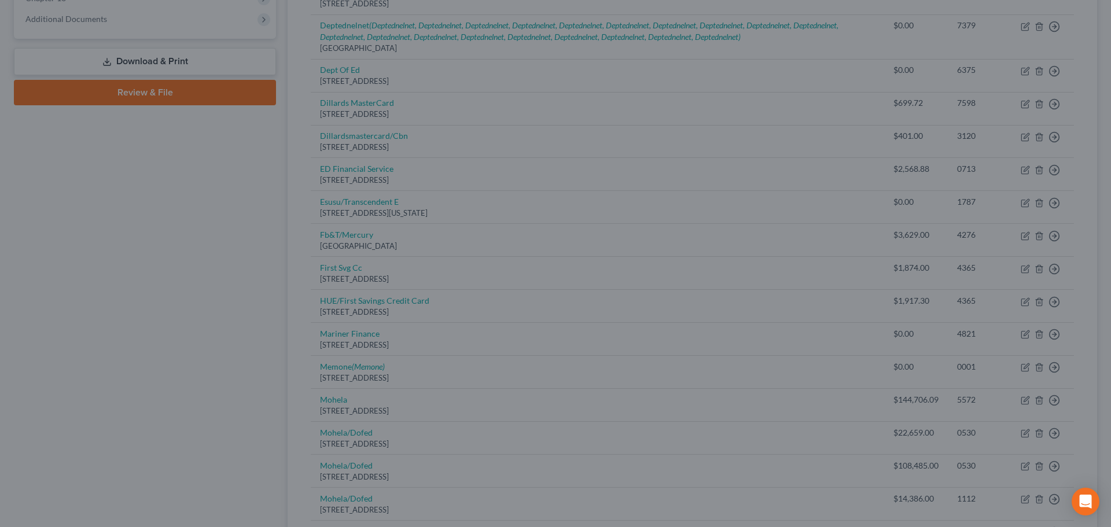
type input "0"
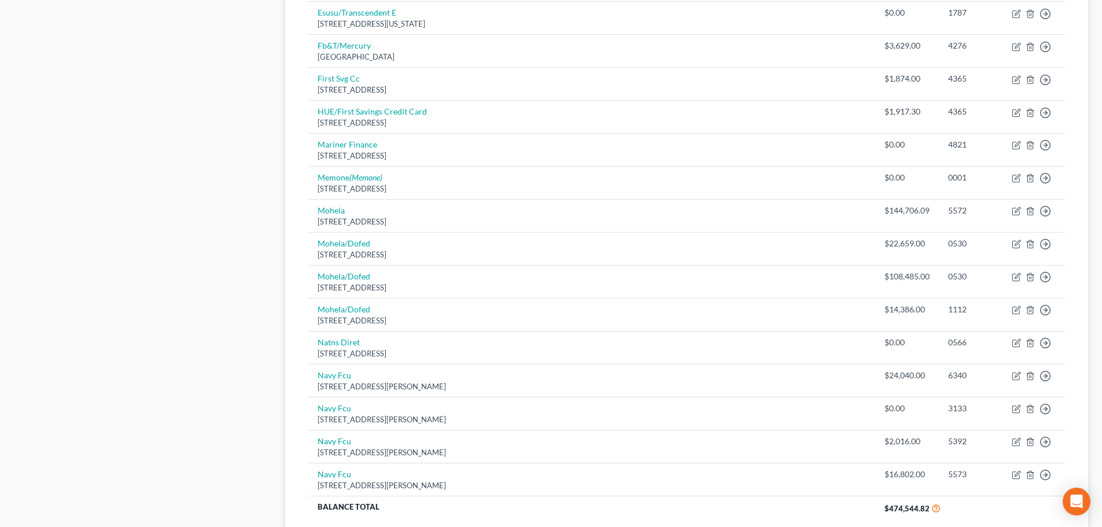
scroll to position [718, 0]
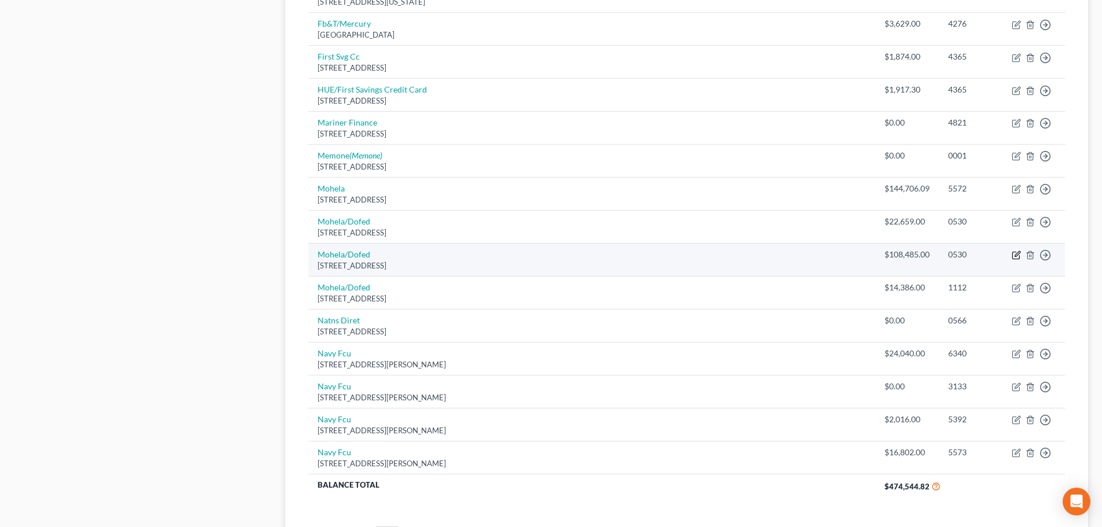
click at [1020, 250] on icon "button" at bounding box center [1016, 254] width 9 height 9
select select "26"
select select "17"
select select "0"
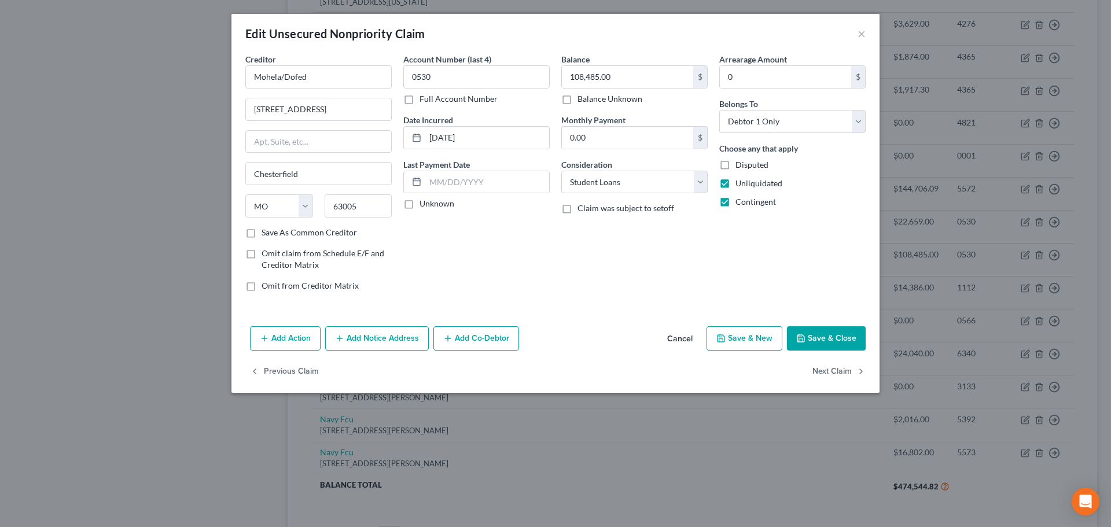
click at [691, 334] on button "Cancel" at bounding box center [680, 338] width 44 height 23
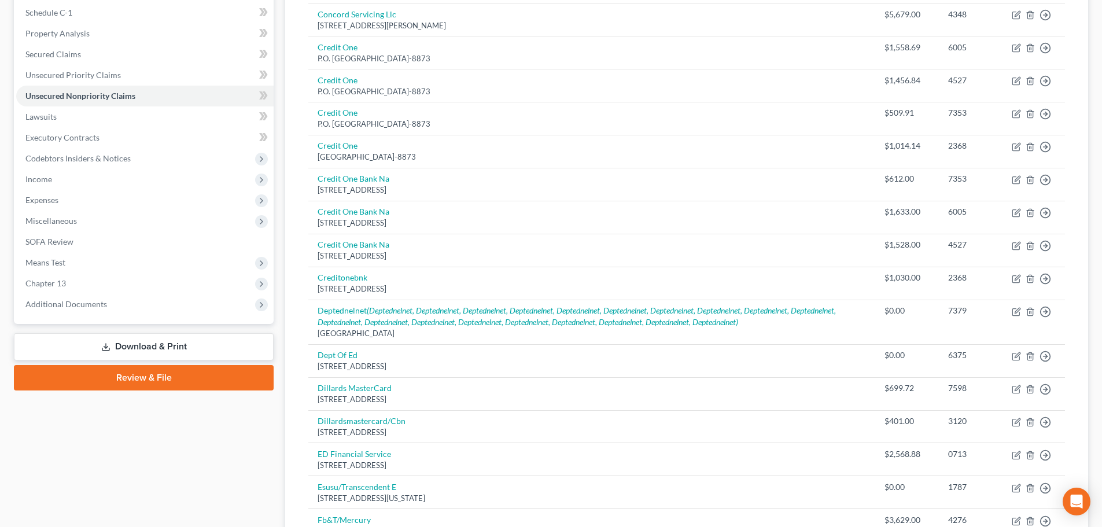
scroll to position [0, 0]
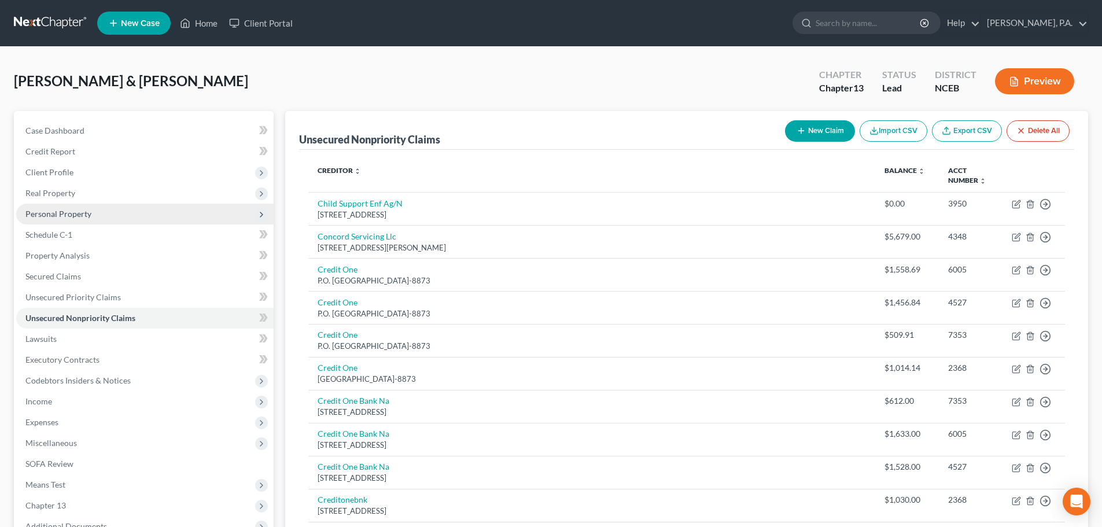
click at [67, 210] on span "Personal Property" at bounding box center [58, 214] width 66 height 10
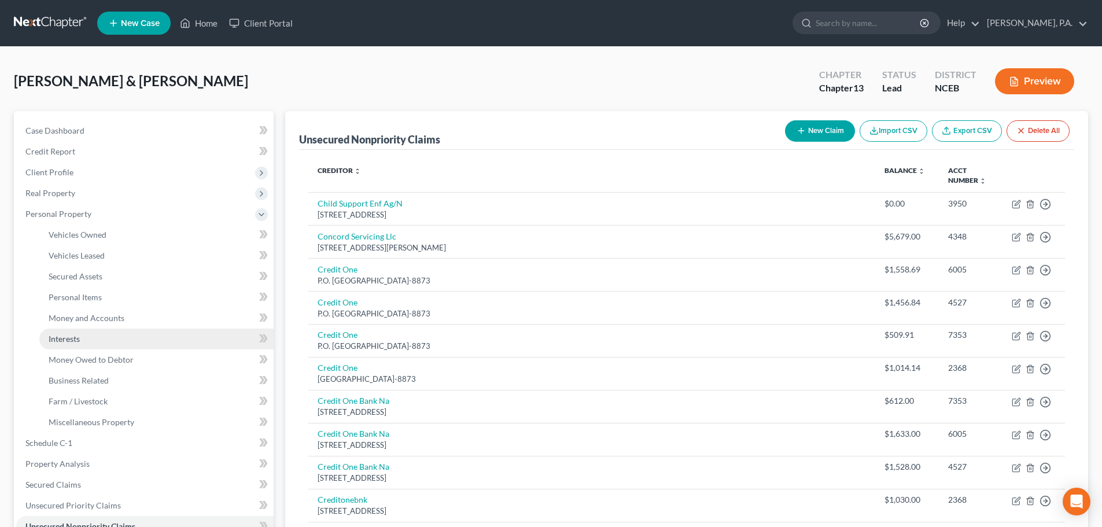
click at [85, 345] on link "Interests" at bounding box center [156, 339] width 234 height 21
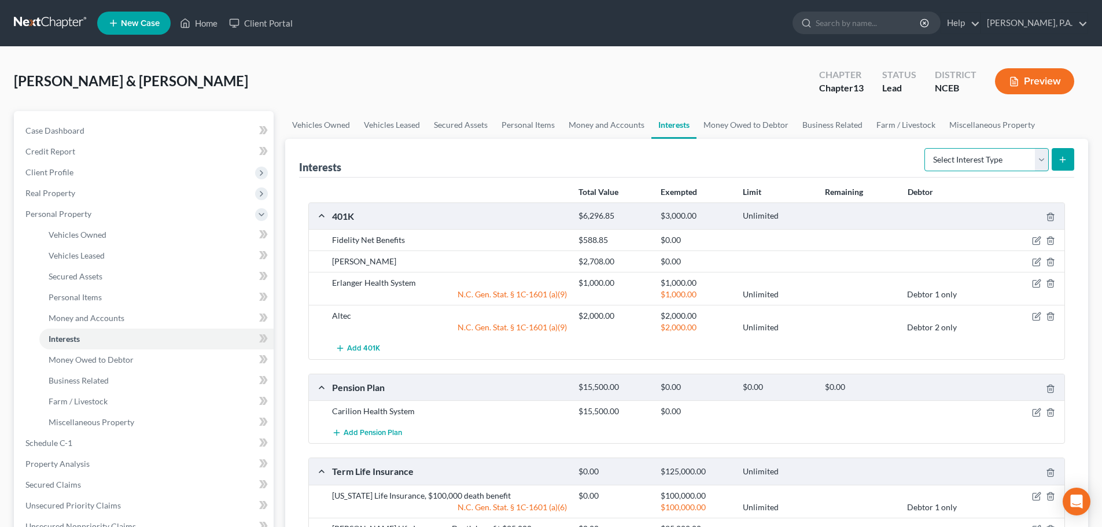
click at [1029, 167] on select "Select Interest Type 401K Annuity Bond Education IRA Government Bond Government…" at bounding box center [986, 159] width 124 height 23
select select "unincorporated_business"
click at [926, 148] on select "Select Interest Type 401K Annuity Bond Education IRA Government Bond Government…" at bounding box center [986, 159] width 124 height 23
click at [1062, 161] on icon "submit" at bounding box center [1062, 159] width 9 height 9
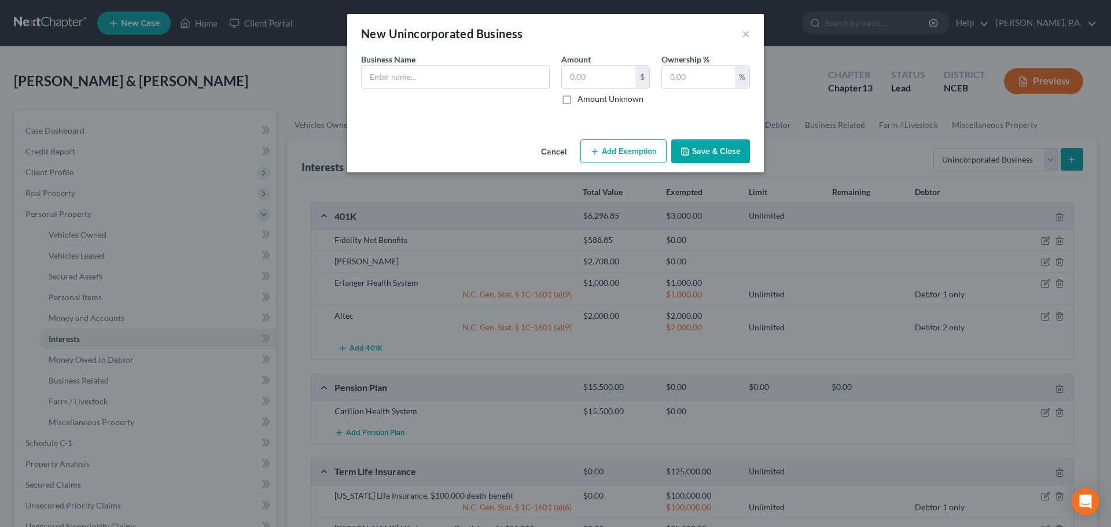
click at [548, 150] on button "Cancel" at bounding box center [554, 152] width 44 height 23
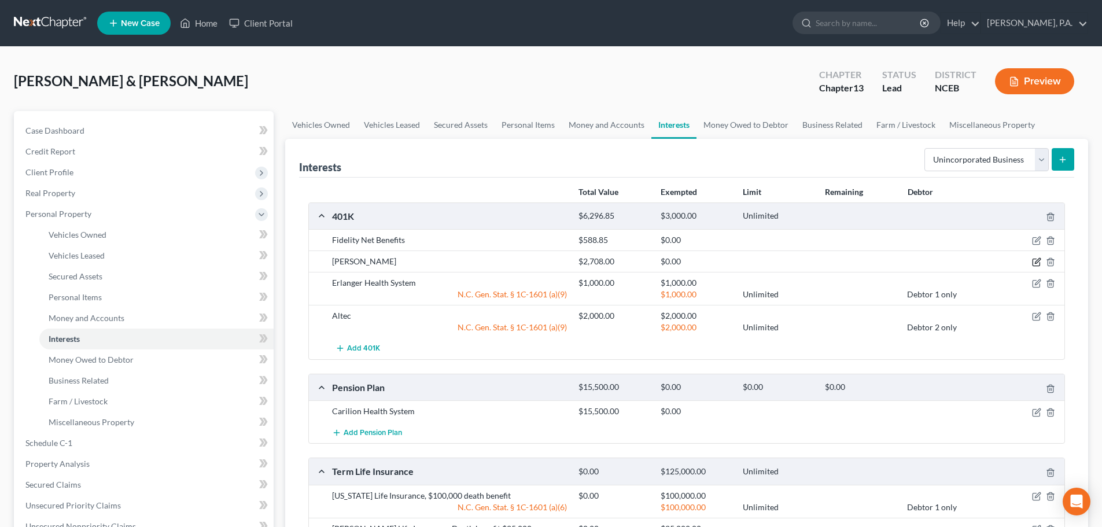
click at [1035, 261] on icon "button" at bounding box center [1036, 261] width 9 height 9
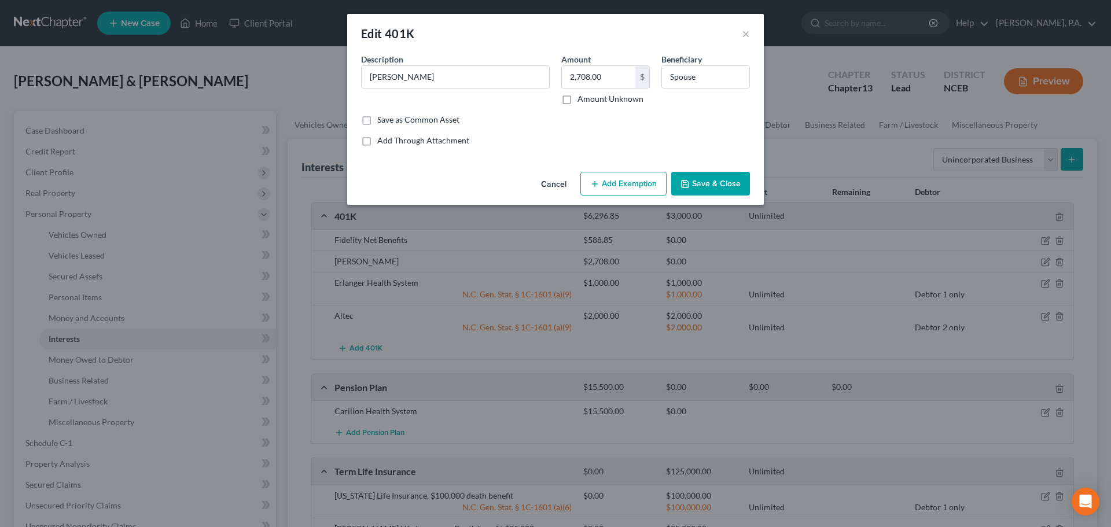
click at [607, 189] on button "Add Exemption" at bounding box center [623, 184] width 86 height 24
select select "2"
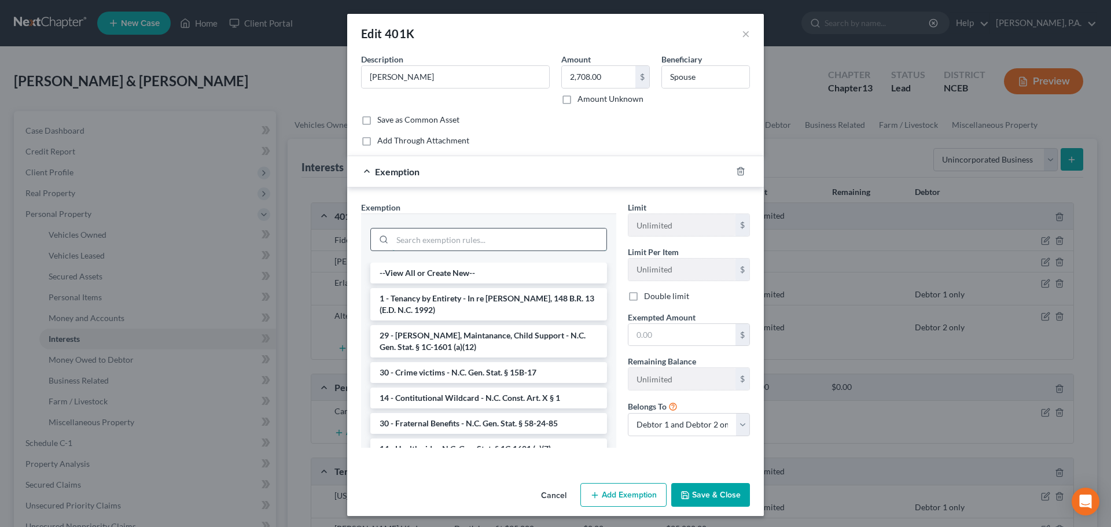
click at [533, 237] on input "search" at bounding box center [499, 239] width 214 height 22
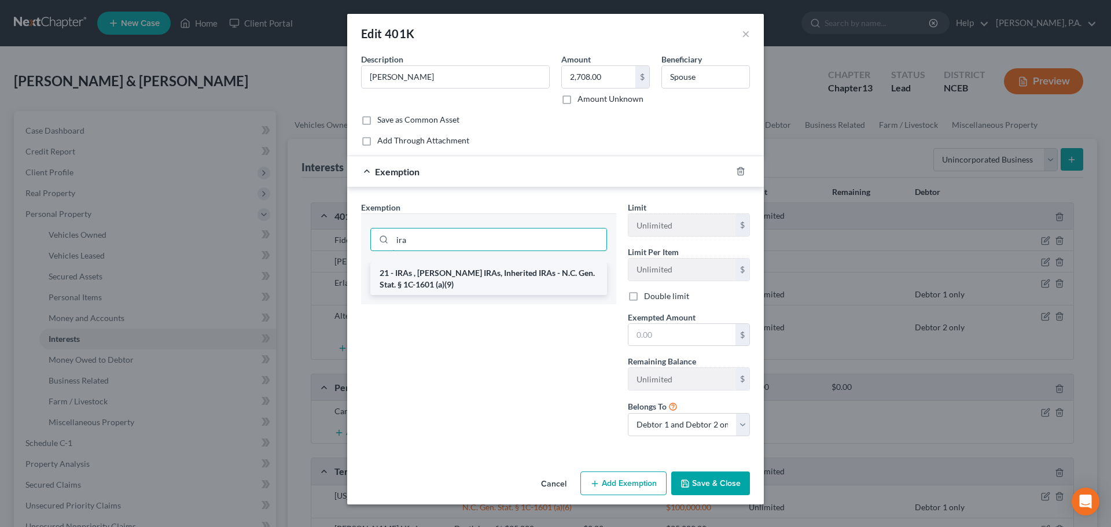
type input "ira"
click at [554, 284] on li "21 - IRAs , [PERSON_NAME] IRAs, Inherited IRAs - N.C. Gen. Stat. § 1C-1601 (a)(…" at bounding box center [488, 279] width 237 height 32
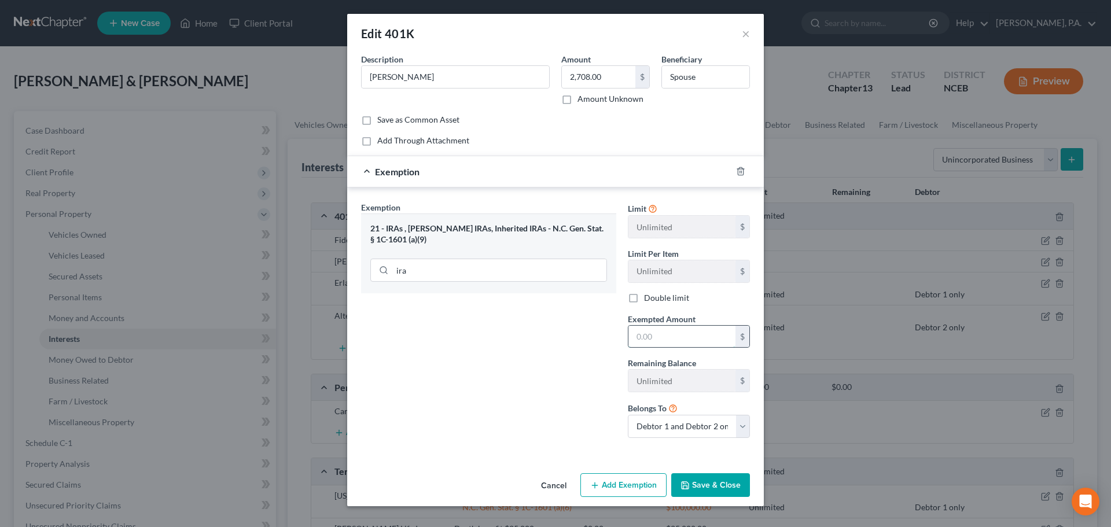
click at [653, 335] on input "text" at bounding box center [681, 337] width 107 height 22
type input "2,708"
click at [731, 486] on button "Save & Close" at bounding box center [710, 485] width 79 height 24
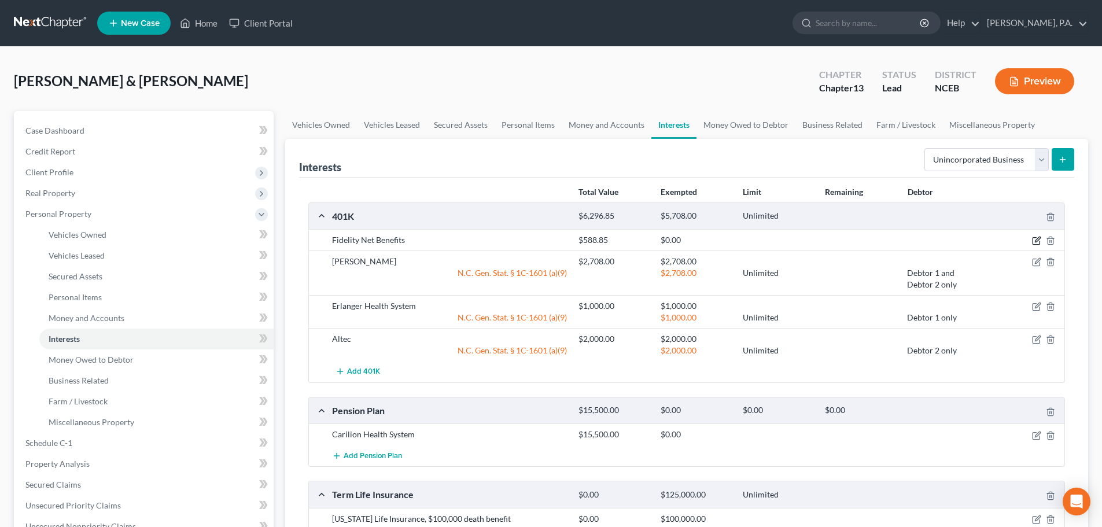
click at [1037, 237] on icon "button" at bounding box center [1036, 240] width 9 height 9
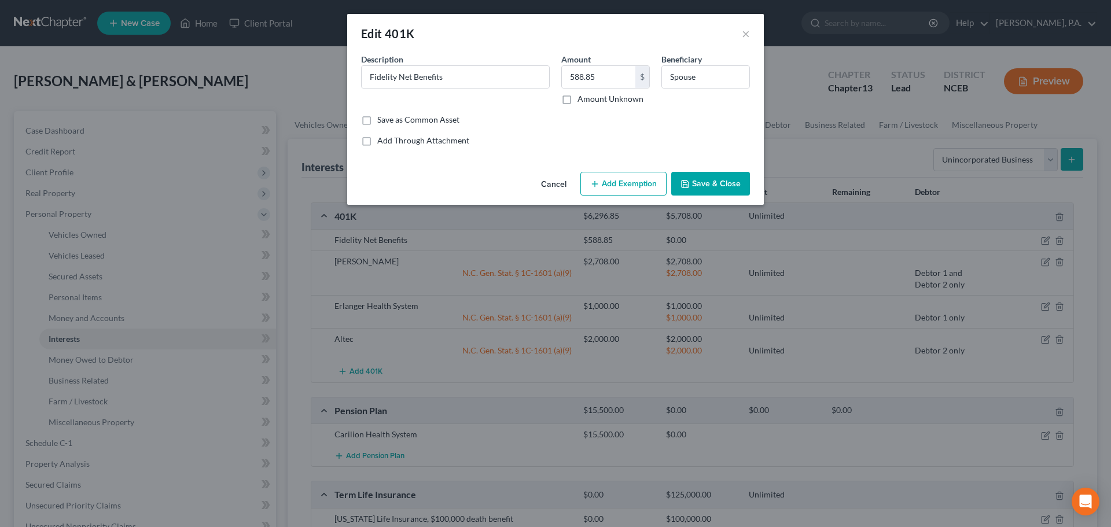
click at [614, 175] on button "Add Exemption" at bounding box center [623, 184] width 86 height 24
select select "2"
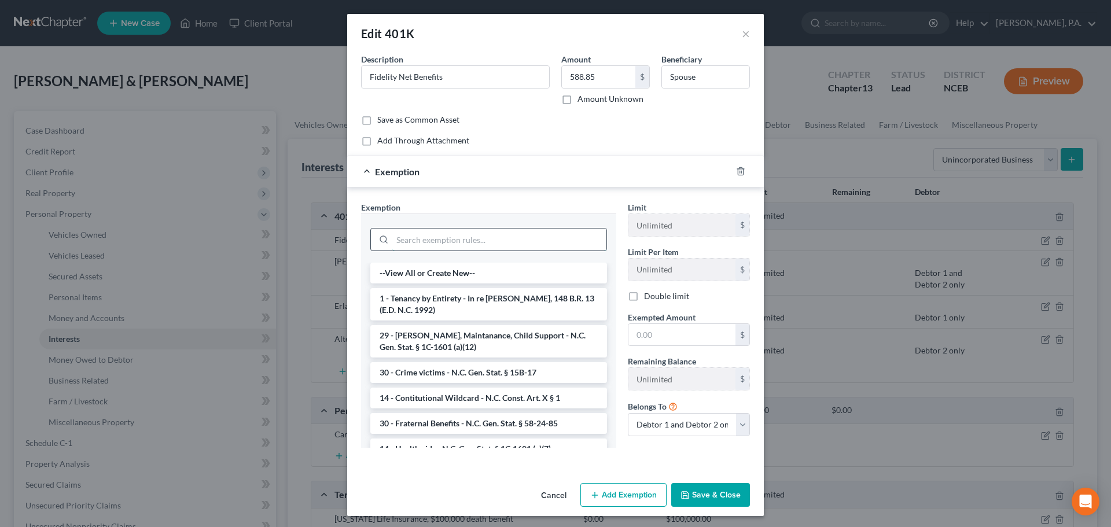
click at [487, 242] on input "search" at bounding box center [499, 239] width 214 height 22
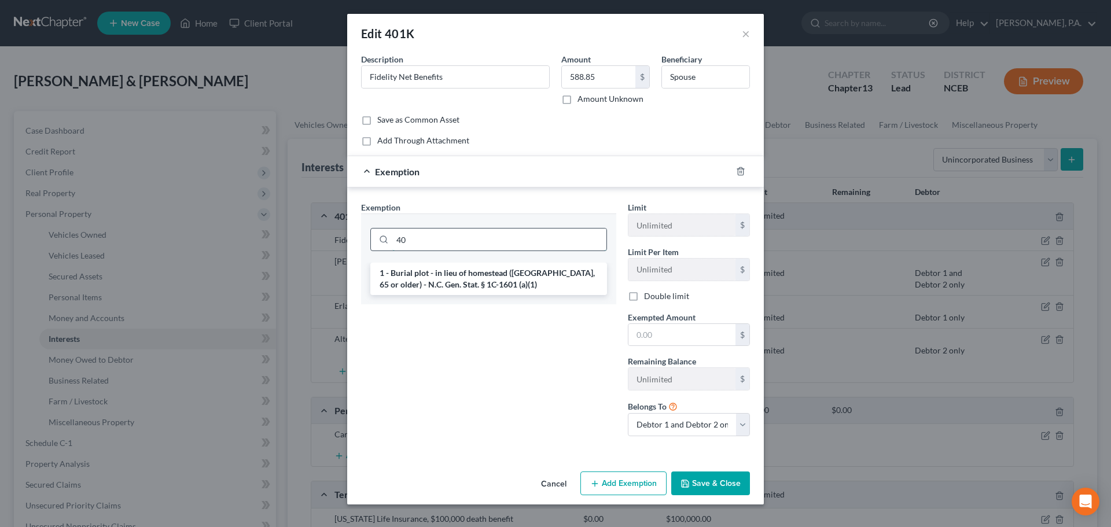
type input "4"
type input "ira"
click at [507, 266] on li "21 - IRAs , [PERSON_NAME] IRAs, Inherited IRAs - N.C. Gen. Stat. § 1C-1601 (a)(…" at bounding box center [488, 279] width 237 height 32
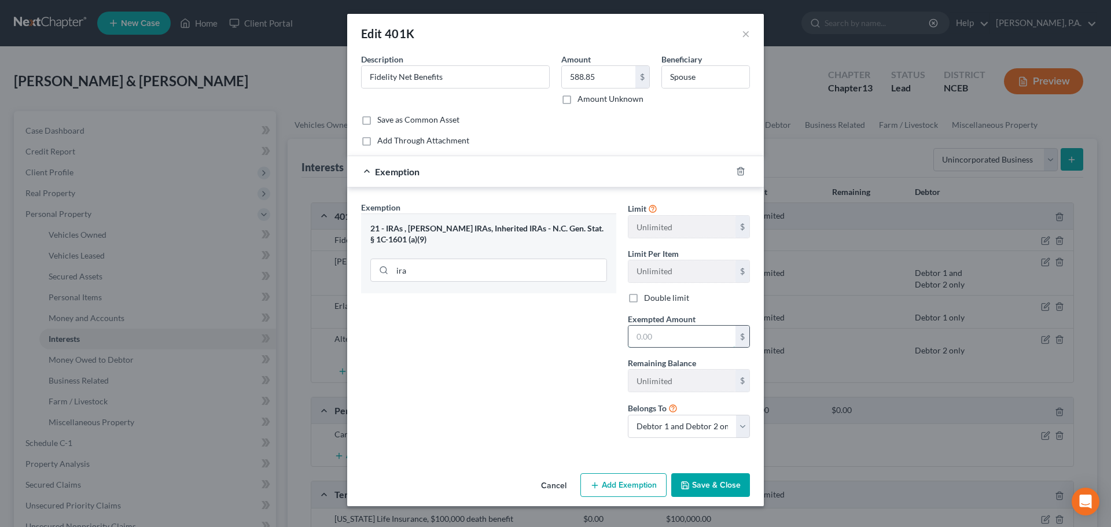
click at [661, 337] on input "text" at bounding box center [681, 337] width 107 height 22
type input "588.85"
click at [700, 469] on div "Edit 401K × An exemption set must first be selected from the Filing Information…" at bounding box center [555, 260] width 417 height 492
click at [701, 477] on button "Save & Close" at bounding box center [710, 485] width 79 height 24
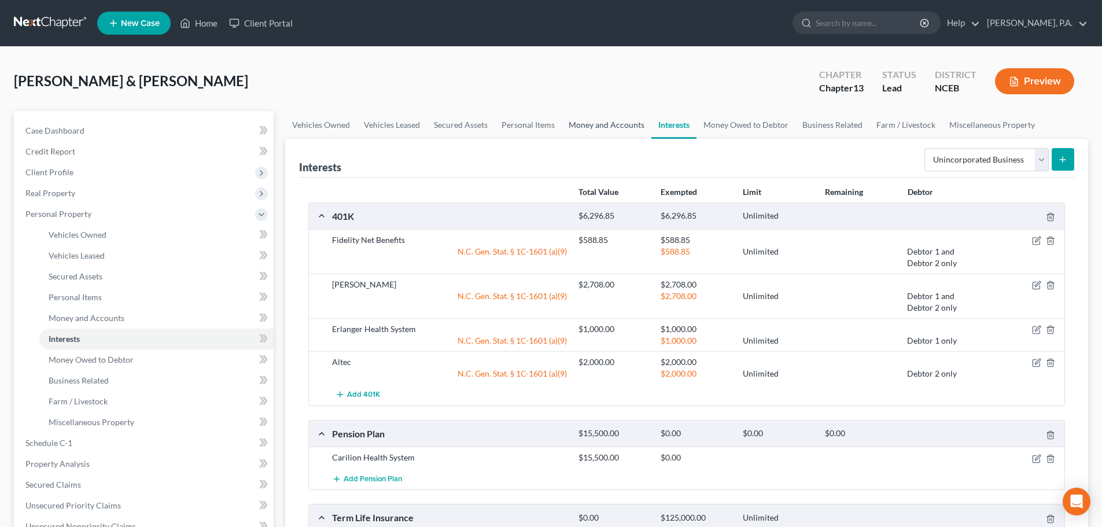
click at [621, 130] on link "Money and Accounts" at bounding box center [607, 125] width 90 height 28
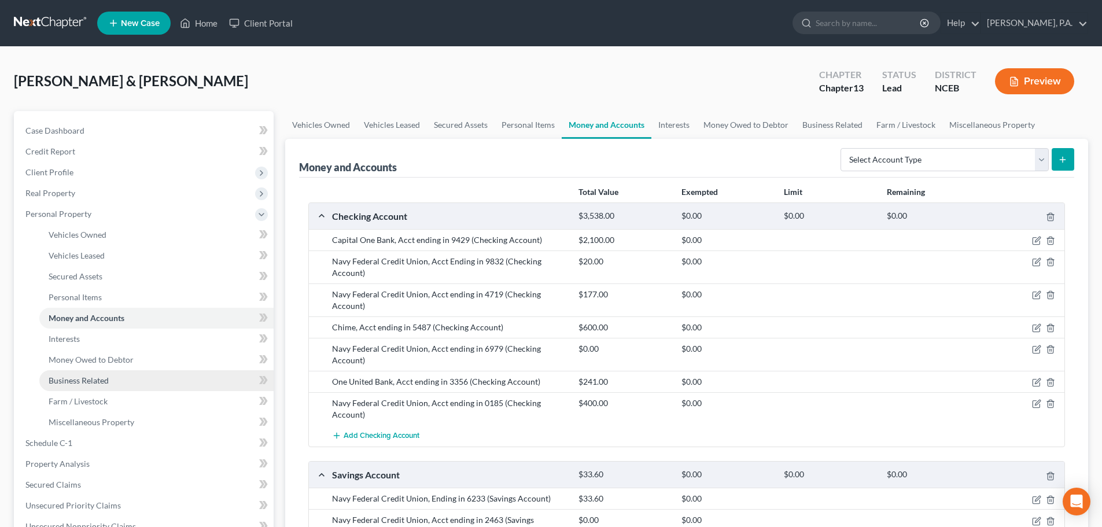
scroll to position [338, 0]
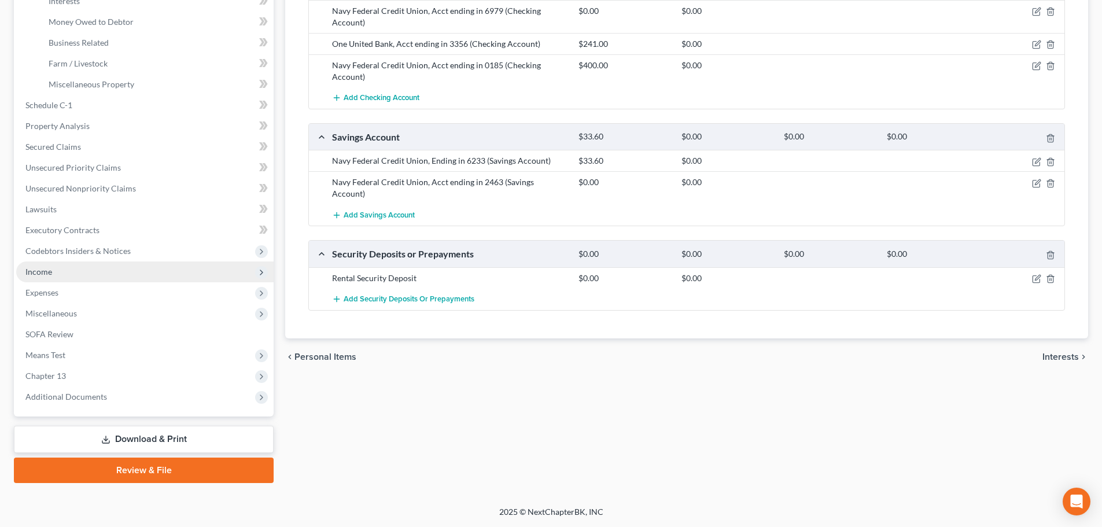
click at [114, 265] on span "Income" at bounding box center [144, 271] width 257 height 21
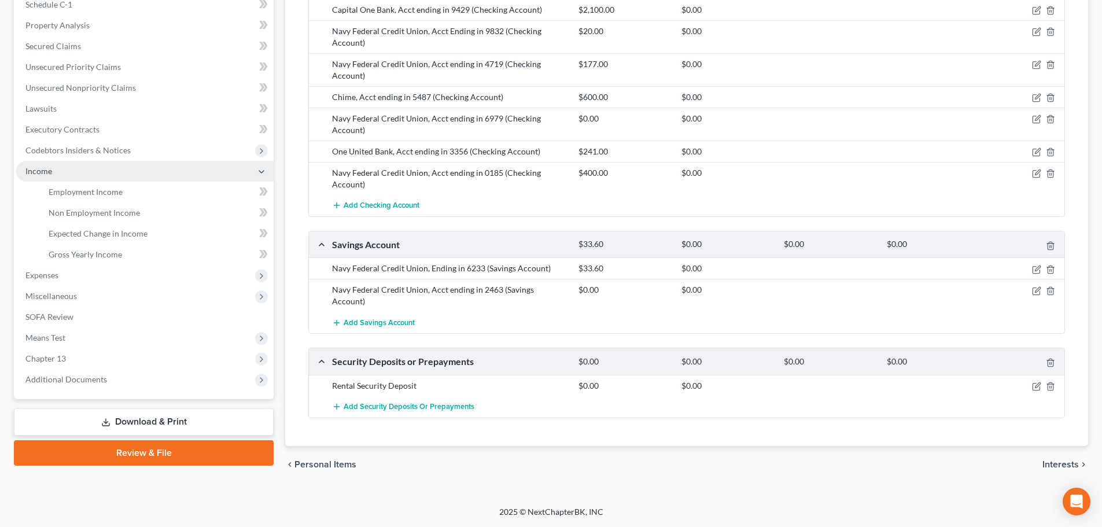
scroll to position [219, 0]
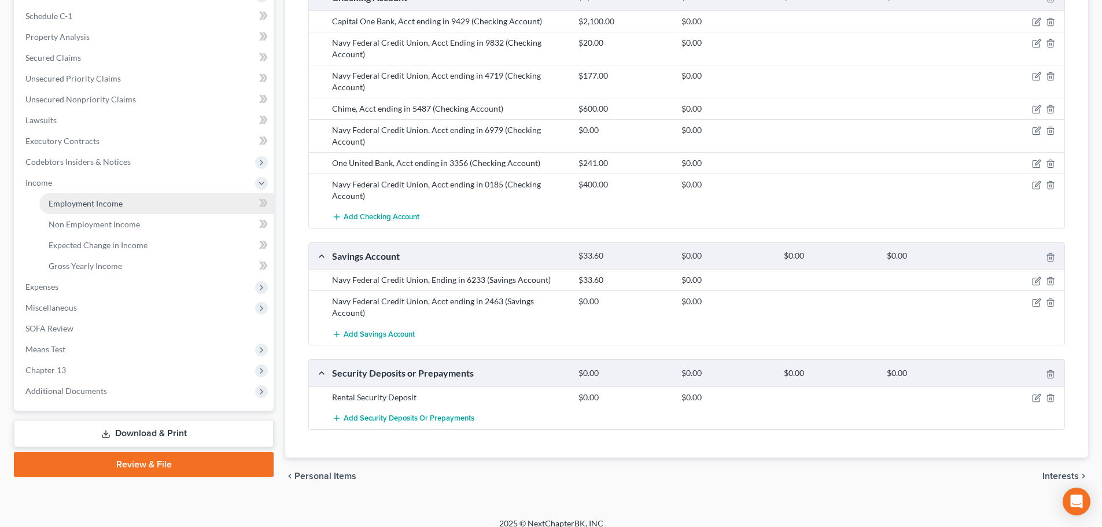
click at [178, 198] on link "Employment Income" at bounding box center [156, 203] width 234 height 21
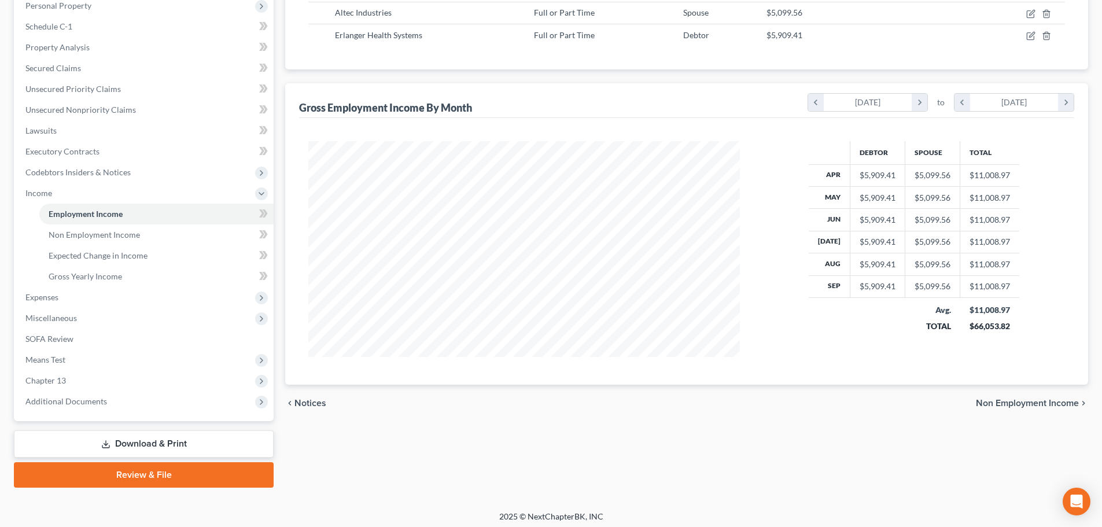
scroll to position [213, 0]
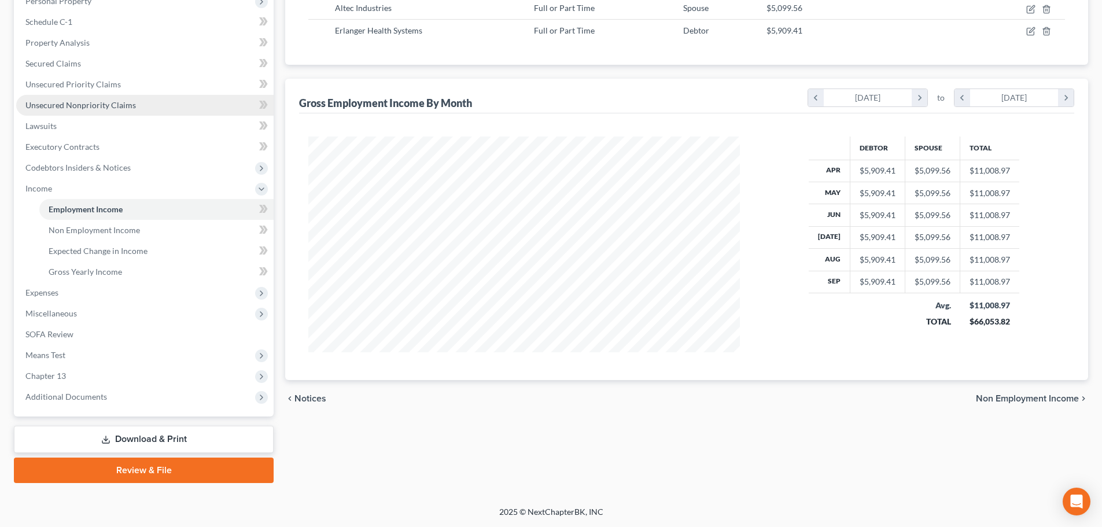
click at [93, 106] on span "Unsecured Nonpriority Claims" at bounding box center [80, 105] width 110 height 10
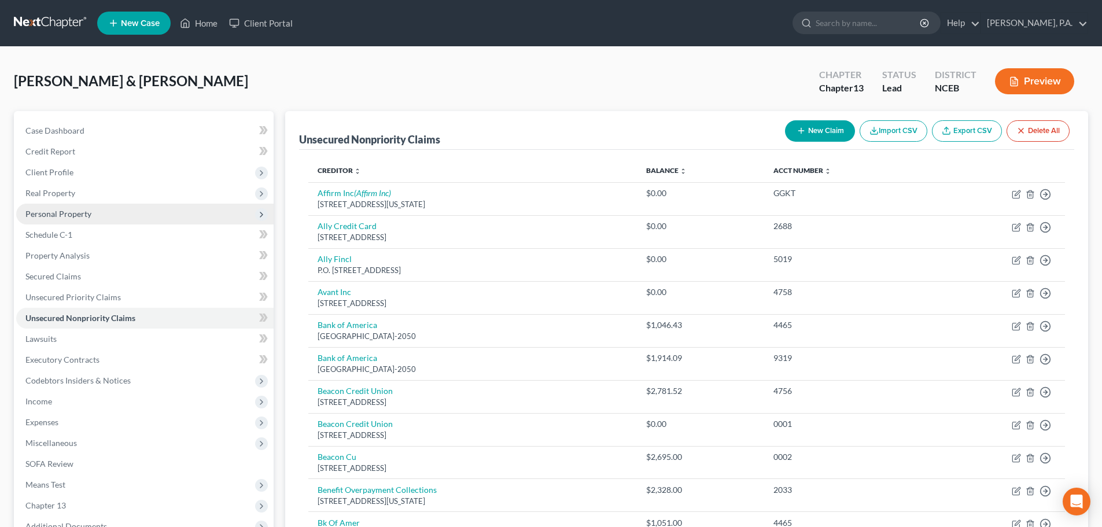
click at [110, 220] on span "Personal Property" at bounding box center [144, 214] width 257 height 21
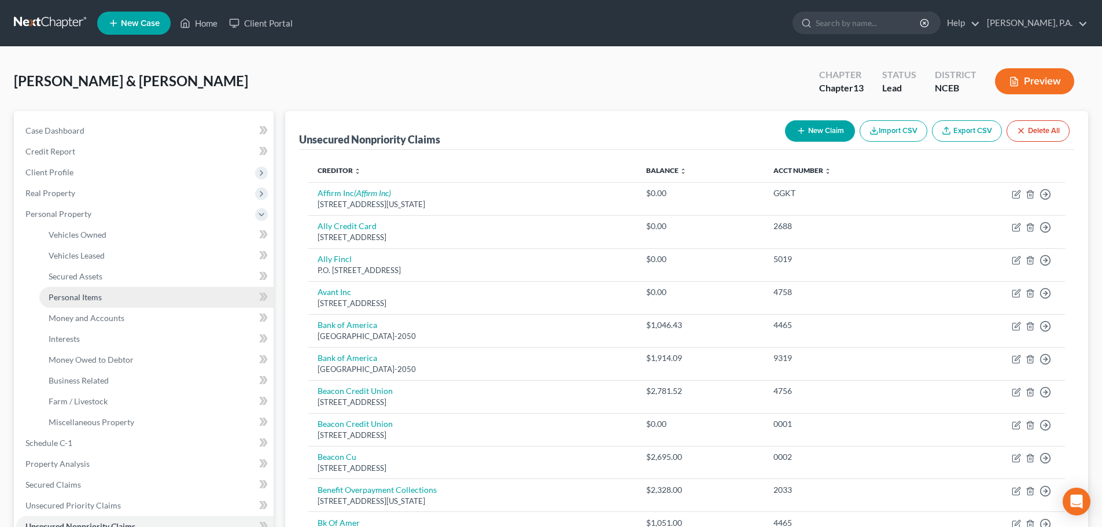
click at [152, 298] on link "Personal Items" at bounding box center [156, 297] width 234 height 21
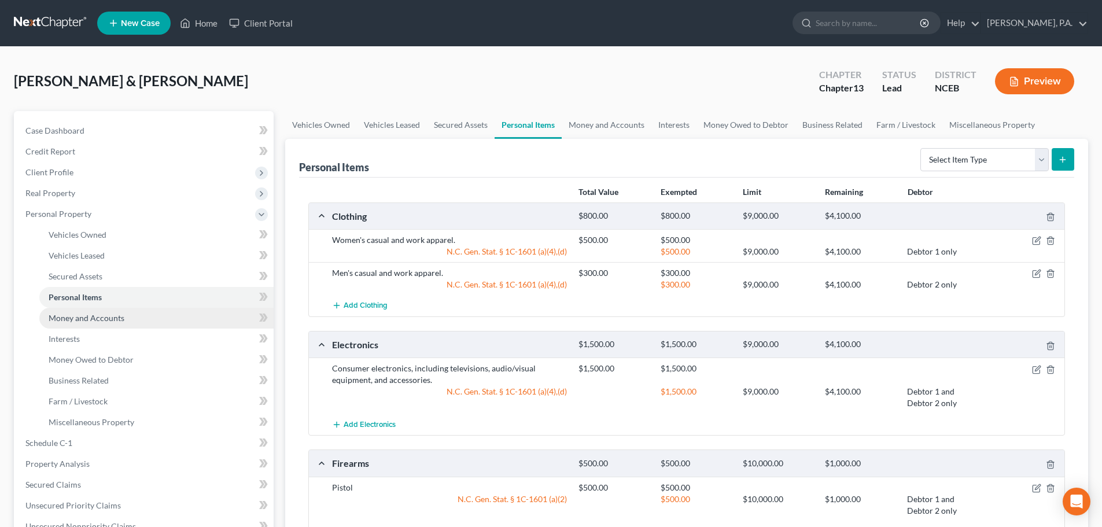
click at [156, 315] on link "Money and Accounts" at bounding box center [156, 318] width 234 height 21
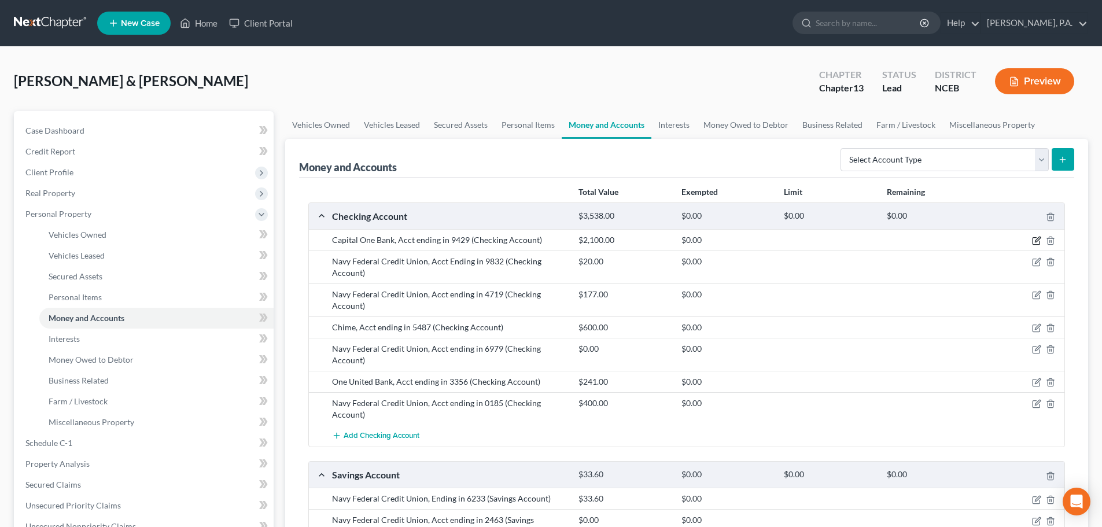
click at [1034, 243] on icon "button" at bounding box center [1036, 240] width 9 height 9
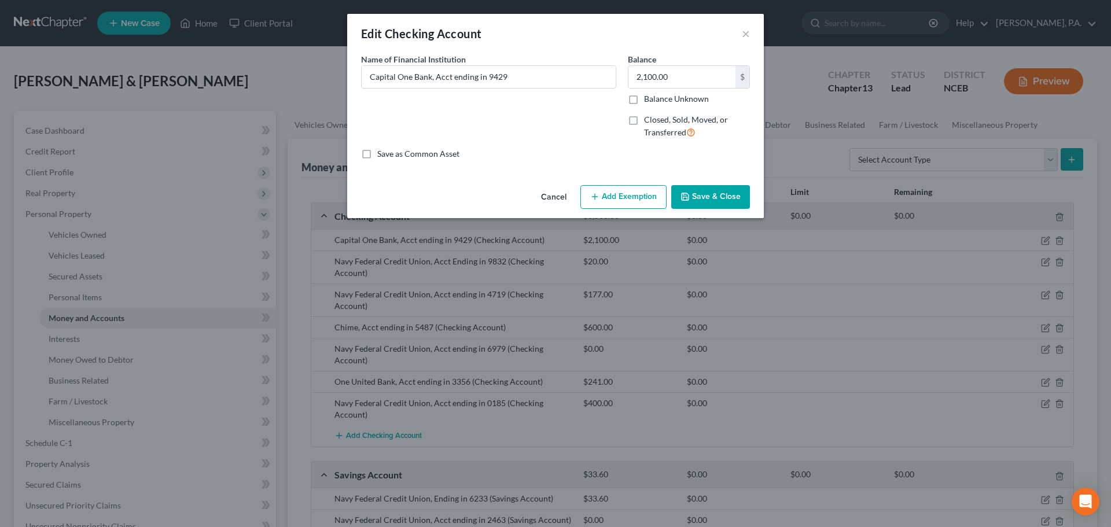
click at [597, 193] on icon "button" at bounding box center [594, 196] width 9 height 9
select select "2"
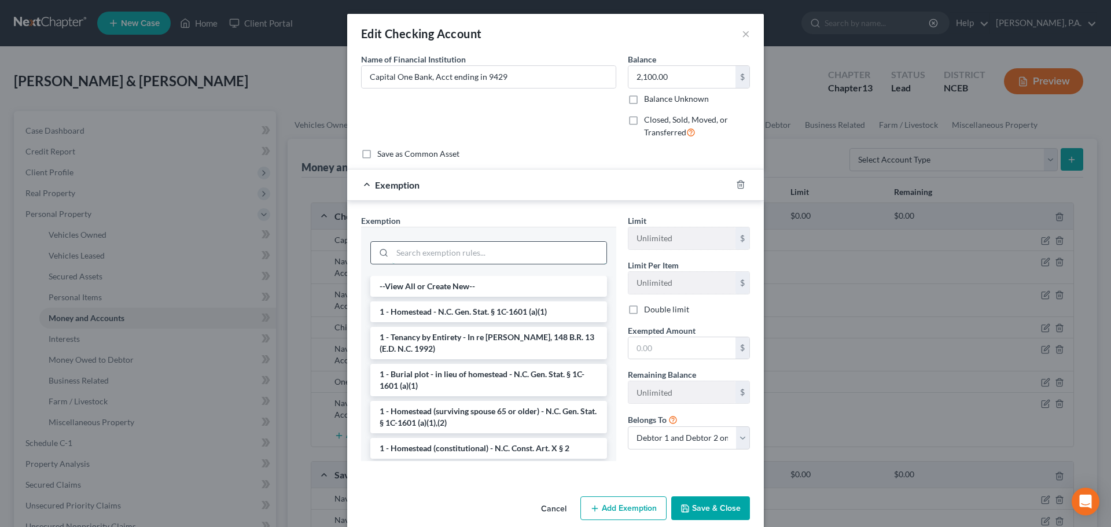
click at [500, 255] on input "search" at bounding box center [499, 253] width 214 height 22
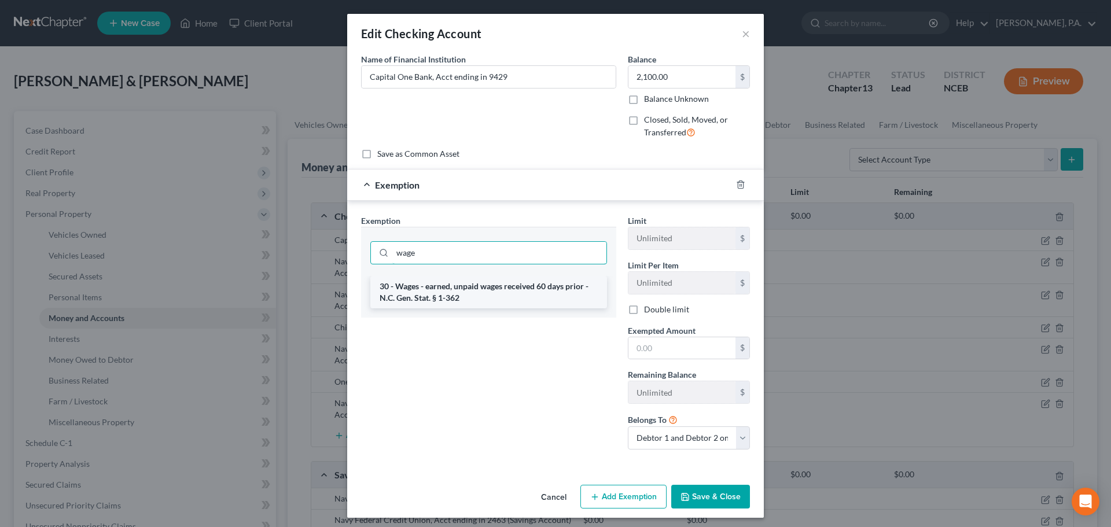
type input "wage"
click at [487, 289] on li "30 - Wages - earned, unpaid wages received 60 days prior - N.C. Gen. Stat. § 1-…" at bounding box center [488, 292] width 237 height 32
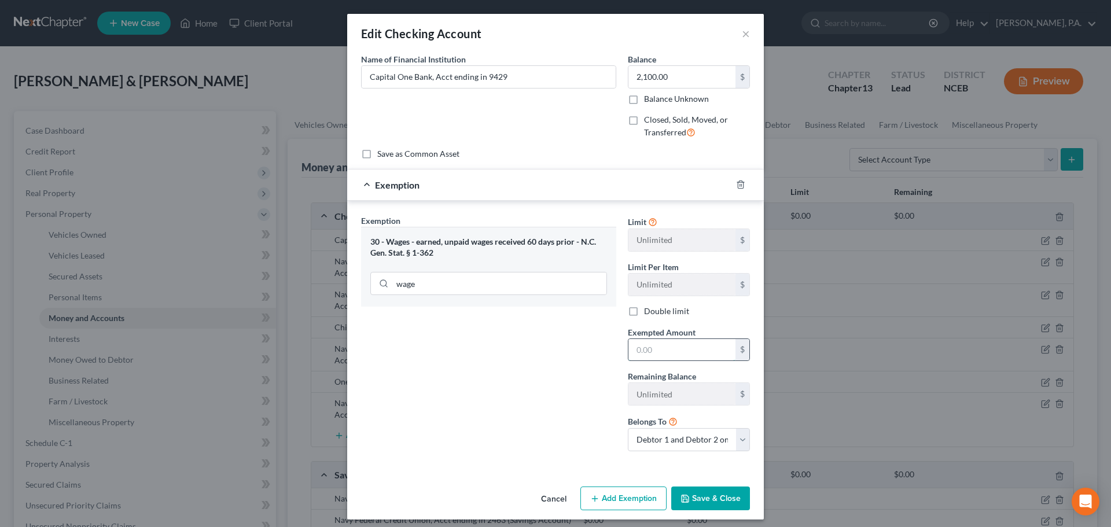
click at [632, 349] on input "text" at bounding box center [681, 350] width 107 height 22
type input "22,017"
click at [696, 496] on button "Save & Close" at bounding box center [710, 498] width 79 height 24
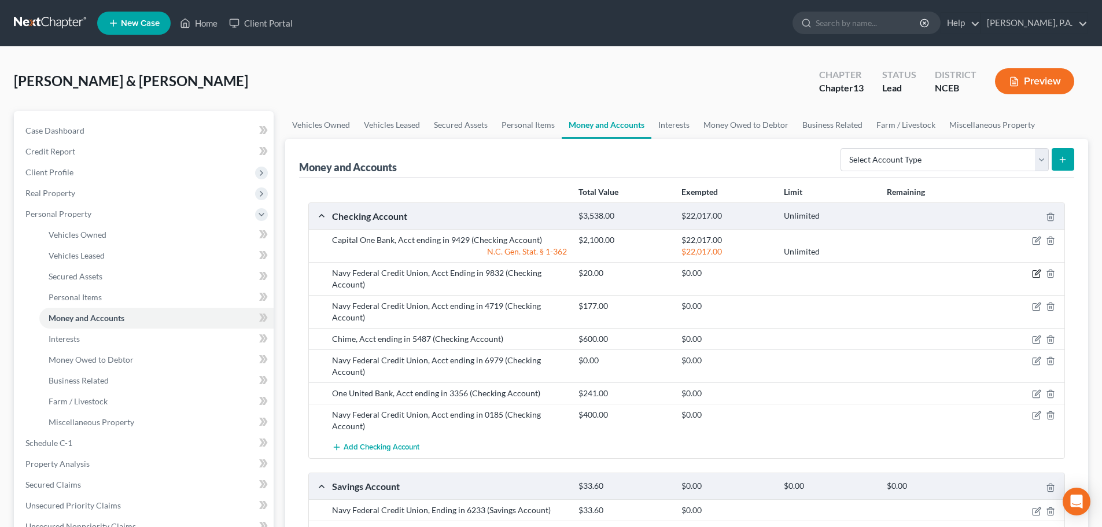
click at [1040, 274] on icon "button" at bounding box center [1036, 273] width 9 height 9
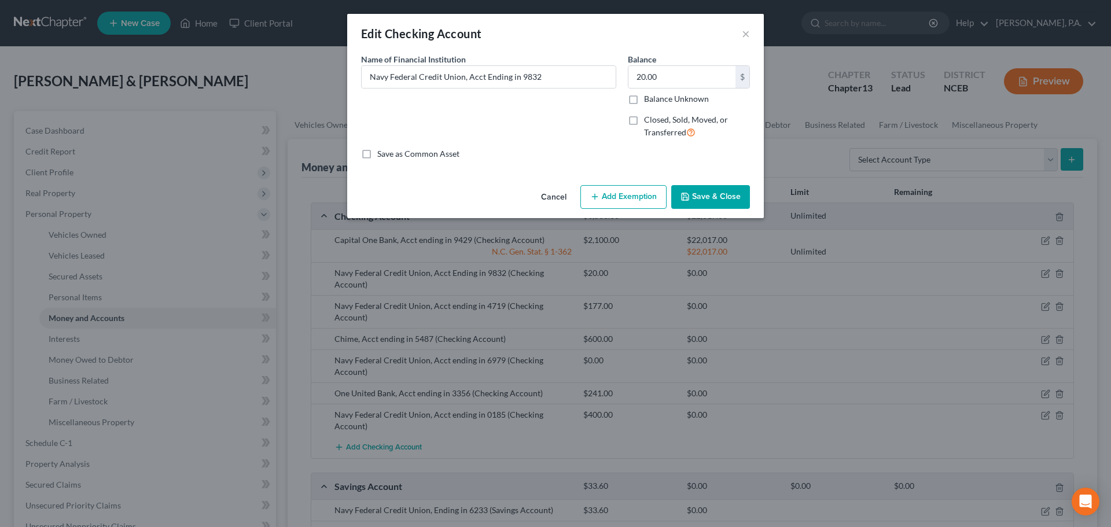
click at [646, 191] on button "Add Exemption" at bounding box center [623, 197] width 86 height 24
select select "2"
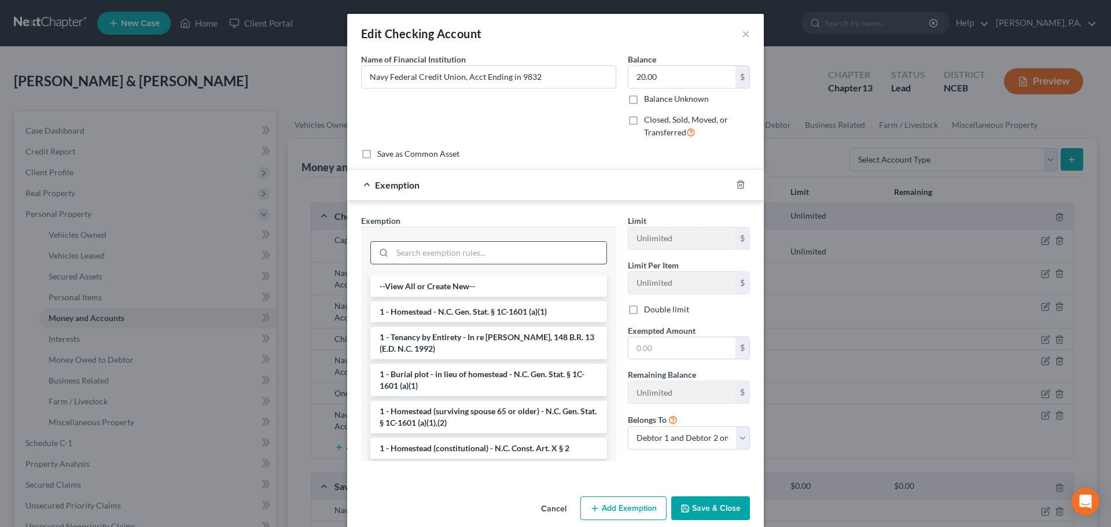
click at [518, 249] on input "search" at bounding box center [499, 253] width 214 height 22
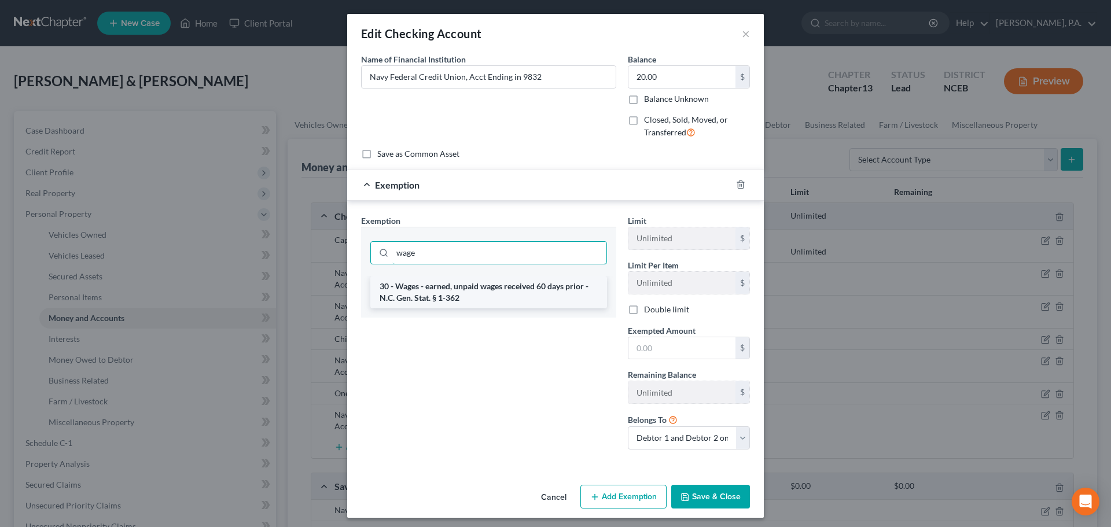
type input "wage"
click at [556, 293] on li "30 - Wages - earned, unpaid wages received 60 days prior - N.C. Gen. Stat. § 1-…" at bounding box center [488, 292] width 237 height 32
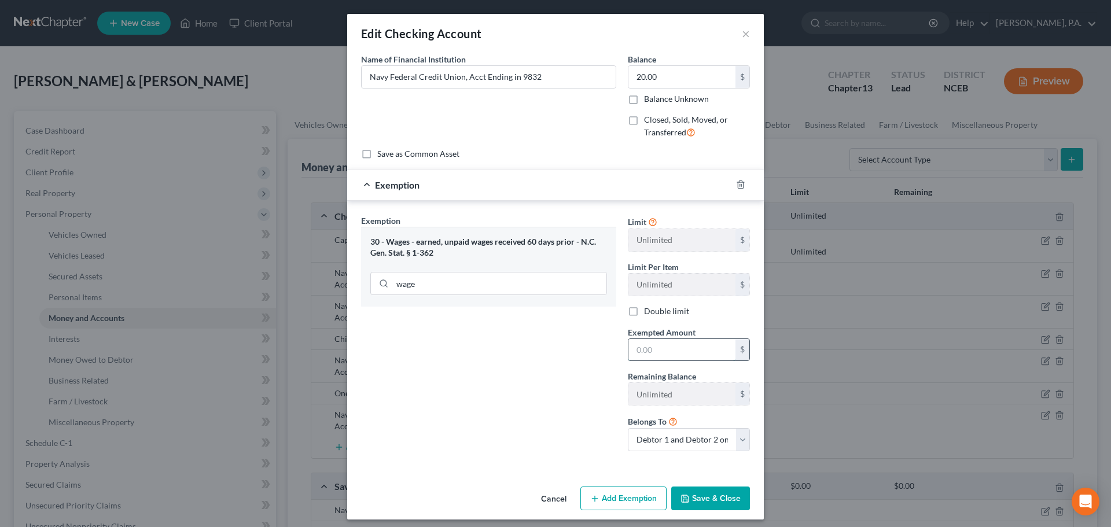
click at [639, 344] on input "text" at bounding box center [681, 350] width 107 height 22
type input "22,017"
click at [717, 495] on button "Save & Close" at bounding box center [710, 498] width 79 height 24
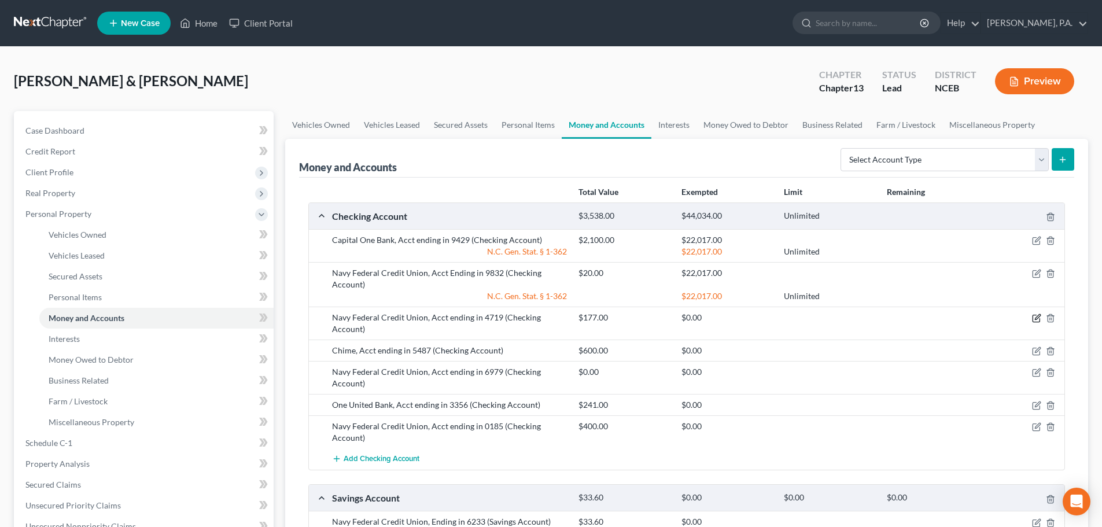
click at [1034, 322] on icon "button" at bounding box center [1036, 318] width 7 height 7
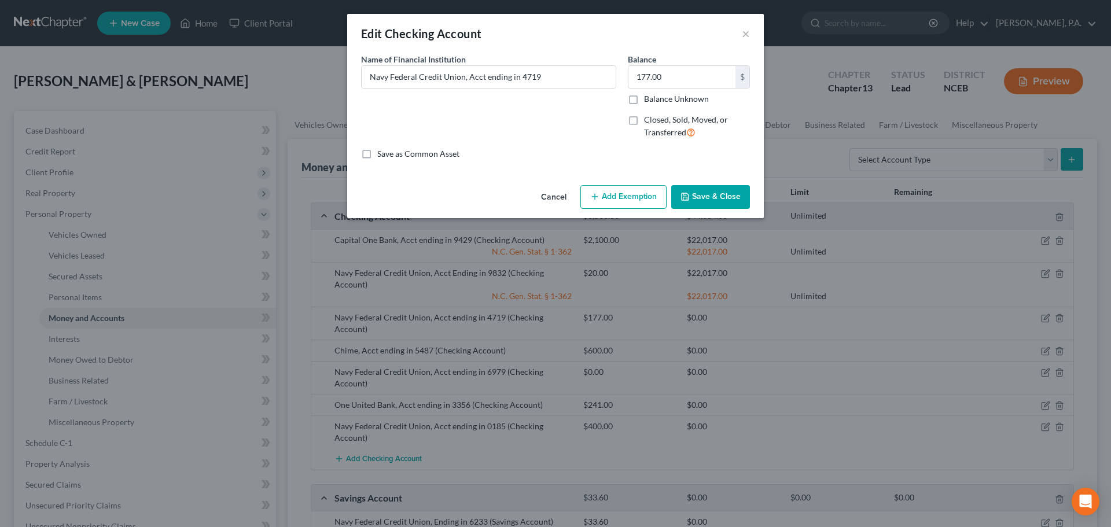
click at [611, 194] on button "Add Exemption" at bounding box center [623, 197] width 86 height 24
select select "2"
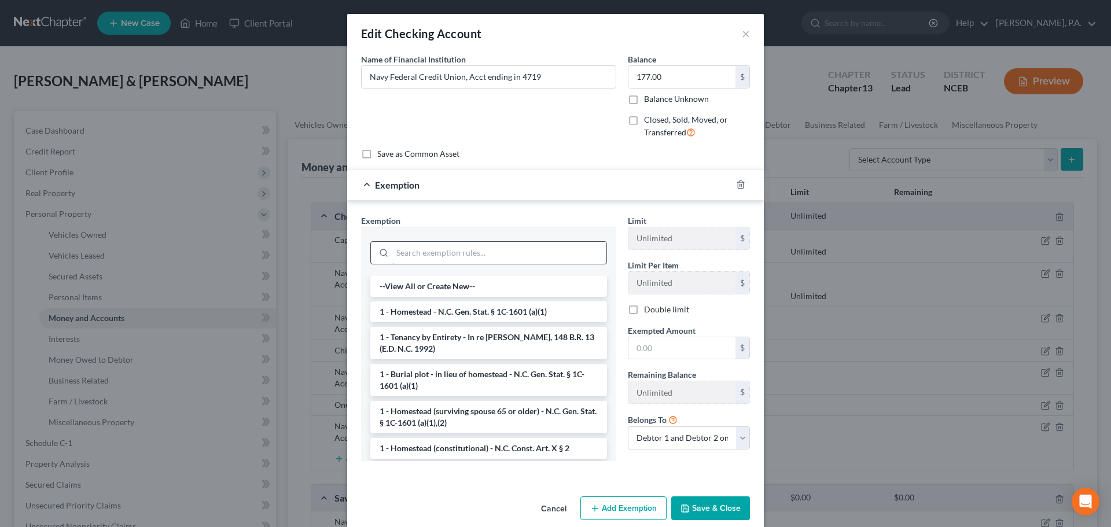
click at [512, 257] on input "search" at bounding box center [499, 253] width 214 height 22
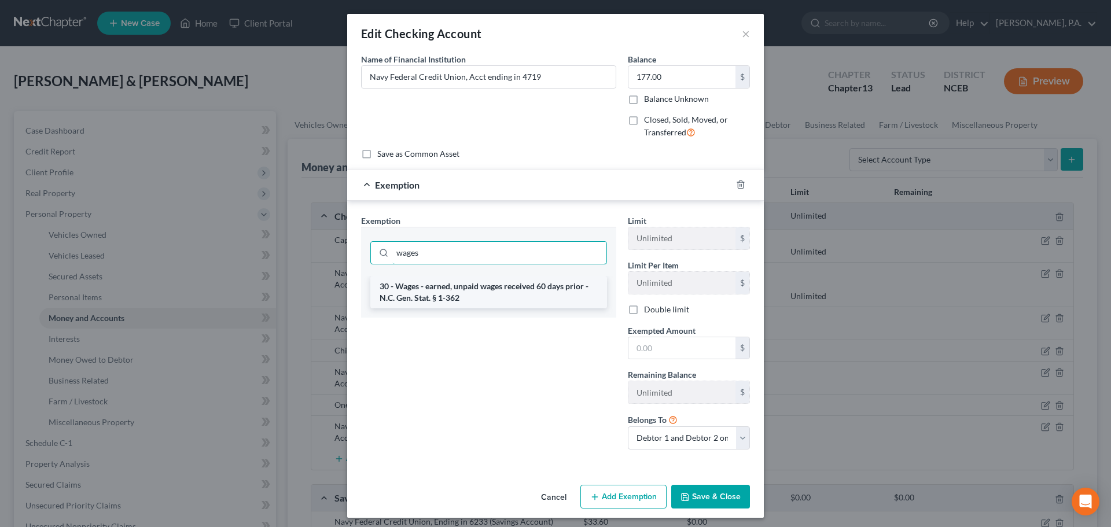
type input "wages"
click at [518, 294] on li "30 - Wages - earned, unpaid wages received 60 days prior - N.C. Gen. Stat. § 1-…" at bounding box center [488, 292] width 237 height 32
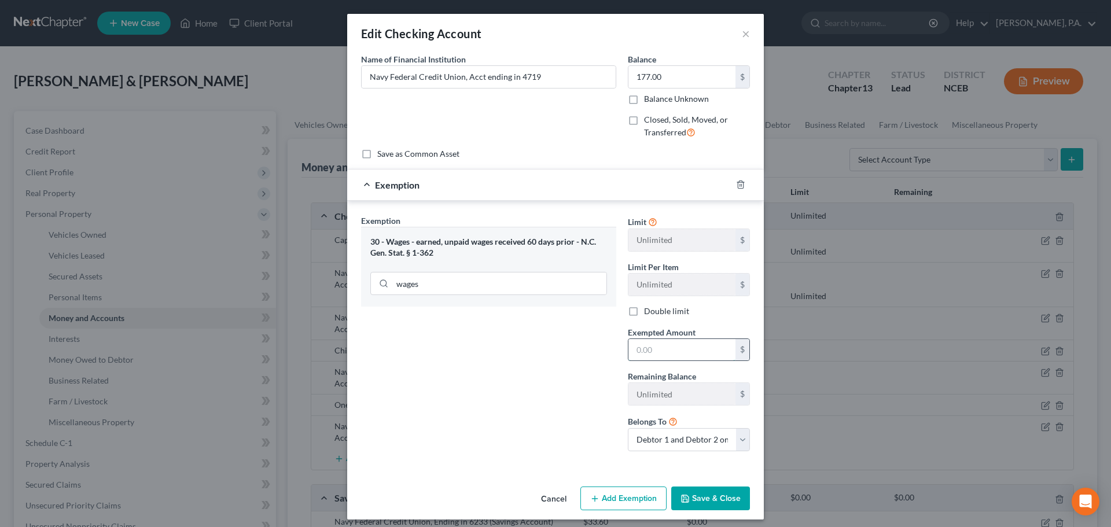
click at [632, 348] on input "text" at bounding box center [681, 350] width 107 height 22
type input "22,017"
click at [705, 494] on button "Save & Close" at bounding box center [710, 498] width 79 height 24
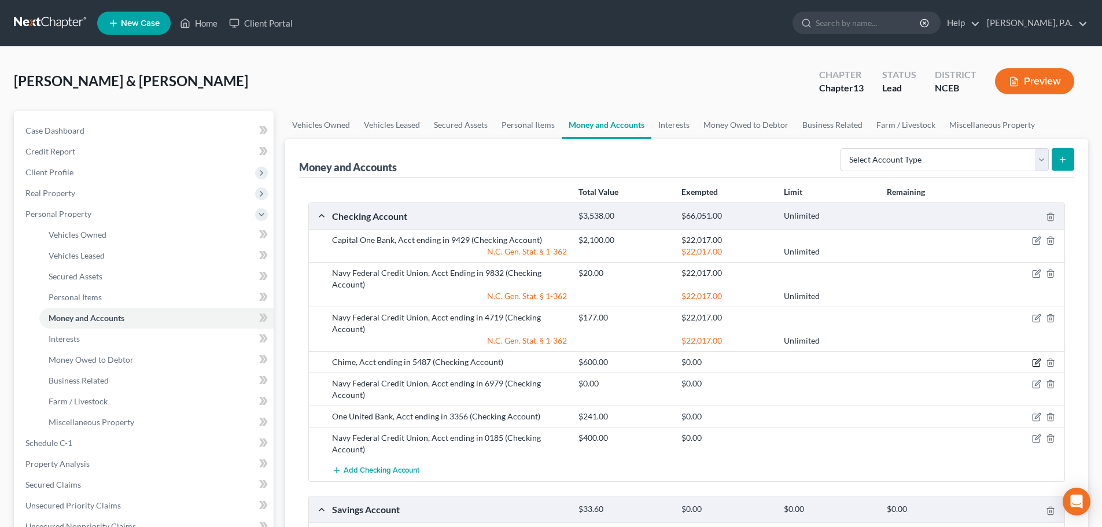
click at [1035, 360] on icon "button" at bounding box center [1036, 362] width 9 height 9
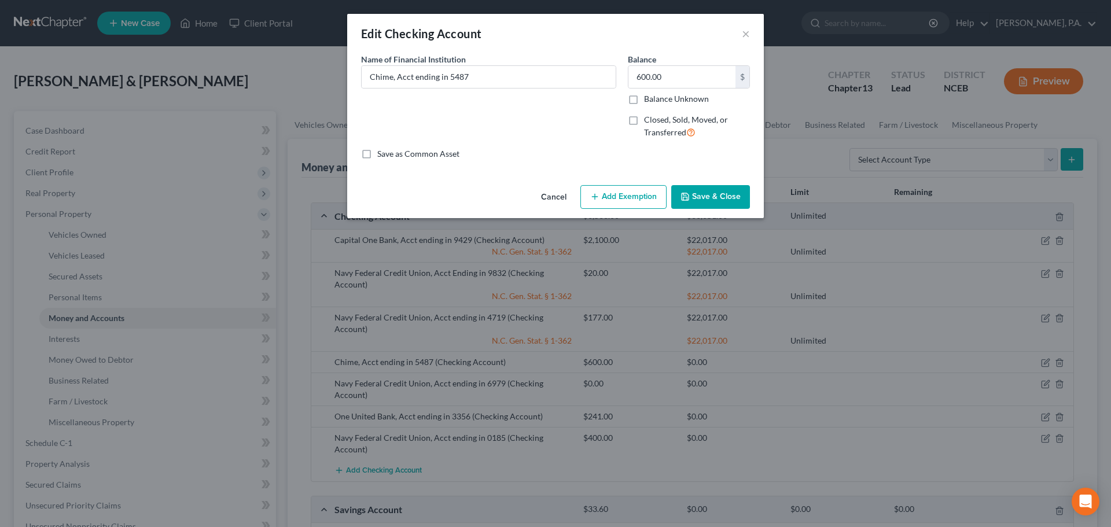
click at [631, 194] on button "Add Exemption" at bounding box center [623, 197] width 86 height 24
select select "2"
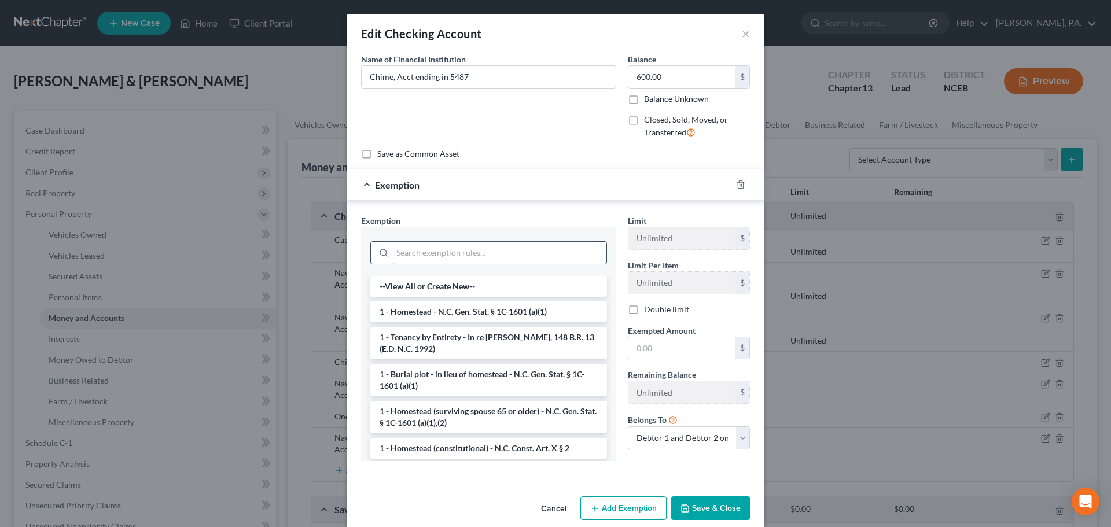
click at [550, 255] on input "search" at bounding box center [499, 253] width 214 height 22
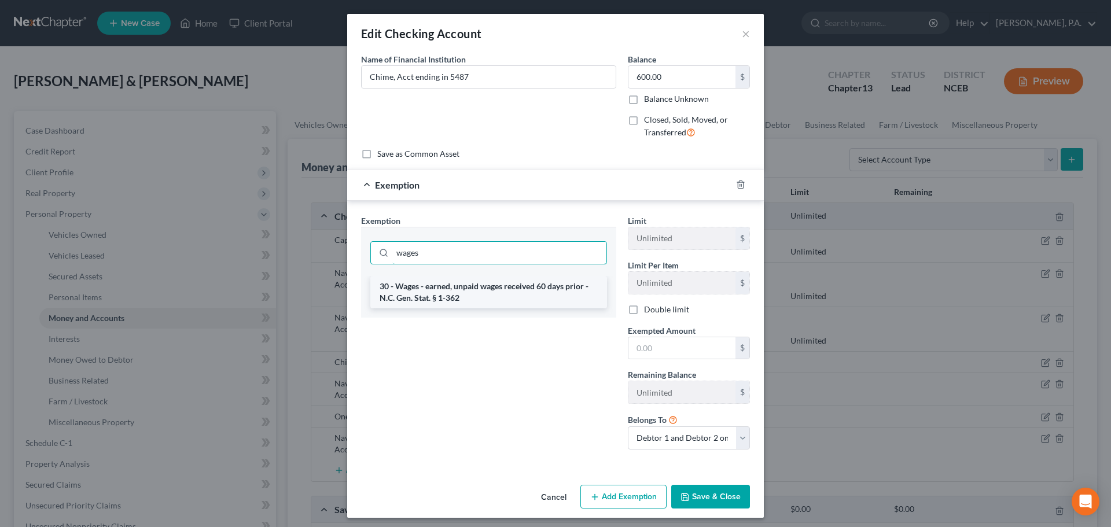
type input "wages"
click at [541, 280] on li "30 - Wages - earned, unpaid wages received 60 days prior - N.C. Gen. Stat. § 1-…" at bounding box center [488, 292] width 237 height 32
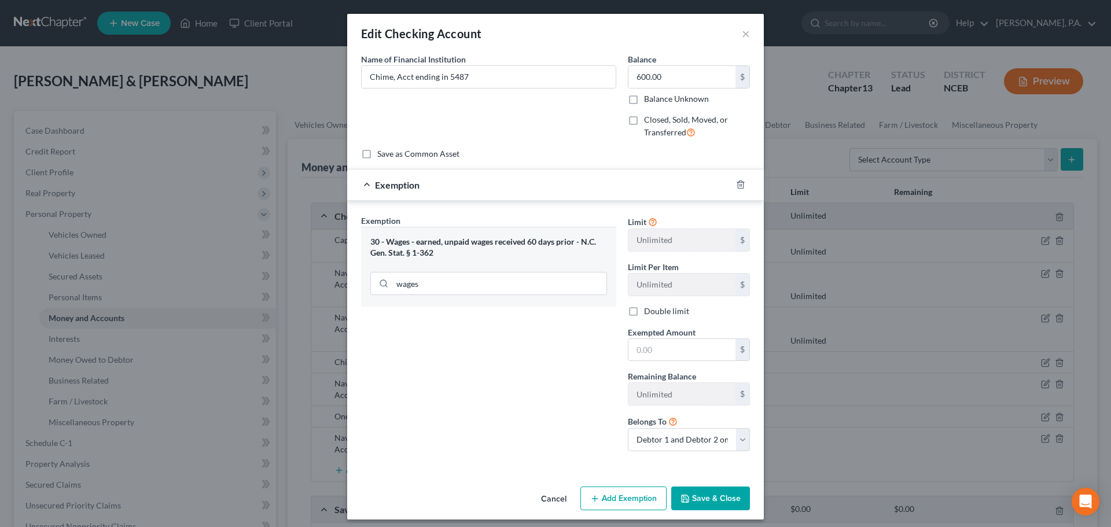
click at [636, 337] on span "Exempted Amount" at bounding box center [662, 332] width 68 height 10
click at [635, 349] on input "text" at bounding box center [681, 350] width 107 height 22
type input "22,017"
click at [722, 497] on button "Save & Close" at bounding box center [710, 498] width 79 height 24
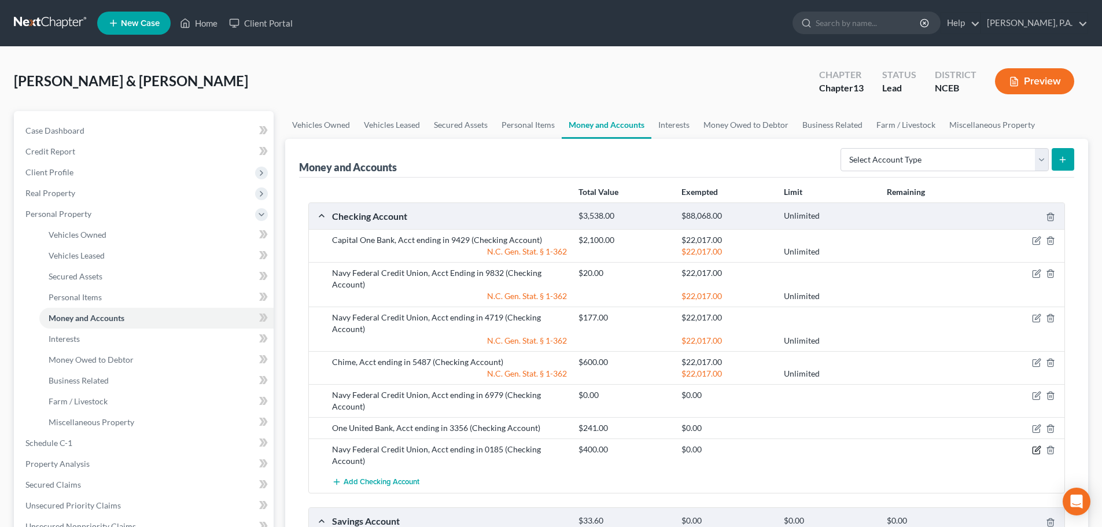
click at [1037, 448] on icon "button" at bounding box center [1037, 449] width 5 height 5
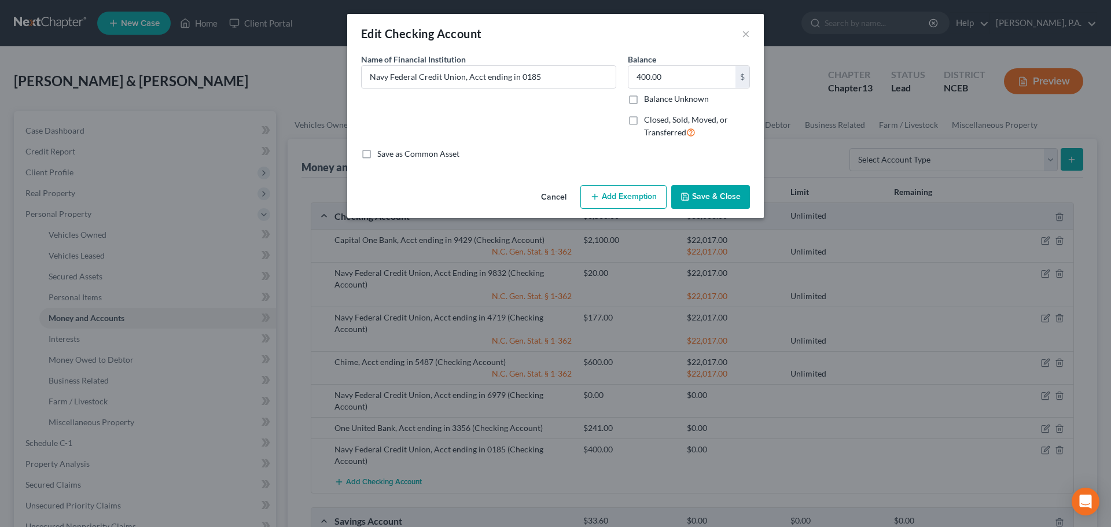
click at [650, 198] on button "Add Exemption" at bounding box center [623, 197] width 86 height 24
select select "2"
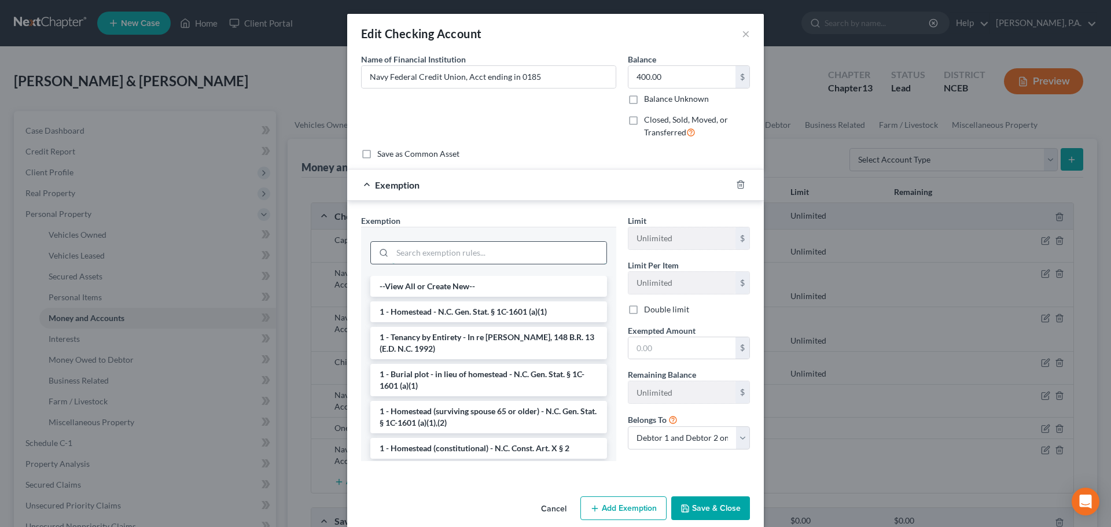
click at [531, 260] on input "search" at bounding box center [499, 253] width 214 height 22
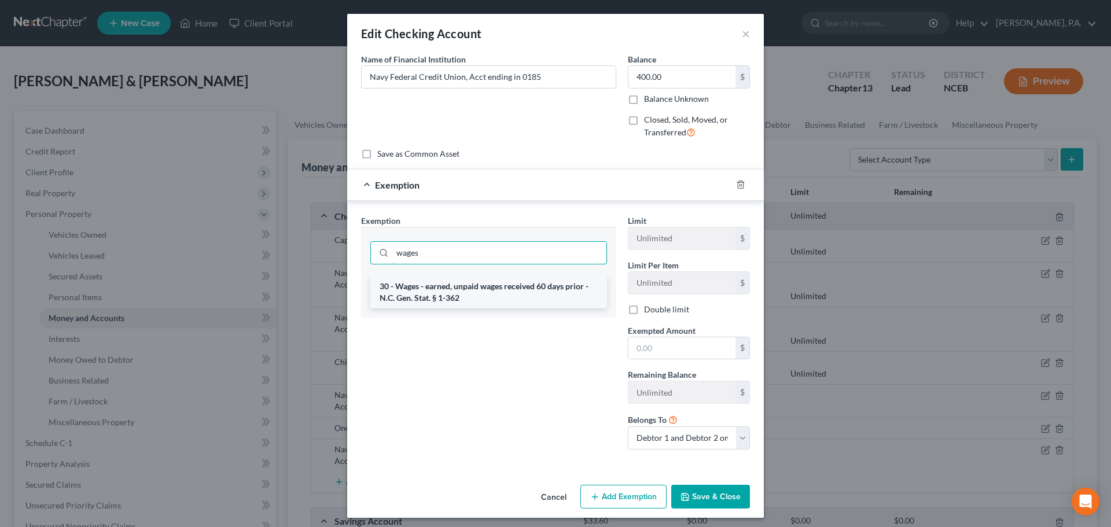
type input "wages"
click at [529, 283] on li "30 - Wages - earned, unpaid wages received 60 days prior - N.C. Gen. Stat. § 1-…" at bounding box center [488, 292] width 237 height 32
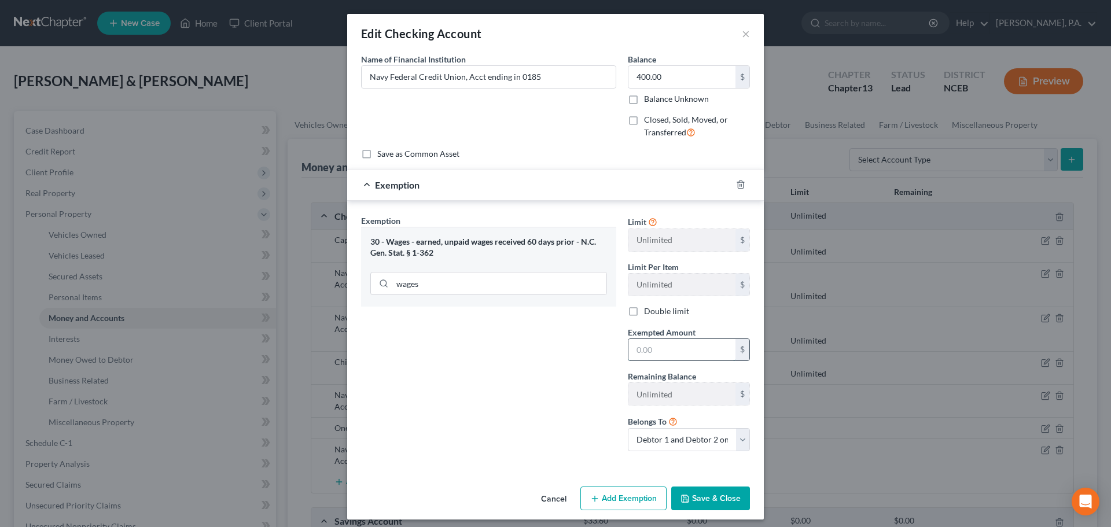
click at [643, 353] on input "text" at bounding box center [681, 350] width 107 height 22
type input "22.01"
click at [695, 496] on button "Save & Close" at bounding box center [710, 498] width 79 height 24
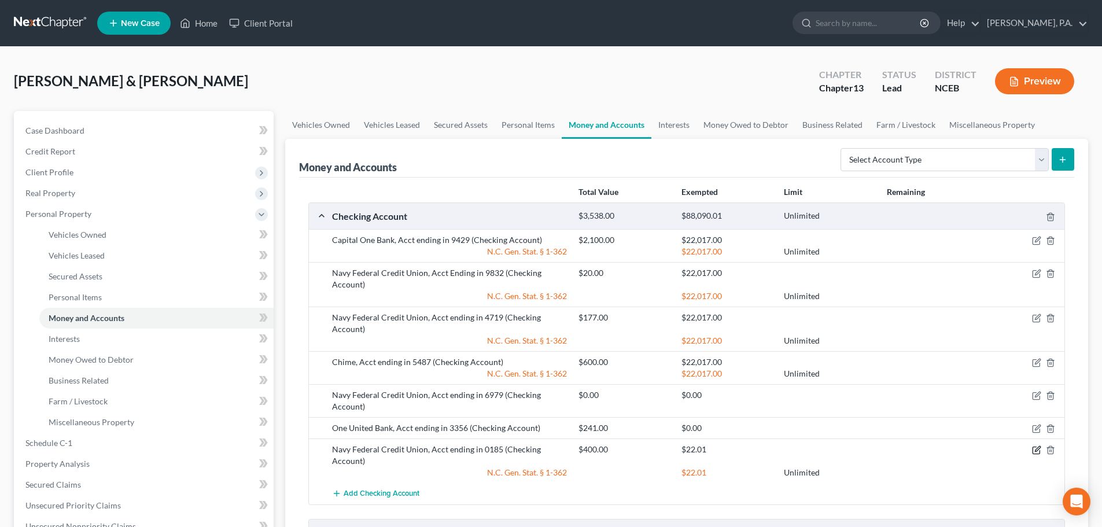
click at [1036, 447] on icon "button" at bounding box center [1036, 450] width 7 height 7
select select "2"
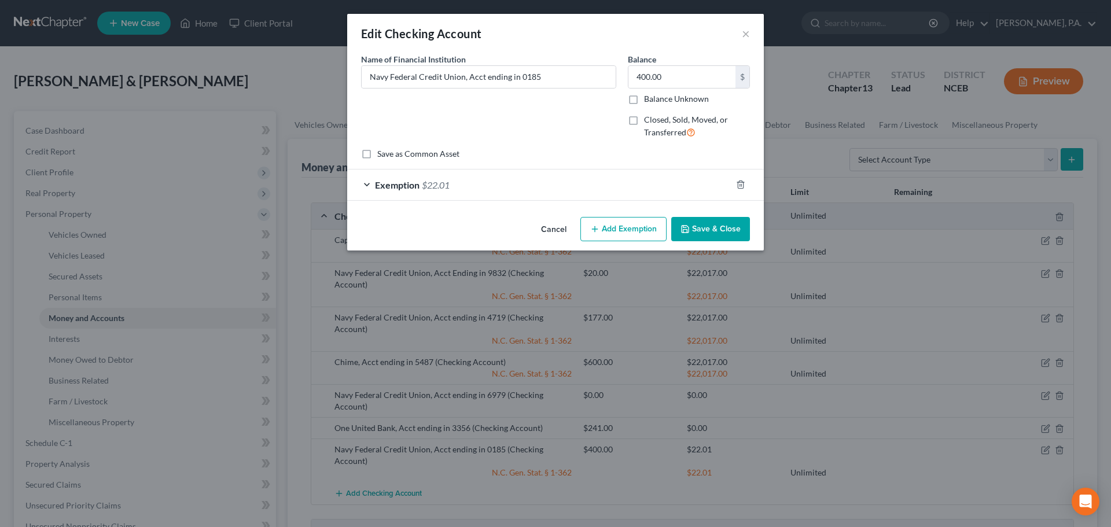
click at [532, 200] on div "Exemption $22.01" at bounding box center [539, 184] width 384 height 31
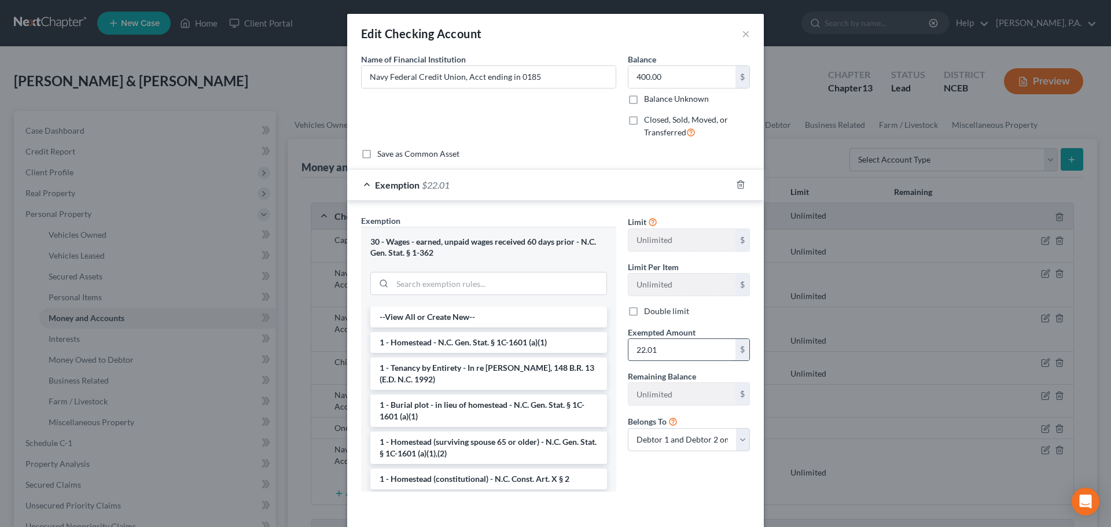
click at [658, 345] on input "22.01" at bounding box center [681, 350] width 107 height 22
type input "22,017"
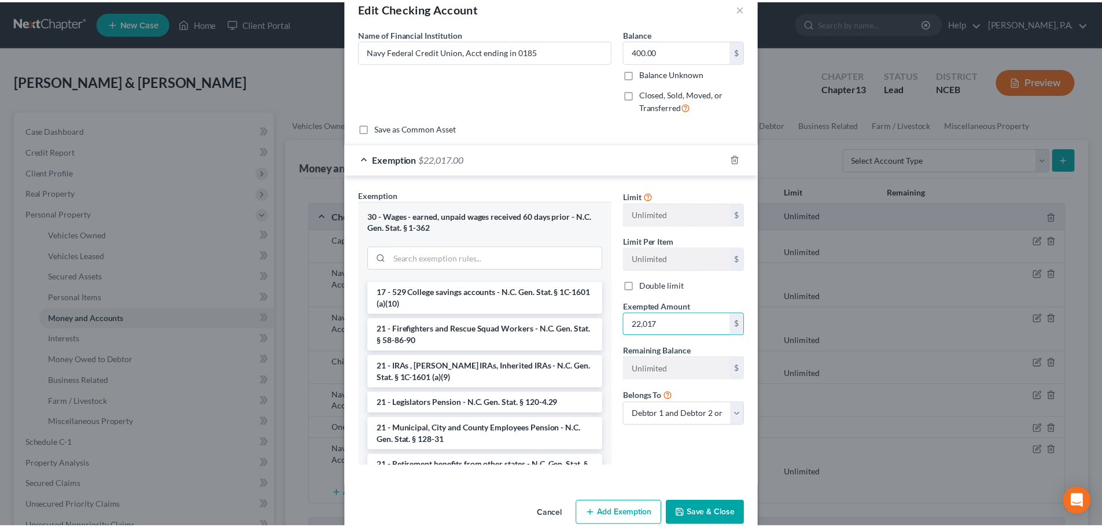
scroll to position [47, 0]
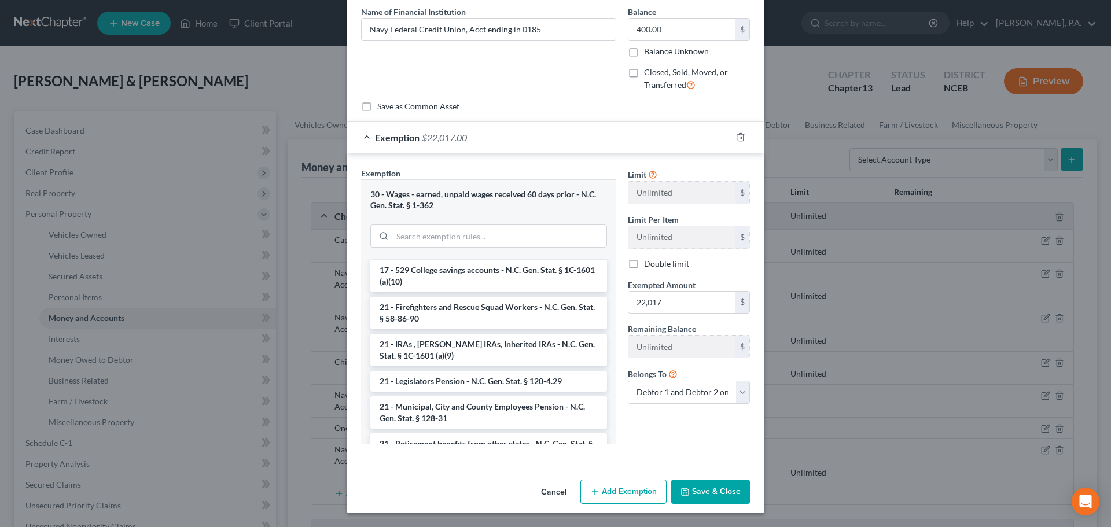
click at [686, 487] on icon "button" at bounding box center [684, 491] width 9 height 9
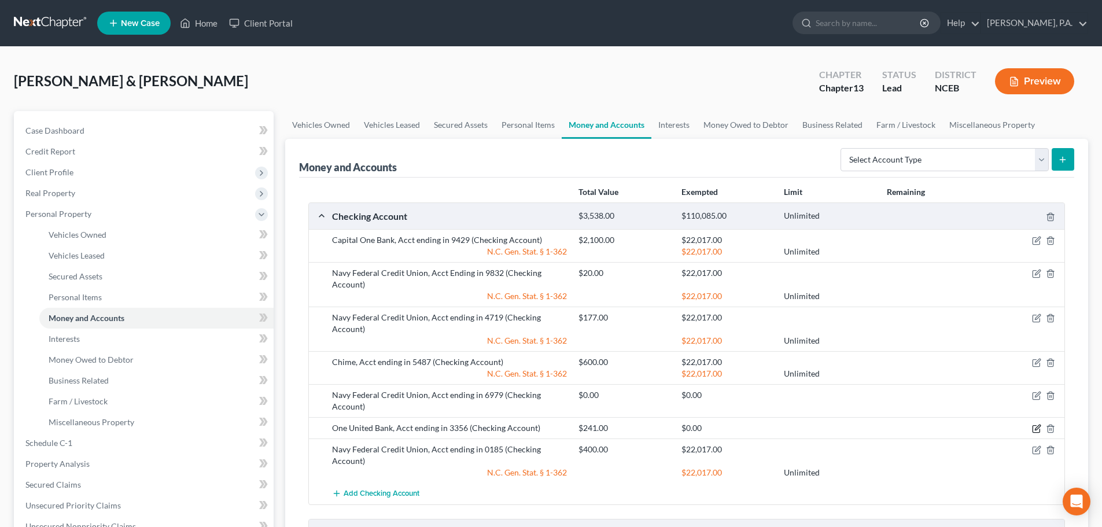
click at [1038, 430] on icon "button" at bounding box center [1036, 428] width 9 height 9
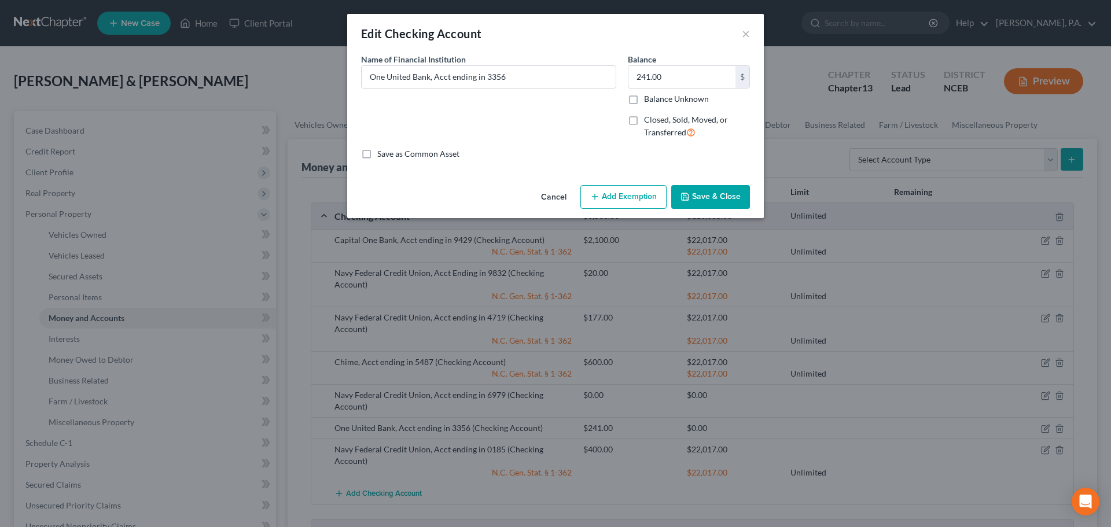
click at [613, 203] on button "Add Exemption" at bounding box center [623, 197] width 86 height 24
select select "2"
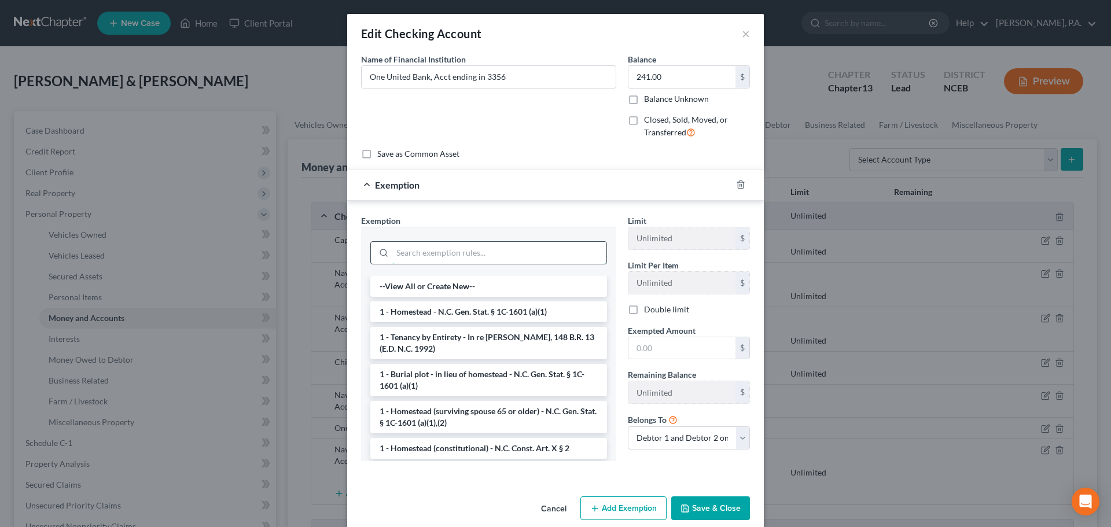
click at [466, 258] on input "search" at bounding box center [499, 253] width 214 height 22
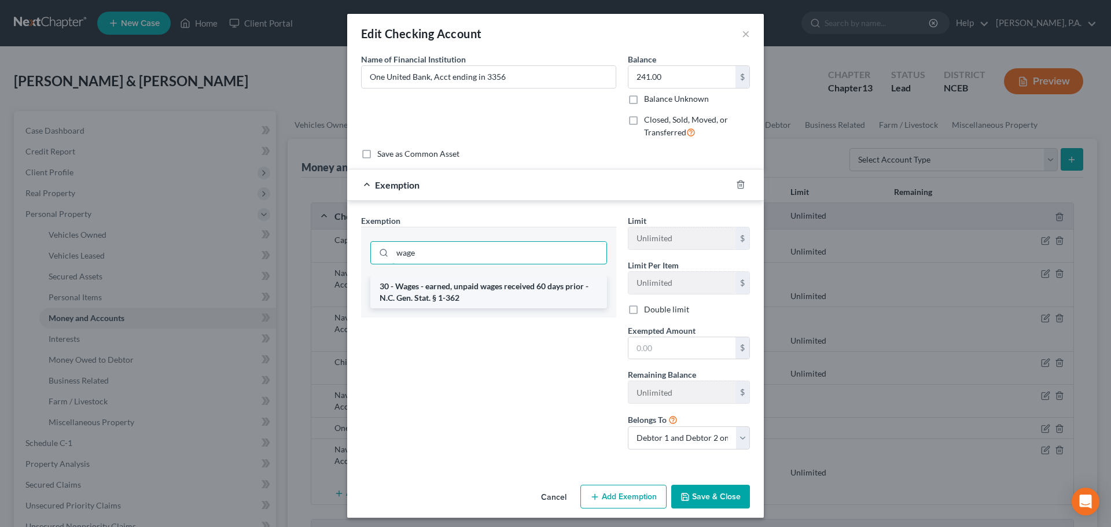
type input "wage"
click at [485, 299] on li "30 - Wages - earned, unpaid wages received 60 days prior - N.C. Gen. Stat. § 1-…" at bounding box center [488, 292] width 237 height 32
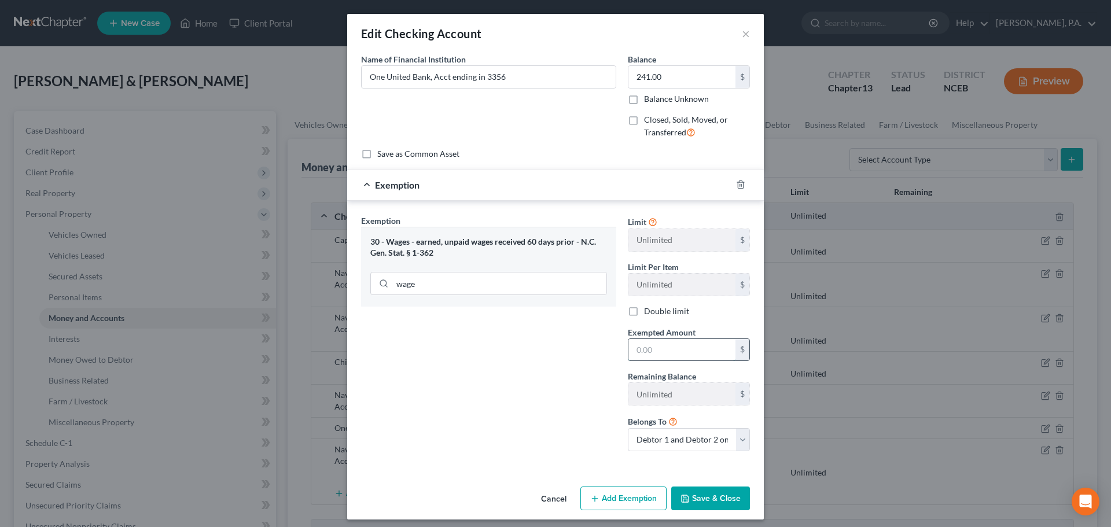
click at [678, 353] on input "text" at bounding box center [681, 350] width 107 height 22
type input "22,017"
click at [721, 502] on button "Save & Close" at bounding box center [710, 498] width 79 height 24
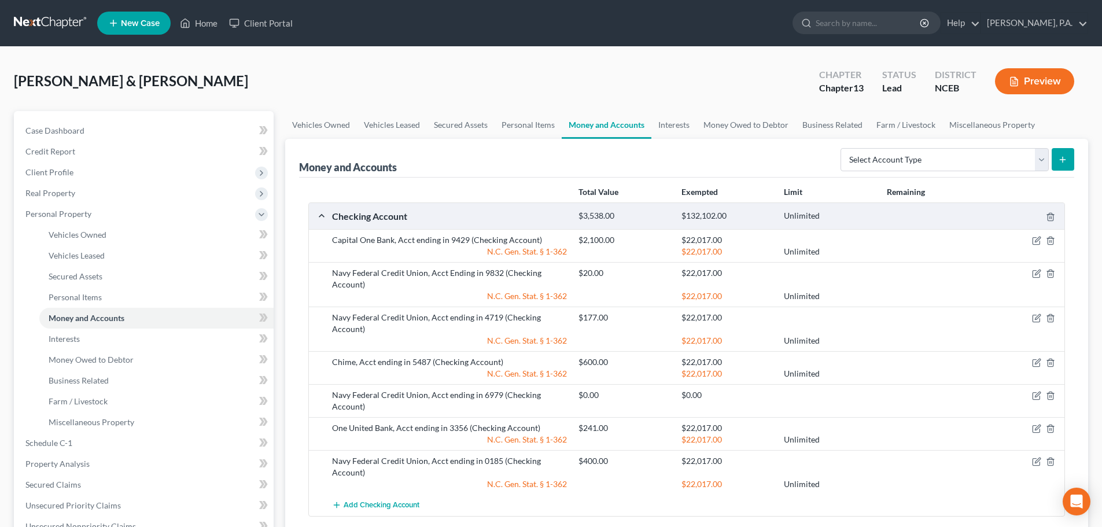
scroll to position [338, 0]
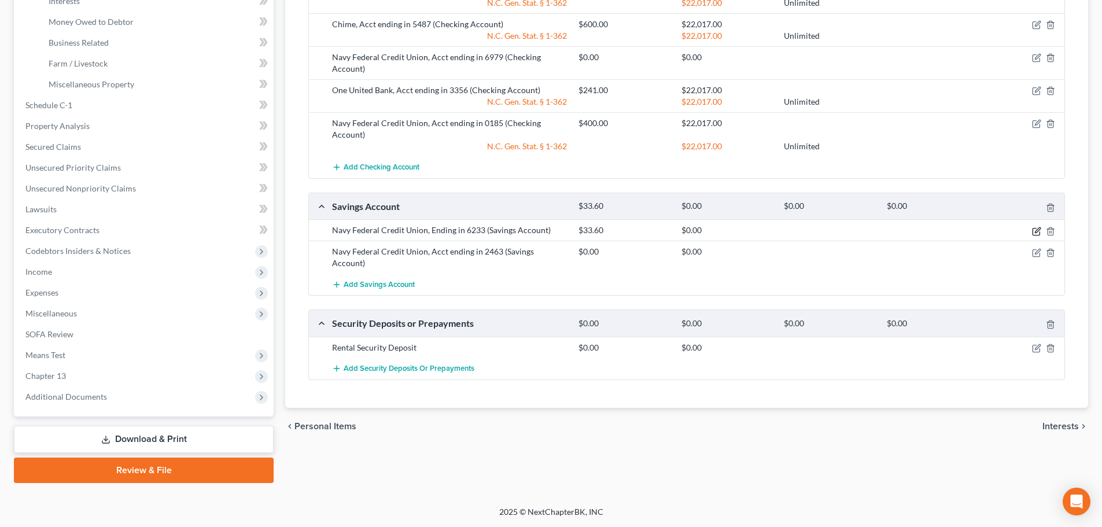
click at [1034, 235] on icon "button" at bounding box center [1036, 231] width 7 height 7
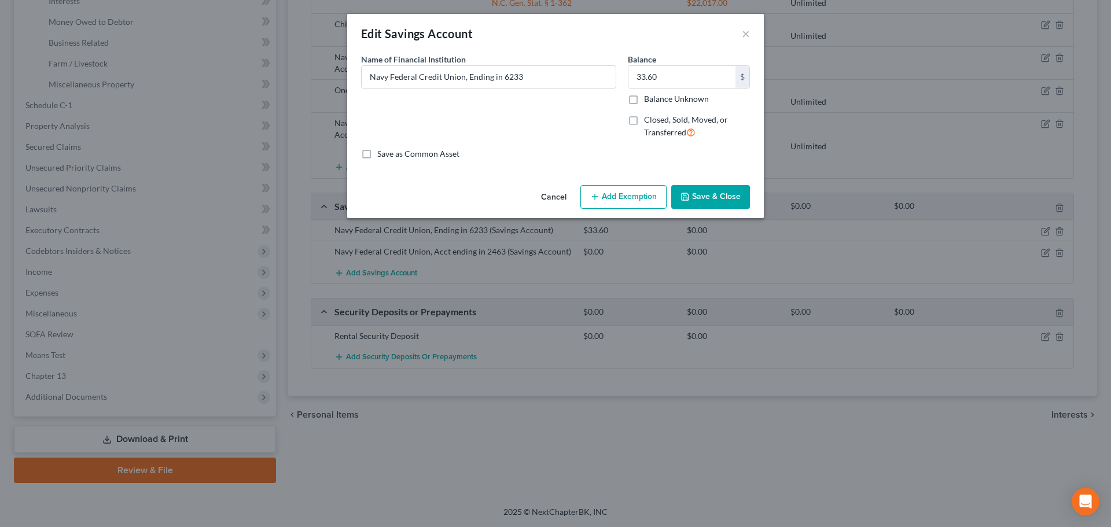
click at [638, 205] on button "Add Exemption" at bounding box center [623, 197] width 86 height 24
select select "2"
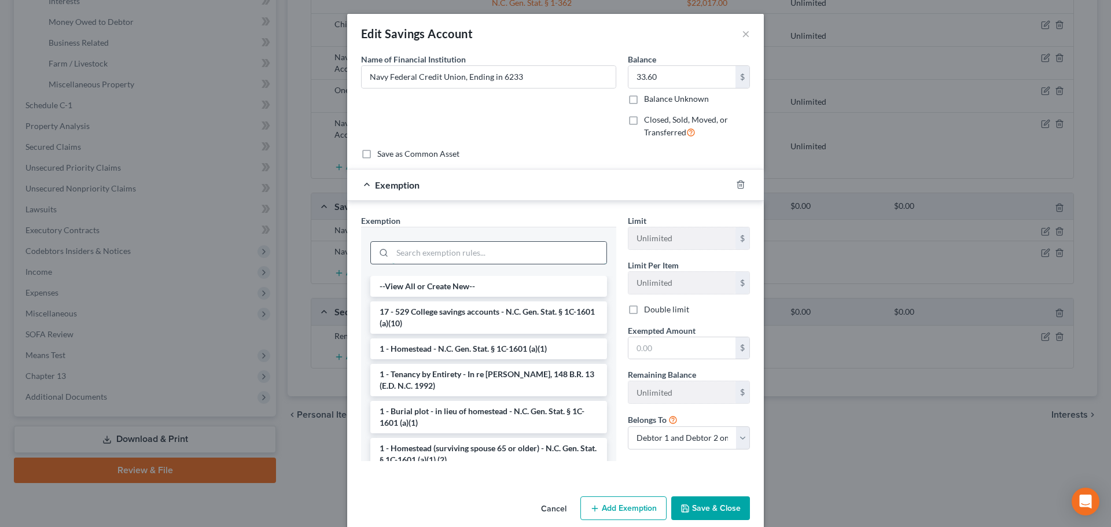
click at [484, 251] on input "search" at bounding box center [499, 253] width 214 height 22
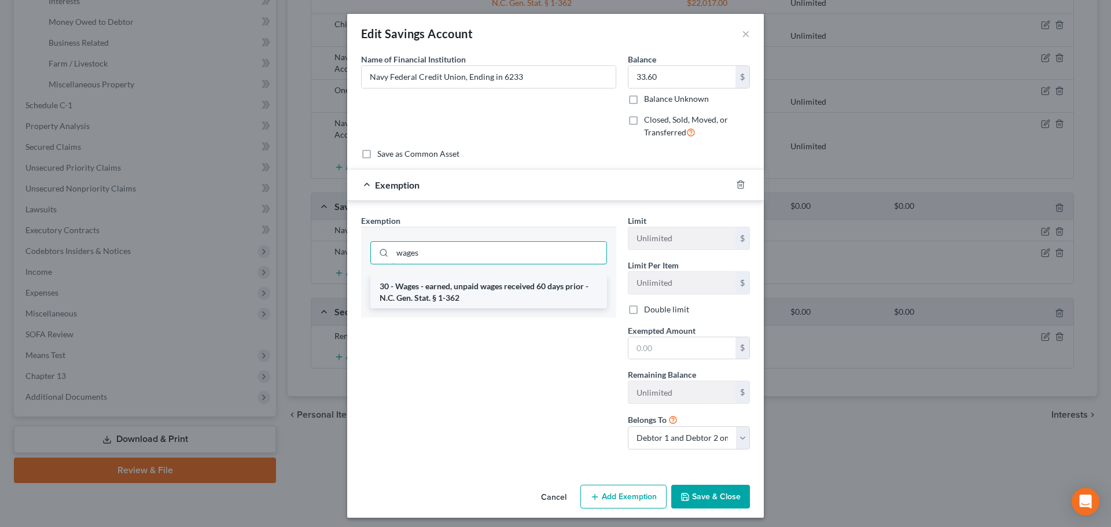
type input "wages"
click at [488, 288] on li "30 - Wages - earned, unpaid wages received 60 days prior - N.C. Gen. Stat. § 1-…" at bounding box center [488, 292] width 237 height 32
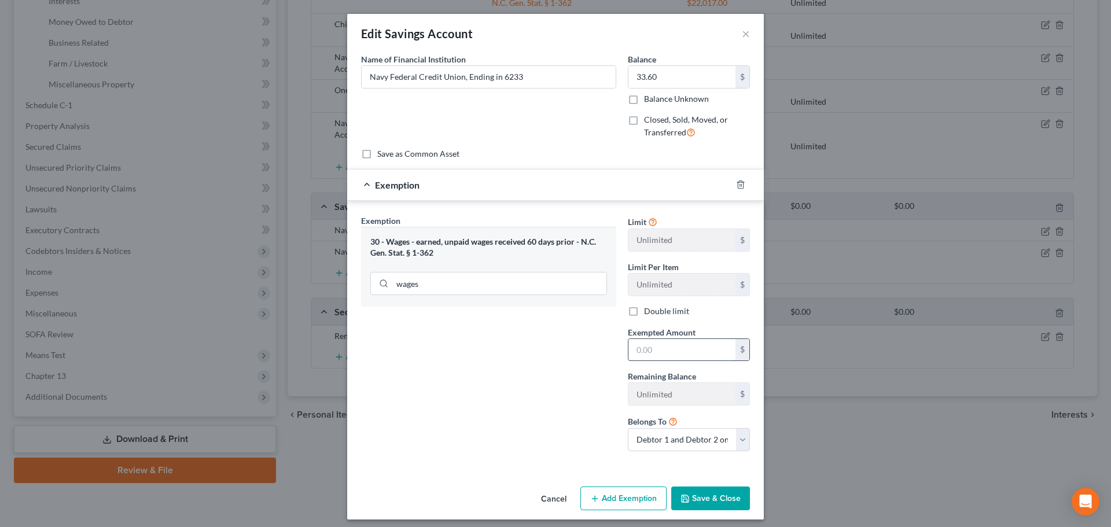
click at [637, 352] on input "text" at bounding box center [681, 350] width 107 height 22
type input "22,017"
click at [700, 508] on button "Save & Close" at bounding box center [710, 498] width 79 height 24
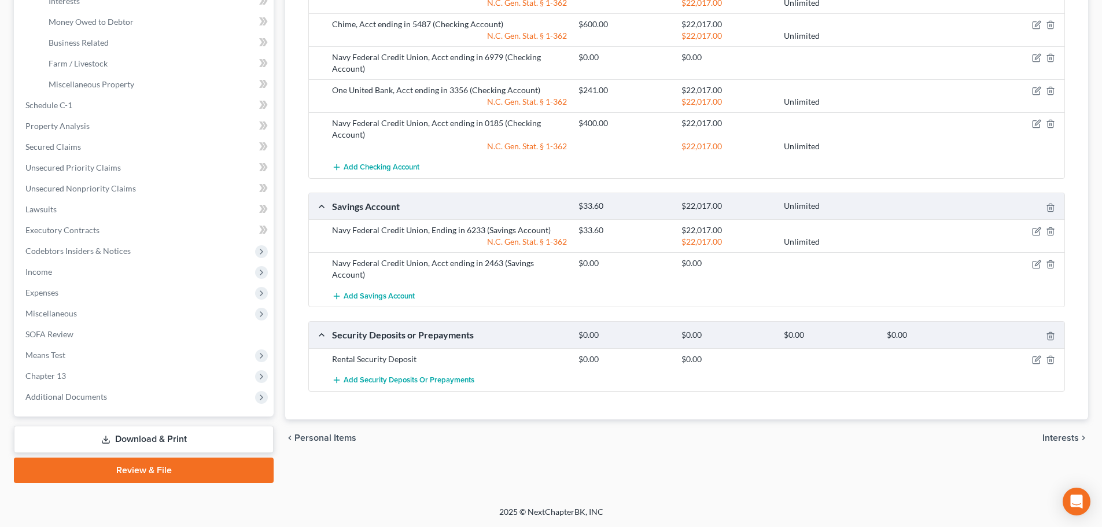
scroll to position [0, 0]
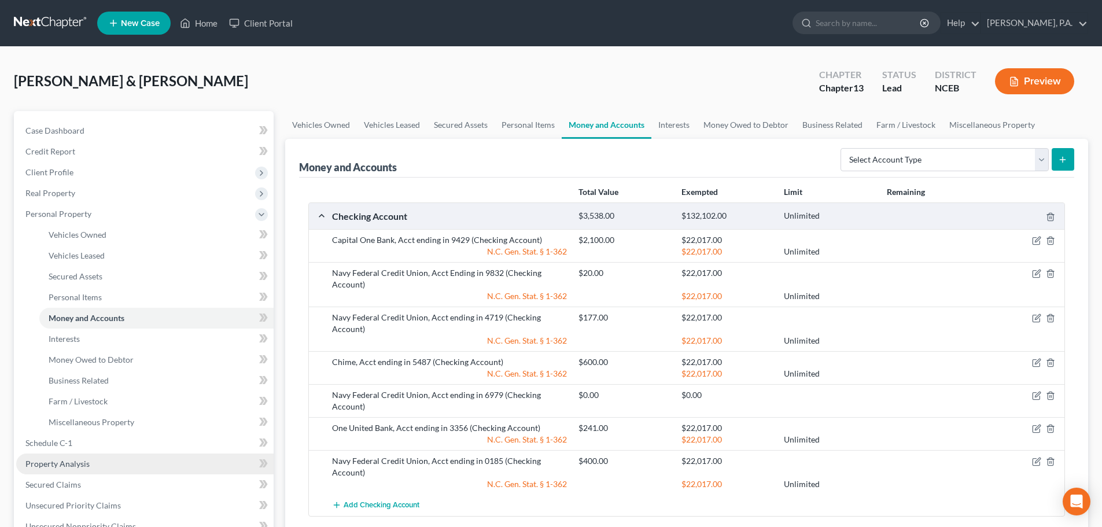
click at [153, 465] on link "Property Analysis" at bounding box center [144, 464] width 257 height 21
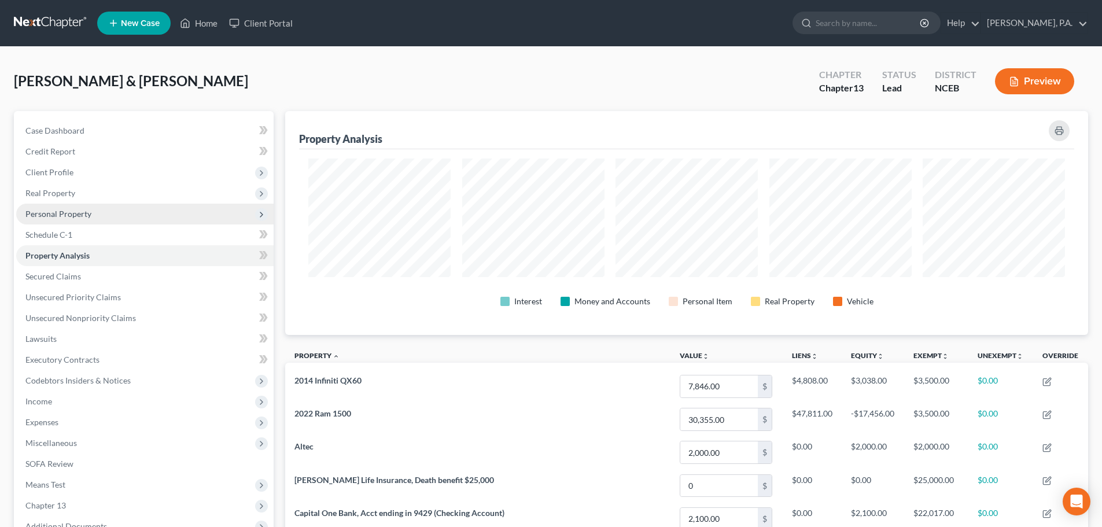
click at [79, 219] on span "Personal Property" at bounding box center [144, 214] width 257 height 21
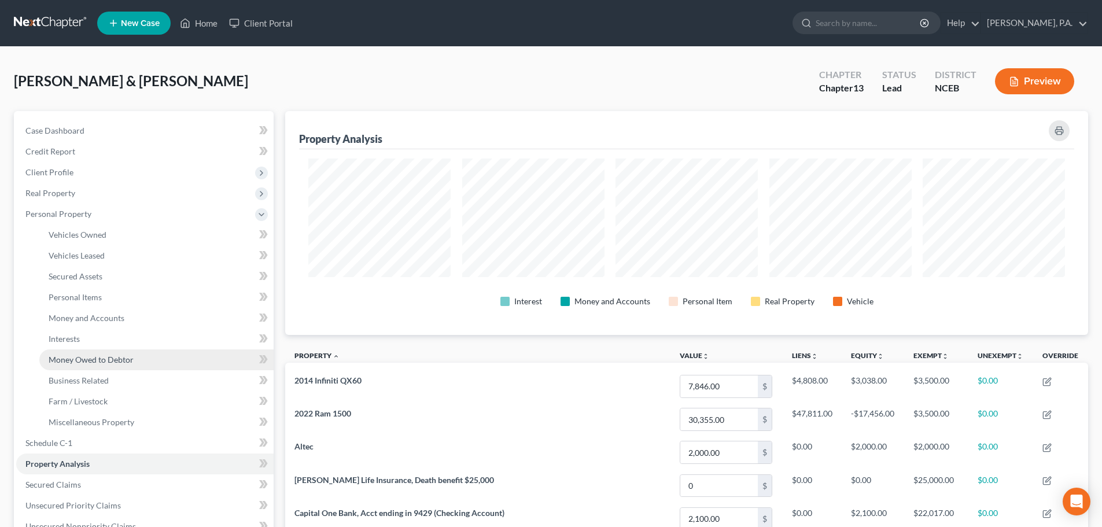
click at [70, 356] on span "Money Owed to Debtor" at bounding box center [91, 360] width 85 height 10
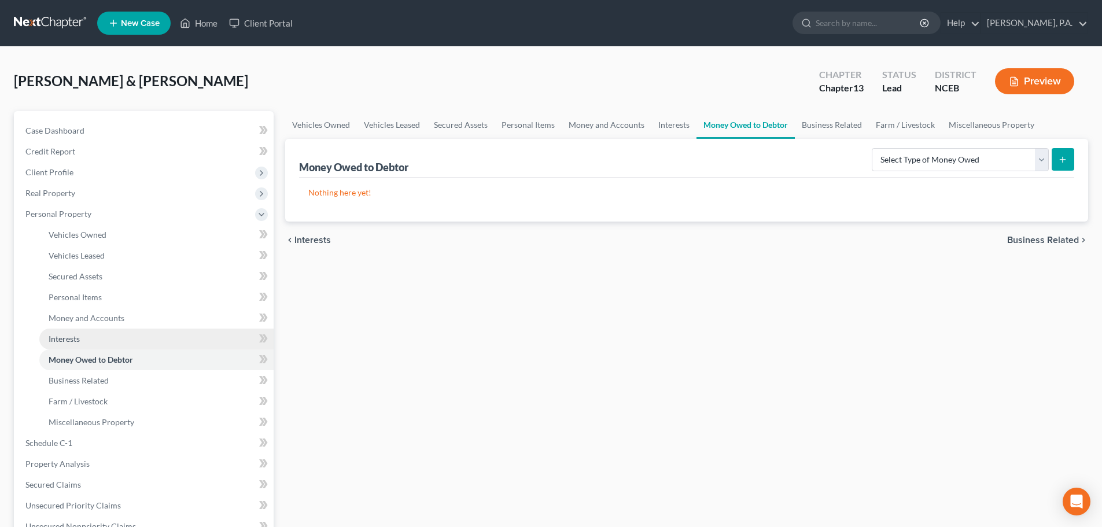
click at [75, 331] on link "Interests" at bounding box center [156, 339] width 234 height 21
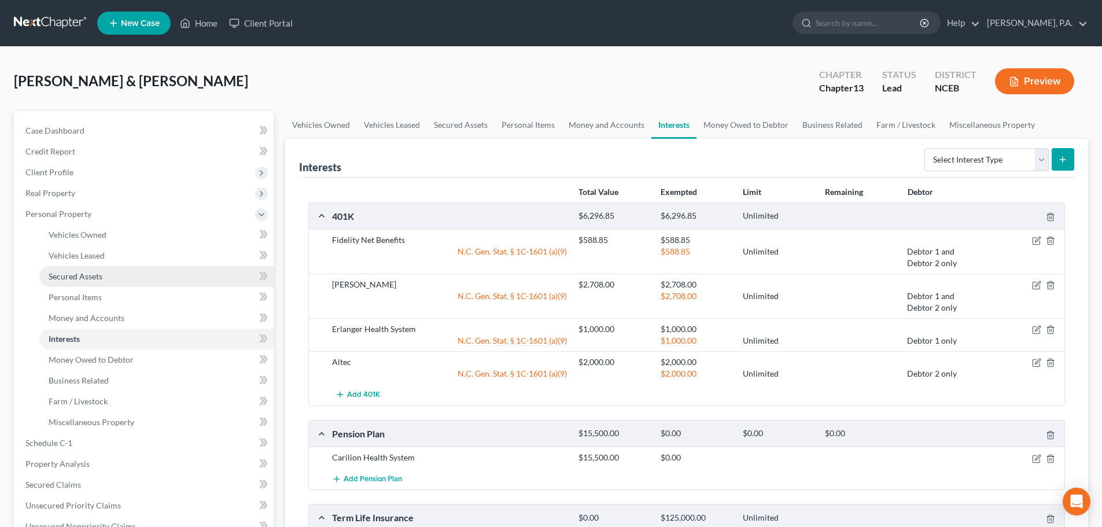
click at [163, 281] on link "Secured Assets" at bounding box center [156, 276] width 234 height 21
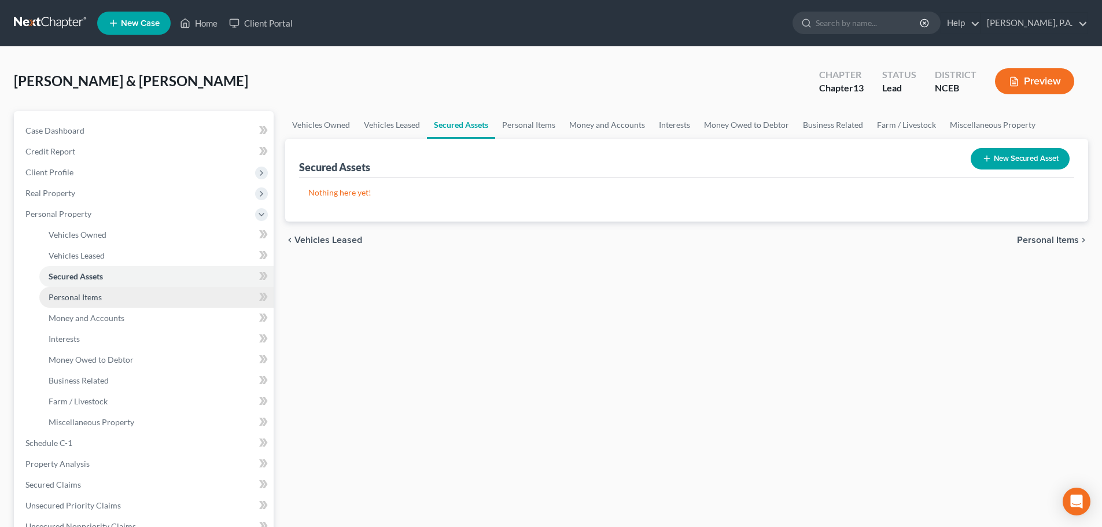
scroll to position [338, 0]
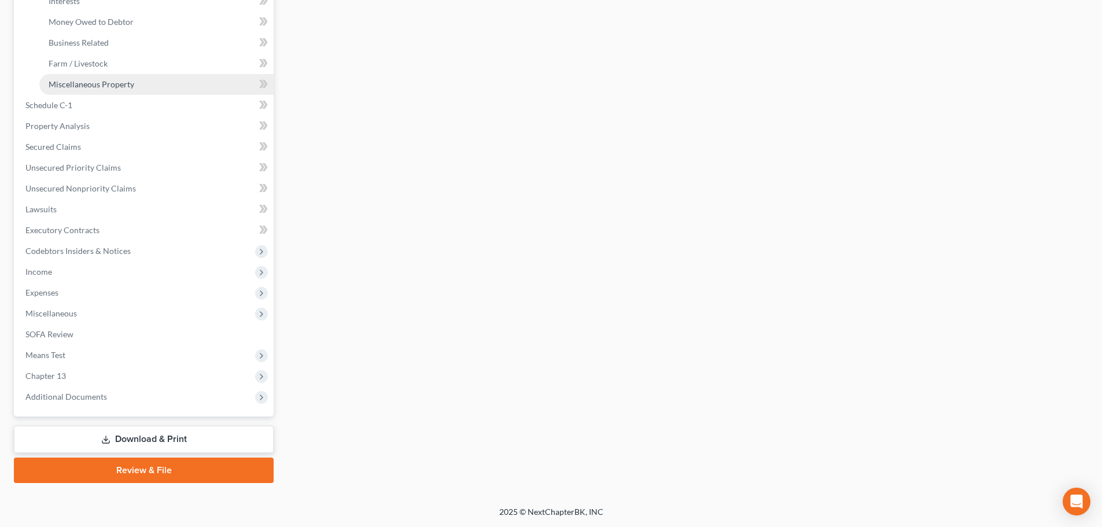
click at [145, 84] on link "Miscellaneous Property" at bounding box center [156, 84] width 234 height 21
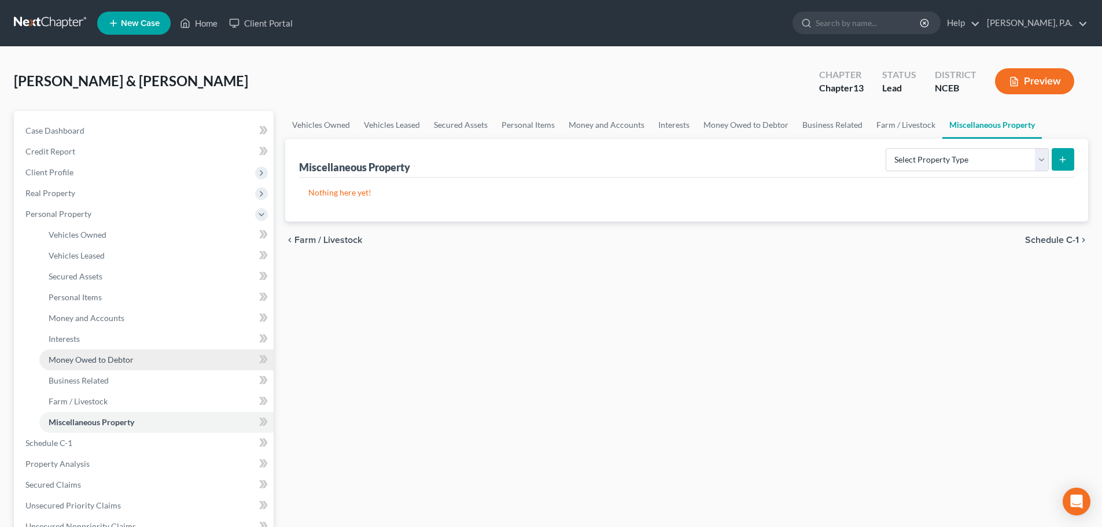
click at [158, 359] on link "Money Owed to Debtor" at bounding box center [156, 359] width 234 height 21
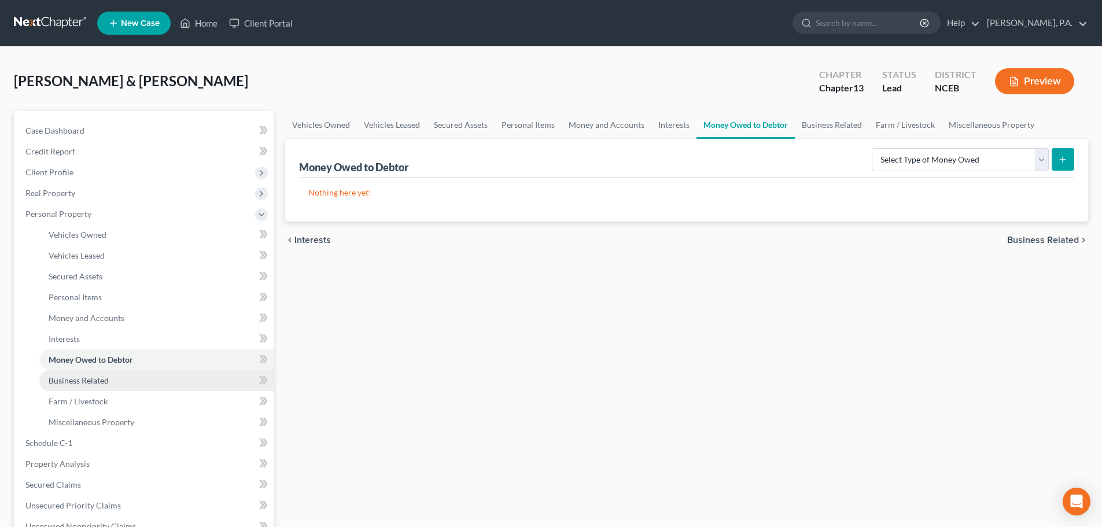
click at [158, 377] on link "Business Related" at bounding box center [156, 380] width 234 height 21
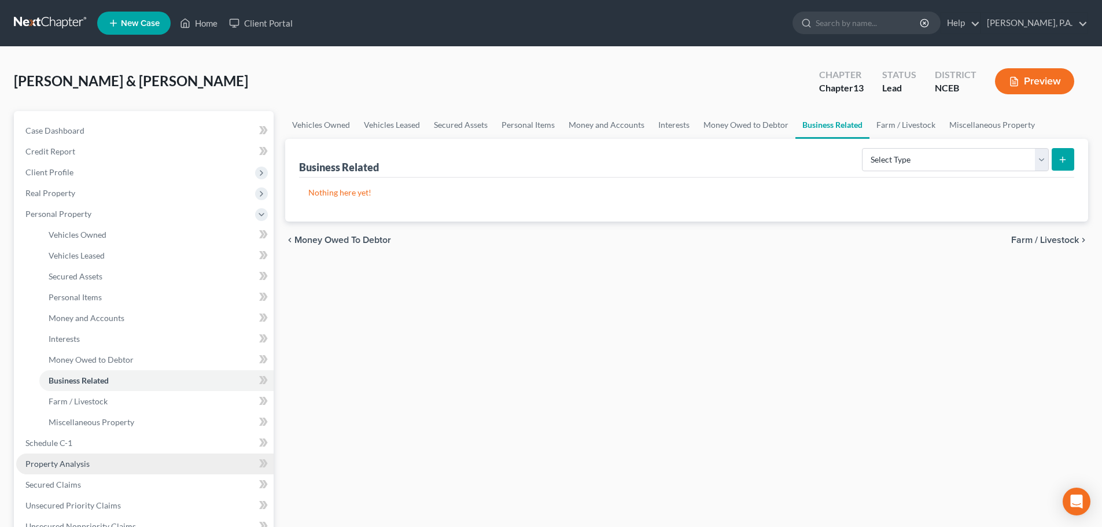
click at [160, 461] on link "Property Analysis" at bounding box center [144, 464] width 257 height 21
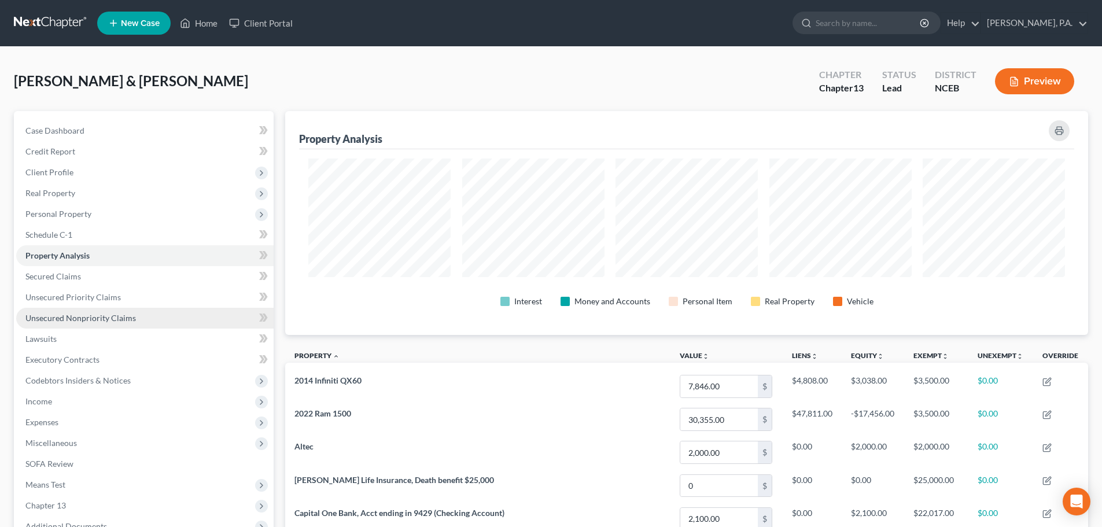
scroll to position [224, 803]
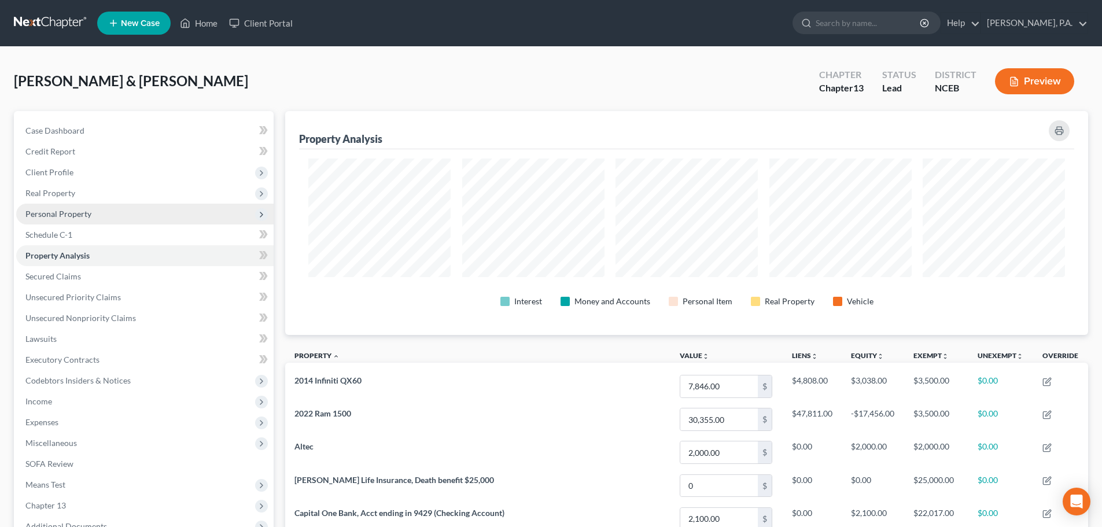
click at [81, 209] on span "Personal Property" at bounding box center [58, 214] width 66 height 10
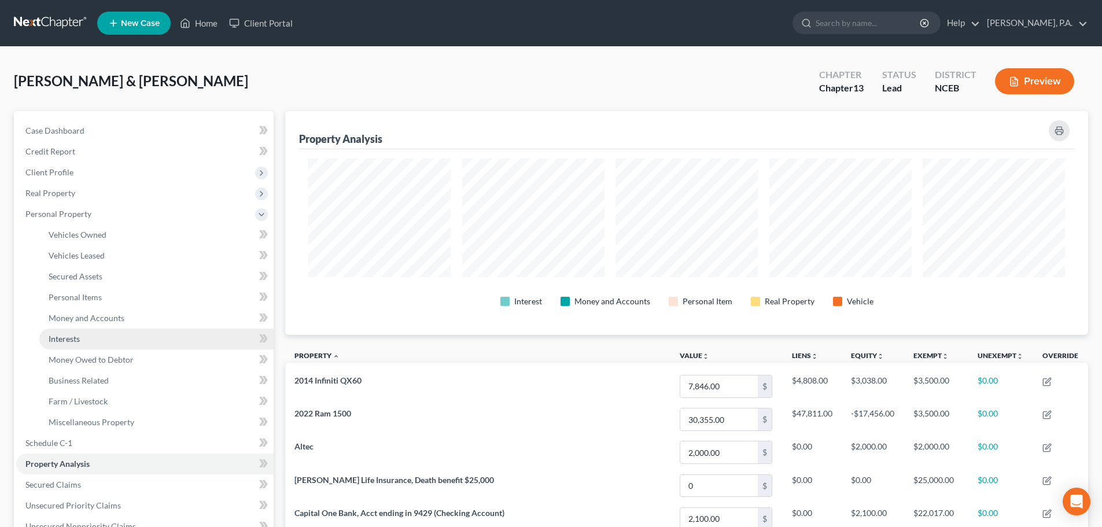
click at [102, 333] on link "Interests" at bounding box center [156, 339] width 234 height 21
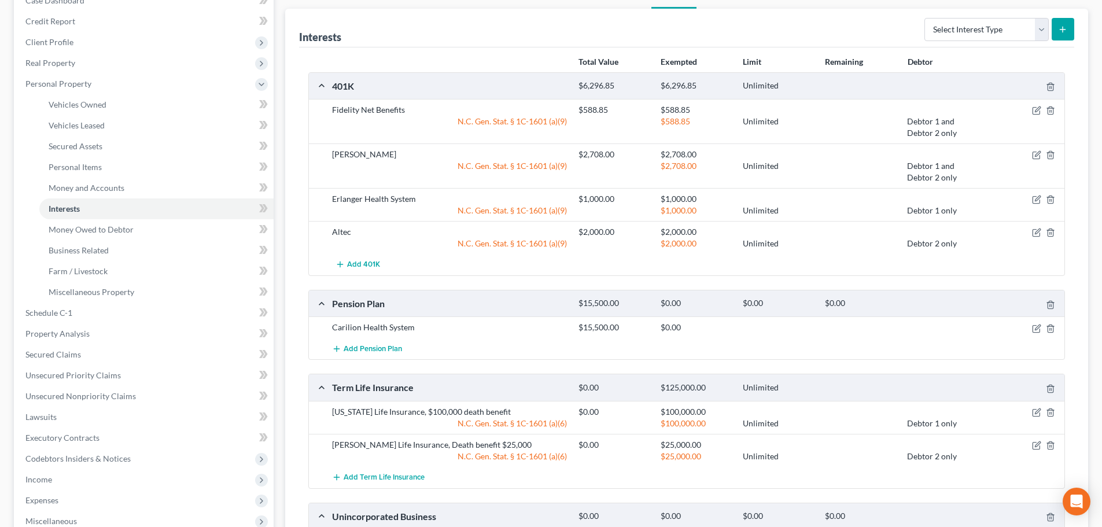
scroll to position [140, 0]
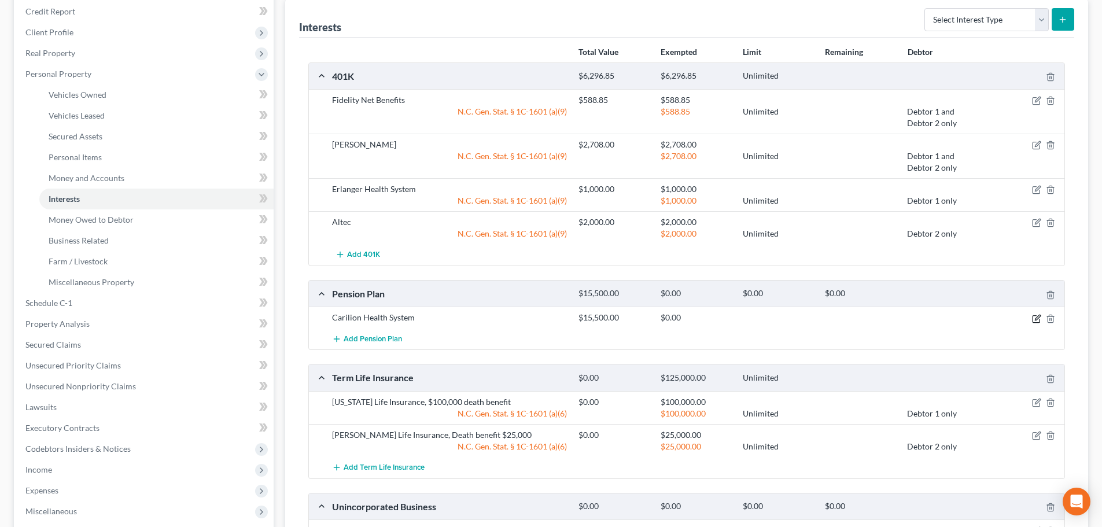
click at [1037, 320] on icon "button" at bounding box center [1036, 318] width 9 height 9
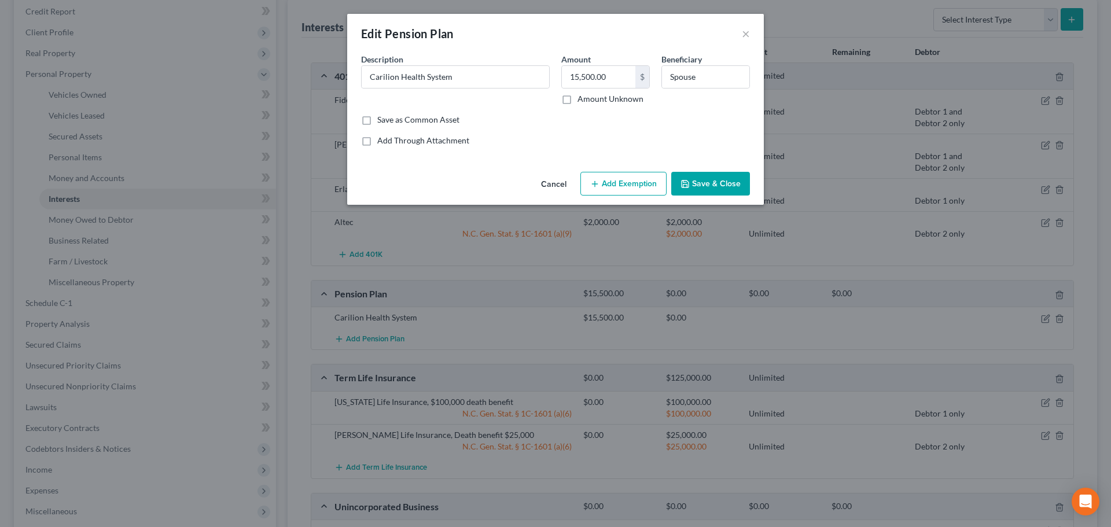
click at [588, 180] on button "Add Exemption" at bounding box center [623, 184] width 86 height 24
select select "2"
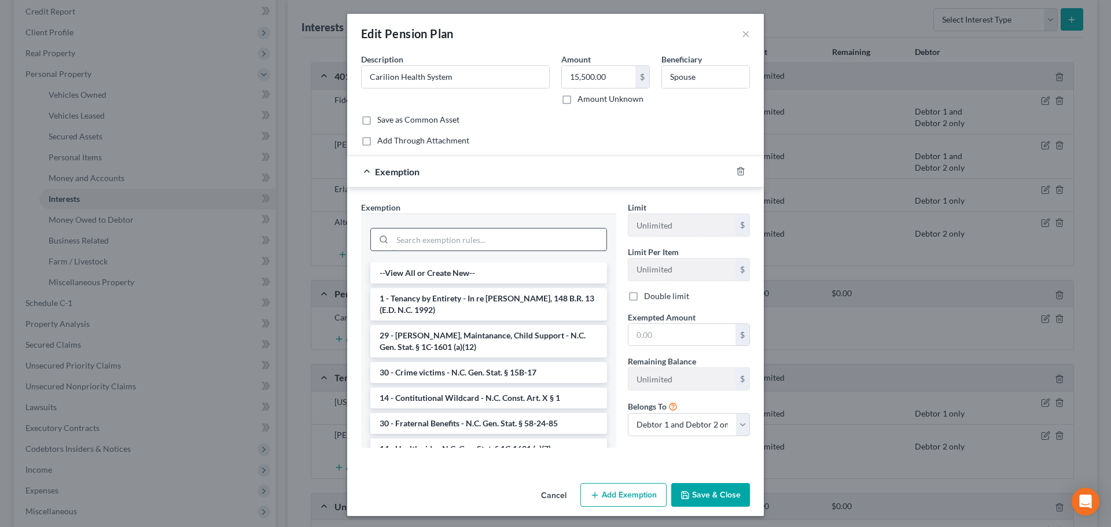
click at [550, 239] on input "search" at bounding box center [499, 239] width 214 height 22
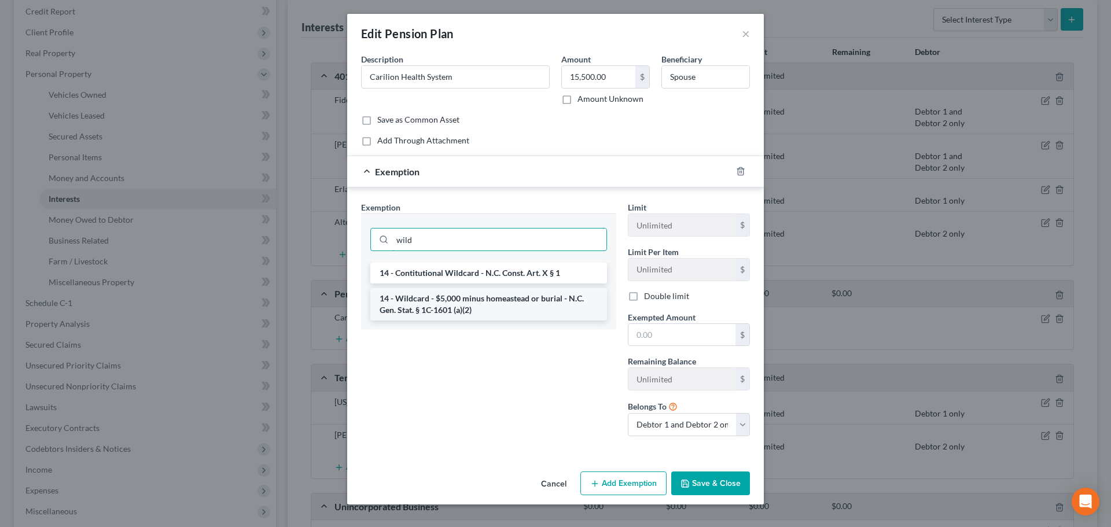
type input "wild"
click at [552, 298] on li "14 - Wildcard - $5,000 minus homeastead or burial - N.C. Gen. Stat. § 1C-1601 (…" at bounding box center [488, 304] width 237 height 32
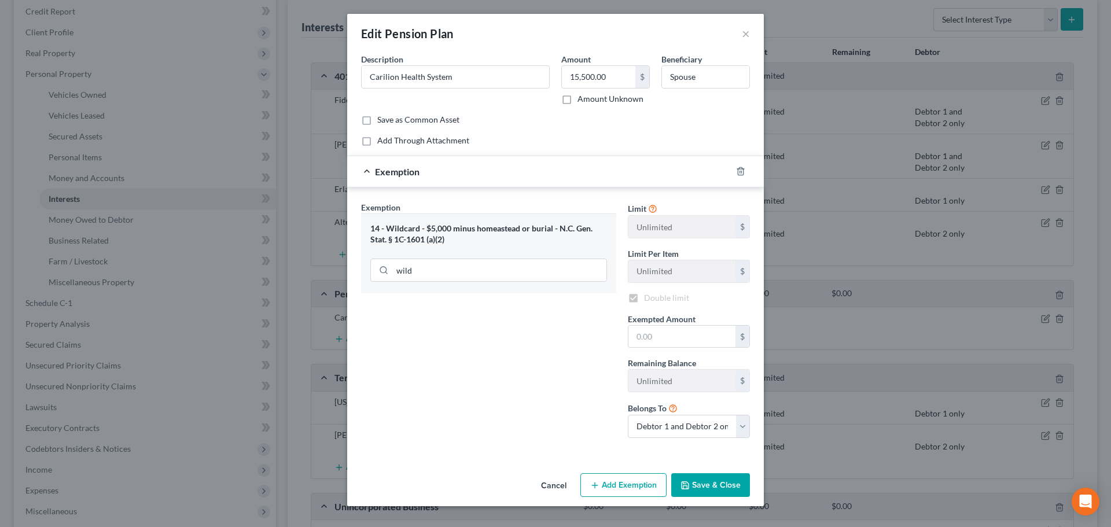
checkbox input "true"
click at [690, 427] on select "Debtor 1 only Debtor 2 only Debtor 1 and Debtor 2 only" at bounding box center [689, 426] width 122 height 23
click at [599, 449] on div "Exemption Set must be selected for CA. Exemption * 14 - Wildcard - $5,000 minus…" at bounding box center [555, 322] width 417 height 270
click at [559, 481] on button "Cancel" at bounding box center [554, 485] width 44 height 23
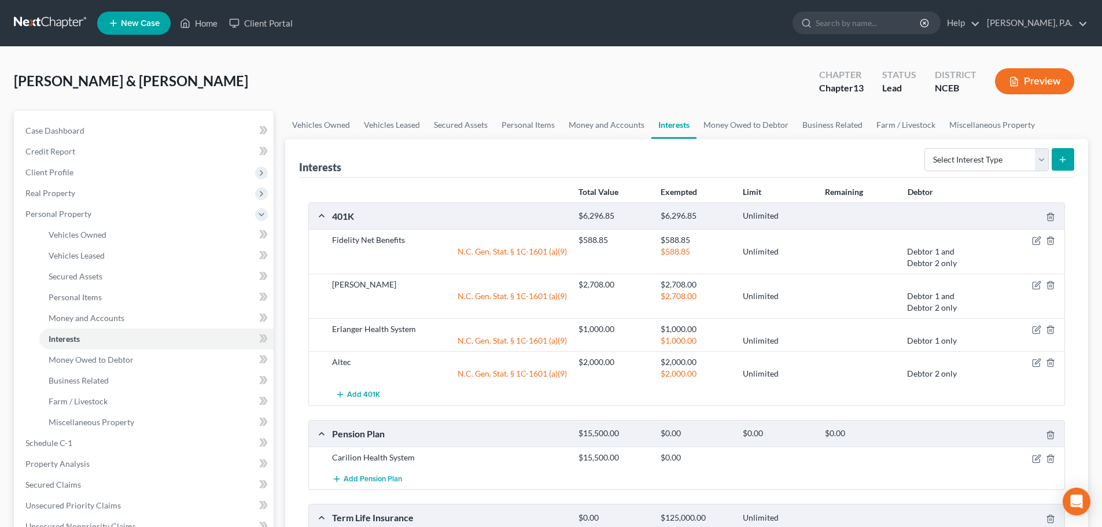
scroll to position [338, 0]
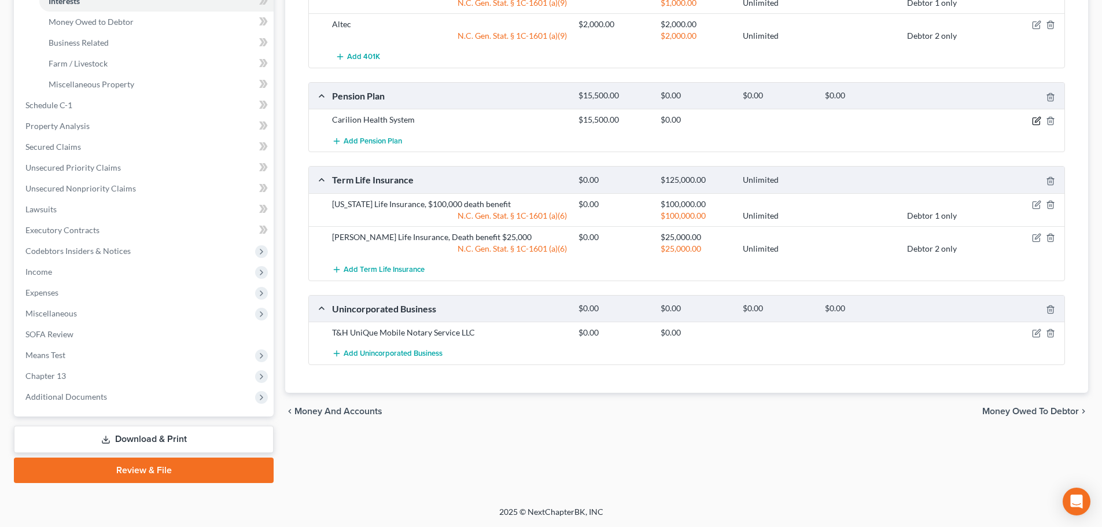
click at [1034, 120] on icon "button" at bounding box center [1036, 120] width 9 height 9
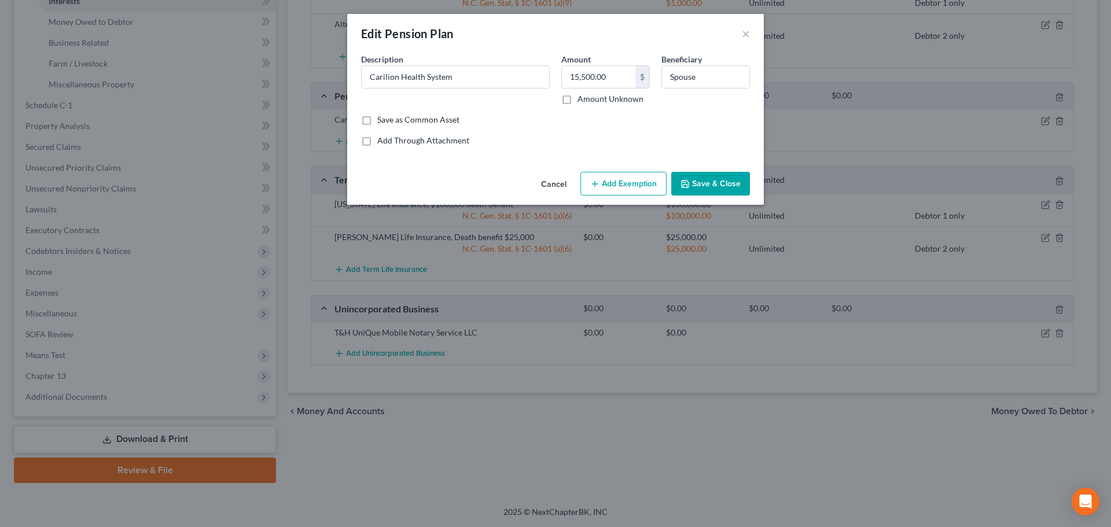
click at [562, 175] on button "Cancel" at bounding box center [554, 184] width 44 height 23
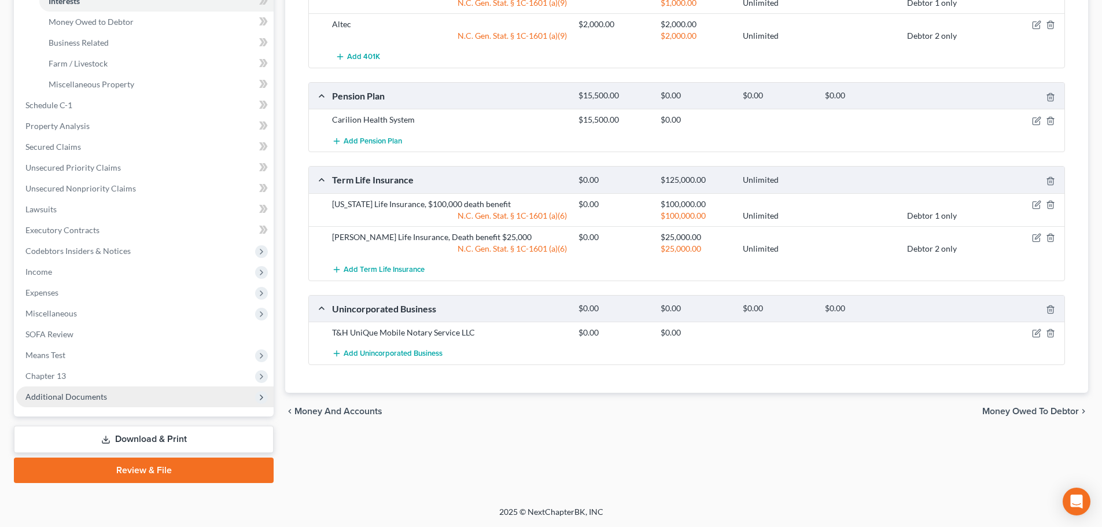
click at [193, 399] on span "Additional Documents" at bounding box center [144, 396] width 257 height 21
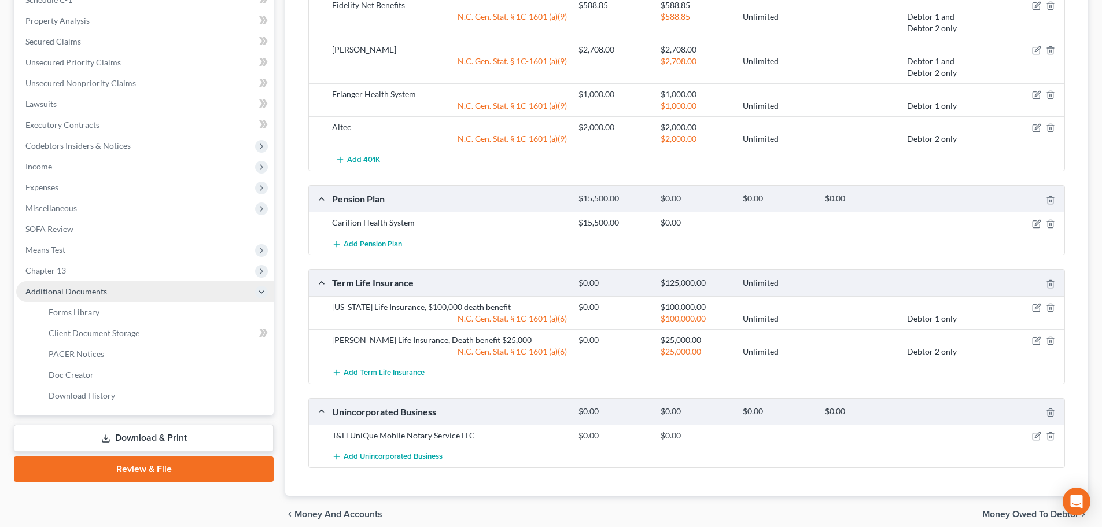
scroll to position [234, 0]
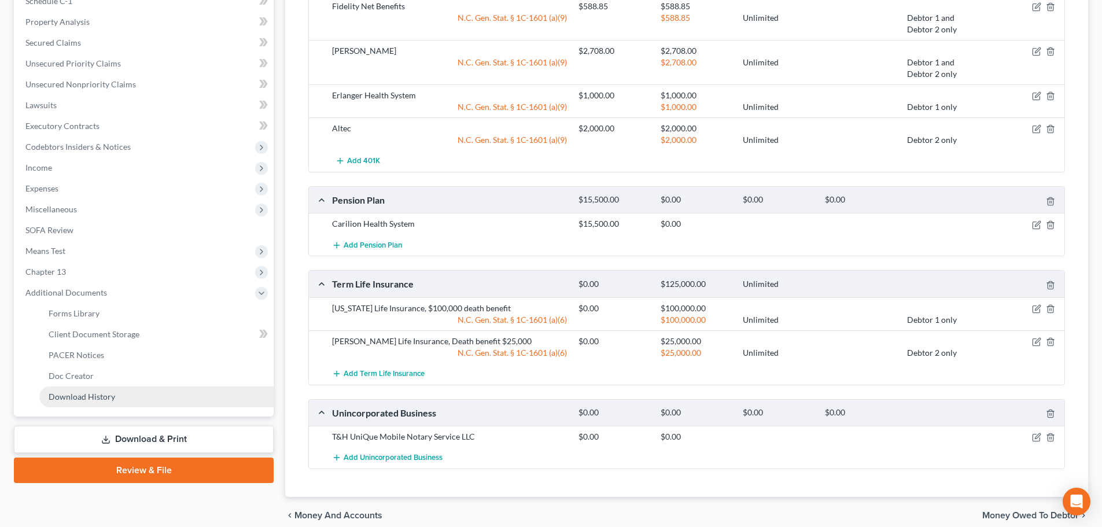
click at [196, 396] on link "Download History" at bounding box center [156, 396] width 234 height 21
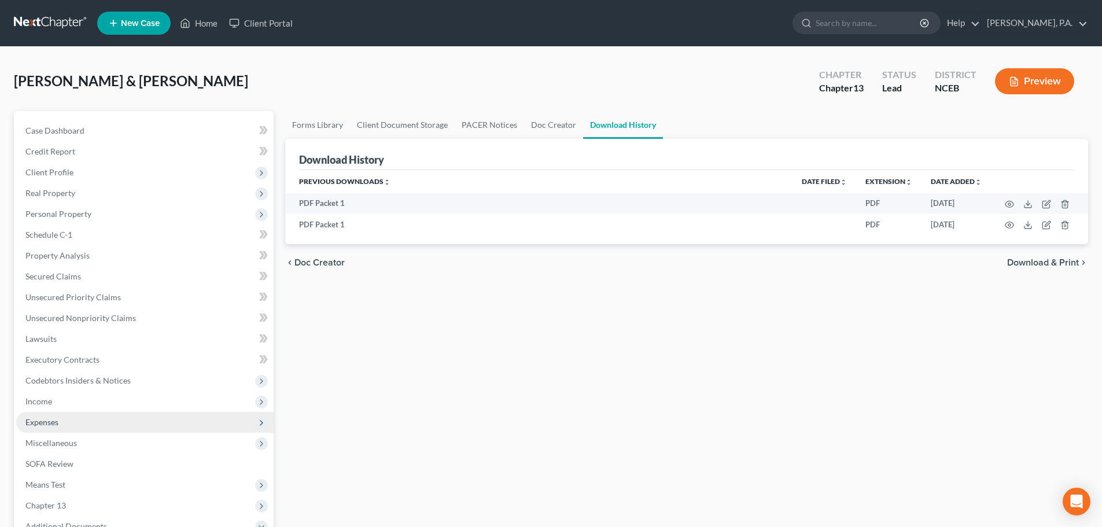
scroll to position [234, 0]
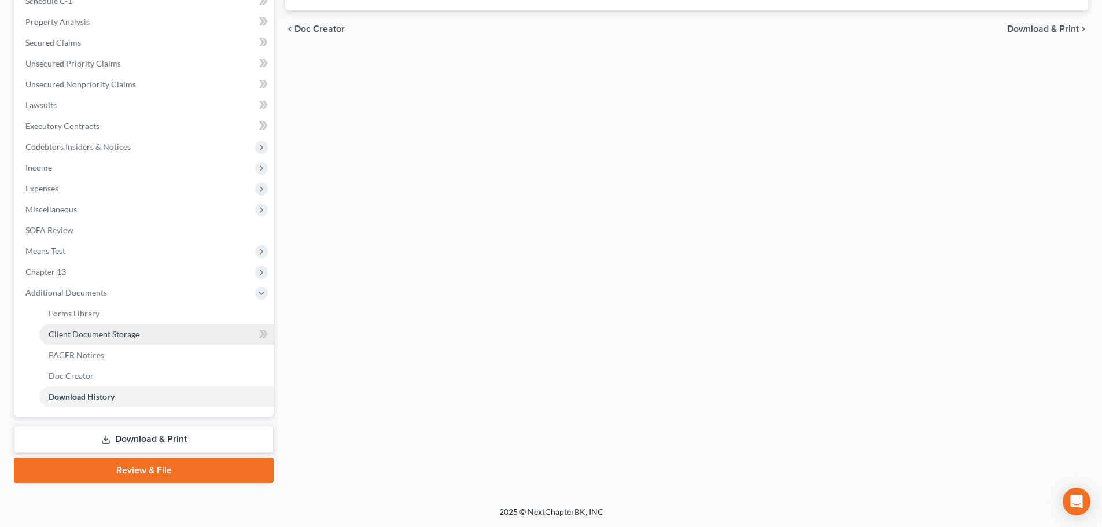
click at [148, 332] on link "Client Document Storage" at bounding box center [156, 334] width 234 height 21
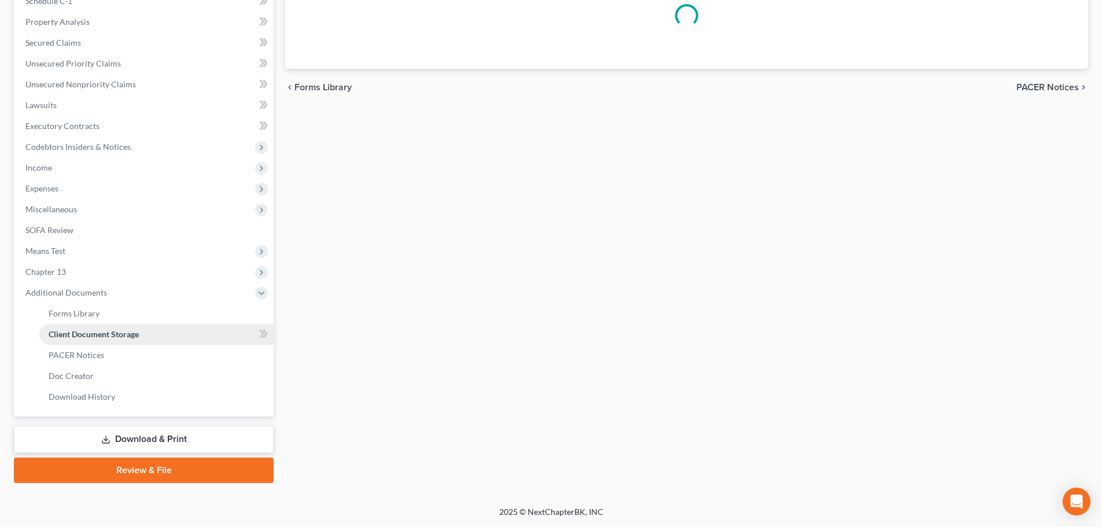
scroll to position [75, 0]
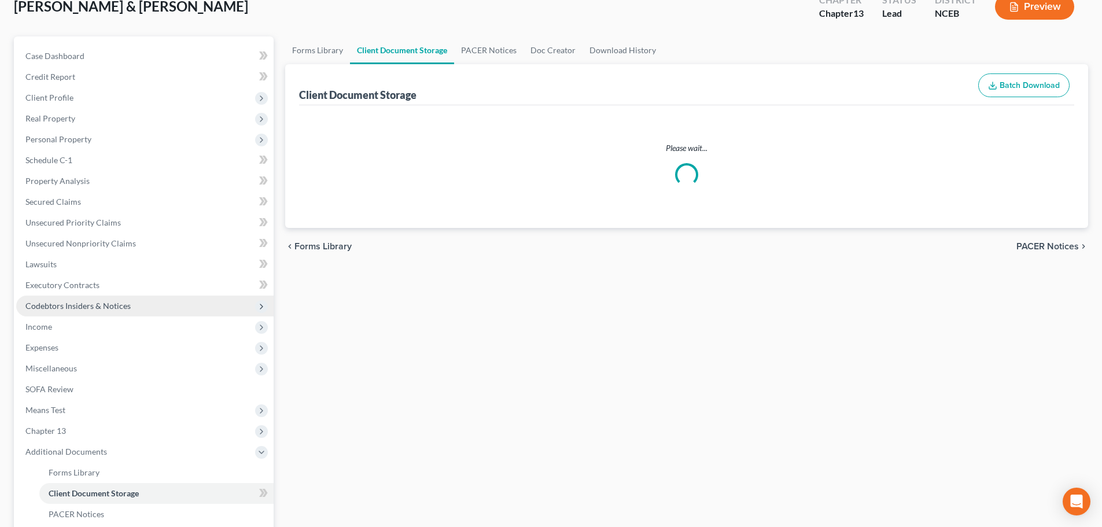
select select "0"
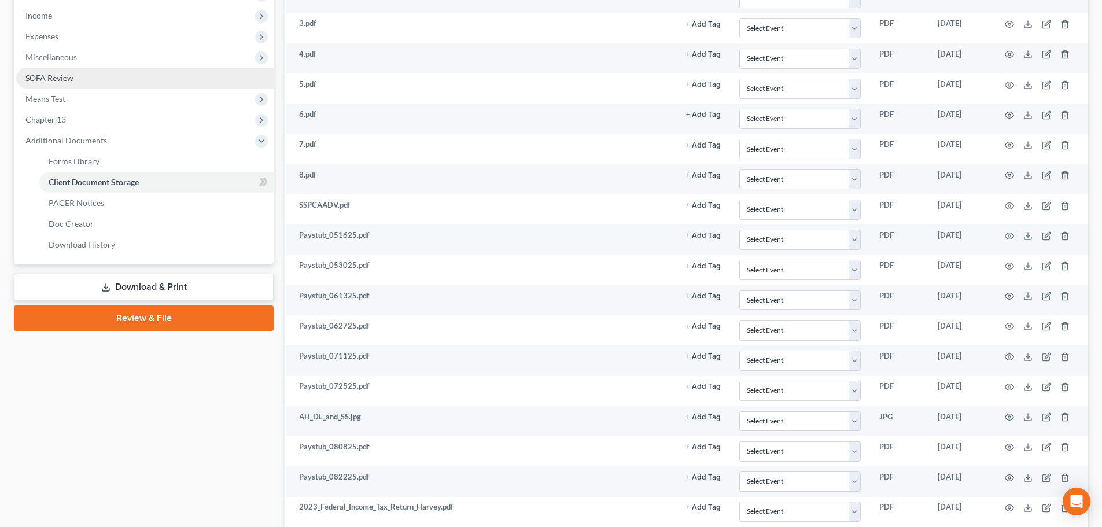
scroll to position [0, 0]
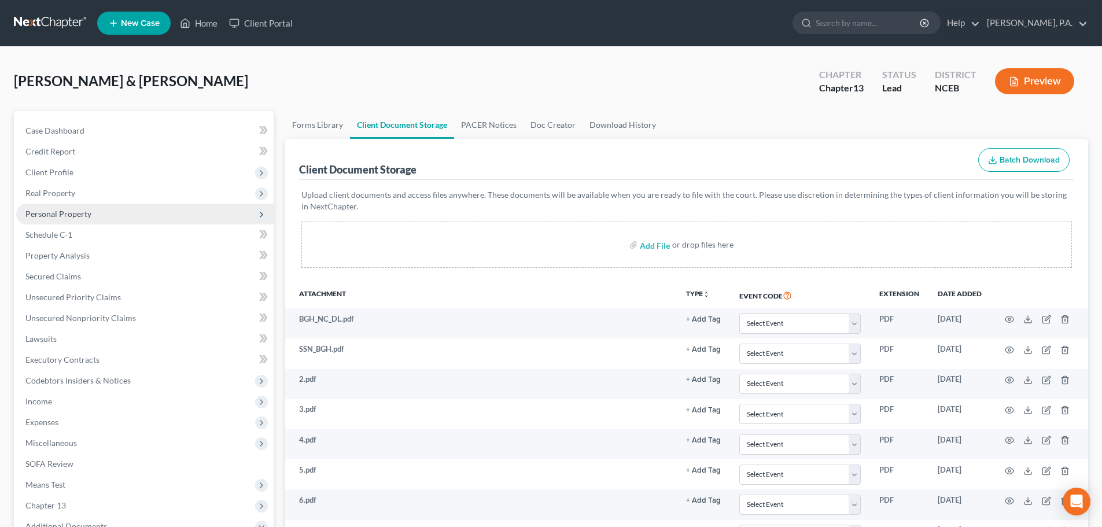
click at [93, 219] on span "Personal Property" at bounding box center [144, 214] width 257 height 21
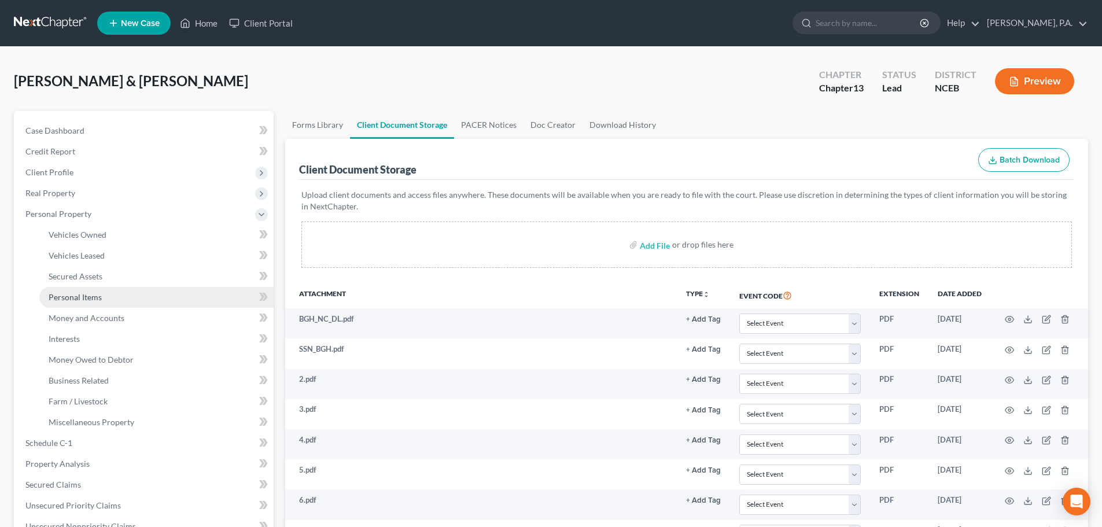
click at [201, 296] on link "Personal Items" at bounding box center [156, 297] width 234 height 21
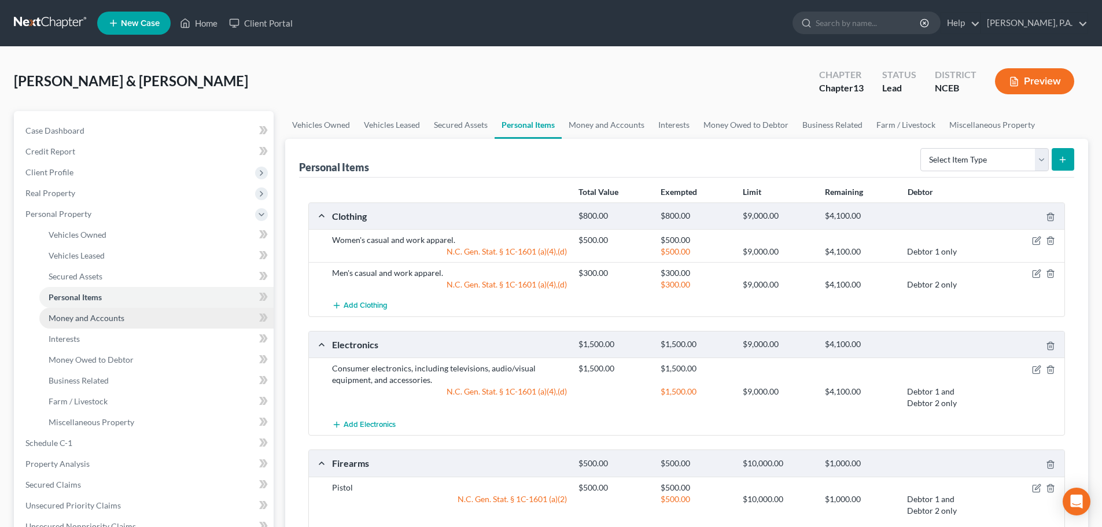
click at [189, 316] on link "Money and Accounts" at bounding box center [156, 318] width 234 height 21
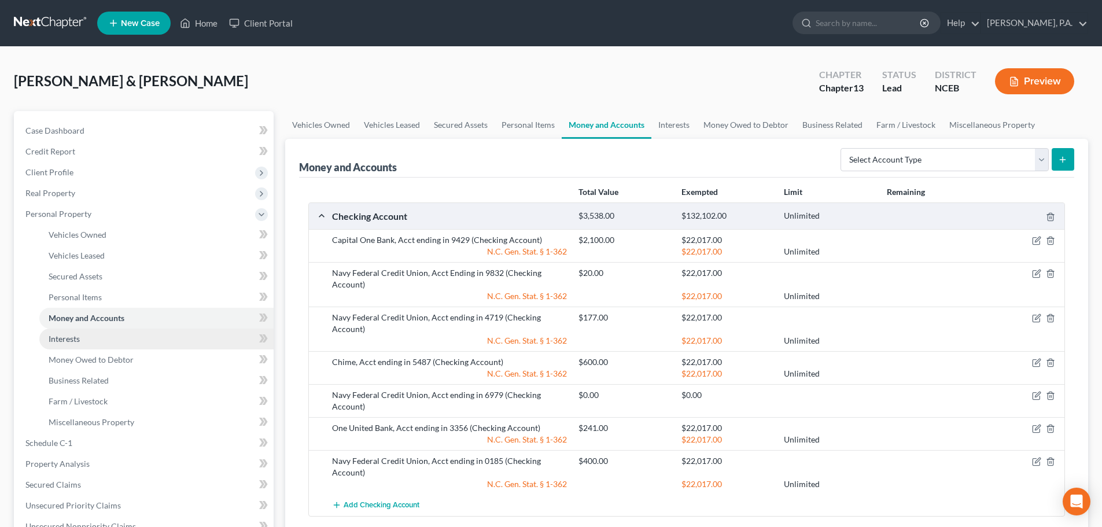
click at [188, 341] on link "Interests" at bounding box center [156, 339] width 234 height 21
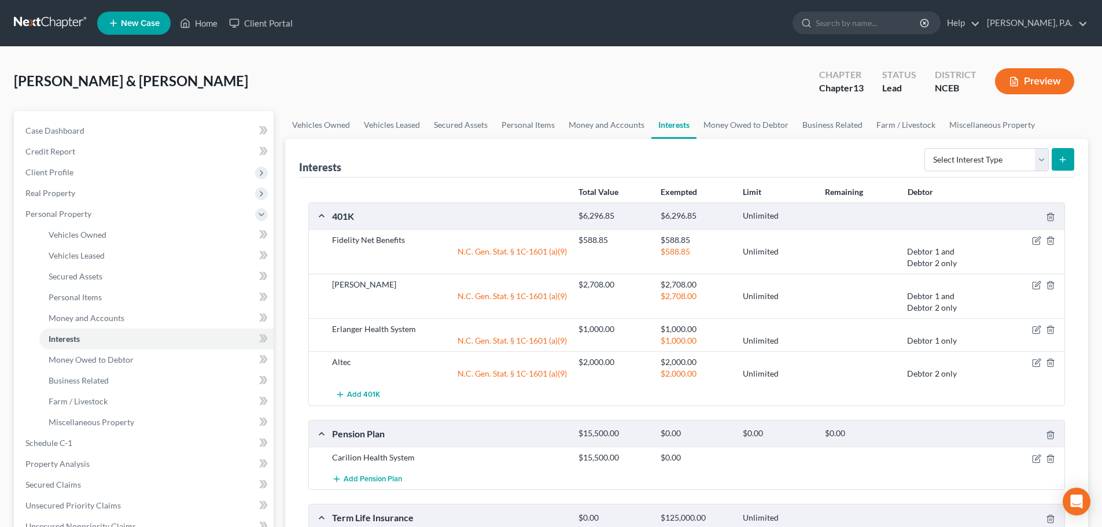
scroll to position [338, 0]
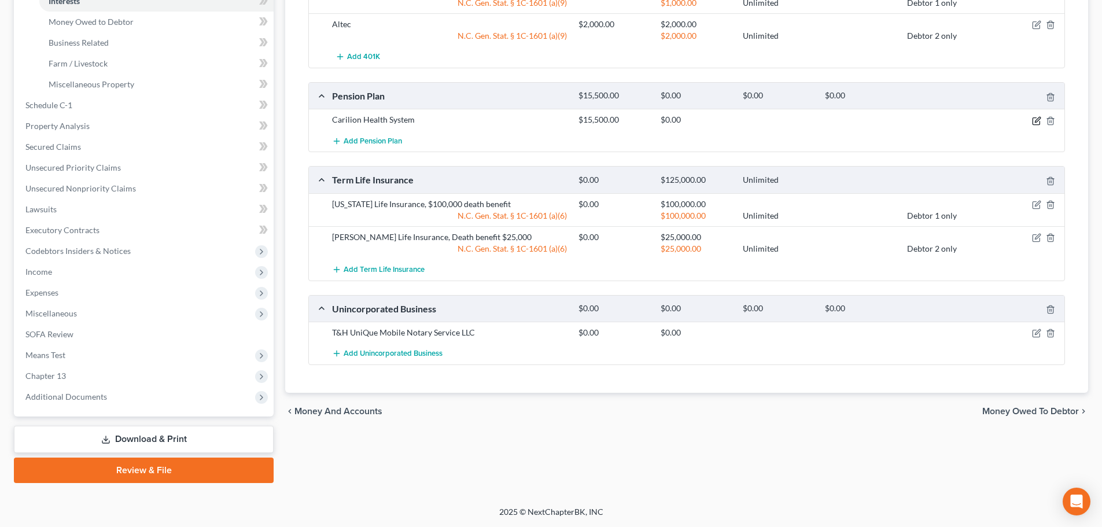
click at [1035, 119] on icon "button" at bounding box center [1036, 120] width 9 height 9
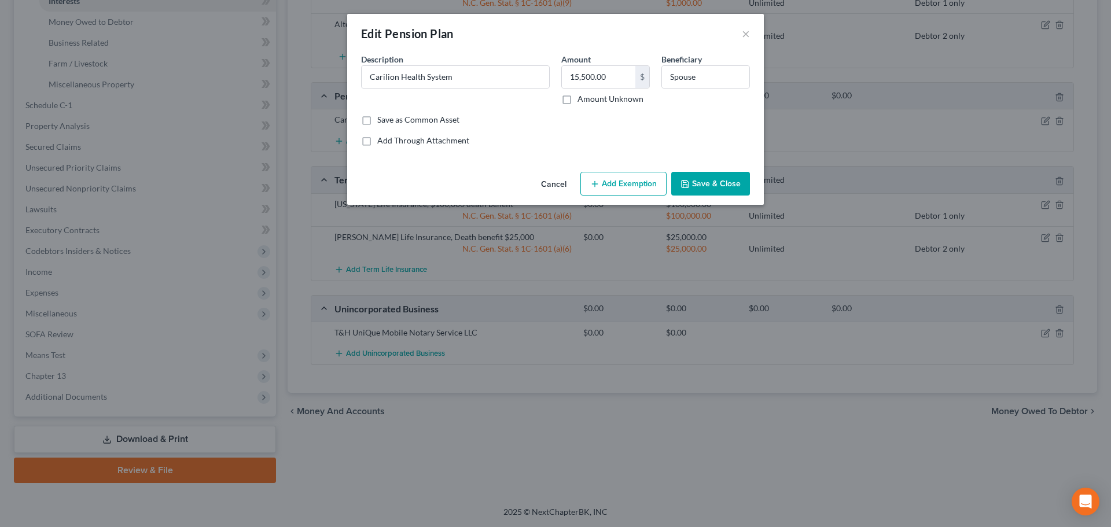
click at [613, 193] on button "Add Exemption" at bounding box center [623, 184] width 86 height 24
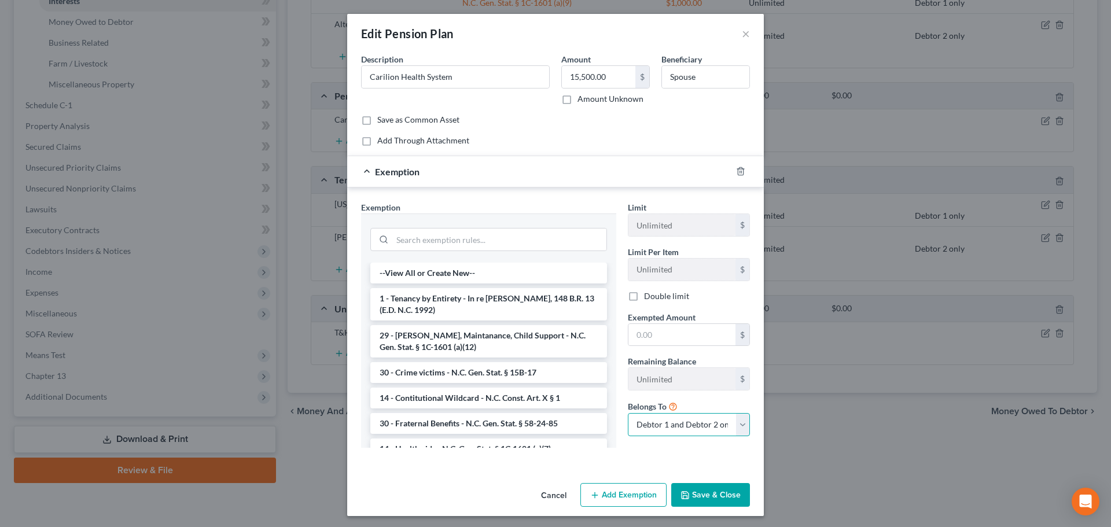
click at [649, 421] on select "Debtor 1 only Debtor 2 only Debtor 1 and Debtor 2 only" at bounding box center [689, 424] width 122 height 23
select select "0"
click at [628, 413] on select "Debtor 1 only Debtor 2 only Debtor 1 and Debtor 2 only" at bounding box center [689, 424] width 122 height 23
click at [532, 244] on input "search" at bounding box center [499, 239] width 214 height 22
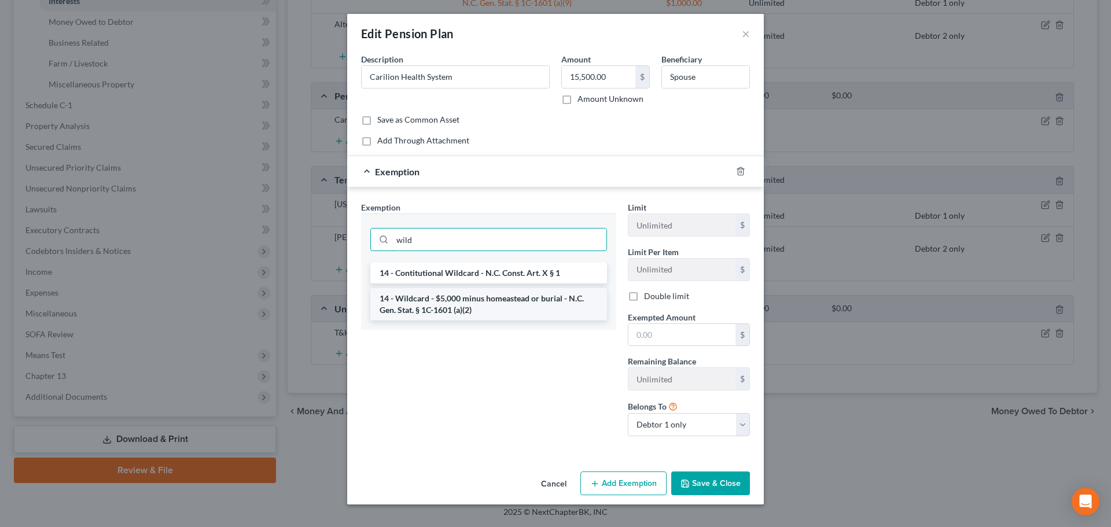
type input "wild"
click at [518, 304] on li "14 - Wildcard - $5,000 minus homeastead or burial - N.C. Gen. Stat. § 1C-1601 (…" at bounding box center [488, 304] width 237 height 32
checkbox input "true"
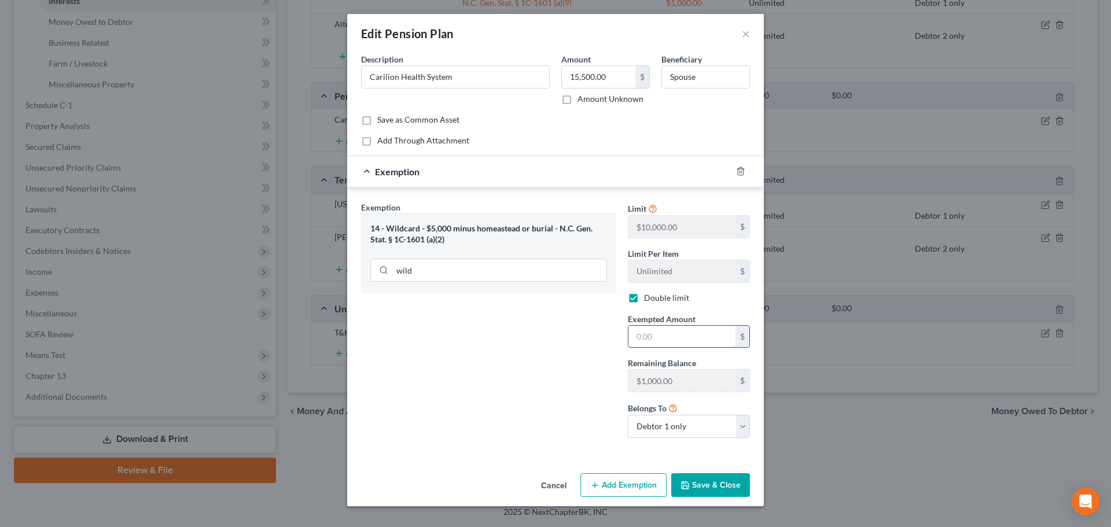
click at [651, 334] on input "text" at bounding box center [681, 337] width 107 height 22
type input "4,500"
click at [556, 482] on button "Cancel" at bounding box center [554, 485] width 44 height 23
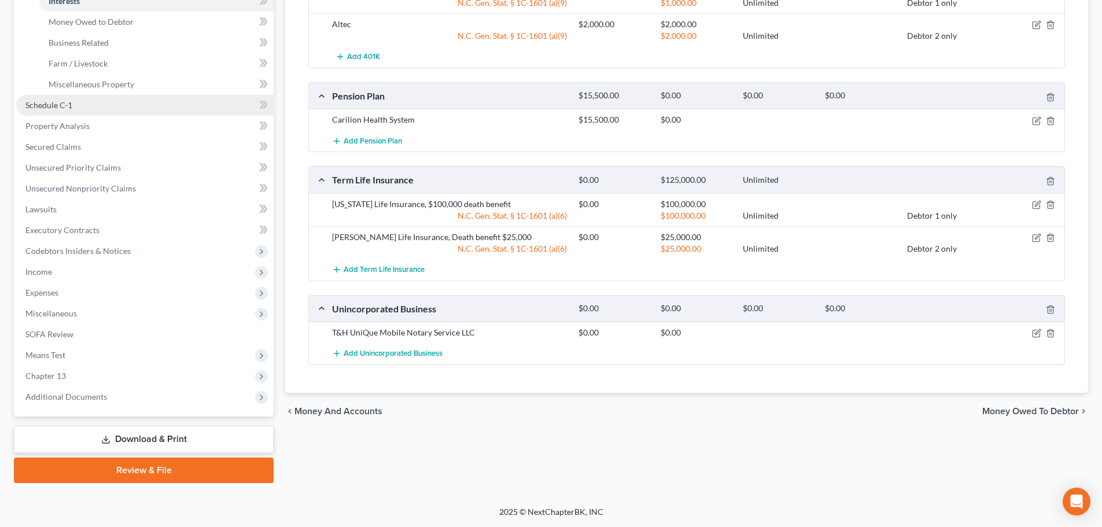
click at [69, 103] on span "Schedule C-1" at bounding box center [48, 105] width 47 height 10
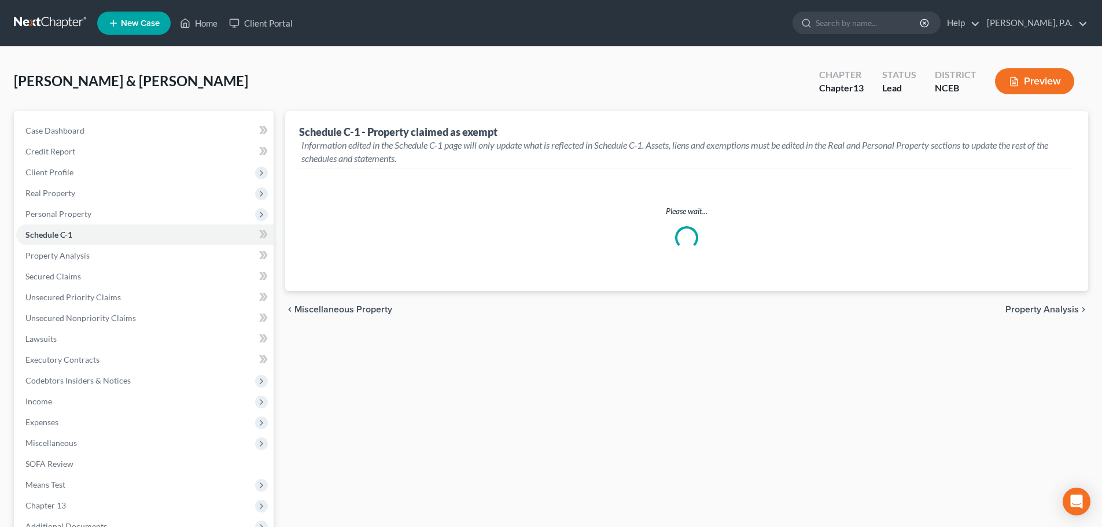
select select "2"
select select "[GEOGRAPHIC_DATA]"
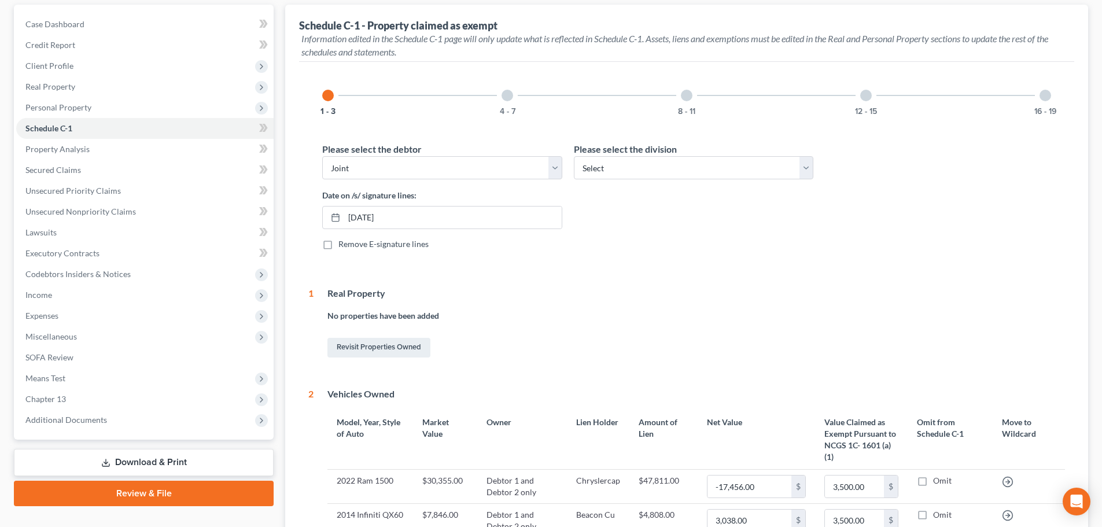
scroll to position [105, 0]
click at [685, 113] on button "8 - 11" at bounding box center [686, 113] width 17 height 8
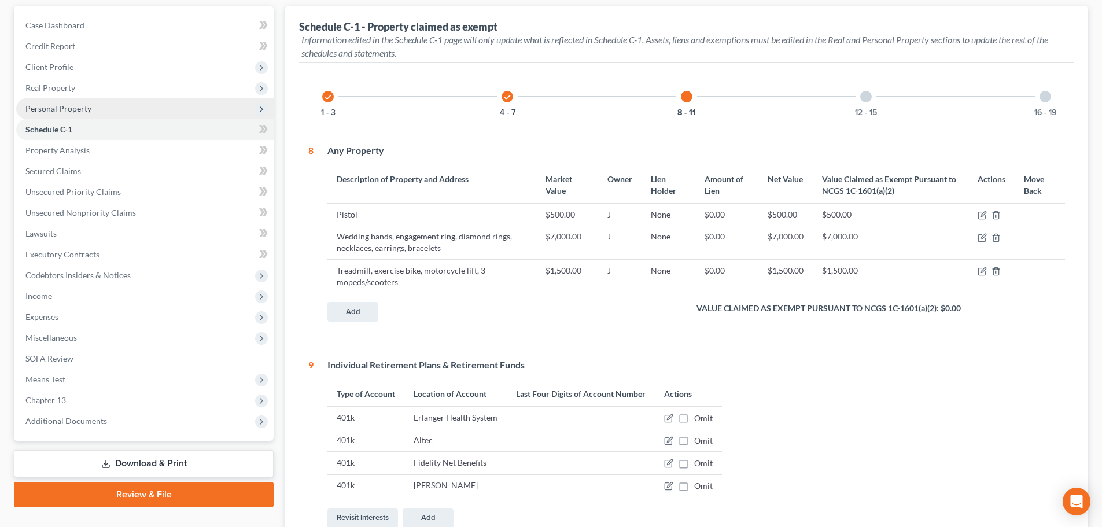
click at [112, 105] on span "Personal Property" at bounding box center [144, 108] width 257 height 21
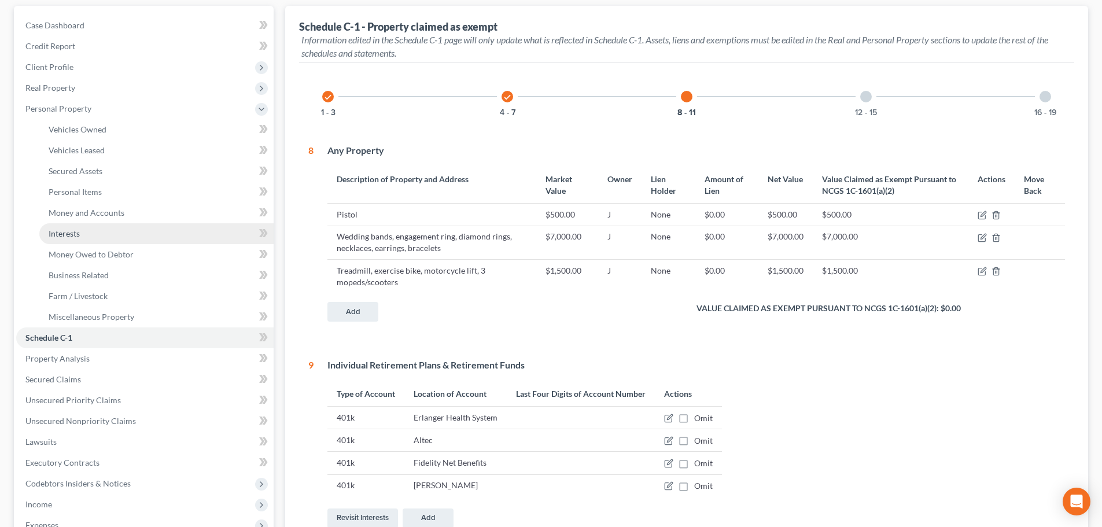
click at [123, 232] on link "Interests" at bounding box center [156, 233] width 234 height 21
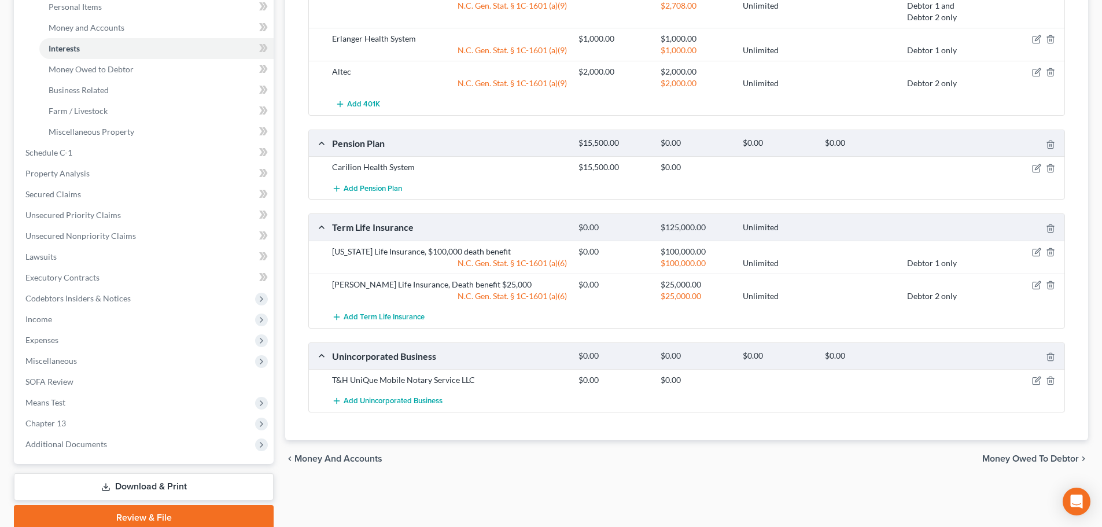
scroll to position [338, 0]
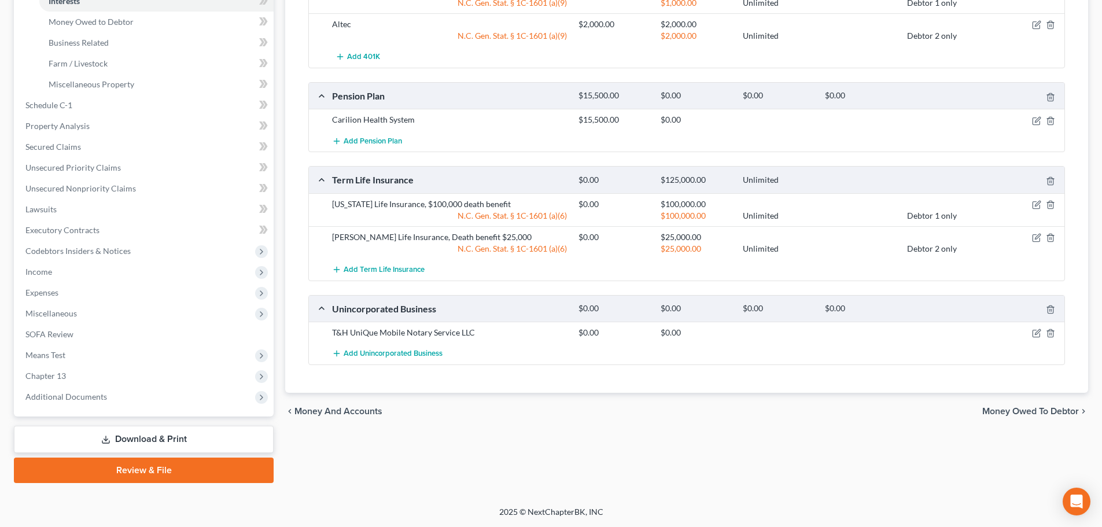
click at [1029, 121] on div at bounding box center [1024, 120] width 82 height 12
click at [1032, 121] on icon "button" at bounding box center [1036, 120] width 9 height 9
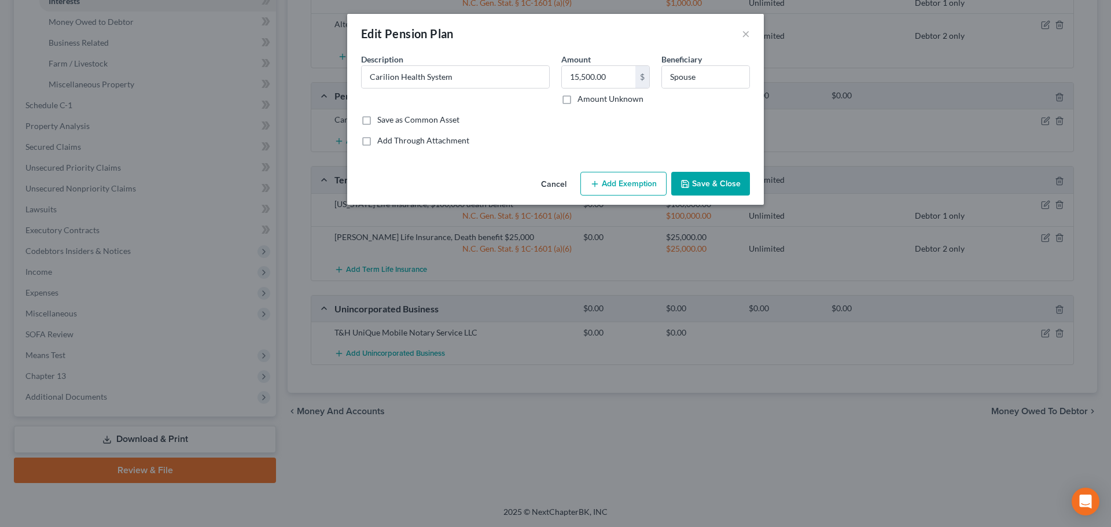
click at [632, 177] on button "Add Exemption" at bounding box center [623, 184] width 86 height 24
select select "2"
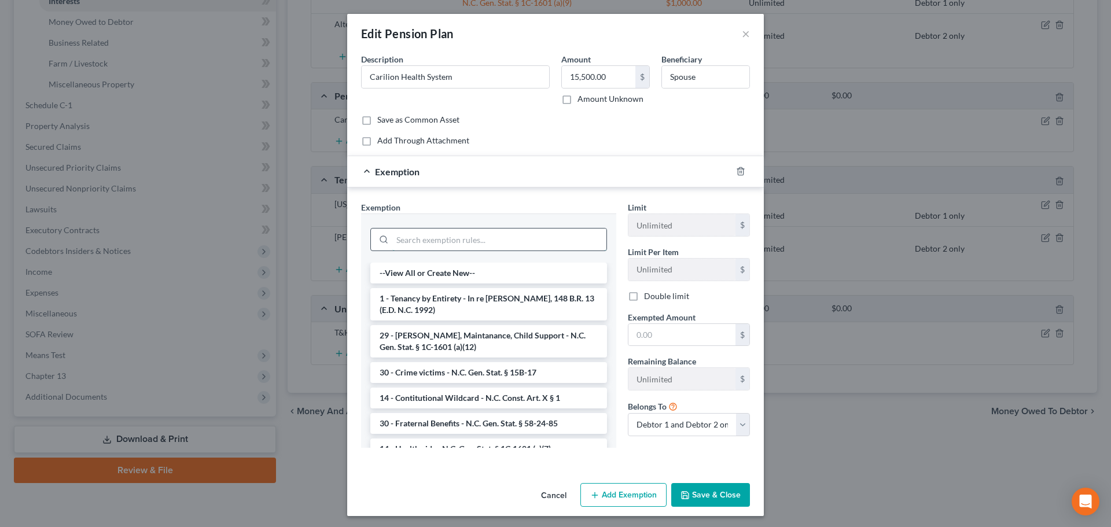
click at [514, 240] on input "search" at bounding box center [499, 239] width 214 height 22
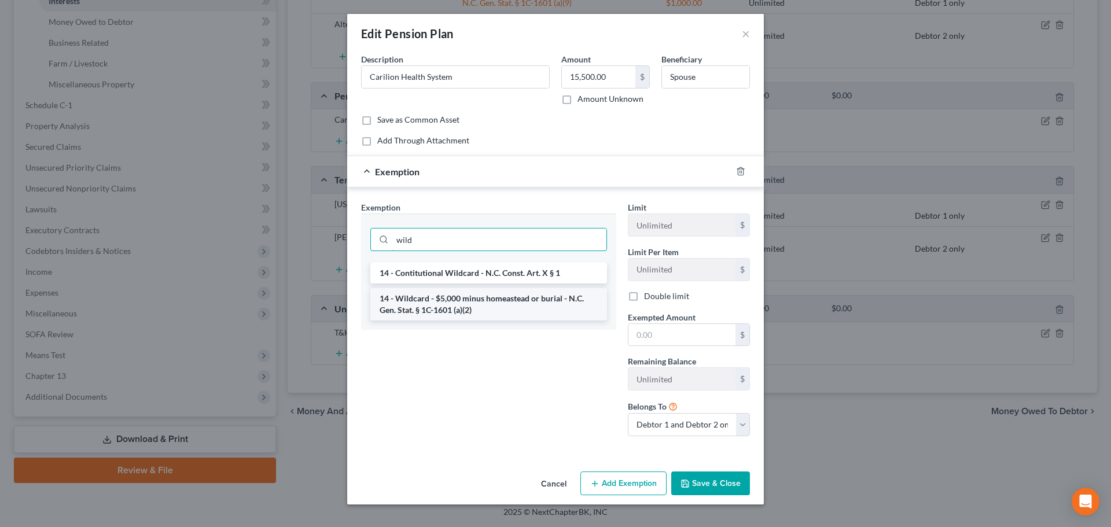
type input "wild"
click at [532, 297] on li "14 - Wildcard - $5,000 minus homeastead or burial - N.C. Gen. Stat. § 1C-1601 (…" at bounding box center [488, 304] width 237 height 32
checkbox input "true"
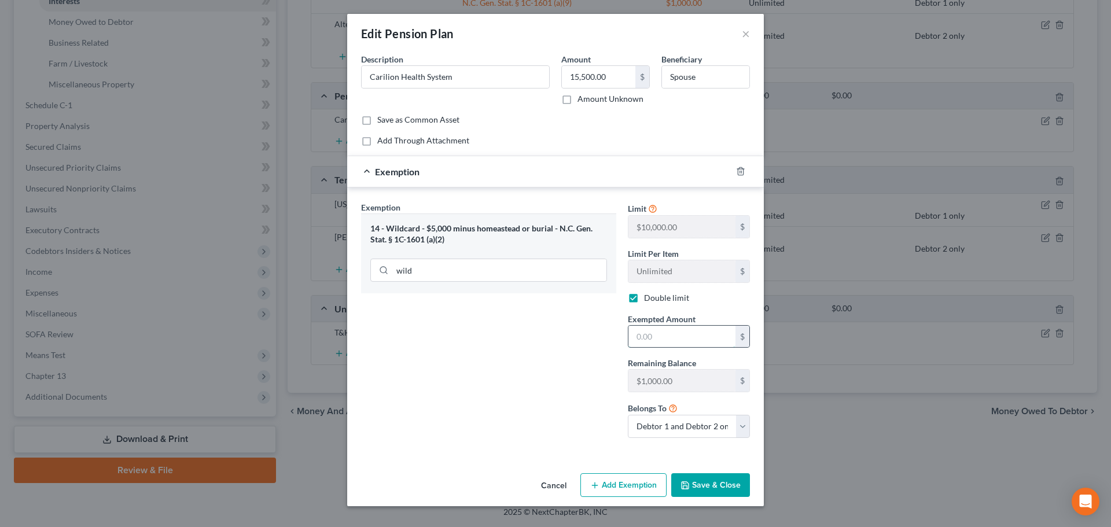
click at [635, 339] on input "text" at bounding box center [681, 337] width 107 height 22
type input "1,000"
click at [705, 479] on button "Save & Close" at bounding box center [710, 485] width 79 height 24
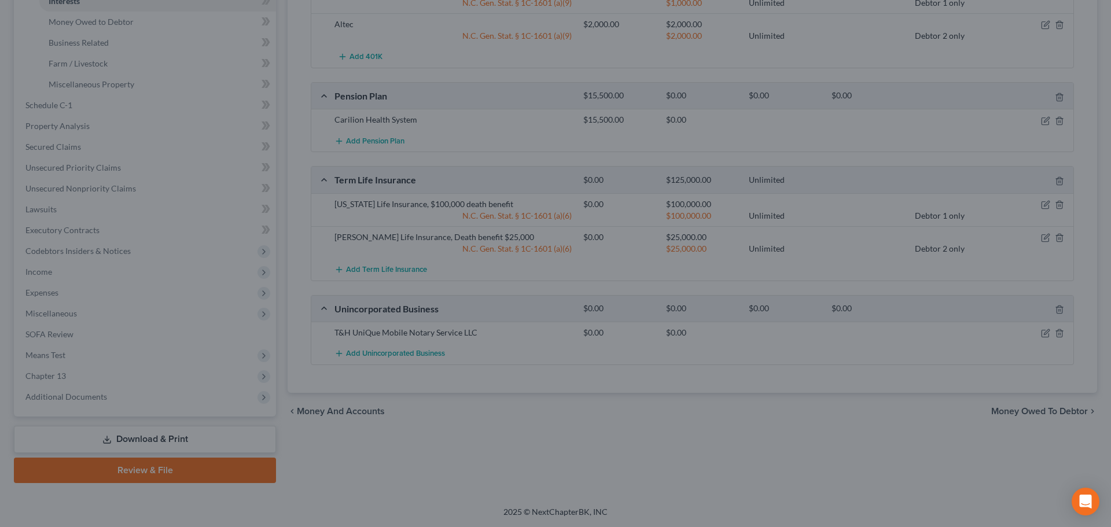
click at [705, 474] on div "Cancel Add Exemption Save & Close" at bounding box center [555, 457] width 362 height 33
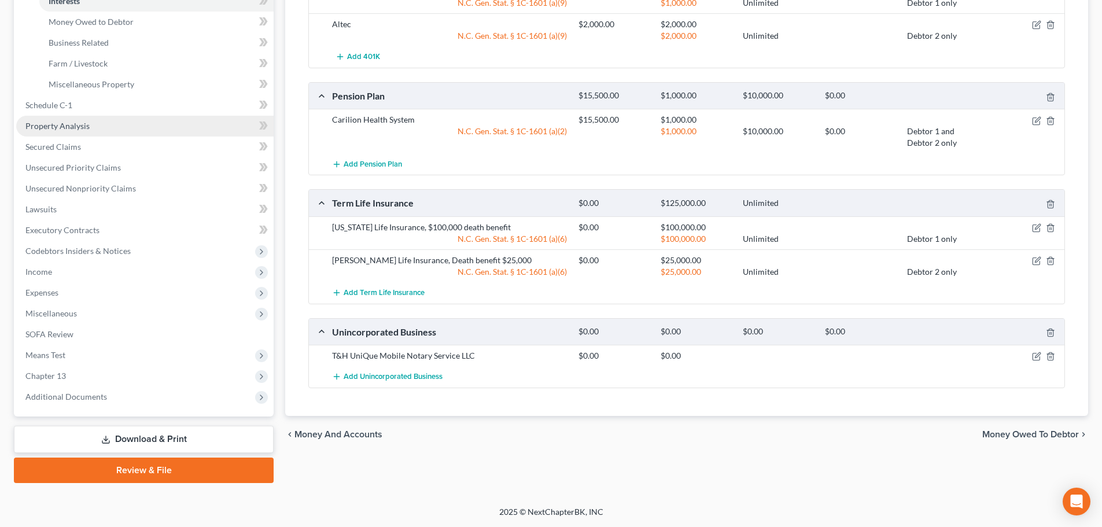
click at [97, 128] on link "Property Analysis" at bounding box center [144, 126] width 257 height 21
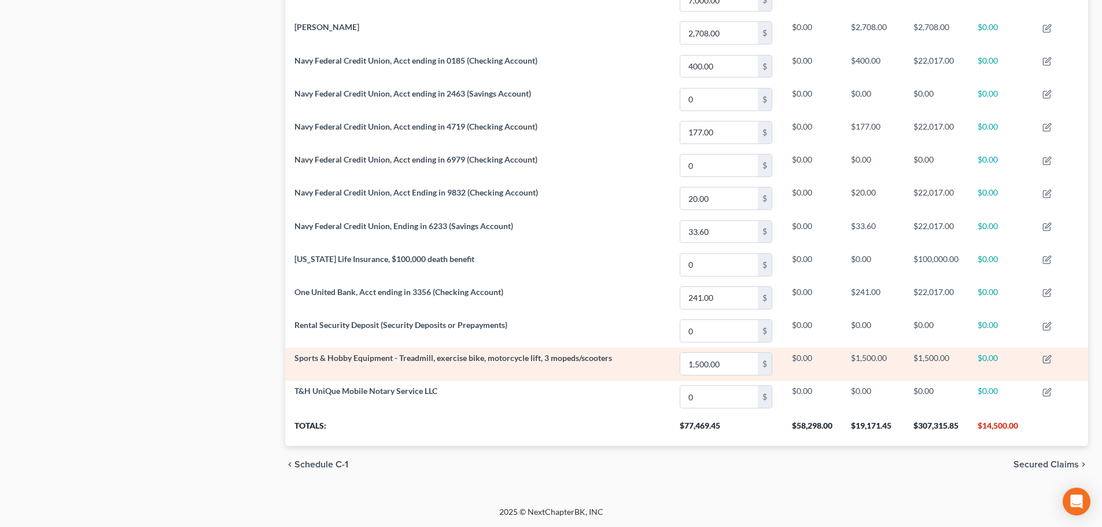
scroll to position [178, 0]
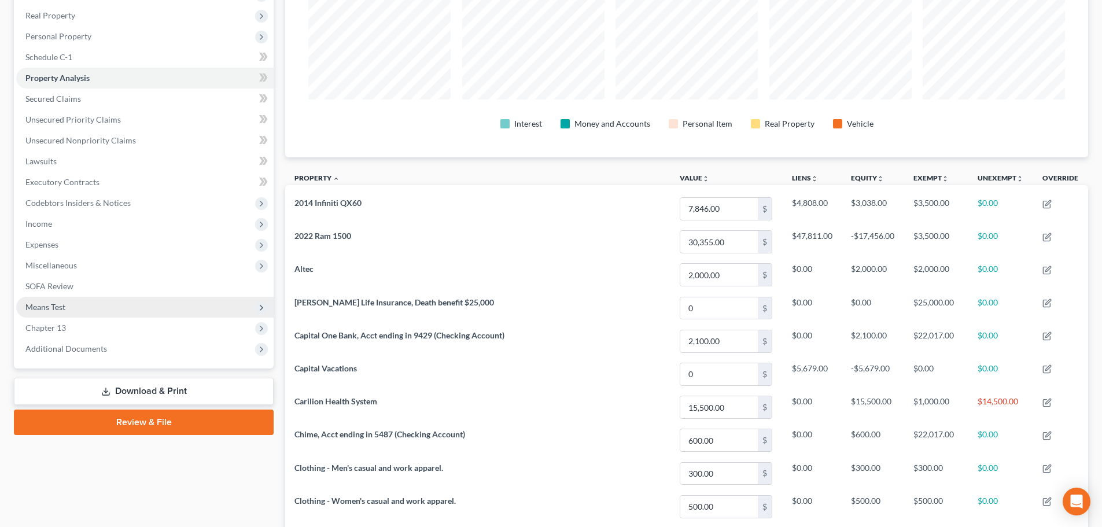
click at [72, 303] on span "Means Test" at bounding box center [144, 307] width 257 height 21
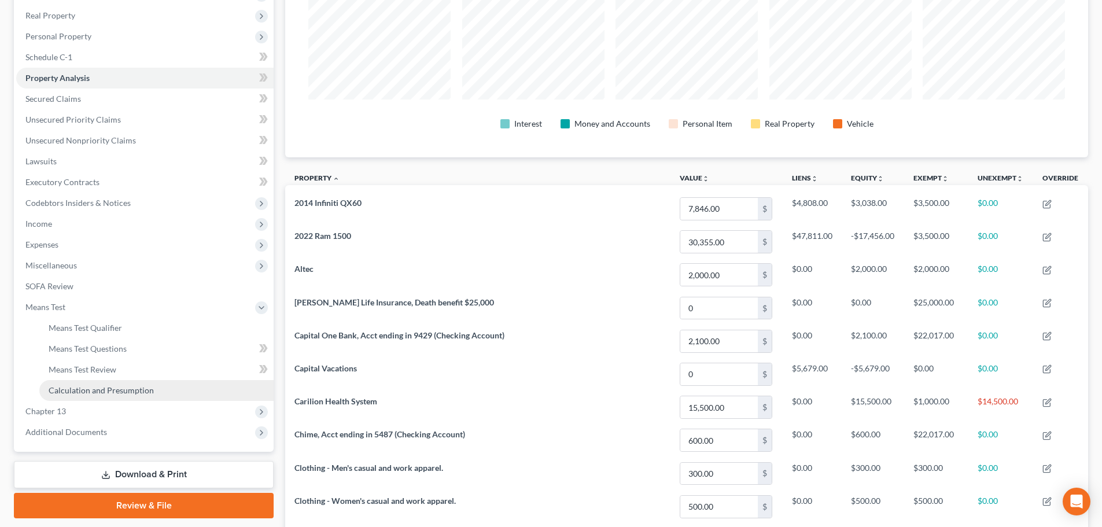
click at [102, 397] on link "Calculation and Presumption" at bounding box center [156, 390] width 234 height 21
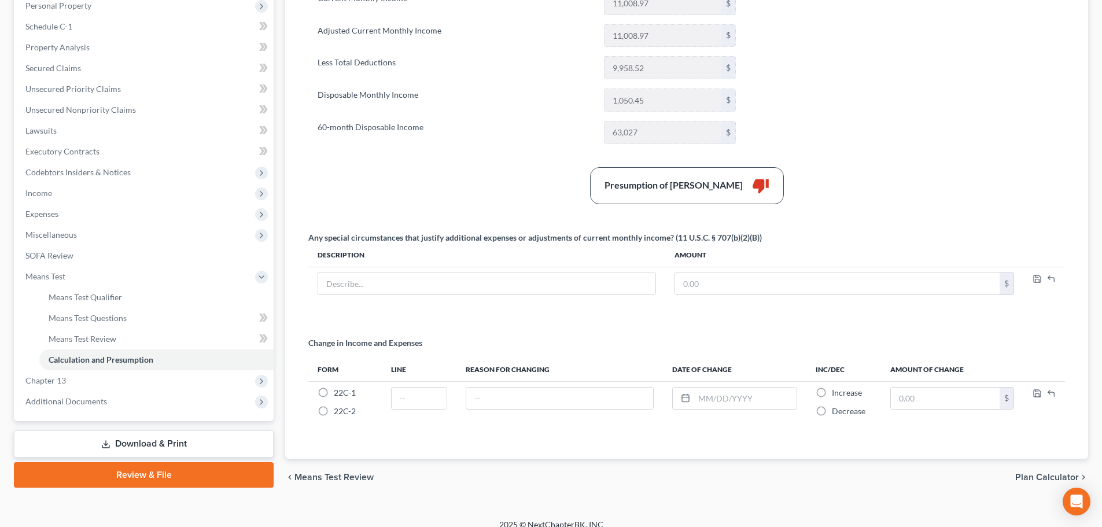
scroll to position [221, 0]
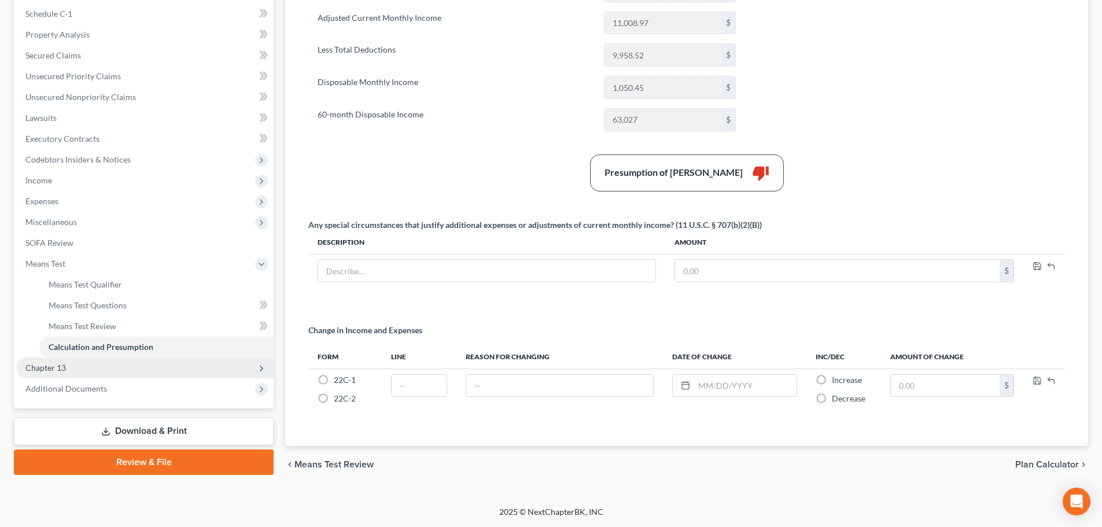
click at [207, 377] on span "Chapter 13" at bounding box center [144, 367] width 257 height 21
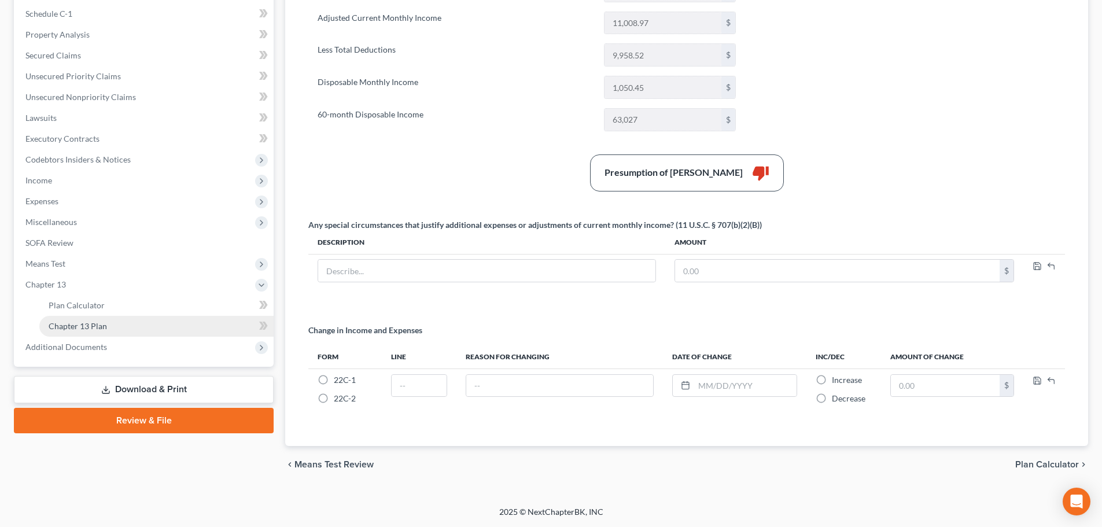
click at [205, 326] on link "Chapter 13 Plan" at bounding box center [156, 326] width 234 height 21
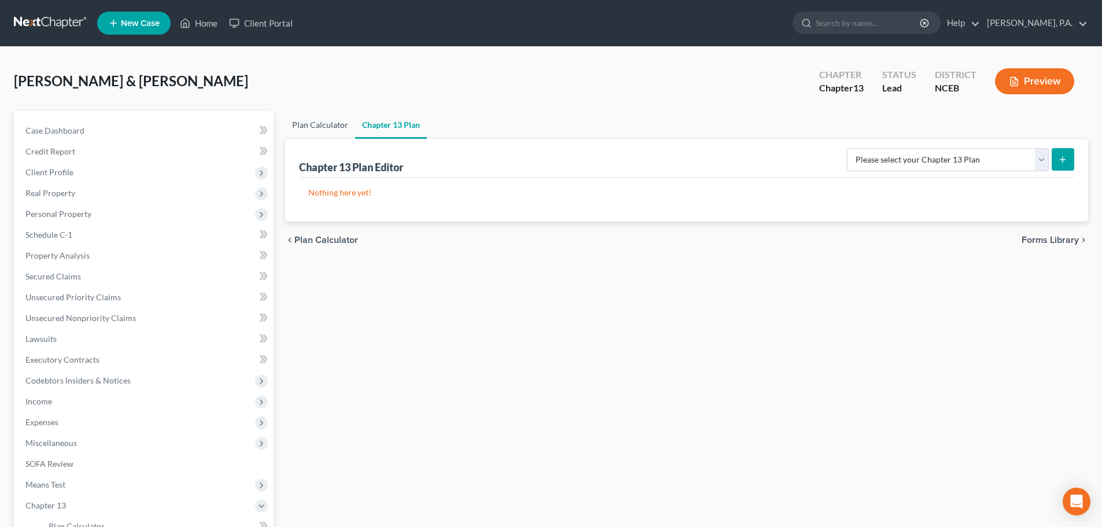
click at [316, 131] on link "Plan Calculator" at bounding box center [320, 125] width 70 height 28
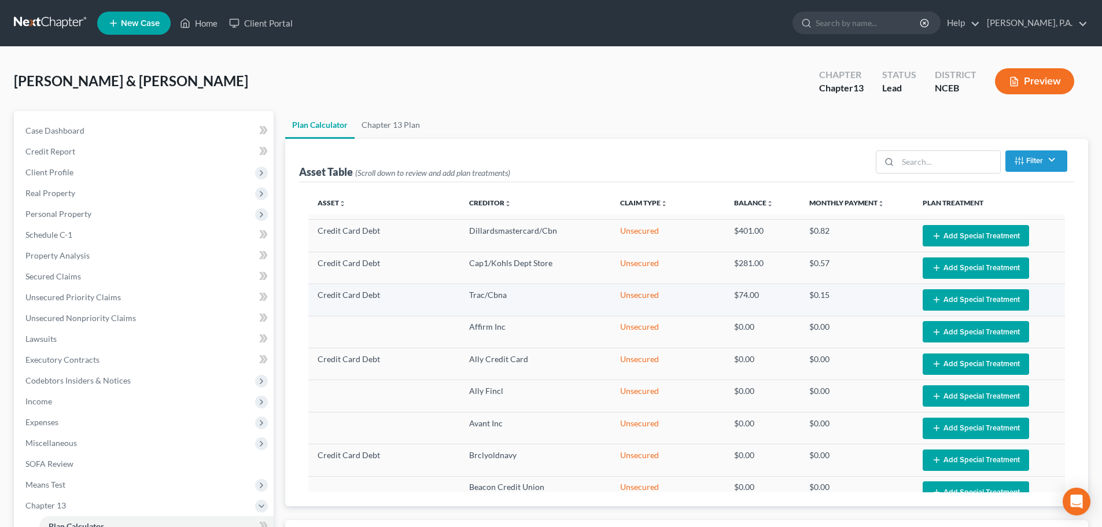
select select "59"
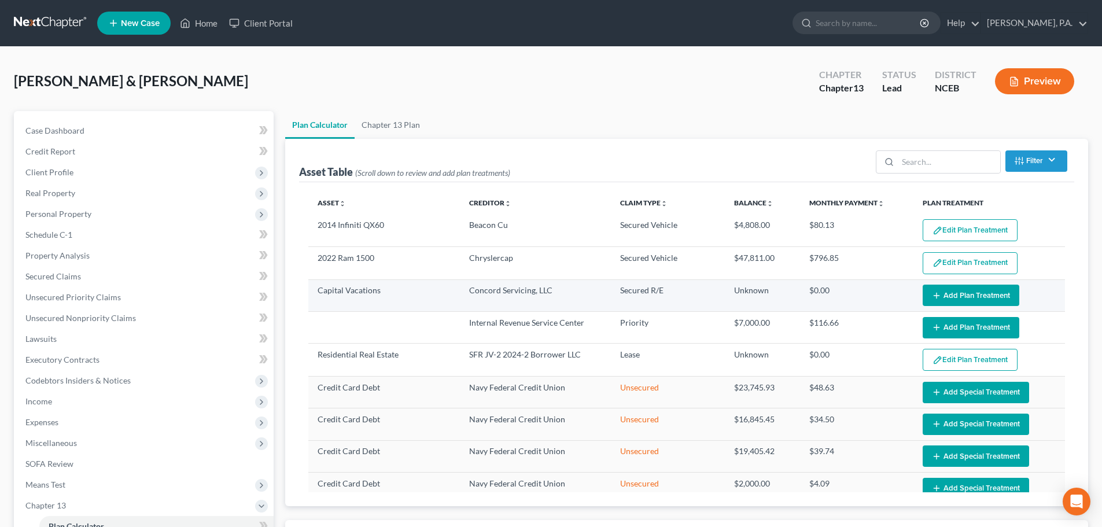
click at [950, 296] on button "Add Plan Treatment" at bounding box center [971, 295] width 97 height 21
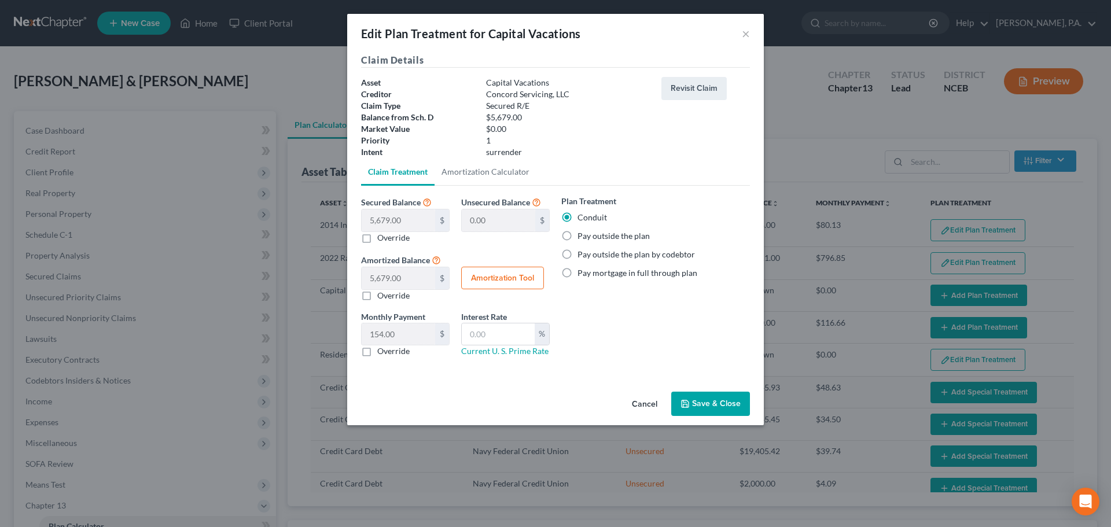
click at [691, 404] on button "Save & Close" at bounding box center [710, 404] width 79 height 24
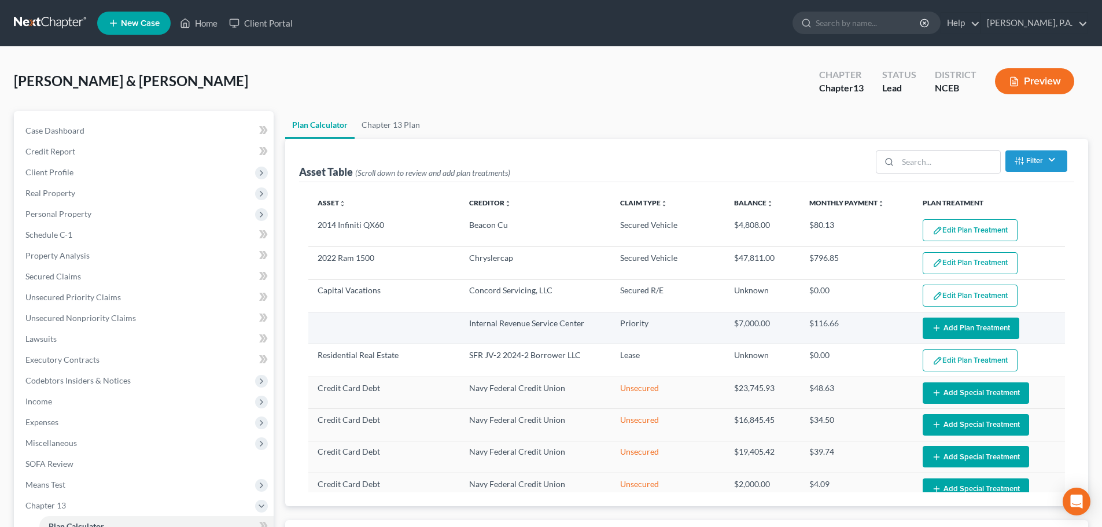
select select "59"
click at [956, 327] on button "Add Plan Treatment" at bounding box center [971, 328] width 97 height 21
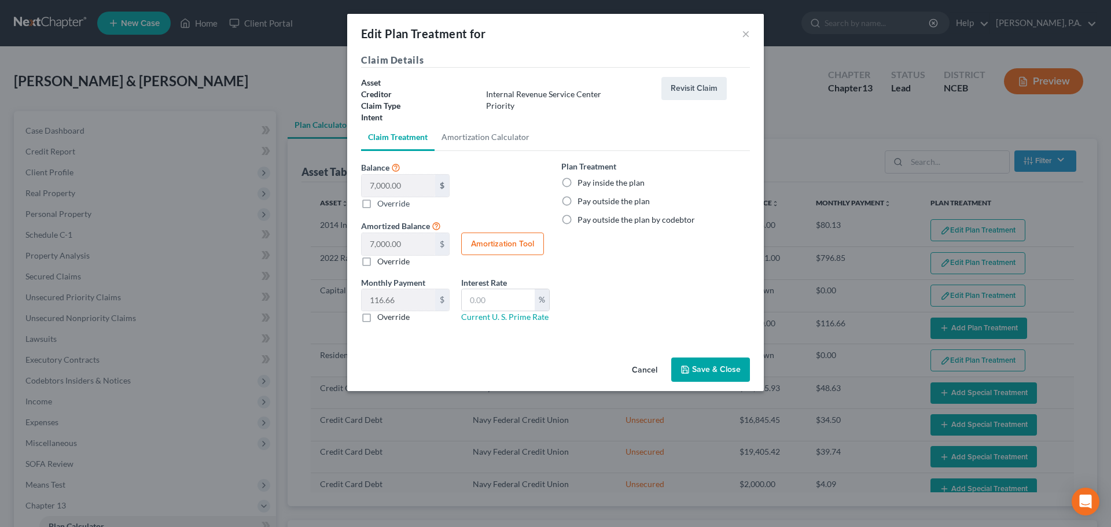
click at [577, 183] on label "Pay inside the plan" at bounding box center [610, 183] width 67 height 12
click at [582, 183] on input "Pay inside the plan" at bounding box center [586, 181] width 8 height 8
radio input "true"
click at [469, 241] on button "Amortization Tool" at bounding box center [502, 244] width 83 height 23
type input "7,000.00"
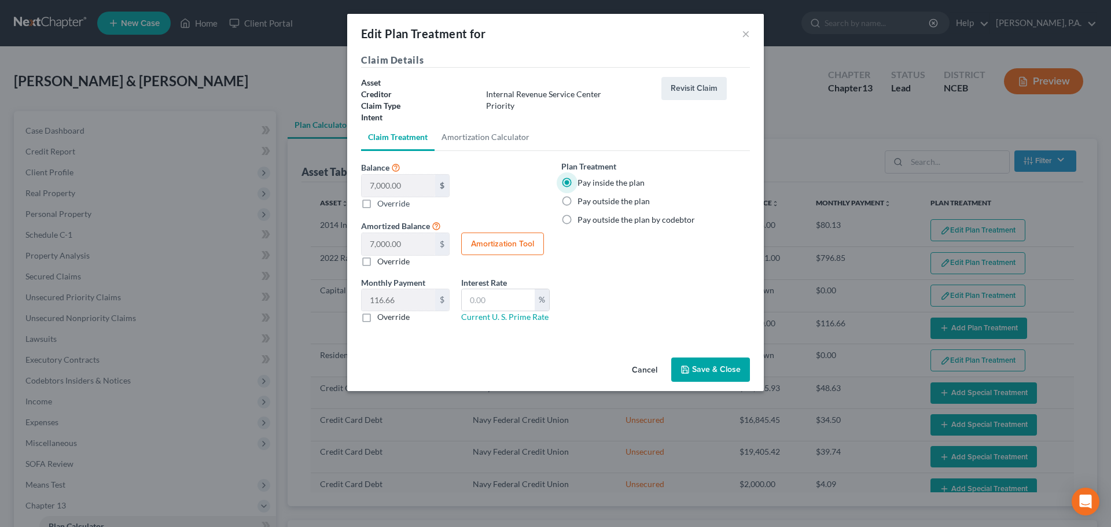
type input "60"
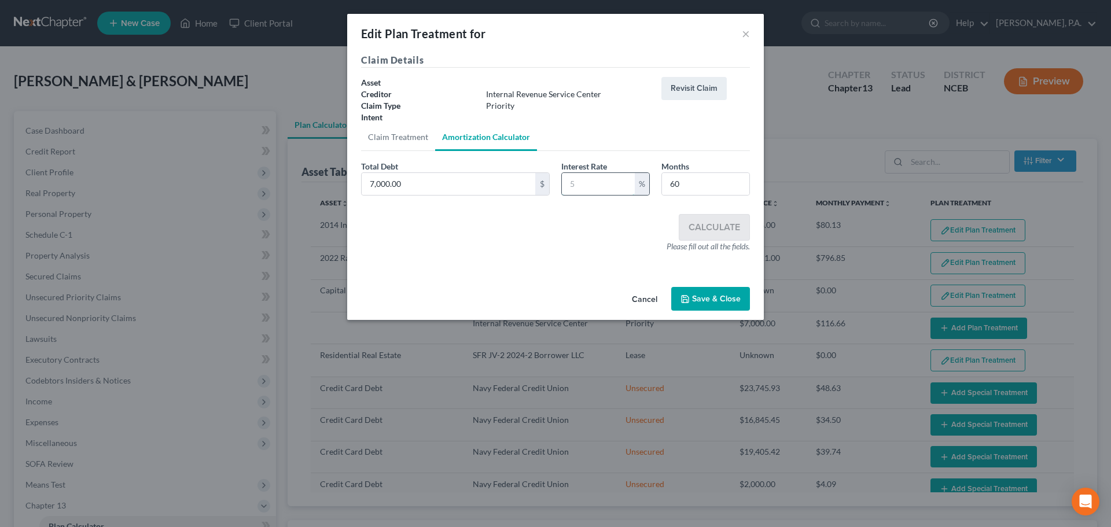
click at [611, 184] on input "text" at bounding box center [598, 184] width 73 height 22
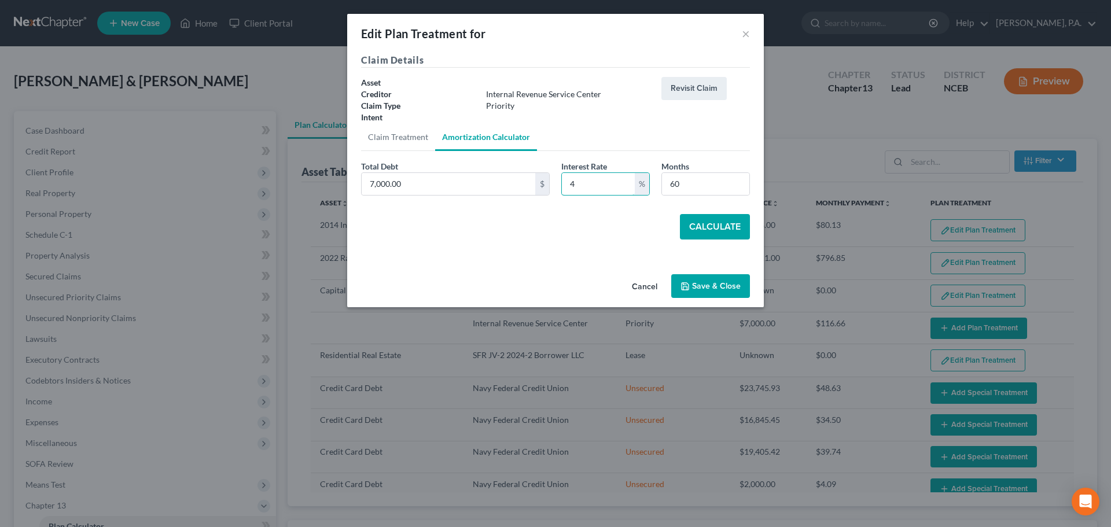
type input "4"
click at [694, 230] on button "Calculate" at bounding box center [715, 226] width 70 height 25
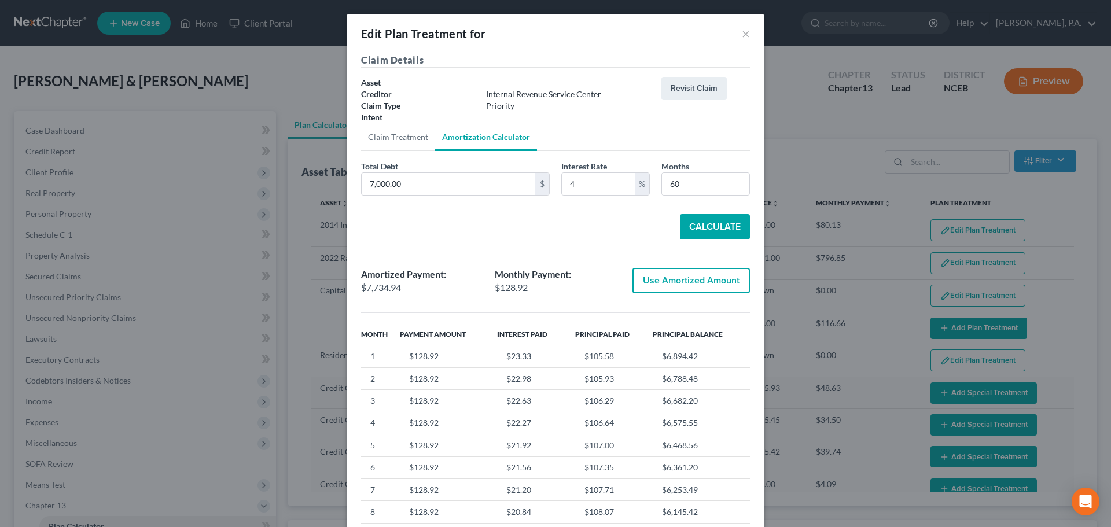
click at [665, 282] on button "Use Amortized Amount" at bounding box center [690, 280] width 117 height 25
type input "7,734.93"
checkbox input "true"
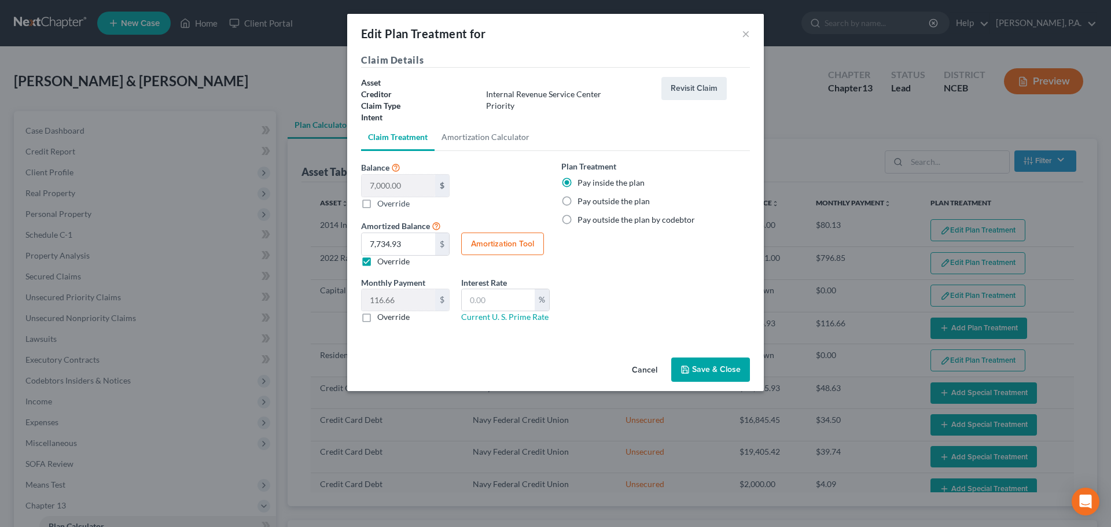
click at [702, 367] on button "Save & Close" at bounding box center [710, 369] width 79 height 24
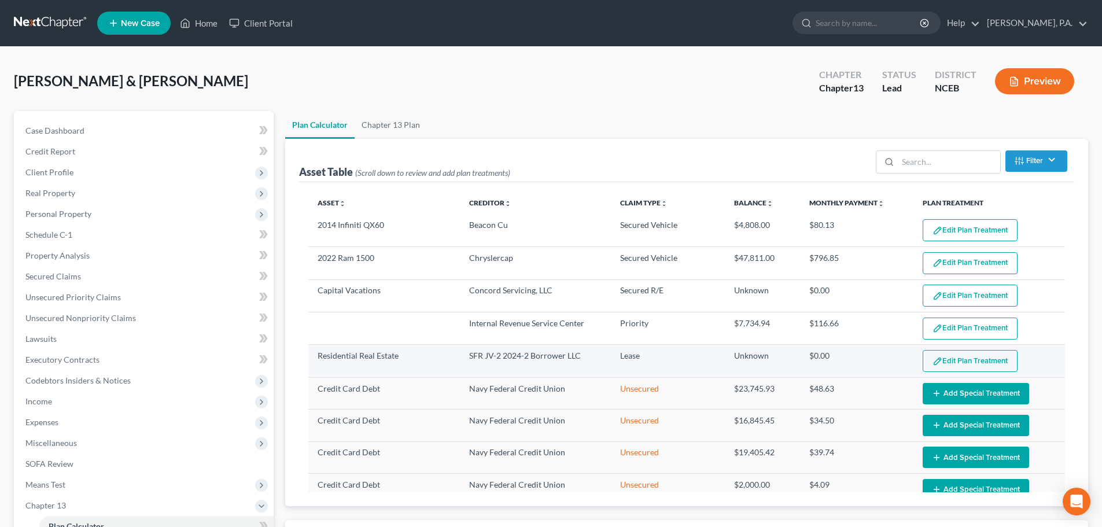
select select "59"
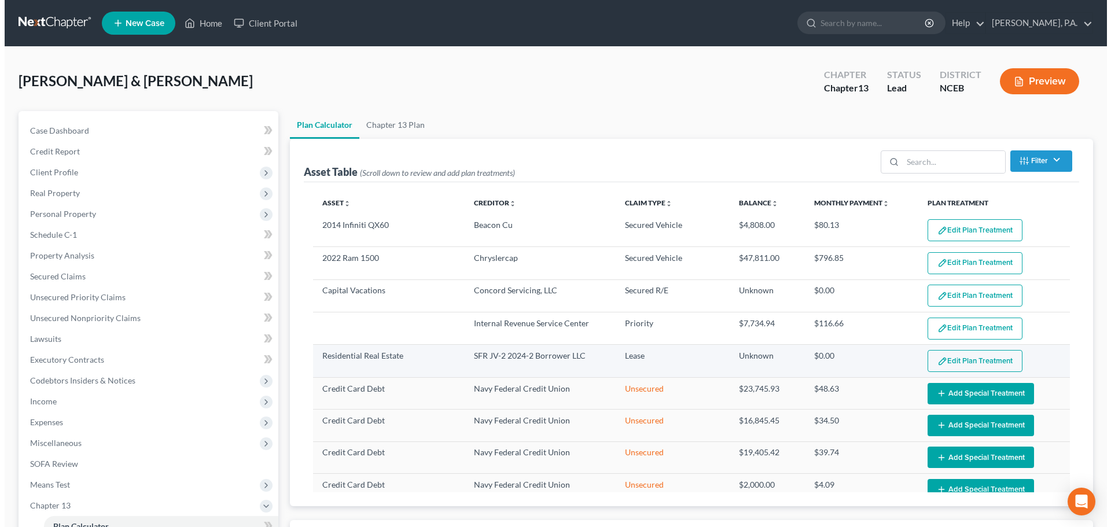
scroll to position [386, 0]
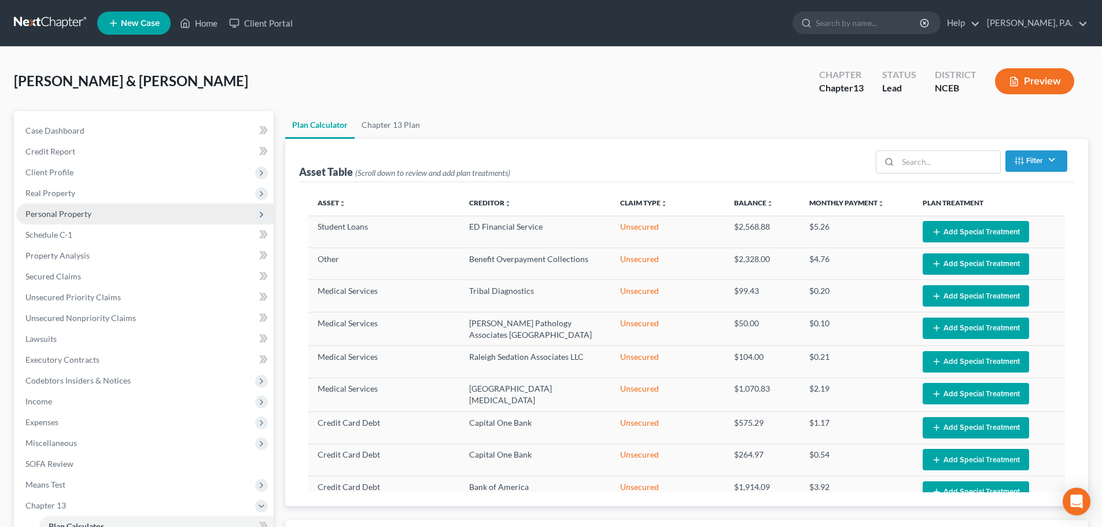
click at [80, 218] on span "Personal Property" at bounding box center [58, 214] width 66 height 10
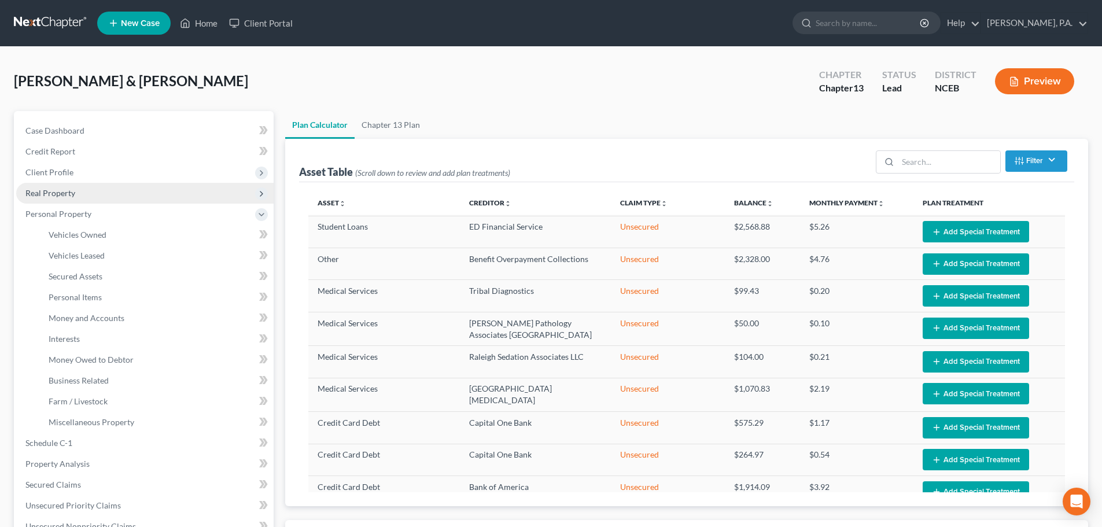
click at [71, 193] on span "Real Property" at bounding box center [50, 193] width 50 height 10
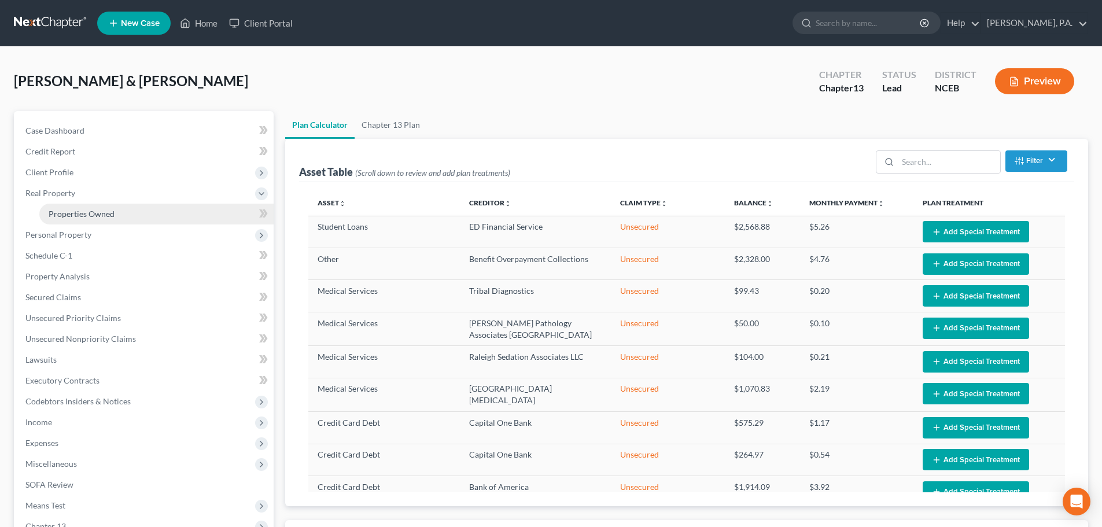
click at [97, 215] on span "Properties Owned" at bounding box center [82, 214] width 66 height 10
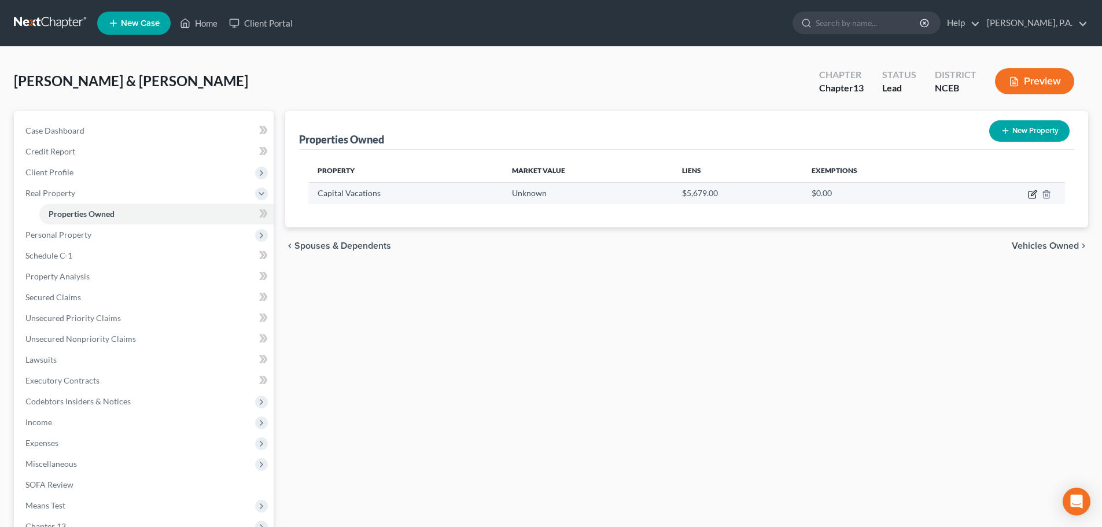
click at [1035, 198] on icon "button" at bounding box center [1032, 194] width 7 height 7
select select "42"
select select "25"
select select "2"
select select "7"
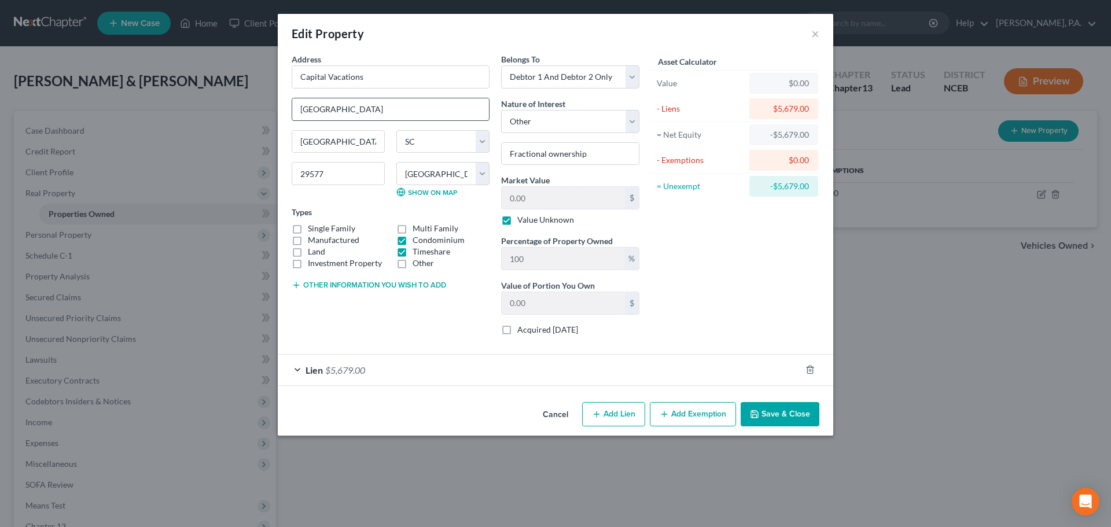
click at [352, 116] on input "[GEOGRAPHIC_DATA]" at bounding box center [390, 109] width 197 height 22
click at [367, 72] on input "Capital Vacations" at bounding box center [390, 77] width 197 height 22
drag, startPoint x: 298, startPoint y: 109, endPoint x: 431, endPoint y: 103, distance: 132.6
click at [431, 103] on input "[GEOGRAPHIC_DATA]" at bounding box center [390, 109] width 197 height 22
click at [530, 365] on div "Lien $5,679.00" at bounding box center [539, 370] width 523 height 31
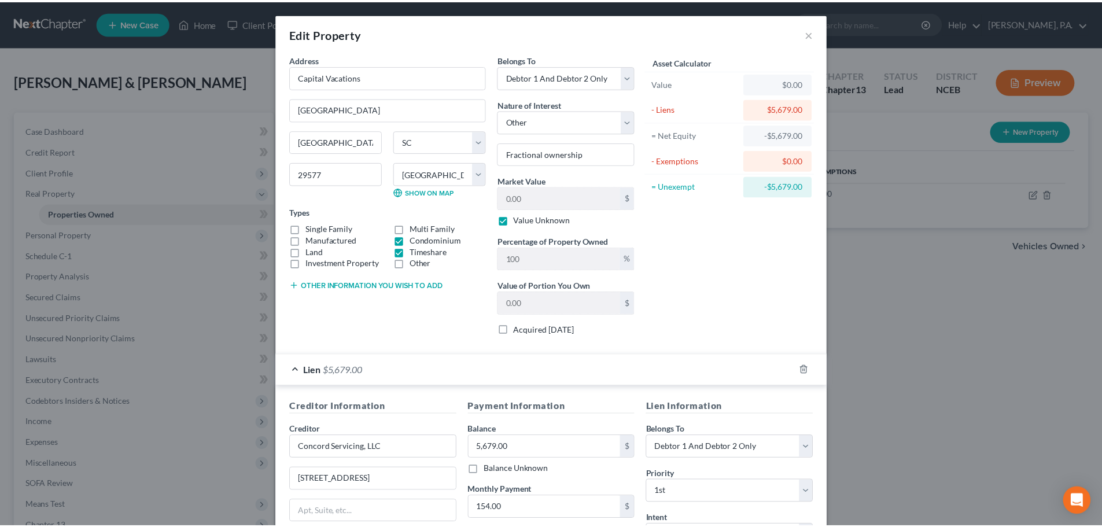
scroll to position [178, 0]
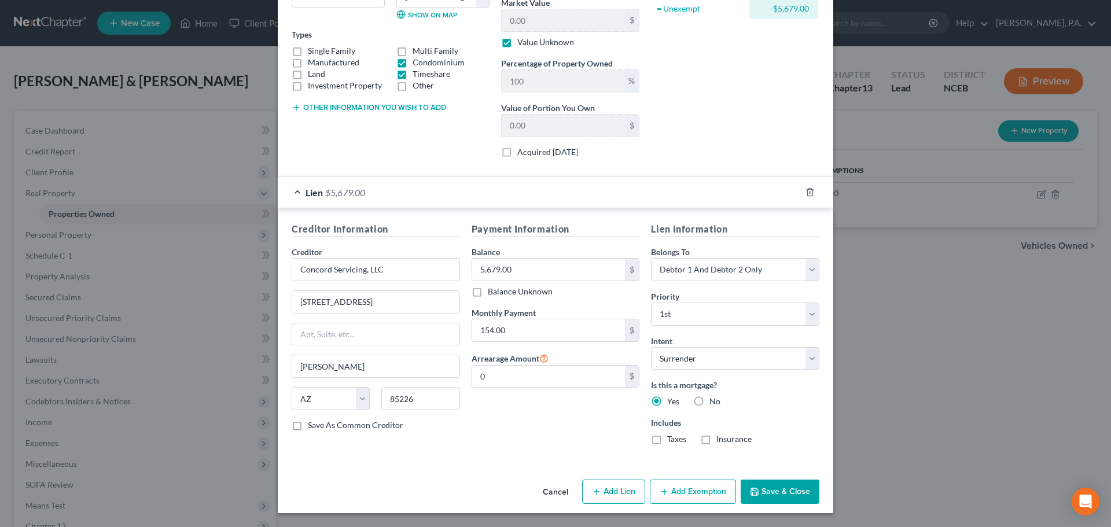
click at [326, 431] on div "Creditor Information Creditor * Concord Servicing, LLC [STREET_ADDRESS][GEOGRAP…" at bounding box center [376, 338] width 180 height 232
click at [320, 426] on label "Save As Common Creditor" at bounding box center [355, 425] width 95 height 12
click at [320, 426] on input "Save As Common Creditor" at bounding box center [316, 423] width 8 height 8
checkbox input "true"
click at [553, 491] on button "Cancel" at bounding box center [555, 492] width 44 height 23
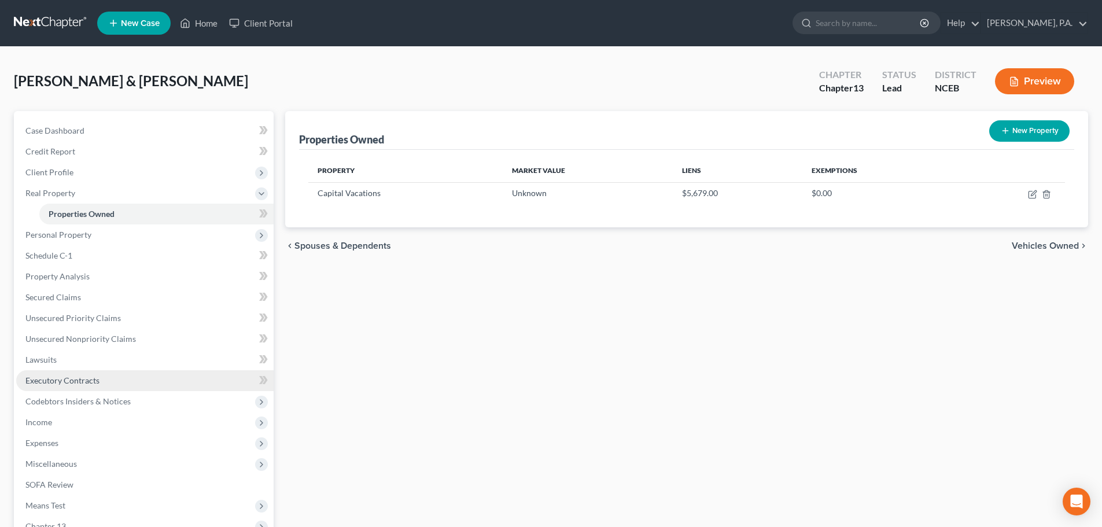
click at [198, 388] on link "Executory Contracts" at bounding box center [144, 380] width 257 height 21
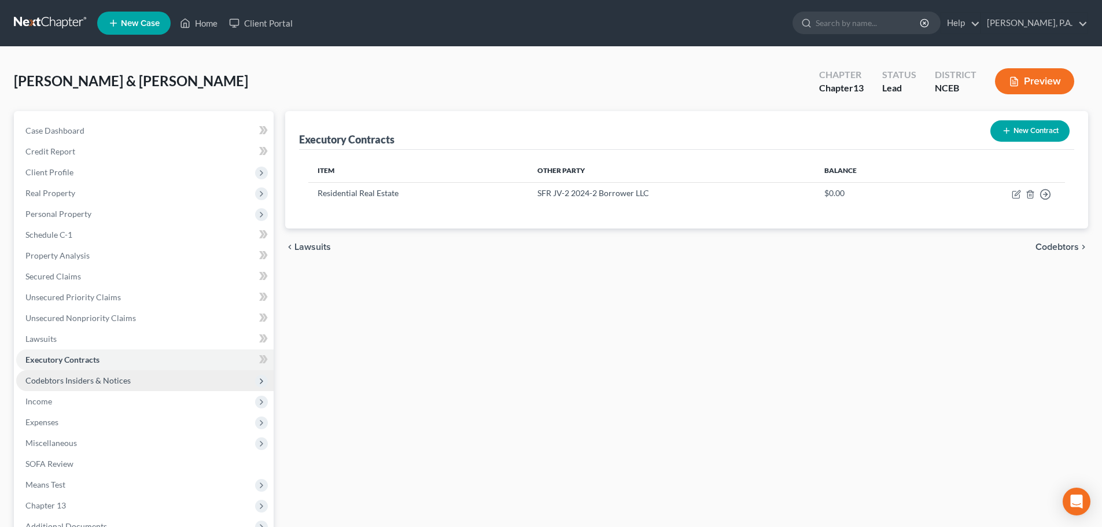
click at [236, 381] on span "Codebtors Insiders & Notices" at bounding box center [144, 380] width 257 height 21
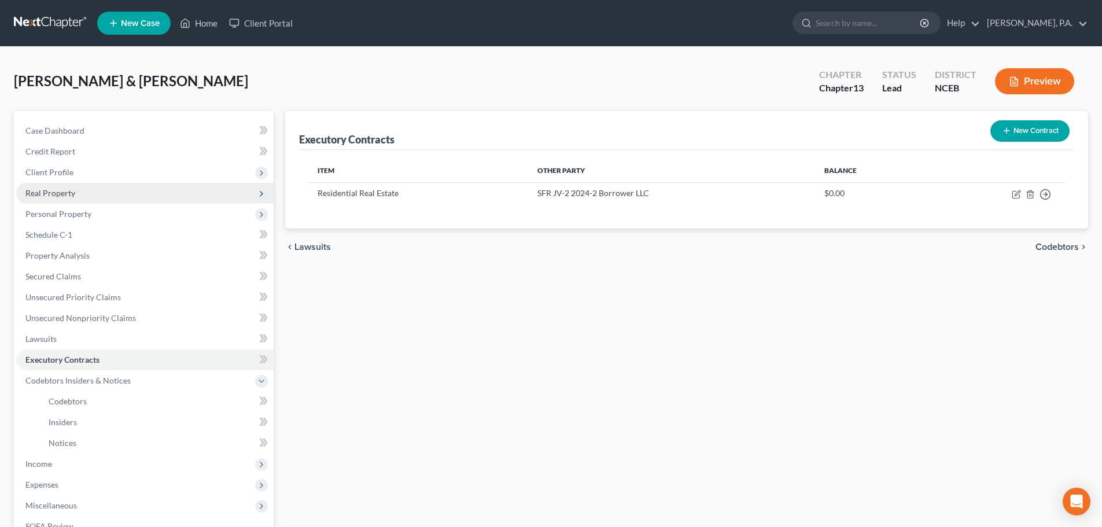
click at [179, 200] on span "Real Property" at bounding box center [144, 193] width 257 height 21
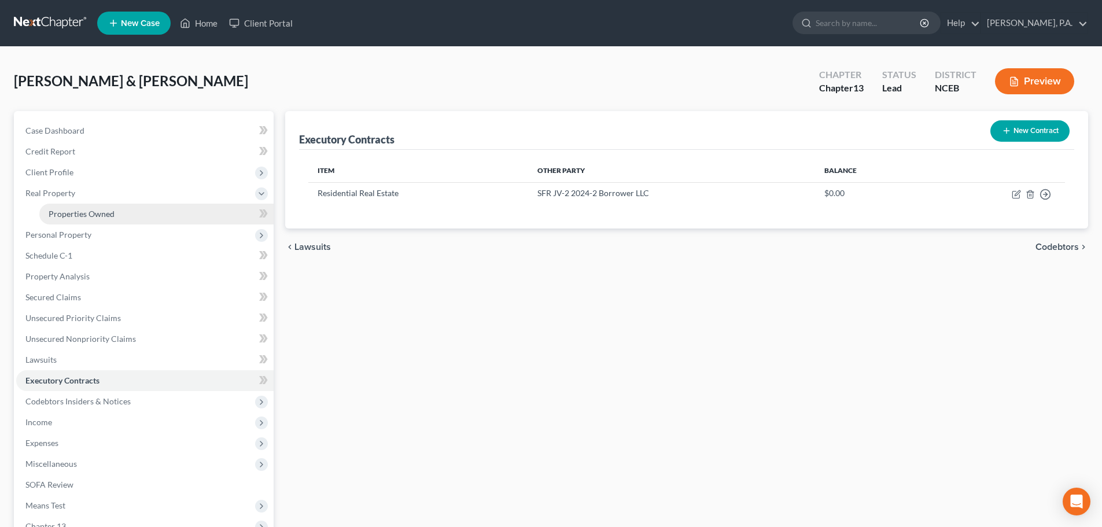
click at [176, 216] on link "Properties Owned" at bounding box center [156, 214] width 234 height 21
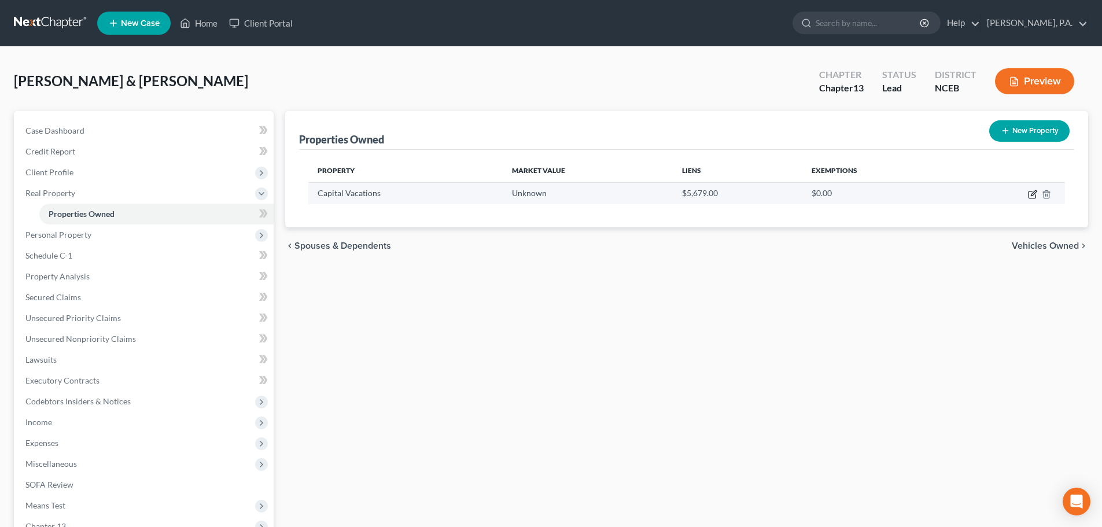
click at [1030, 194] on icon "button" at bounding box center [1032, 194] width 9 height 9
select select "42"
select select "25"
select select "2"
select select "7"
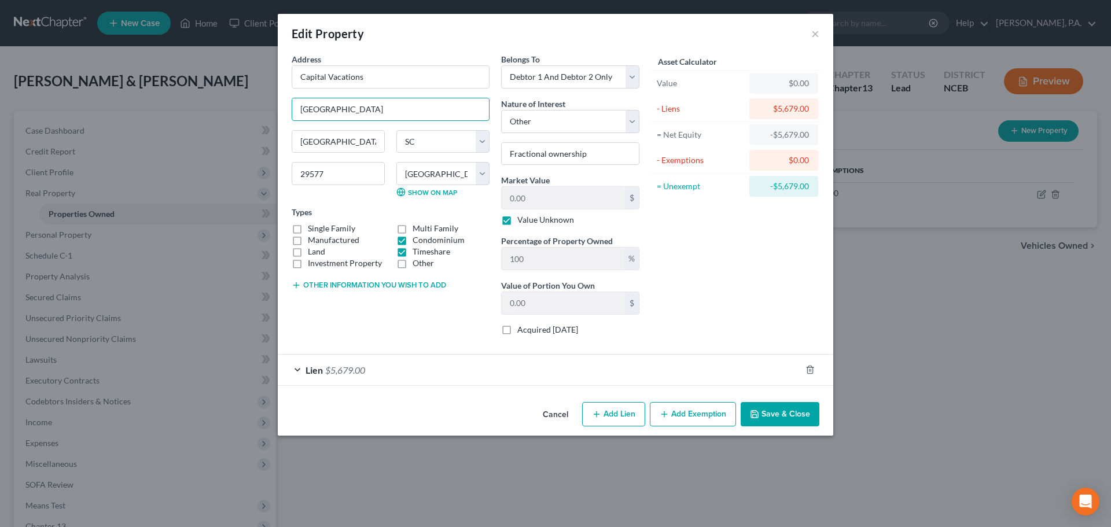
drag, startPoint x: 447, startPoint y: 106, endPoint x: 271, endPoint y: 112, distance: 175.9
click at [271, 112] on div "Edit Property × Address * Capital Vacations 2024 [GEOGRAPHIC_DATA] Suite [GEOGR…" at bounding box center [555, 263] width 1111 height 527
click at [551, 412] on button "Cancel" at bounding box center [555, 414] width 44 height 23
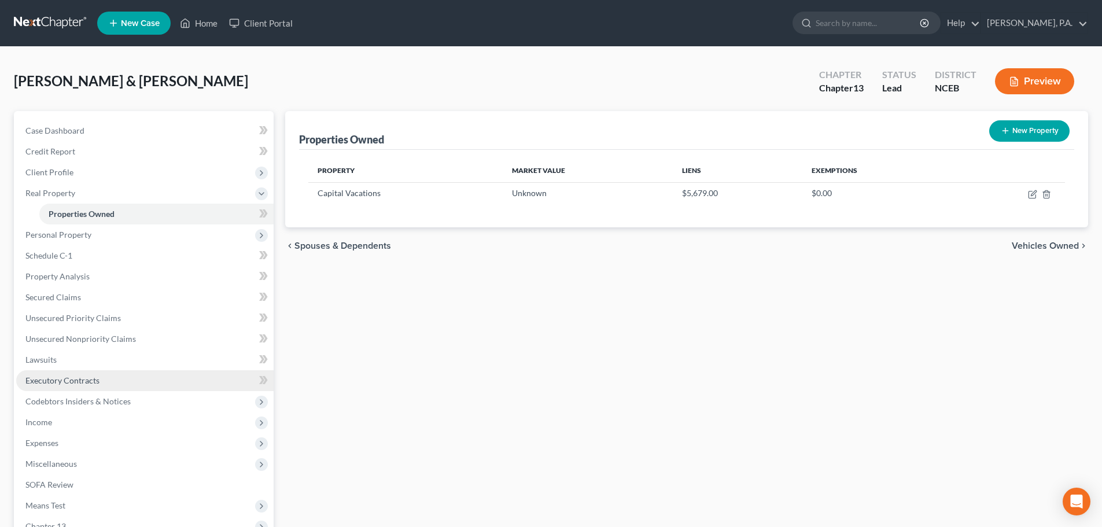
click at [202, 380] on link "Executory Contracts" at bounding box center [144, 380] width 257 height 21
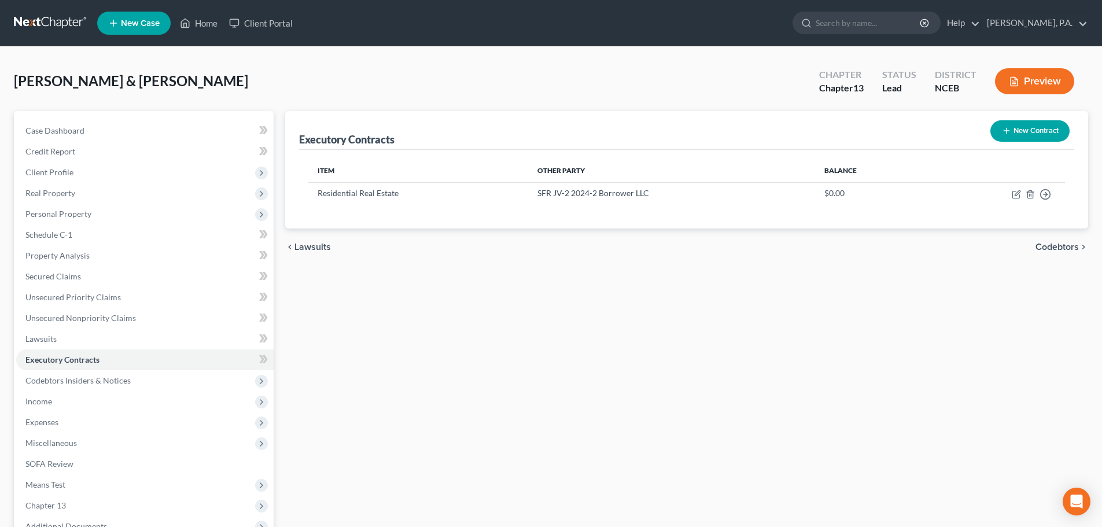
click at [1013, 128] on button "New Contract" at bounding box center [1029, 130] width 79 height 21
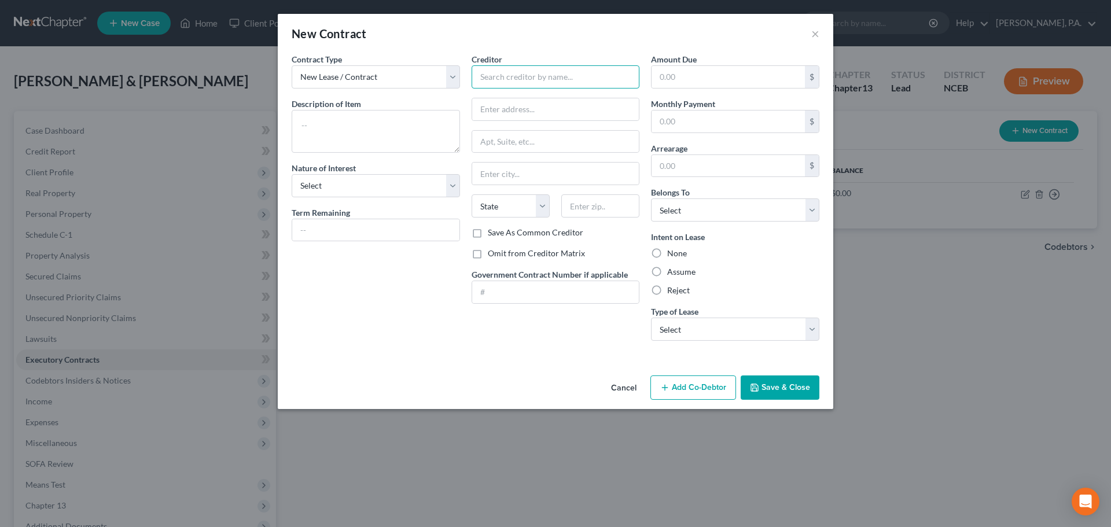
click at [489, 78] on input "text" at bounding box center [555, 76] width 168 height 23
type input "Capital Vacations"
type input "Attn: Managing Agent or officer"
paste input "[GEOGRAPHIC_DATA]"
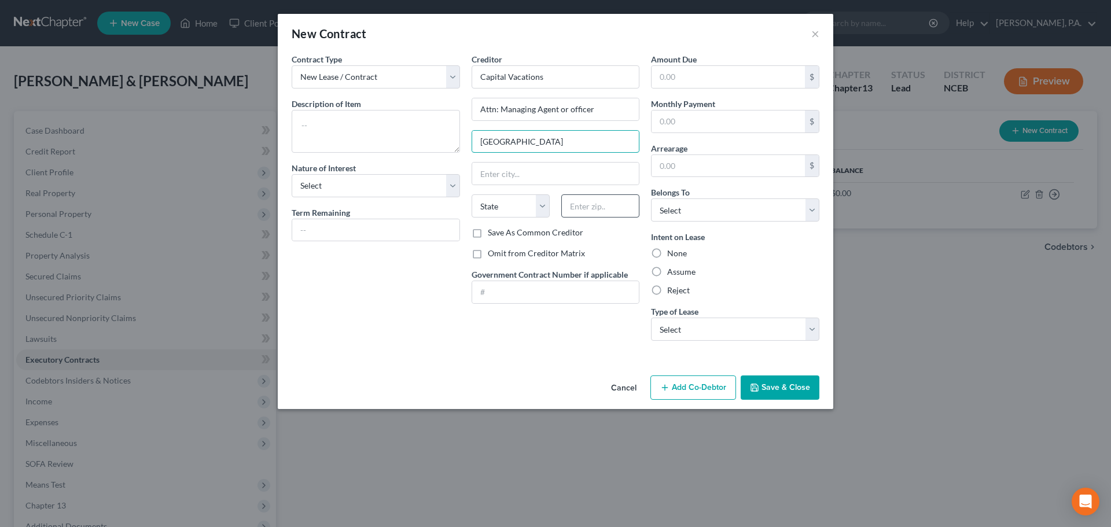
type input "[GEOGRAPHIC_DATA]"
click at [597, 215] on input "text" at bounding box center [600, 205] width 78 height 23
click at [632, 141] on input "[GEOGRAPHIC_DATA]" at bounding box center [555, 142] width 167 height 22
click at [561, 143] on input "[GEOGRAPHIC_DATA]" at bounding box center [555, 142] width 167 height 22
click at [565, 143] on input "[GEOGRAPHIC_DATA]" at bounding box center [555, 142] width 167 height 22
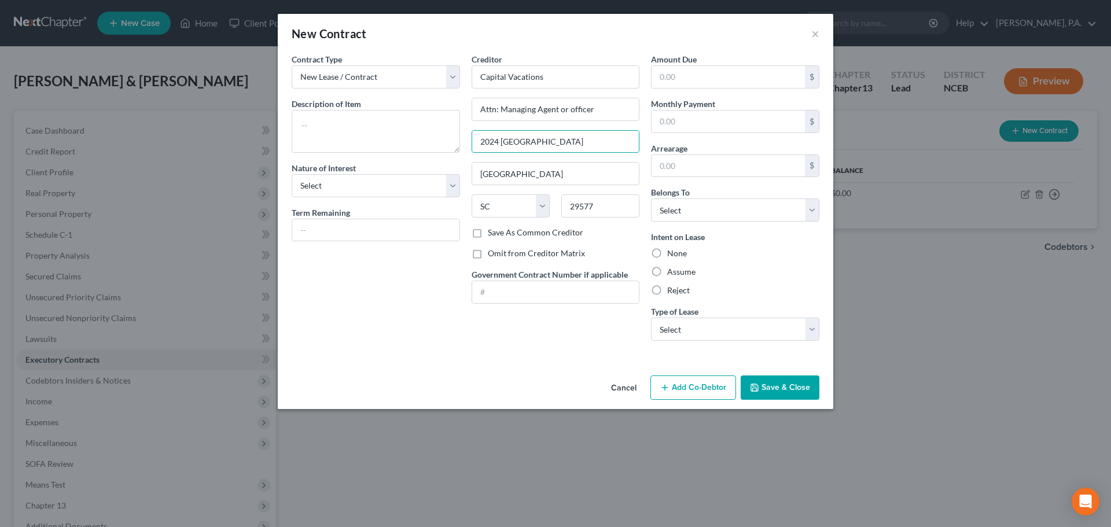
click at [667, 294] on label "Reject" at bounding box center [678, 291] width 23 height 12
click at [672, 292] on input "Reject" at bounding box center [676, 289] width 8 height 8
click at [659, 316] on span "Type of Lease" at bounding box center [674, 312] width 47 height 10
click at [667, 213] on select "Select Debtor 1 Only Debtor 2 Only Debtor 1 And Debtor 2 Only At Least One Of T…" at bounding box center [735, 209] width 168 height 23
click at [651, 198] on select "Select Debtor 1 Only Debtor 2 Only Debtor 1 And Debtor 2 Only At Least One Of T…" at bounding box center [735, 209] width 168 height 23
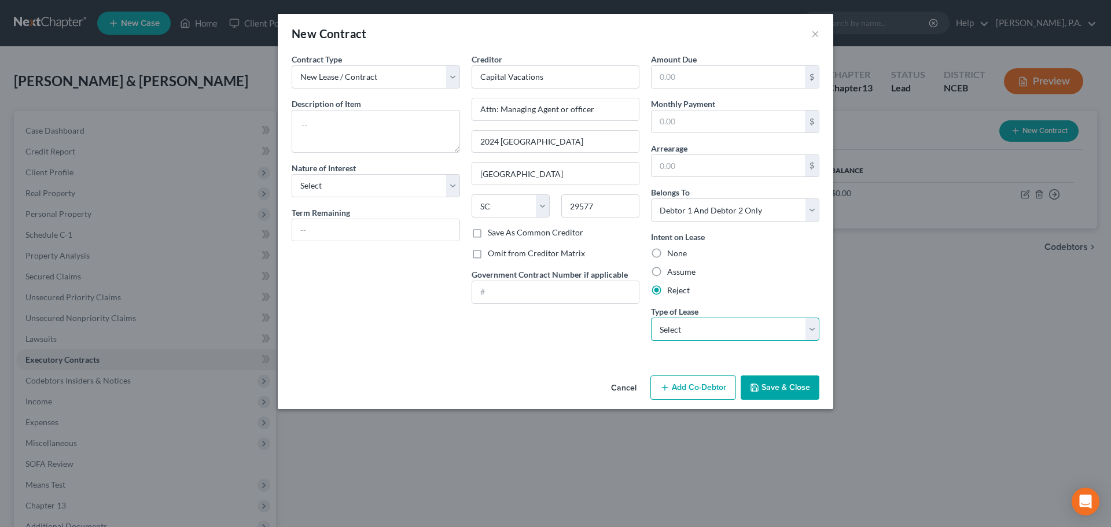
click at [672, 329] on select "Select Real Estate Car Other" at bounding box center [735, 329] width 168 height 23
click at [651, 318] on select "Select Real Estate Car Other" at bounding box center [735, 329] width 168 height 23
click at [773, 384] on button "Save & Close" at bounding box center [779, 387] width 79 height 24
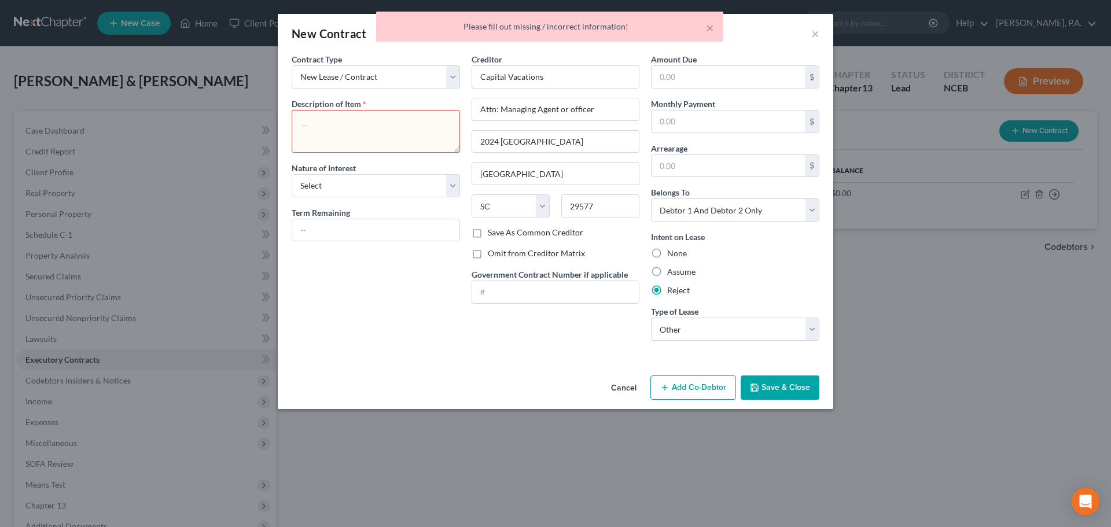
click at [372, 106] on div "Description of non-residential real property * Description of Item *" at bounding box center [376, 125] width 168 height 55
click at [373, 113] on textarea at bounding box center [376, 131] width 168 height 43
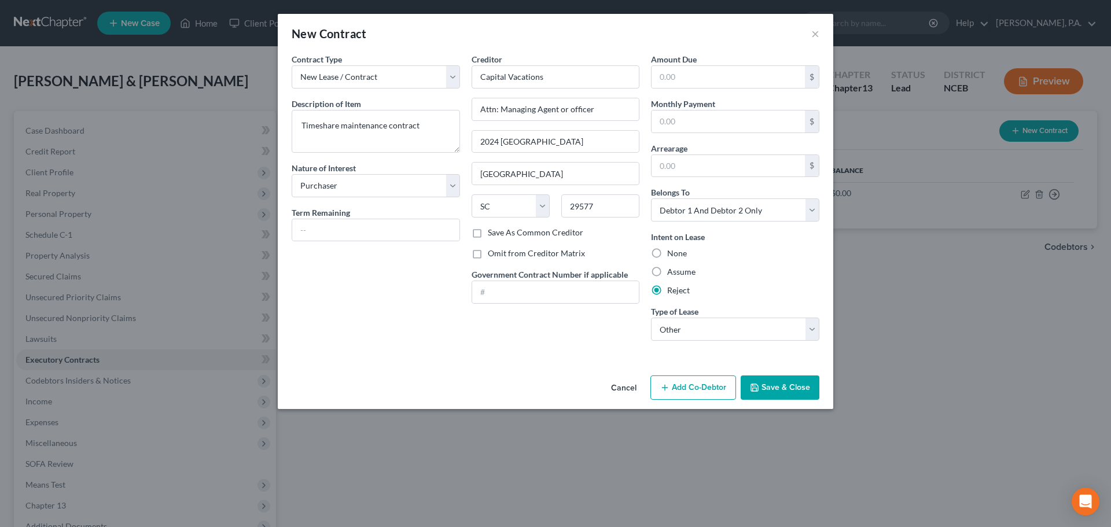
click at [760, 389] on button "Save & Close" at bounding box center [779, 387] width 79 height 24
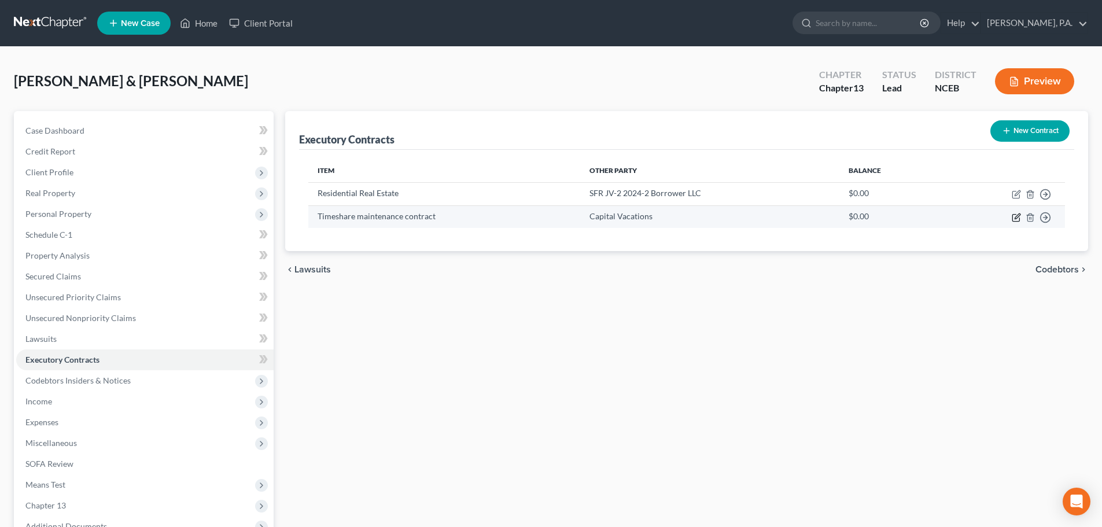
click at [1018, 218] on icon "button" at bounding box center [1016, 217] width 9 height 9
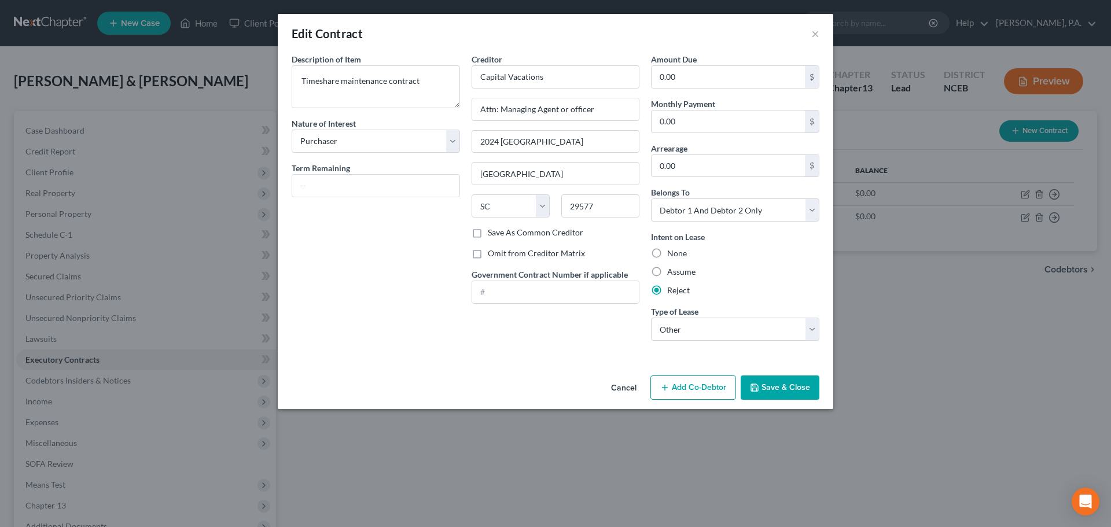
click at [621, 388] on button "Cancel" at bounding box center [624, 388] width 44 height 23
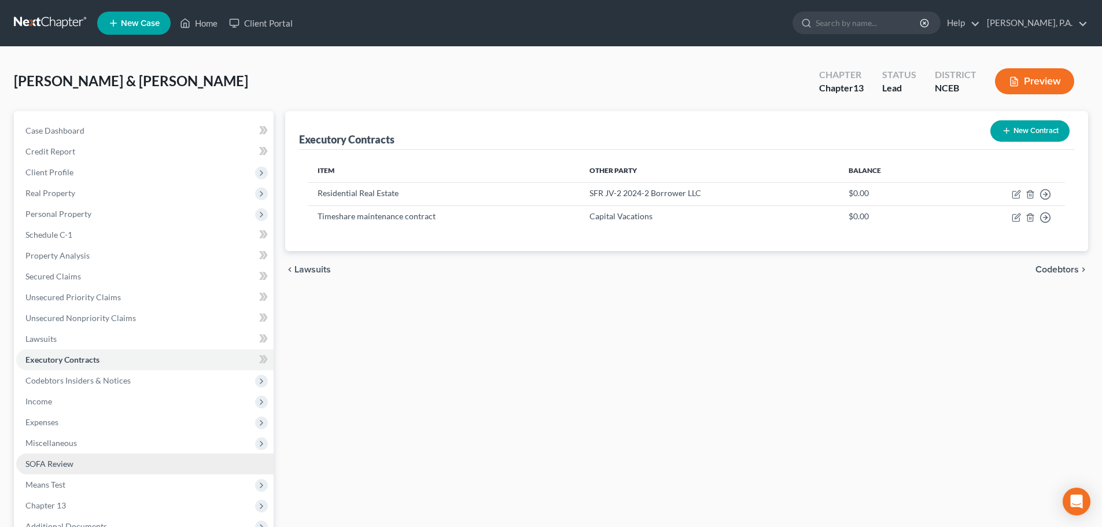
scroll to position [130, 0]
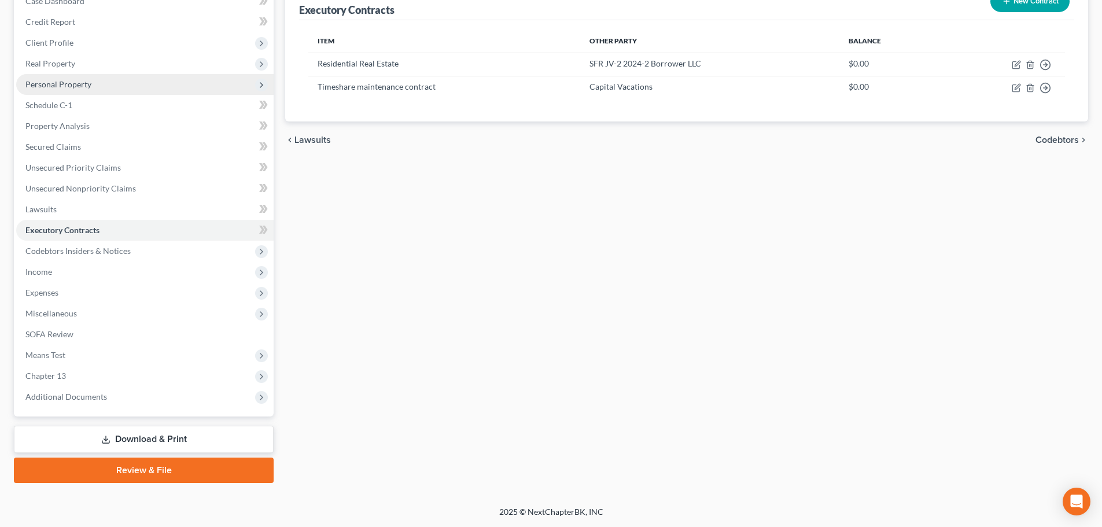
click at [99, 79] on span "Personal Property" at bounding box center [144, 84] width 257 height 21
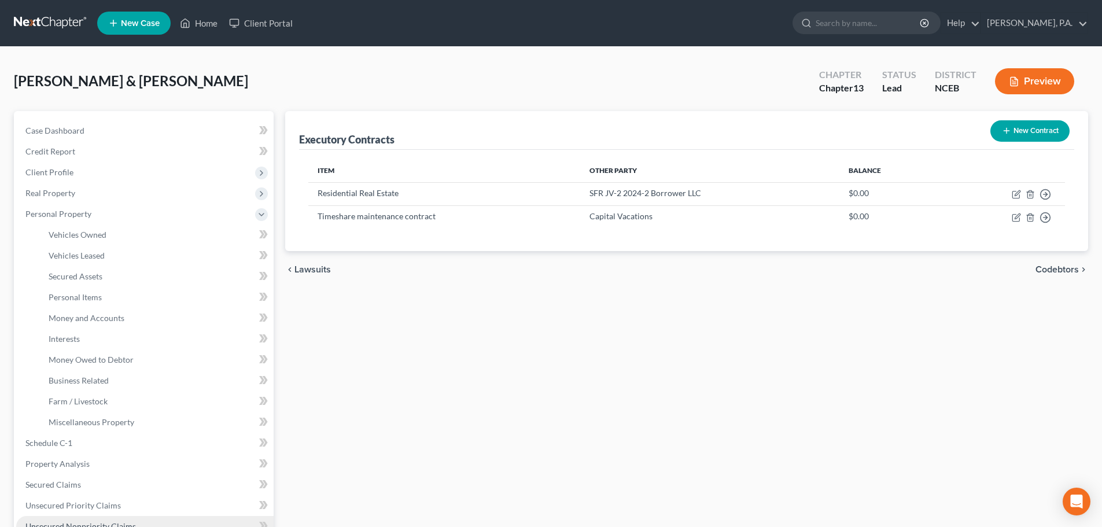
scroll to position [338, 0]
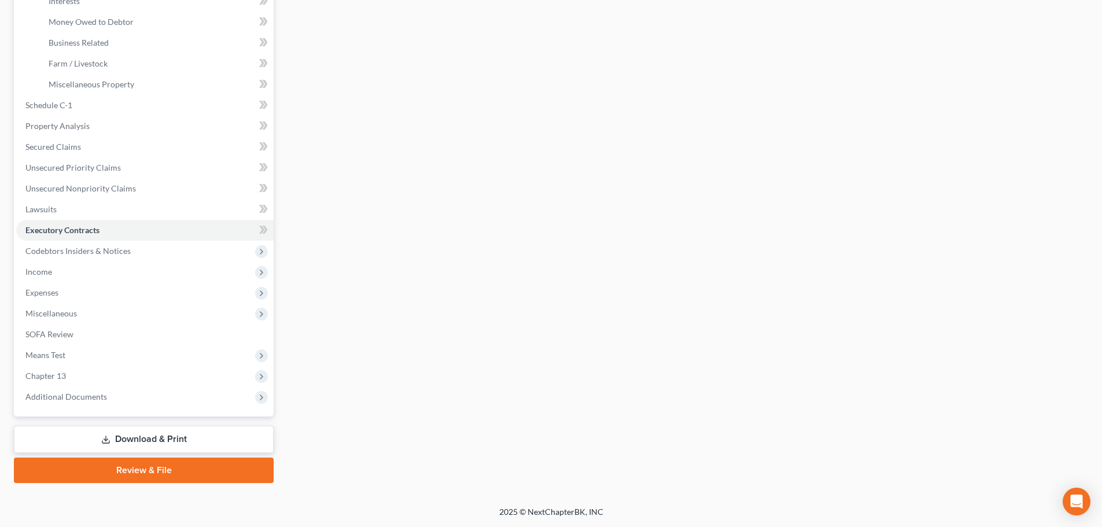
click at [260, 449] on link "Download & Print" at bounding box center [144, 439] width 260 height 27
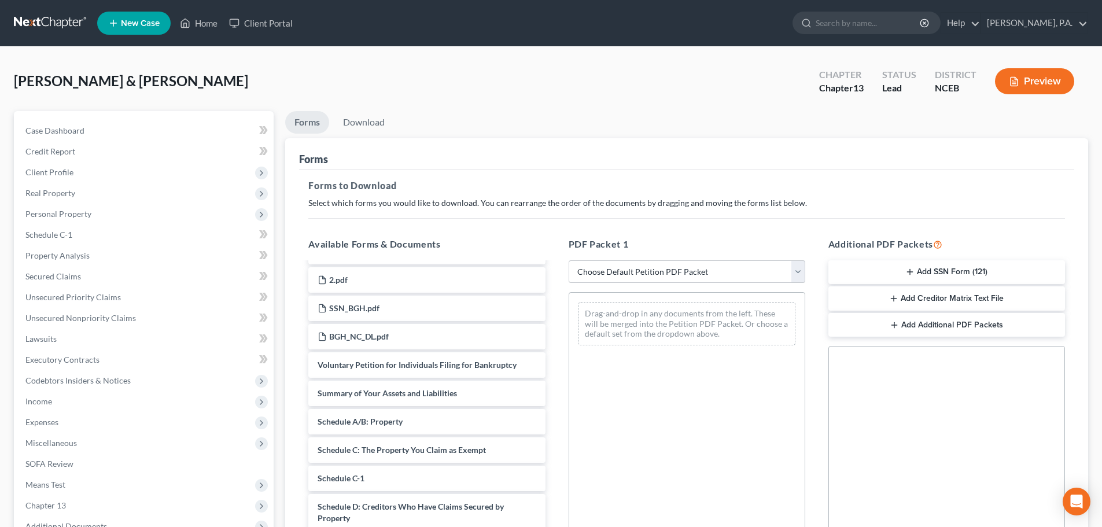
scroll to position [825, 0]
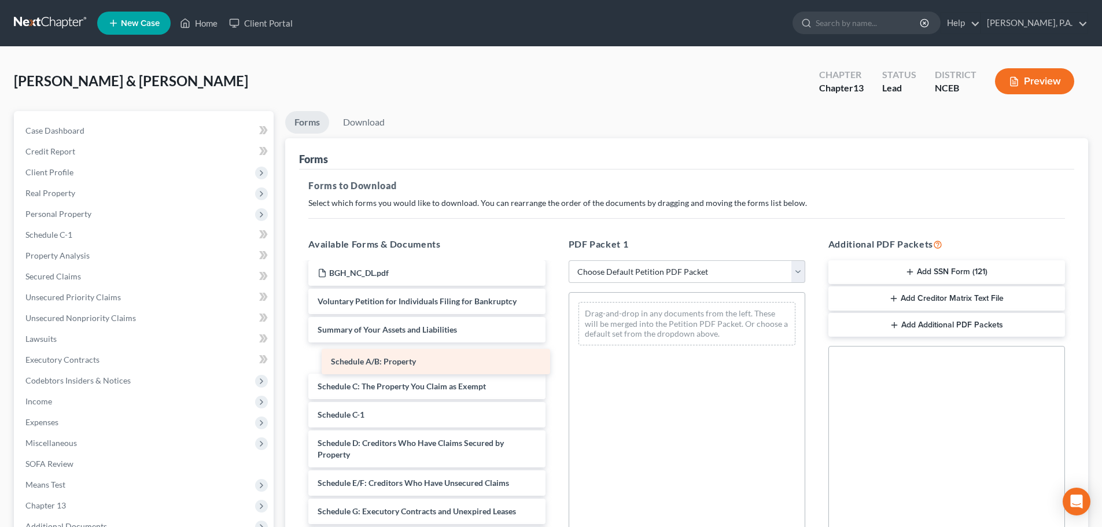
drag, startPoint x: 470, startPoint y: 355, endPoint x: 586, endPoint y: 360, distance: 116.4
click at [554, 360] on div "Schedule A/B: Property Debtor Electronic Noticing Request ([DATE]) Debtor Elect…" at bounding box center [426, 148] width 255 height 1421
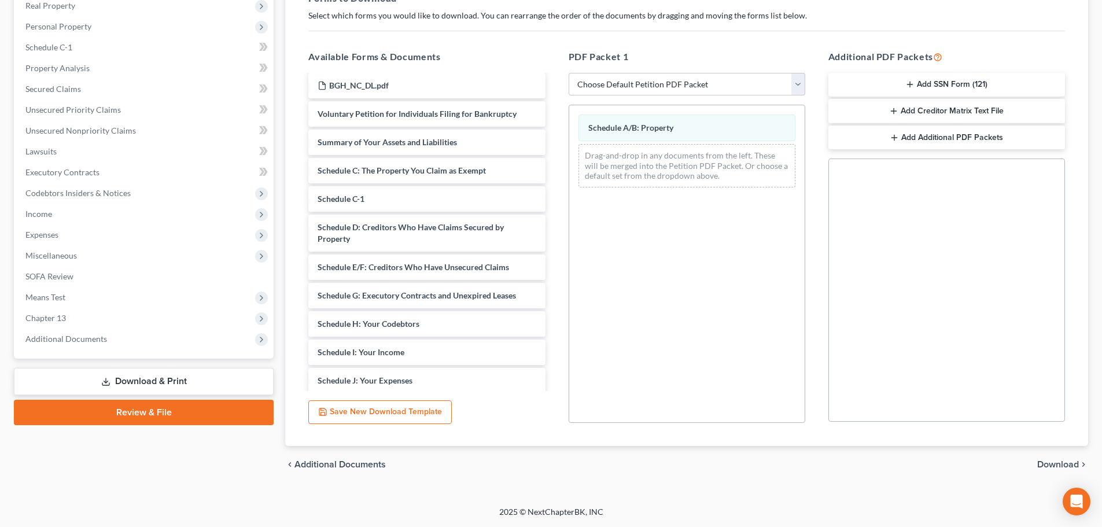
scroll to position [0, 0]
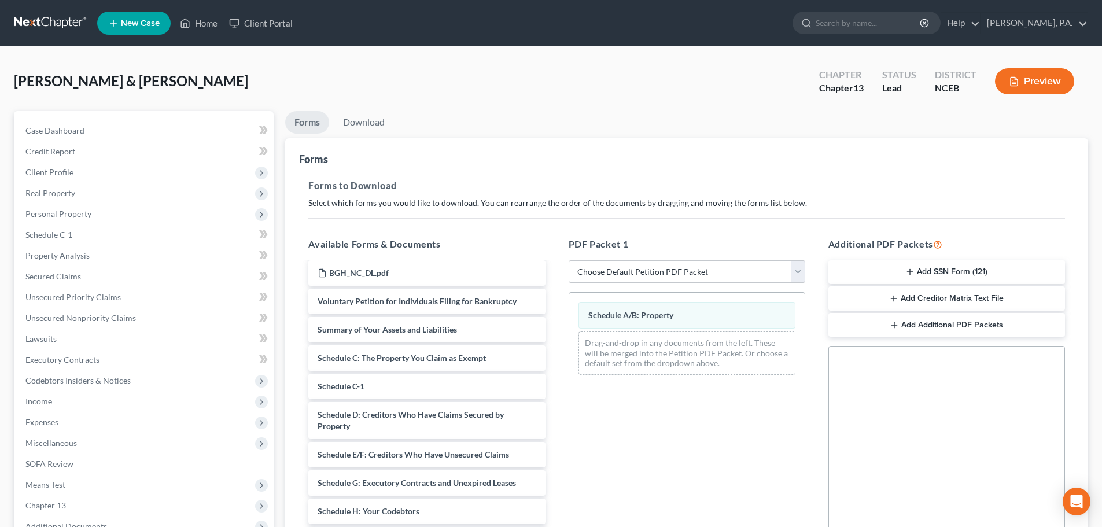
click at [1039, 467] on div "Social Security Number Statement of Social Security Number Creditor Matrix Text…" at bounding box center [946, 477] width 237 height 263
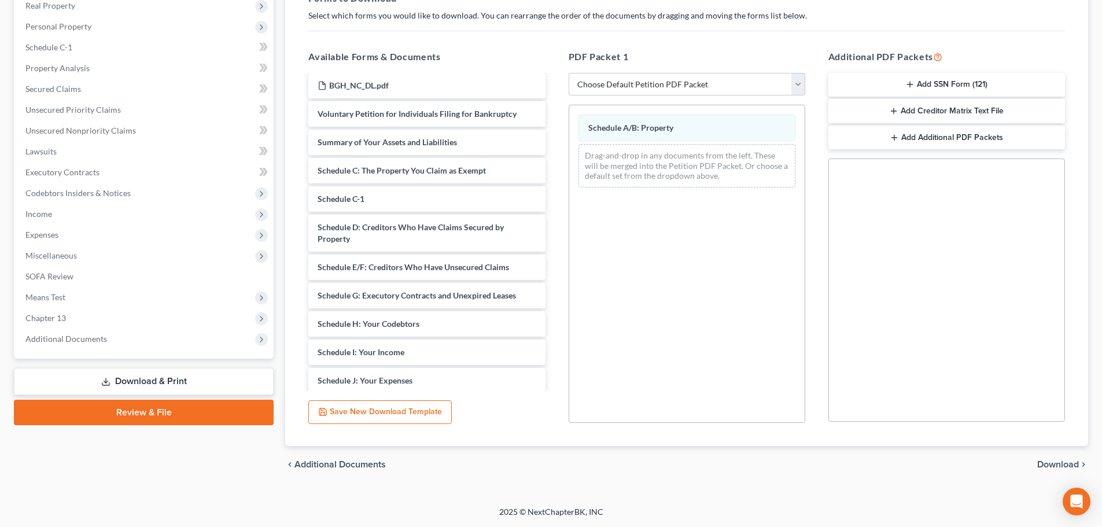
click at [1049, 469] on span "Download" at bounding box center [1058, 464] width 42 height 9
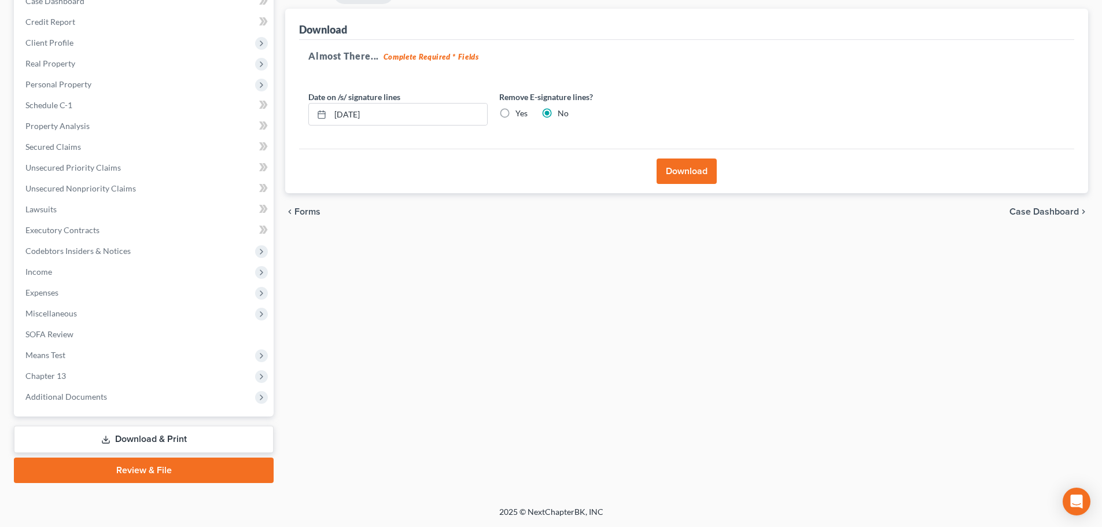
scroll to position [130, 0]
click at [677, 174] on button "Download" at bounding box center [687, 171] width 60 height 25
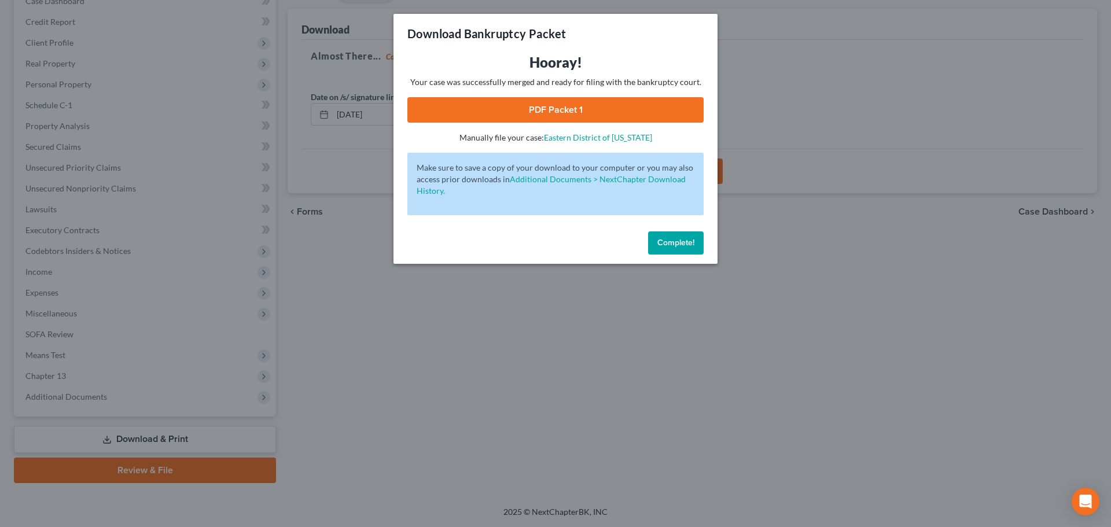
click at [610, 127] on div "Hooray! Your case was successfully merged and ready for filing with the bankrup…" at bounding box center [555, 98] width 296 height 90
click at [610, 121] on div "Hooray! Your case was successfully merged and ready for filing with the bankrup…" at bounding box center [555, 98] width 296 height 90
click at [602, 113] on link "PDF Packet 1" at bounding box center [555, 109] width 296 height 25
click at [654, 242] on button "Complete!" at bounding box center [676, 242] width 56 height 23
